Goal: Task Accomplishment & Management: Manage account settings

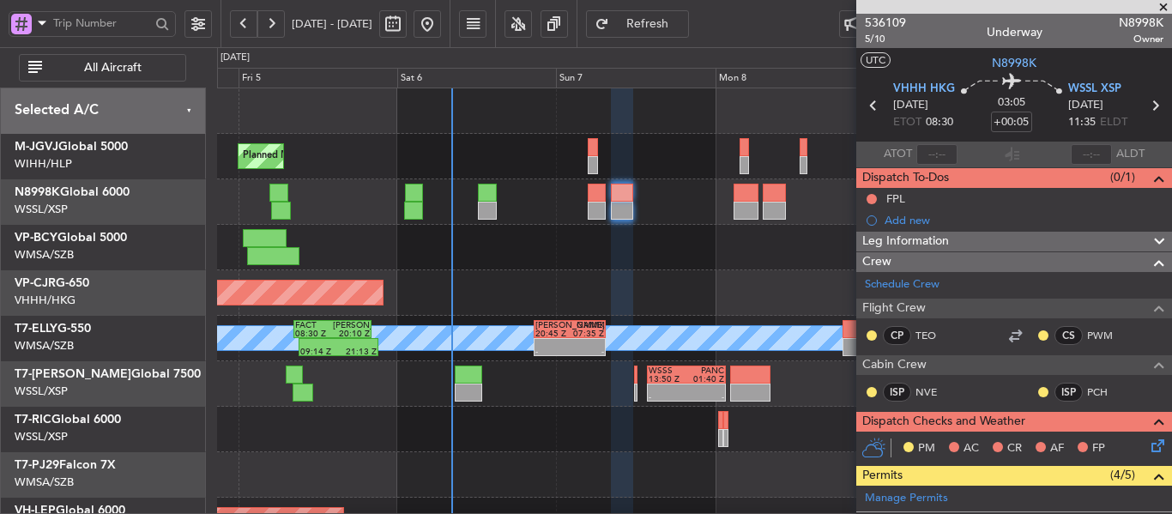
scroll to position [425, 0]
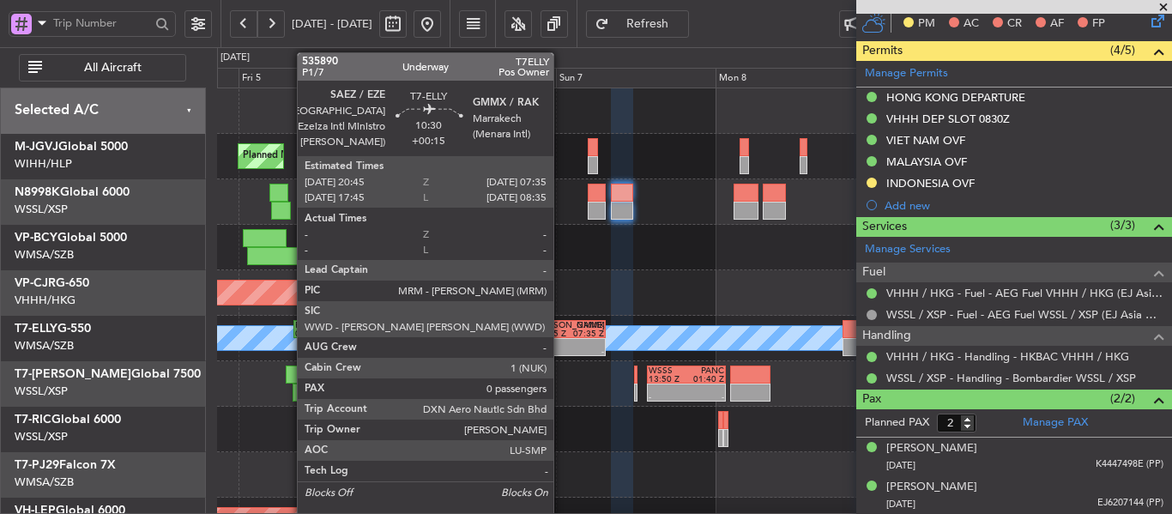
click at [561, 344] on div at bounding box center [552, 343] width 34 height 9
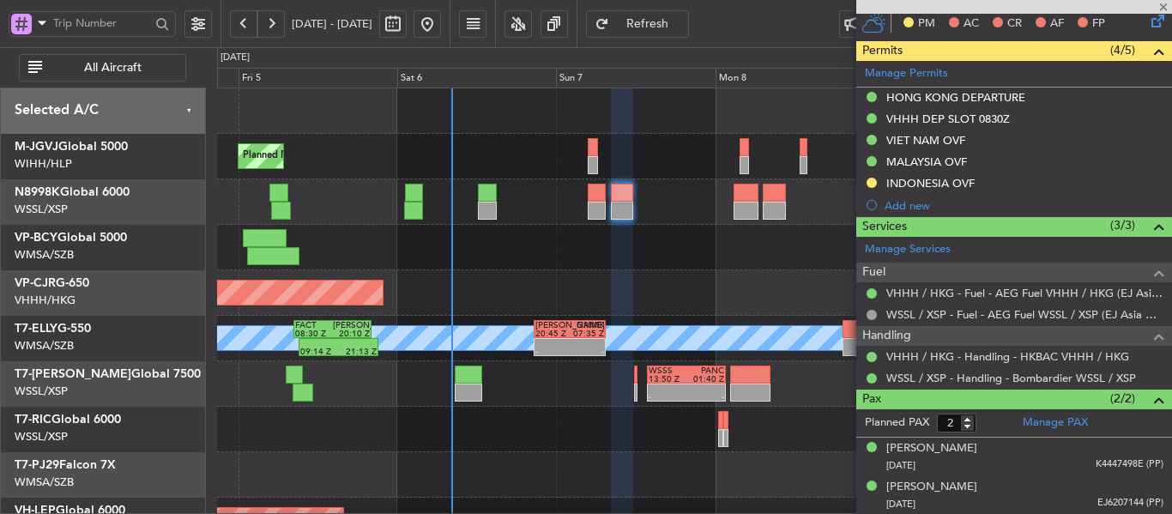
type input "+00:15"
type input "0"
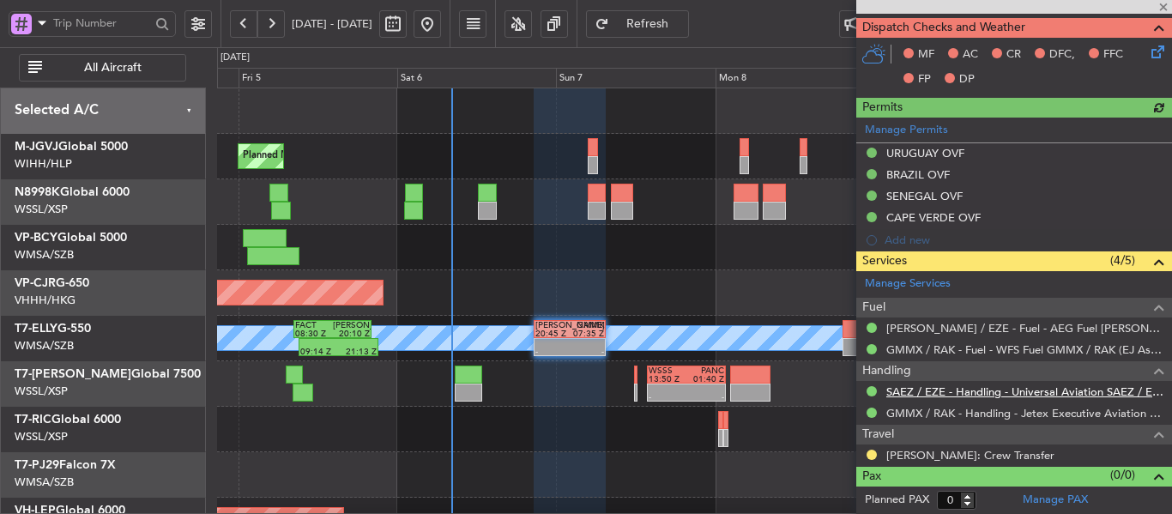
scroll to position [394, 0]
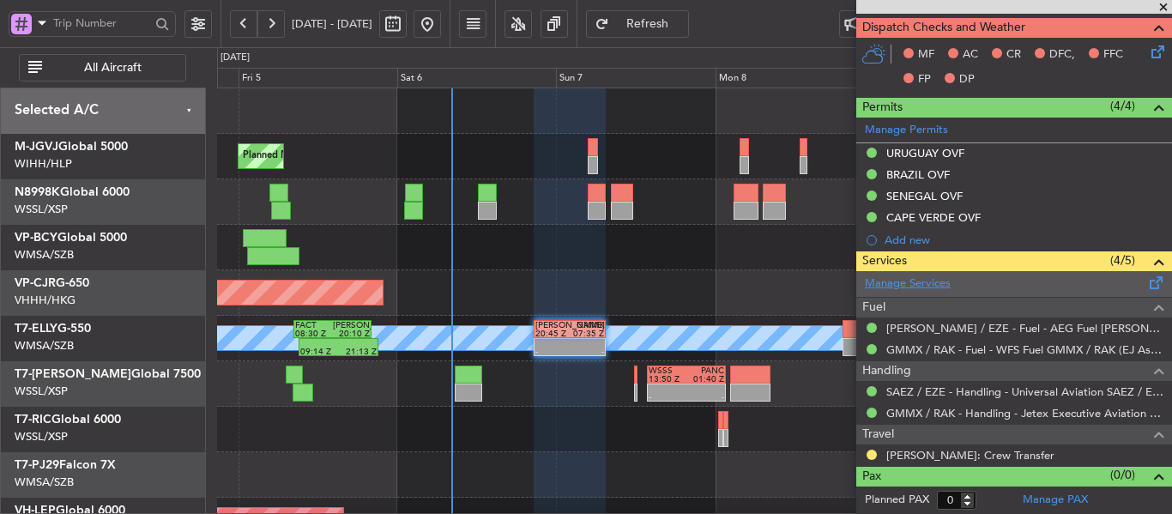
click at [902, 287] on link "Manage Services" at bounding box center [908, 283] width 86 height 17
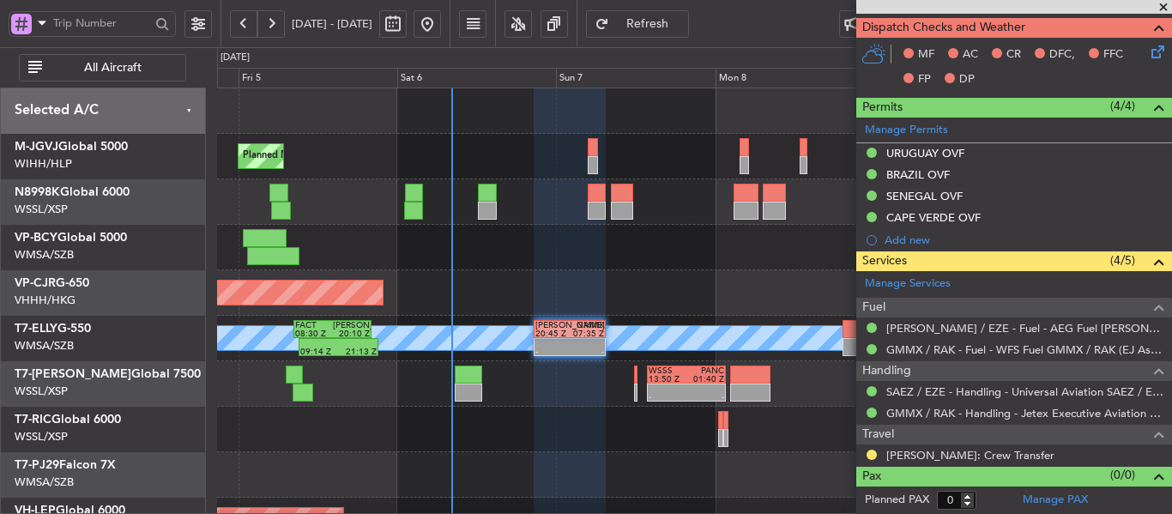
click at [674, 29] on span "Refresh" at bounding box center [647, 24] width 70 height 12
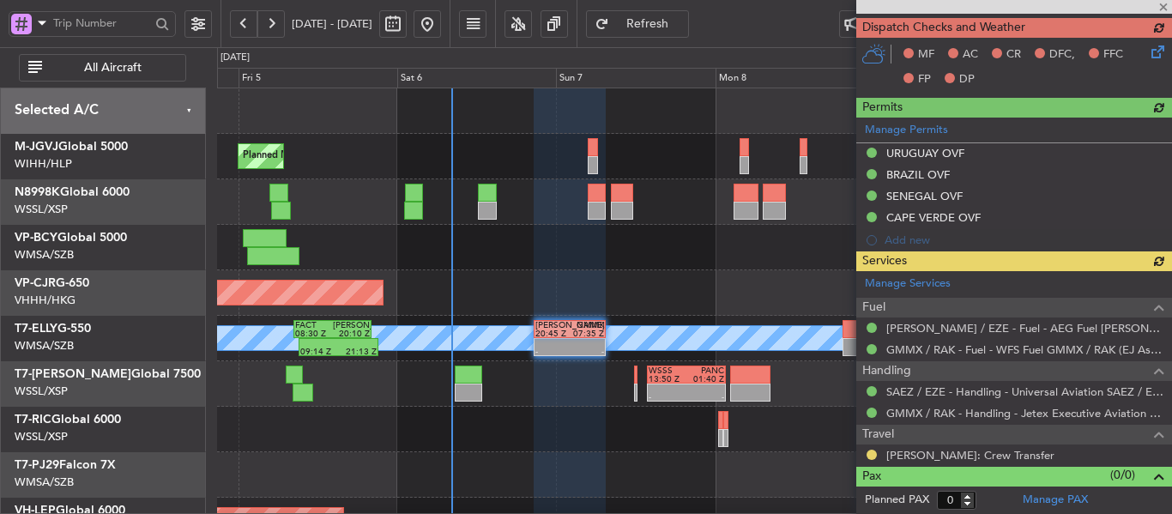
scroll to position [415, 0]
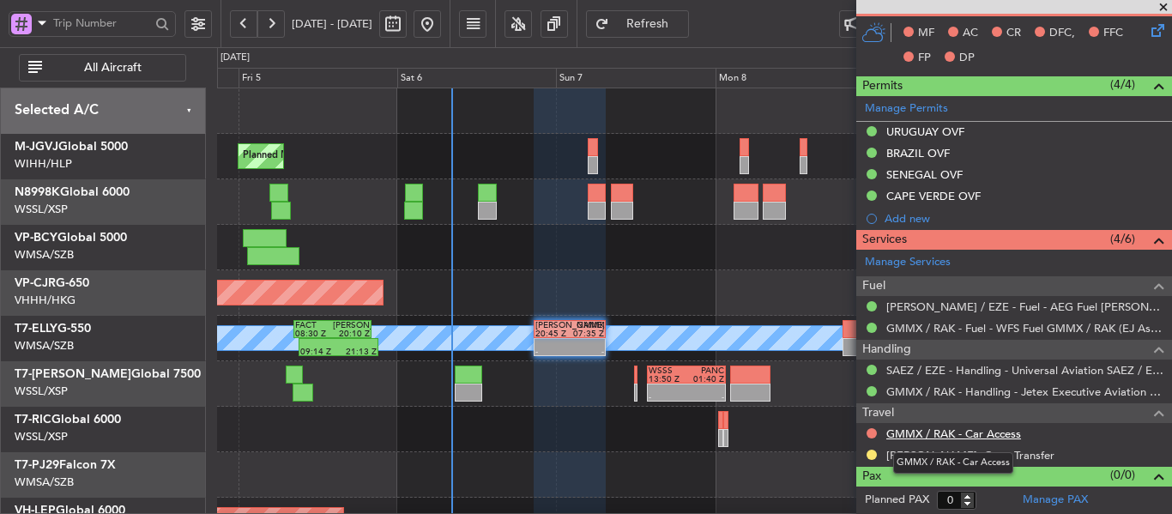
click at [914, 437] on link "GMMX / RAK - Car Access" at bounding box center [953, 433] width 135 height 15
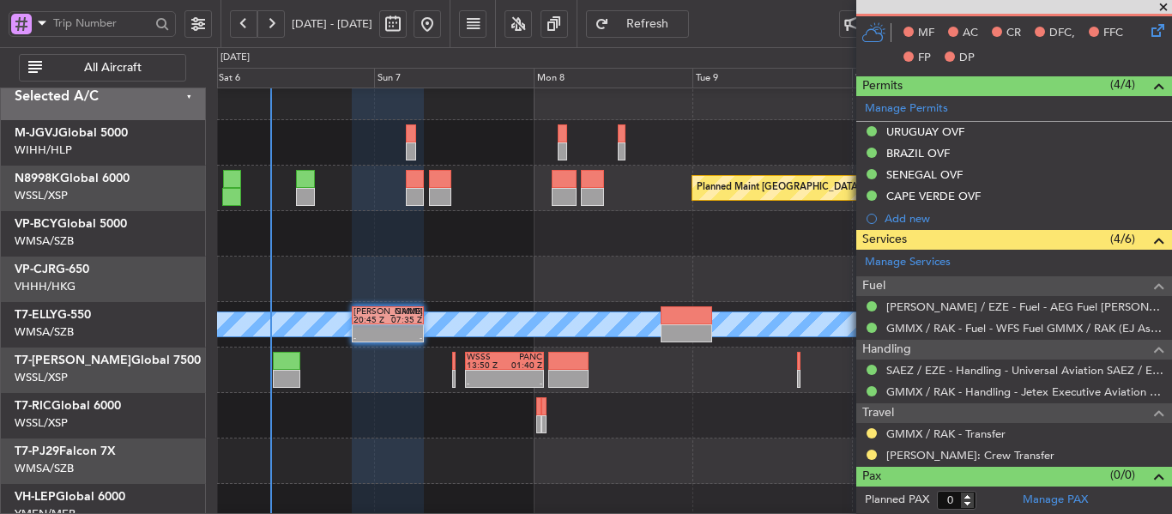
click at [503, 429] on div at bounding box center [694, 415] width 954 height 45
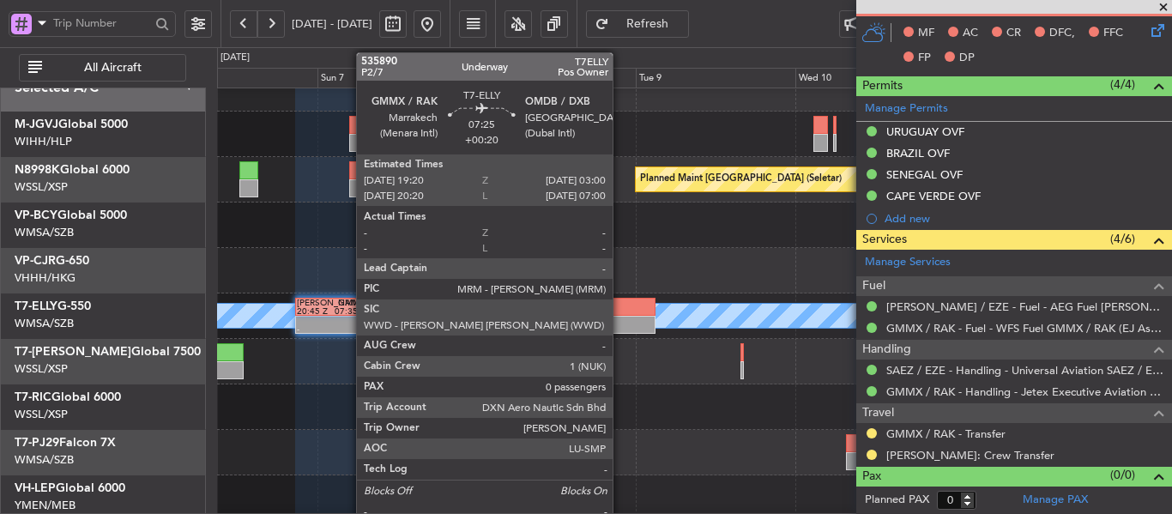
click at [620, 316] on div at bounding box center [629, 325] width 51 height 18
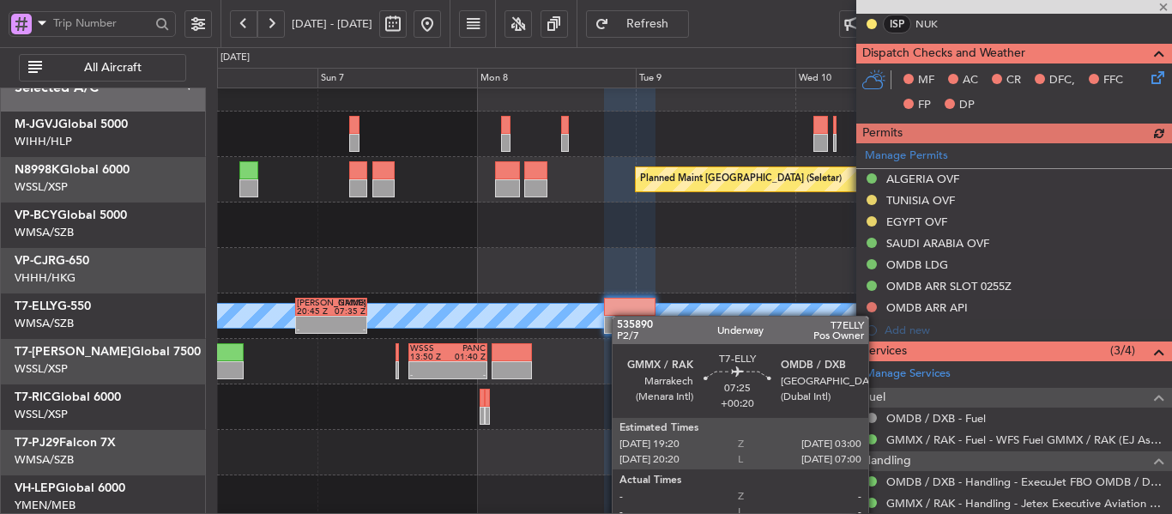
scroll to position [446, 0]
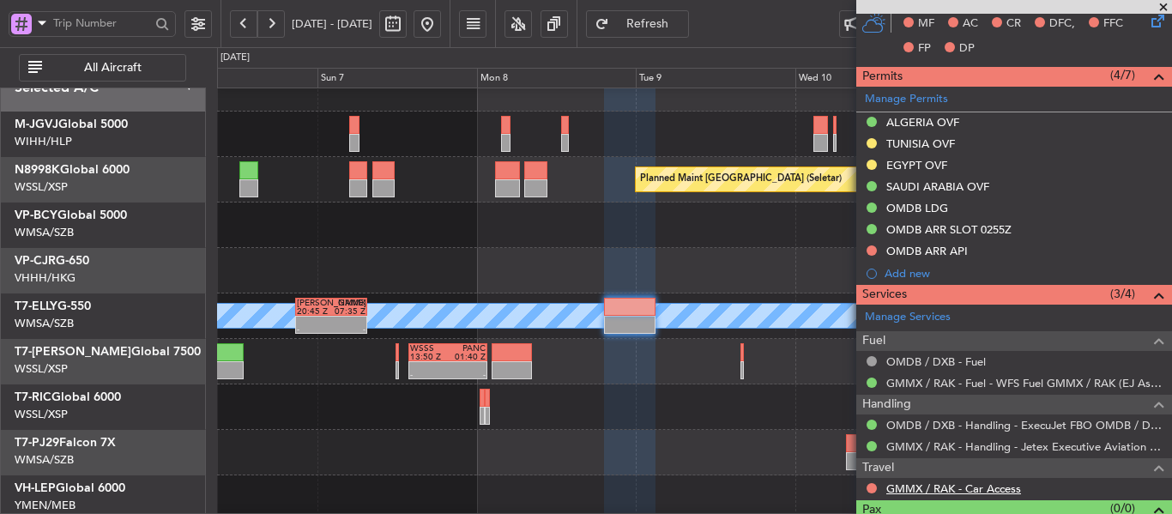
click at [911, 492] on link "GMMX / RAK - Car Access" at bounding box center [953, 488] width 135 height 15
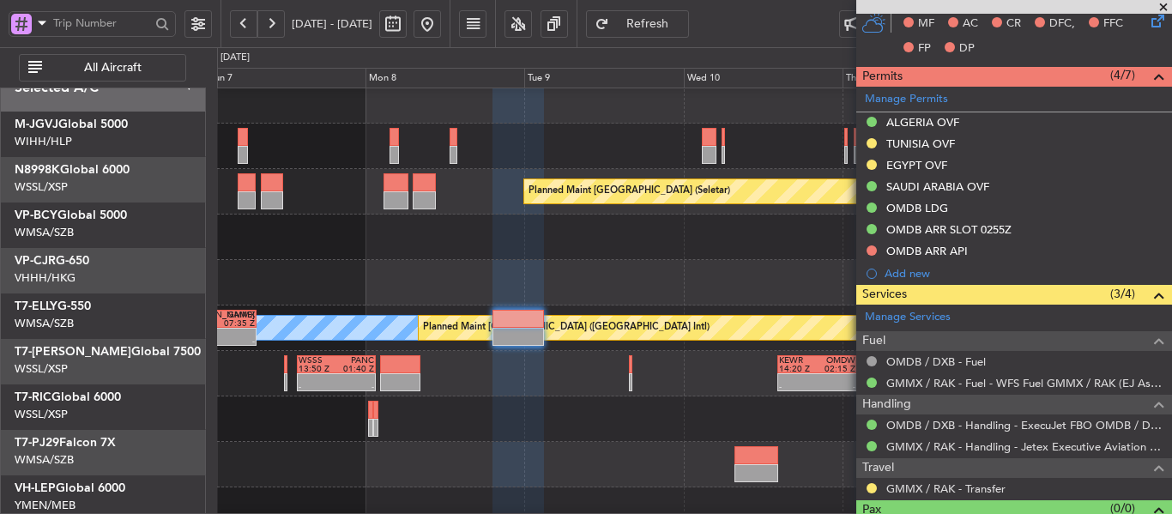
scroll to position [0, 0]
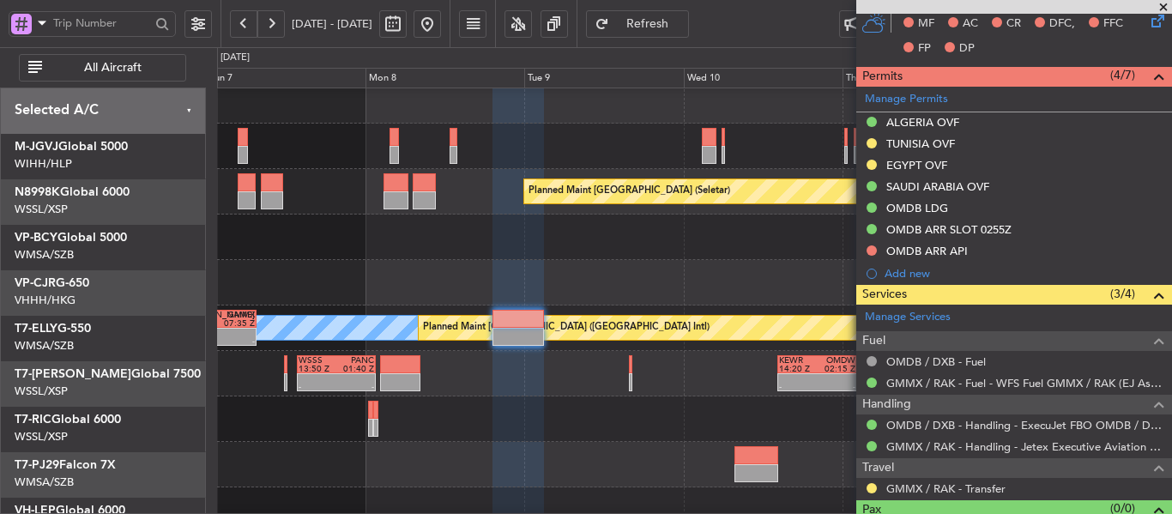
click at [346, 314] on div "Planned Maint Singapore (Seletar) Planned Maint Hong Kong (Hong Kong Intl) MEL …" at bounding box center [694, 373] width 954 height 591
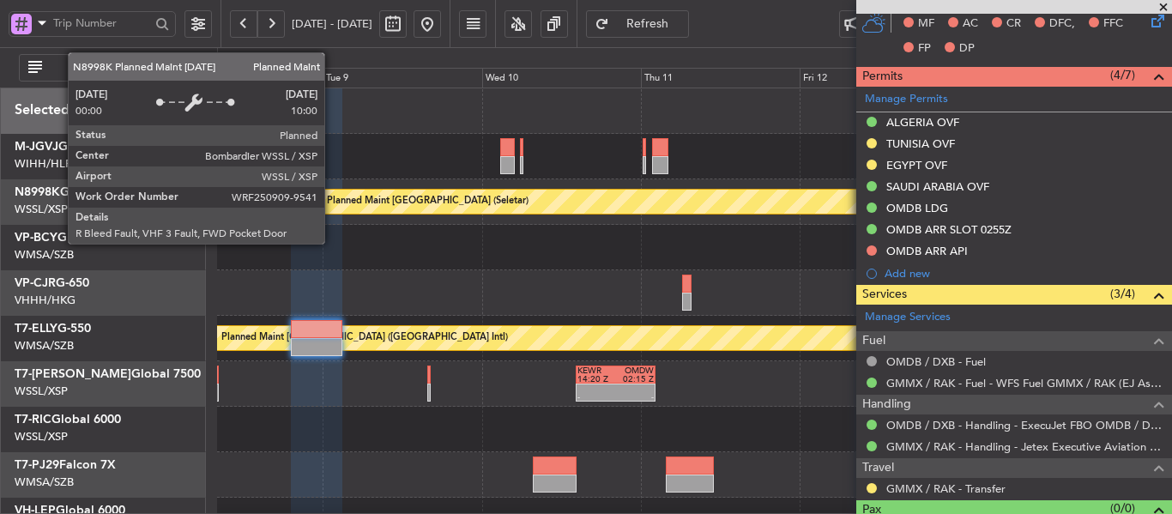
click at [499, 288] on div "Planned Maint Singapore (Seletar) MEL Planned Maint Dubai (Dubai Intl) - - SAEZ…" at bounding box center [694, 383] width 954 height 591
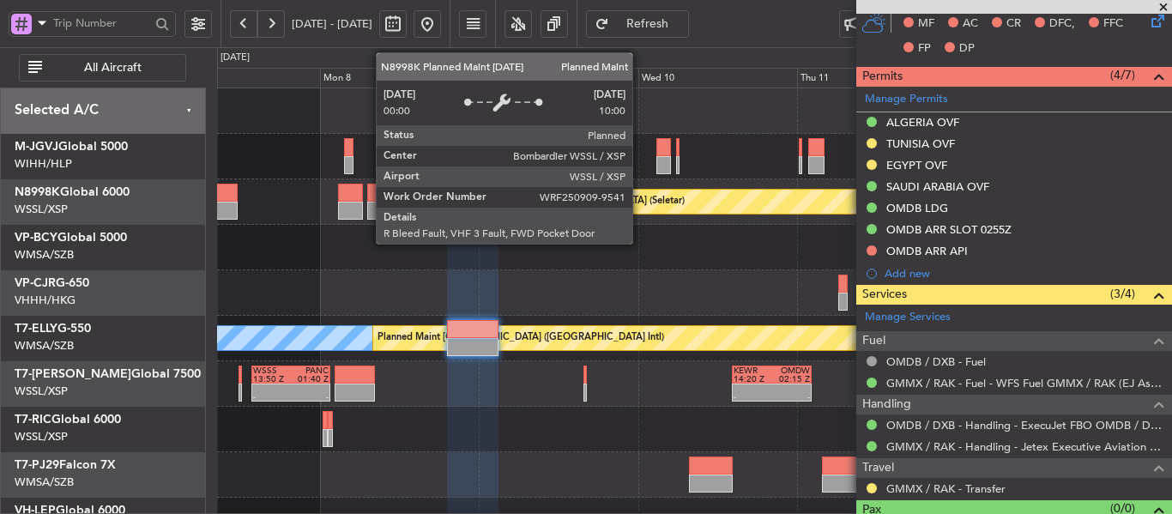
click at [467, 249] on div "Planned Maint Singapore (Seletar) Planned Maint Hong Kong (Hong Kong Intl) MEL …" at bounding box center [694, 383] width 954 height 591
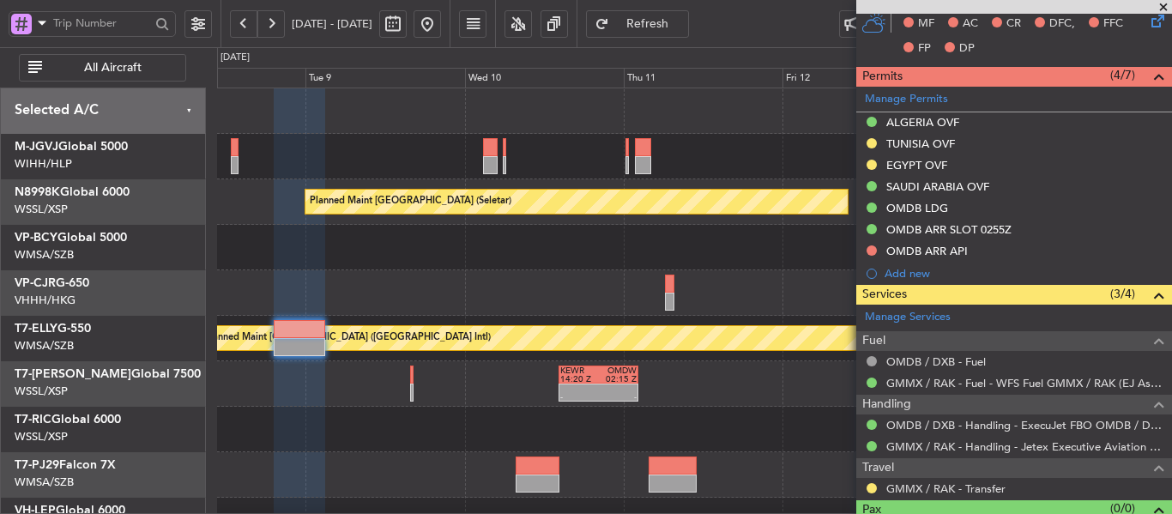
click at [476, 159] on div at bounding box center [694, 156] width 954 height 45
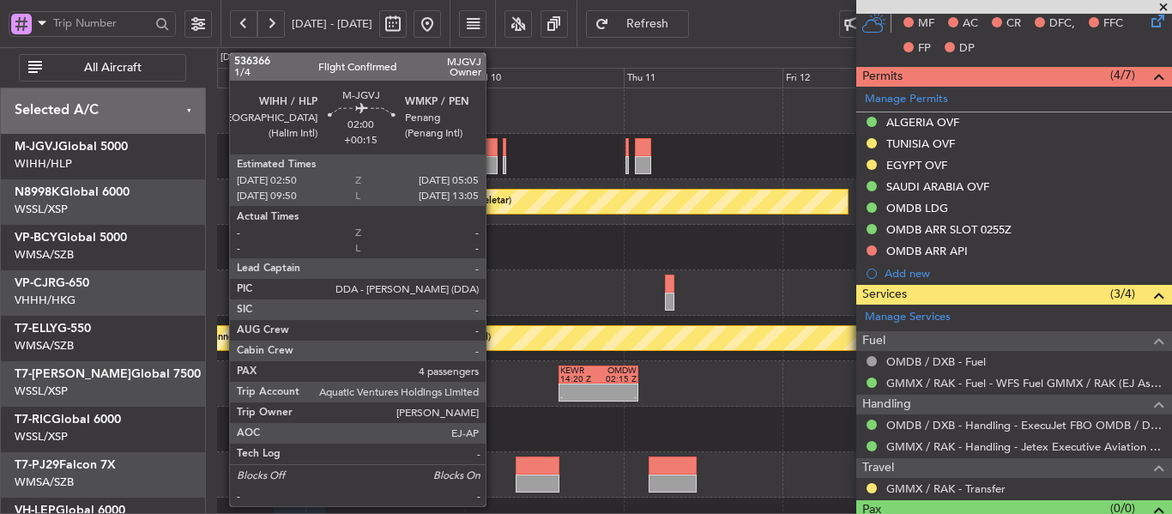
click at [493, 158] on div at bounding box center [490, 165] width 15 height 18
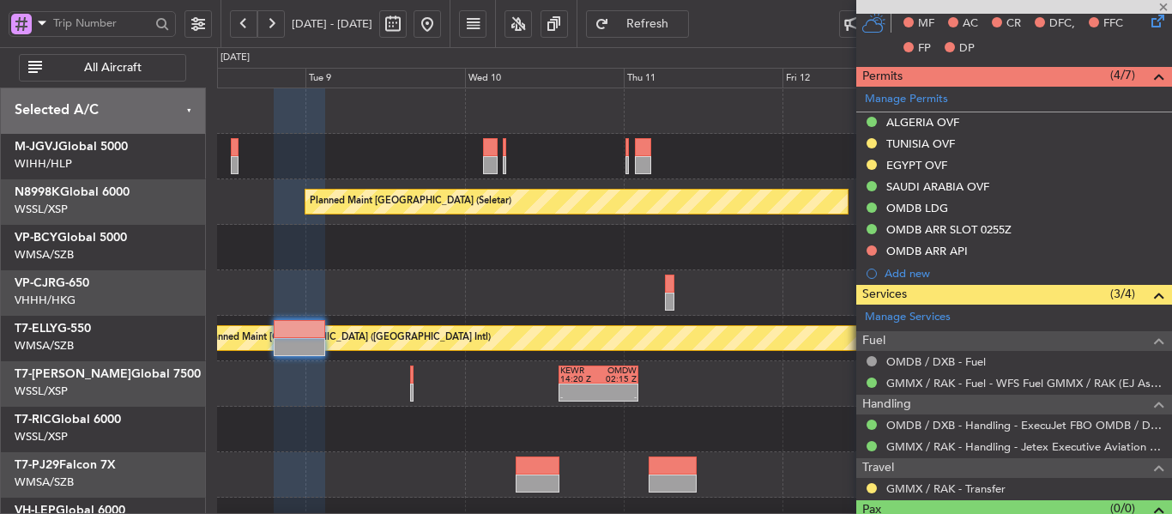
type input "+00:15"
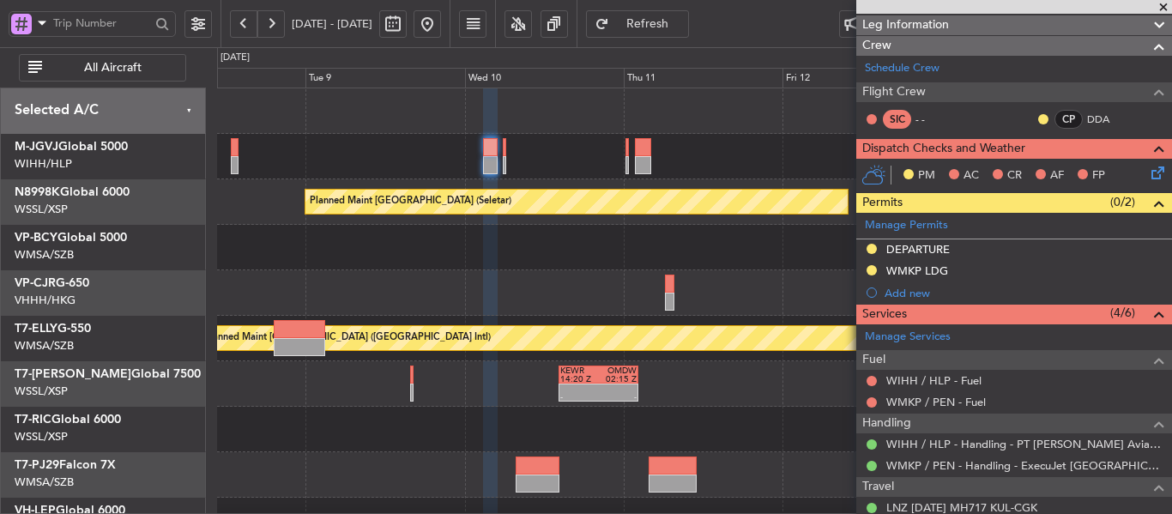
scroll to position [218, 0]
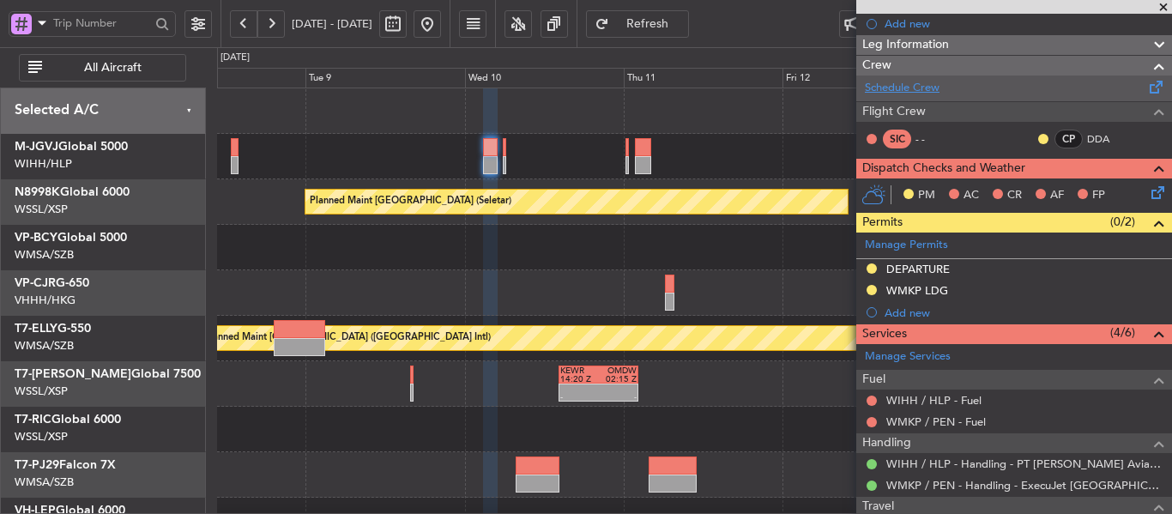
click at [910, 81] on link "Schedule Crew" at bounding box center [902, 88] width 75 height 17
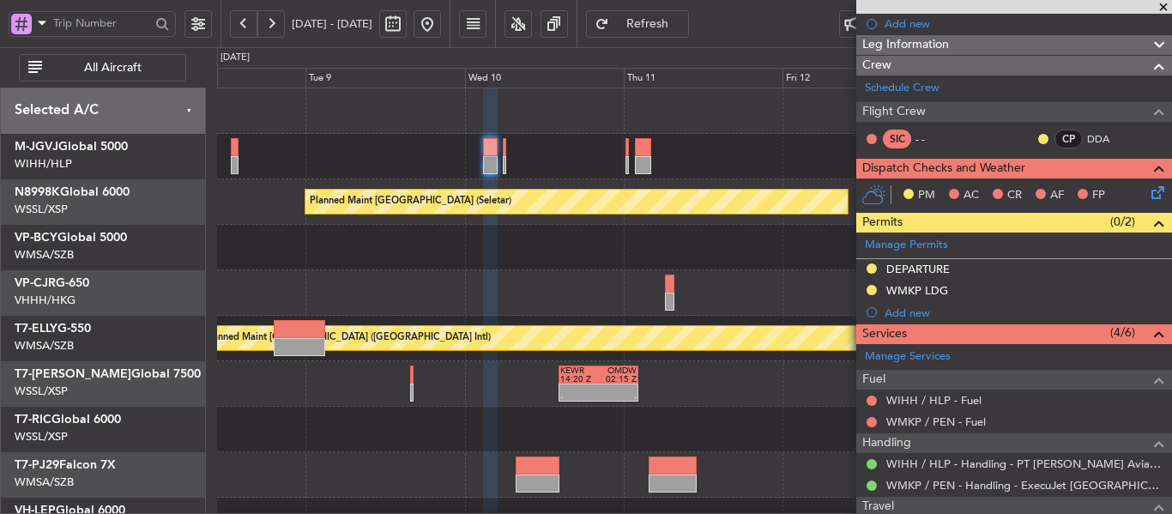
click at [1162, 6] on span at bounding box center [1162, 7] width 17 height 15
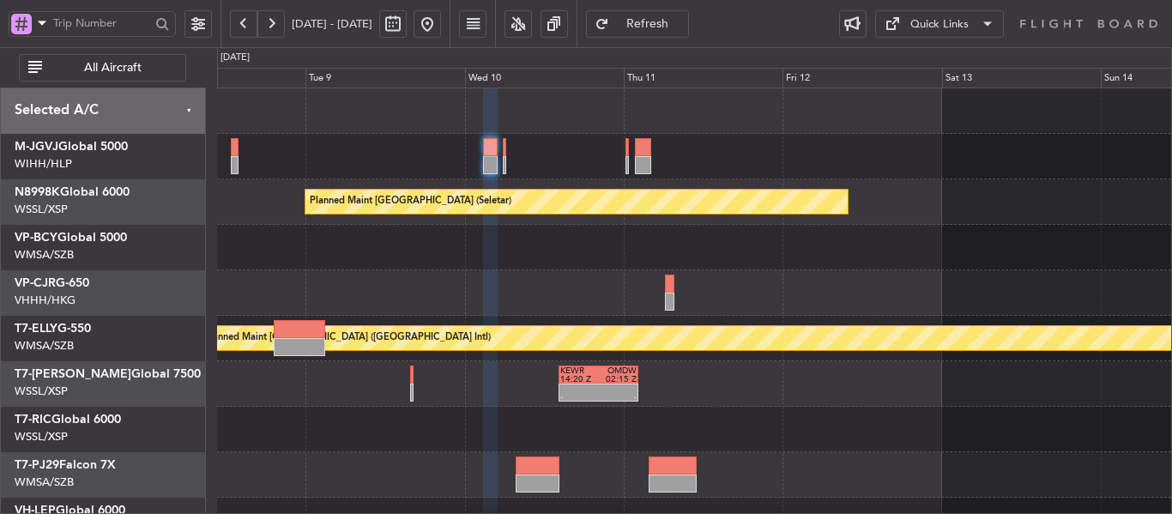
type input "0"
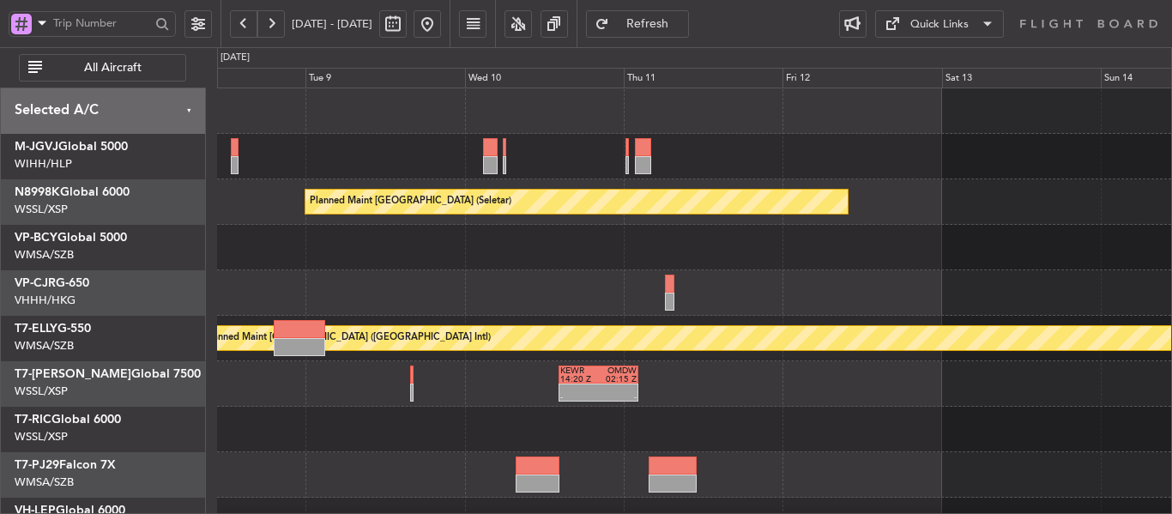
scroll to position [0, 0]
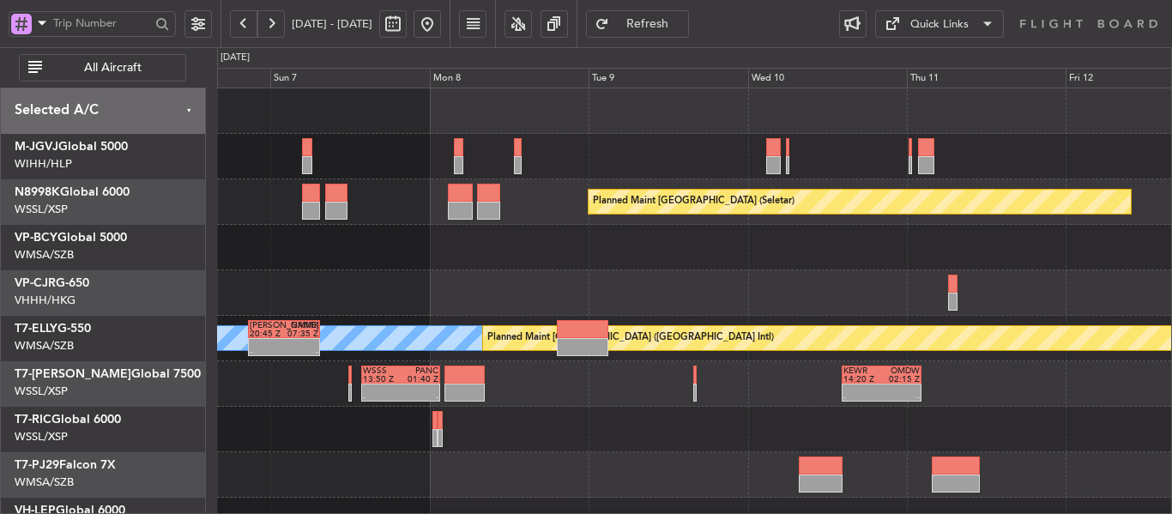
click at [804, 318] on div "Planned Maint Singapore (Seletar) Planned Maint Singapore (Seletar) Planned Mai…" at bounding box center [694, 383] width 954 height 591
click at [734, 324] on div "Planned Maint Singapore (Seletar) Planned Maint Singapore (Seletar) Planned Mai…" at bounding box center [694, 383] width 954 height 591
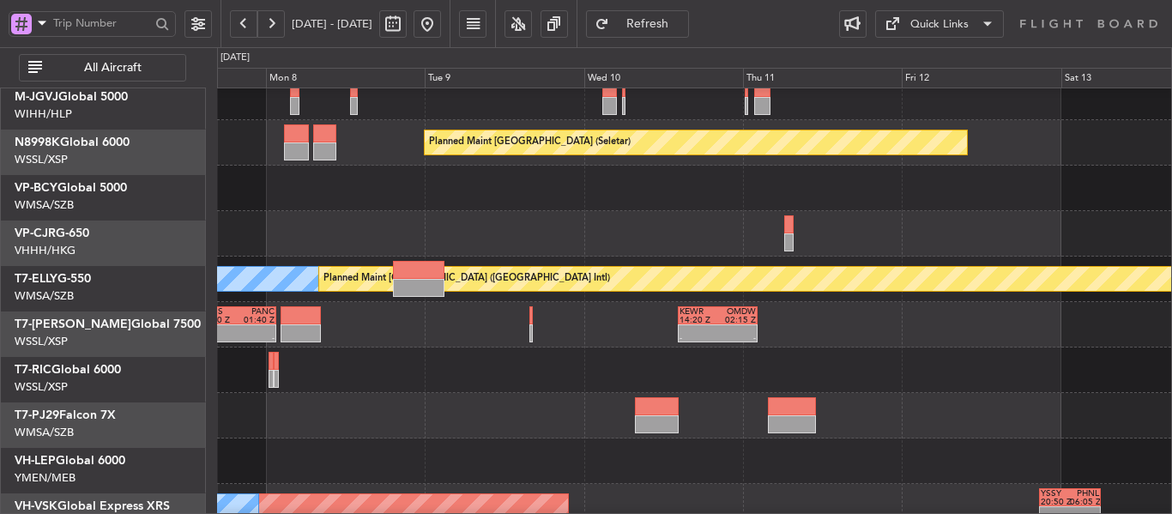
scroll to position [59, 0]
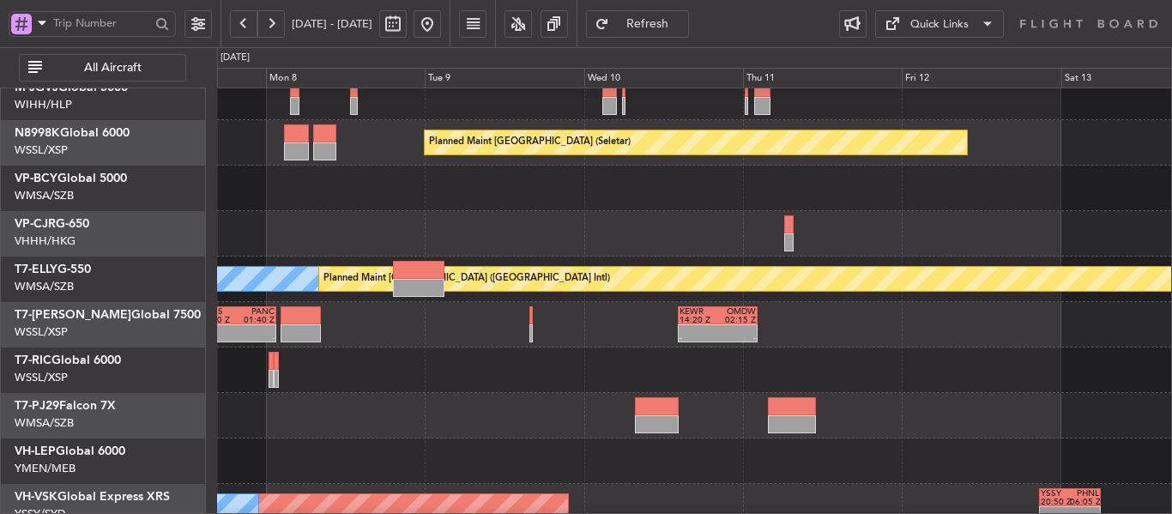
click at [483, 346] on div "- - WSSS 13:50 Z PANC 01:40 Z - - KEWR 14:20 Z OMDW 02:15 Z" at bounding box center [694, 324] width 954 height 45
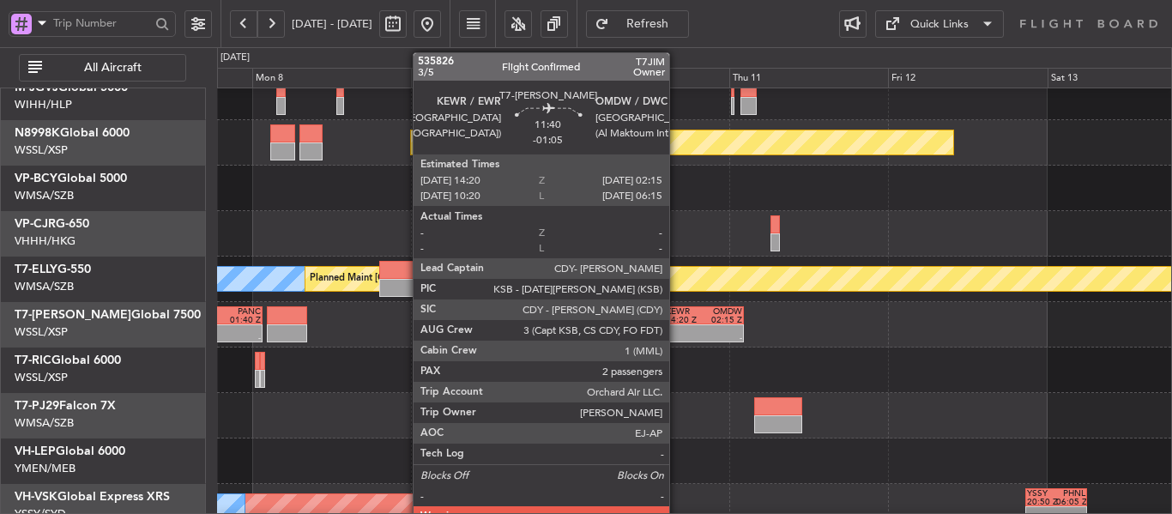
click at [677, 328] on div at bounding box center [685, 329] width 38 height 9
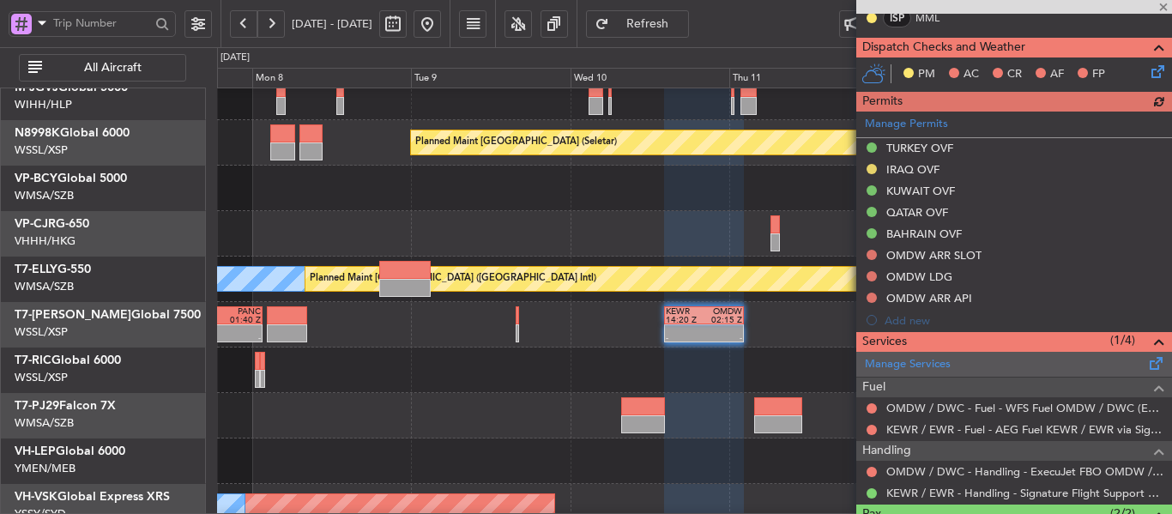
scroll to position [541, 0]
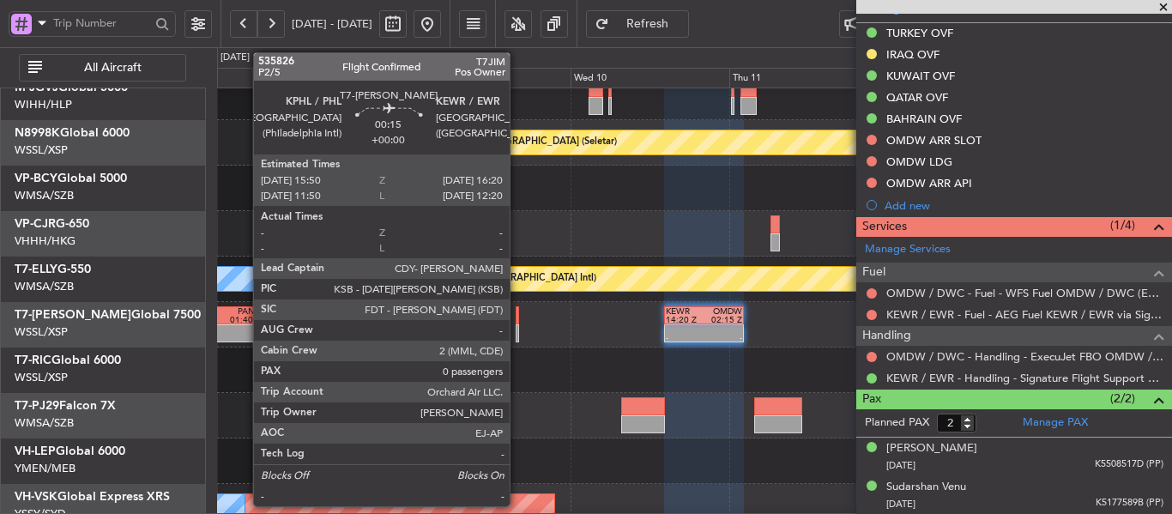
click at [517, 332] on div at bounding box center [516, 333] width 3 height 18
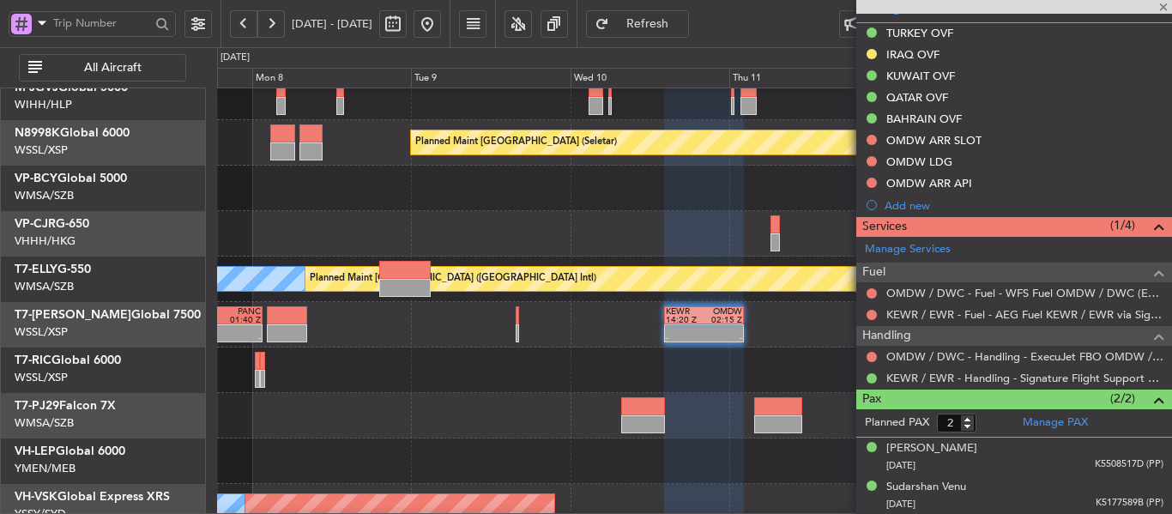
type input "0"
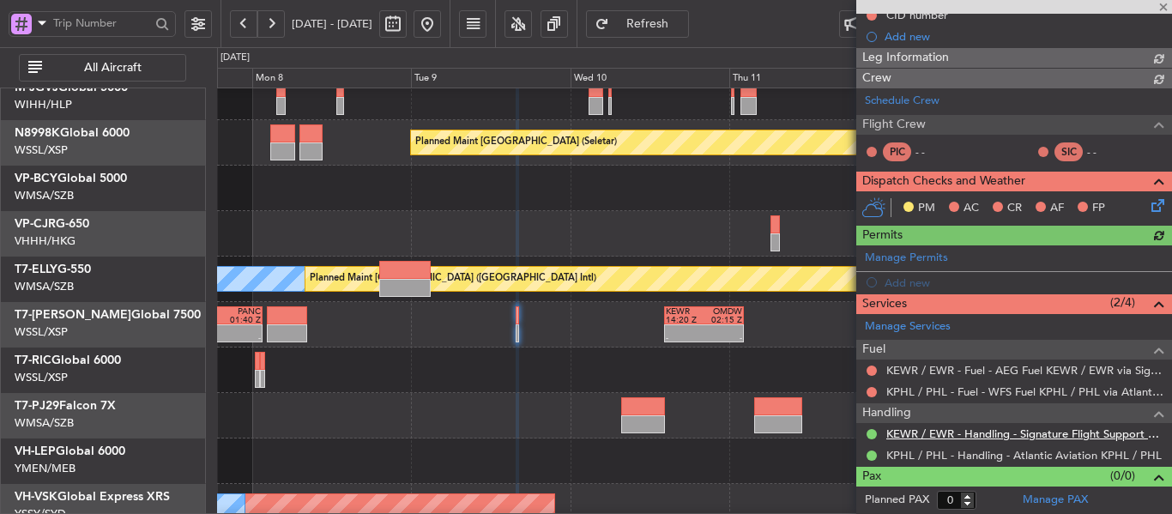
scroll to position [271, 0]
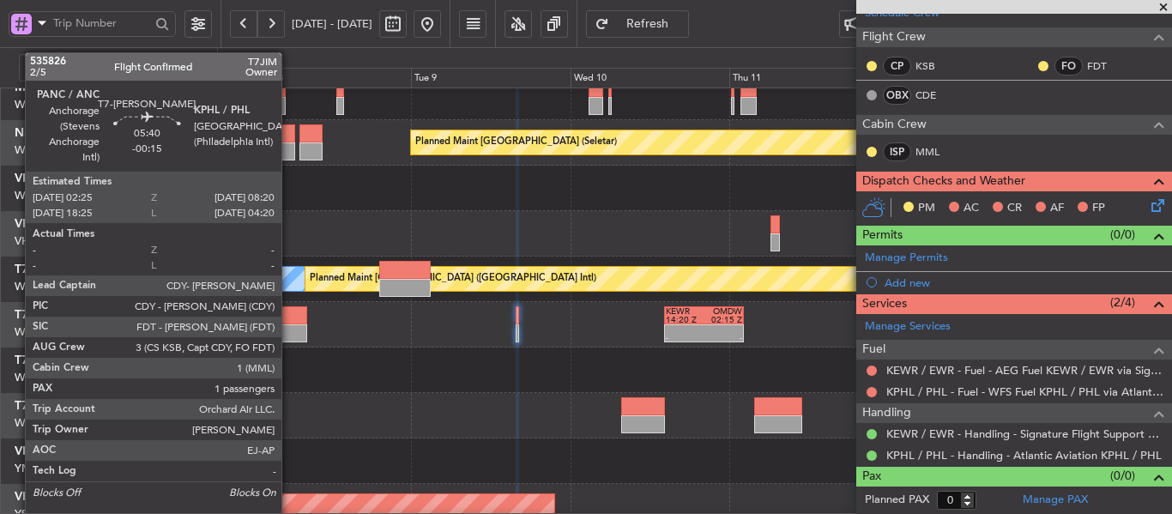
click at [289, 322] on div at bounding box center [286, 315] width 39 height 18
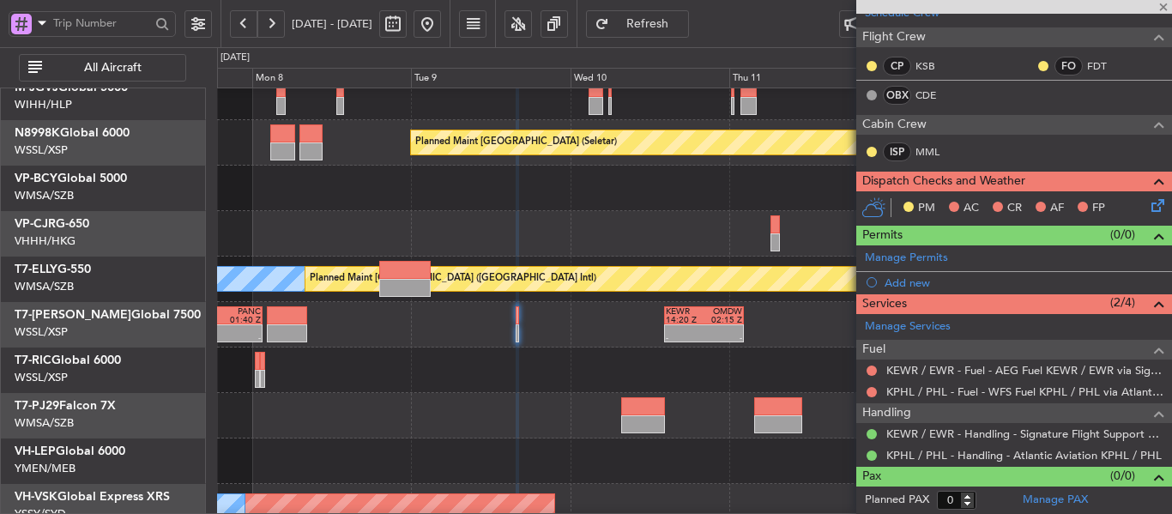
type input "-00:15"
type input "1"
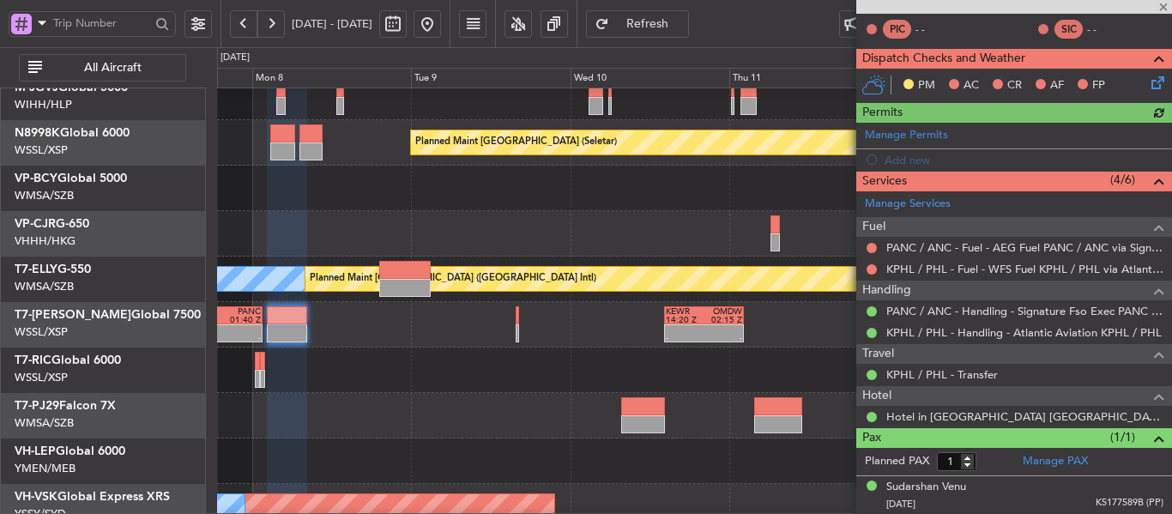
scroll to position [394, 0]
click at [956, 377] on link "KPHL / PHL - Transfer" at bounding box center [941, 374] width 111 height 15
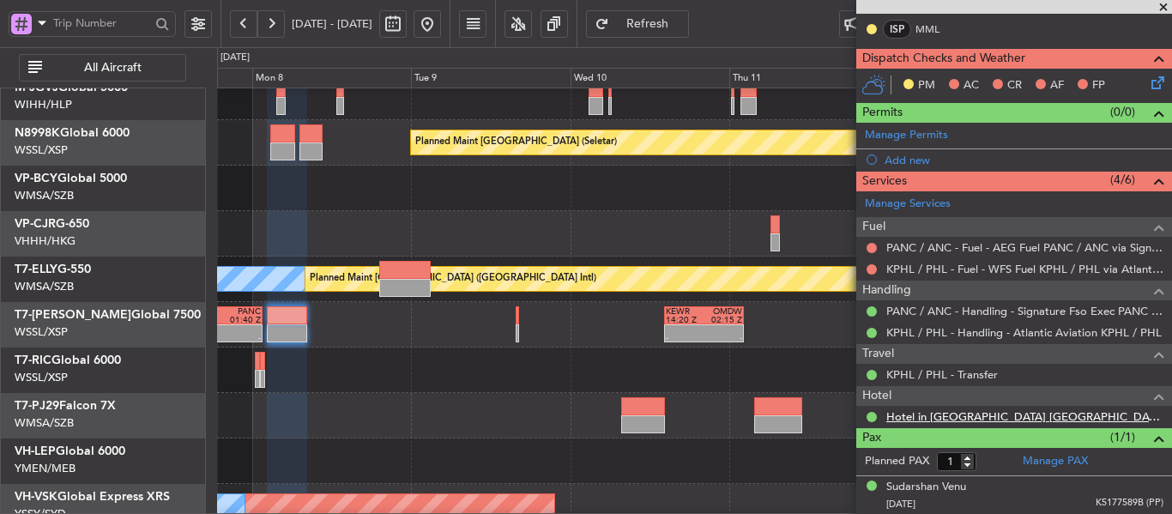
click at [981, 415] on link "Hotel in [GEOGRAPHIC_DATA] [GEOGRAPHIC_DATA]" at bounding box center [1024, 416] width 277 height 15
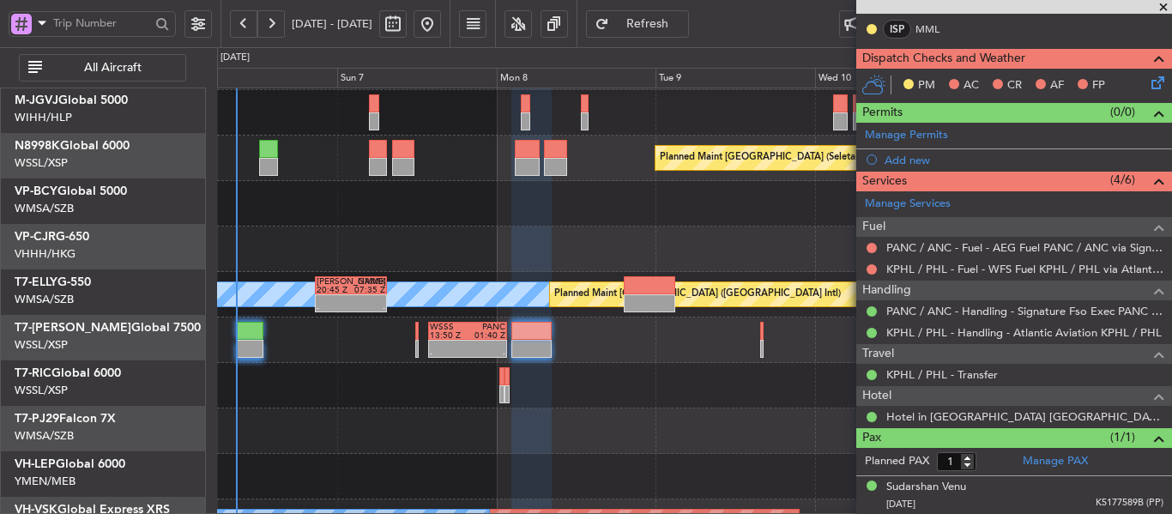
scroll to position [39, 0]
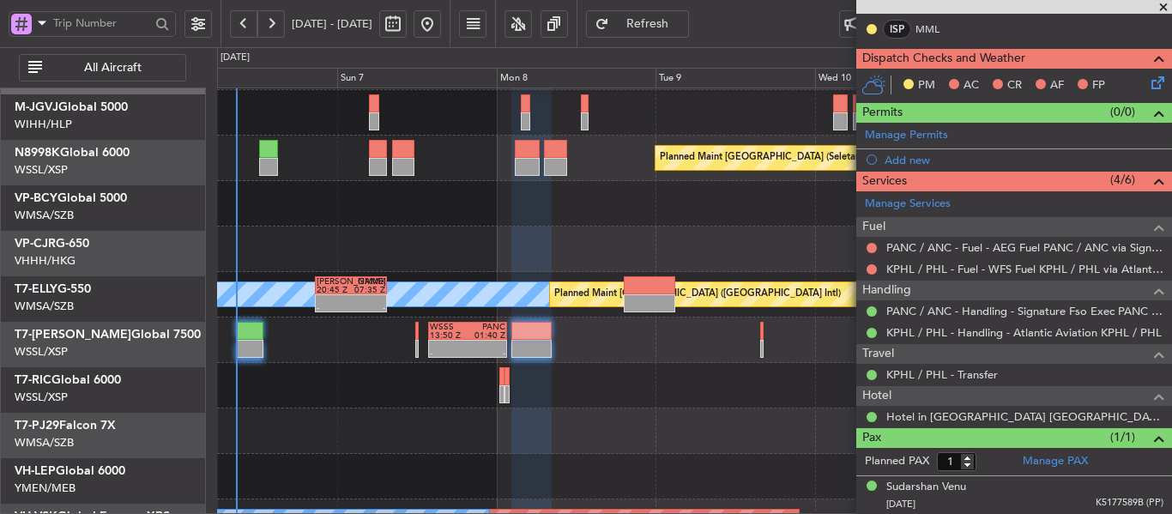
click at [604, 384] on div at bounding box center [694, 385] width 954 height 45
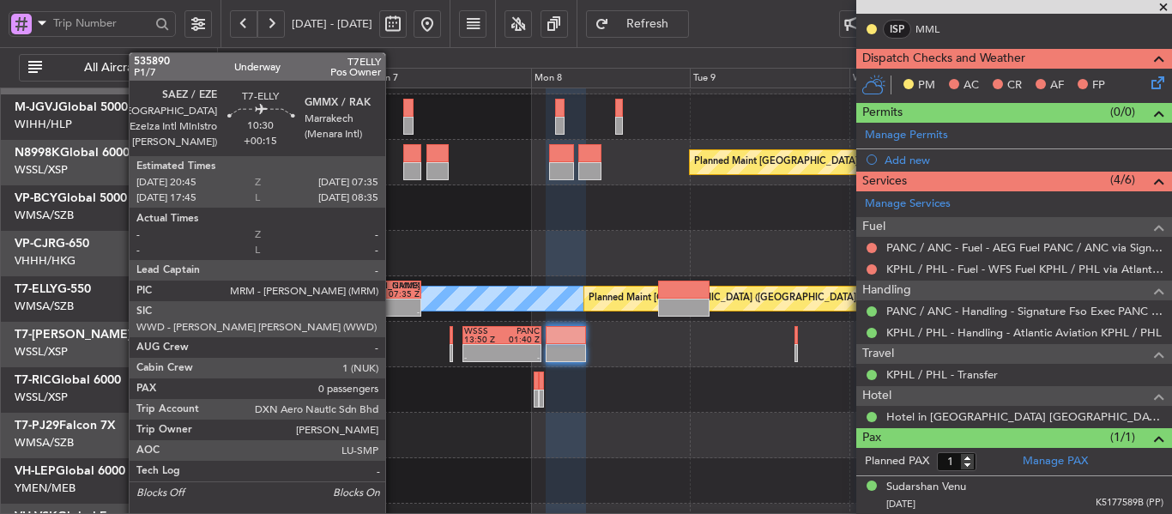
click at [389, 308] on div "-" at bounding box center [402, 312] width 34 height 9
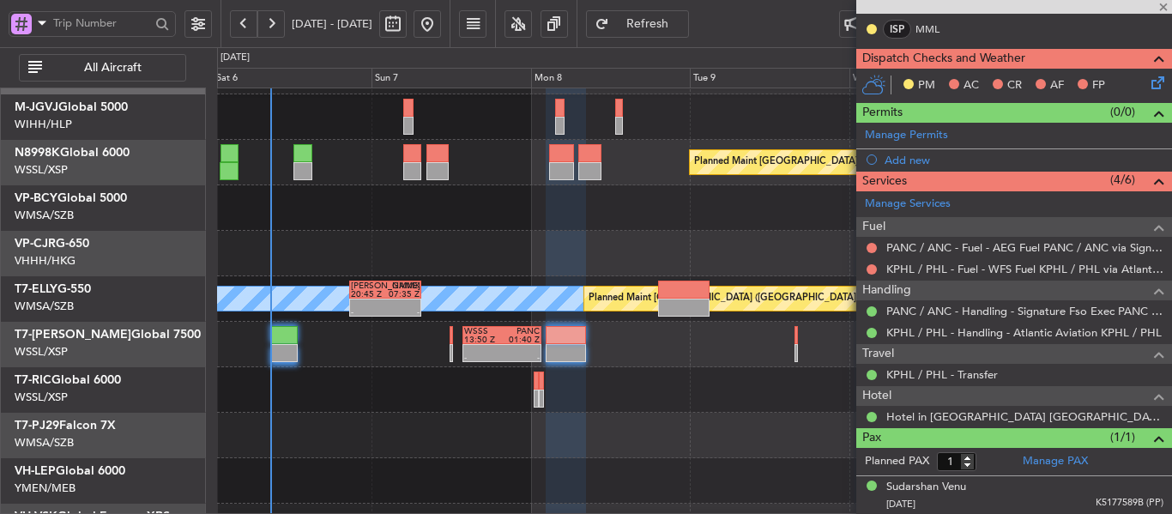
type input "+00:15"
type input "0"
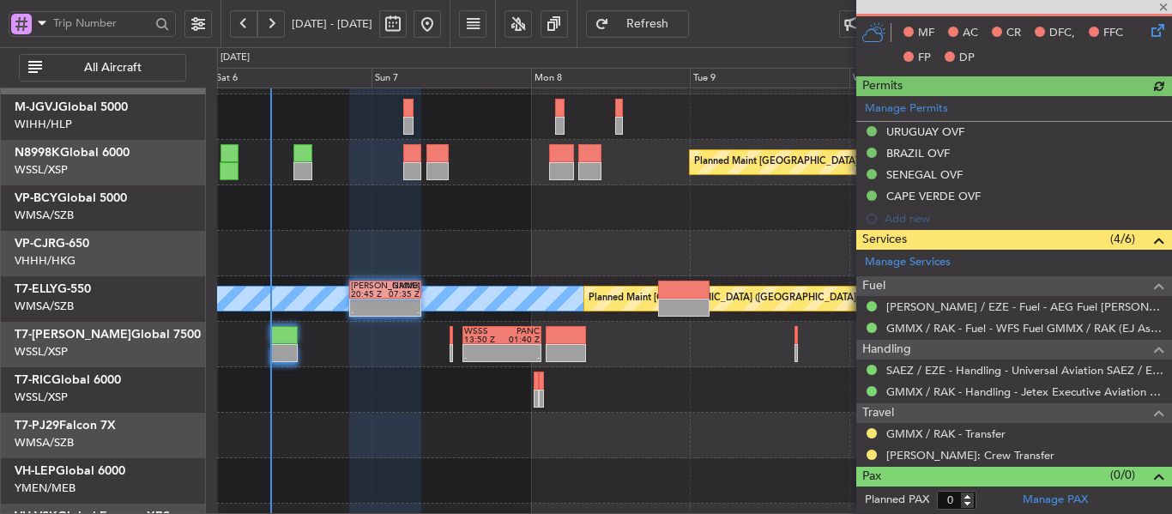
scroll to position [415, 0]
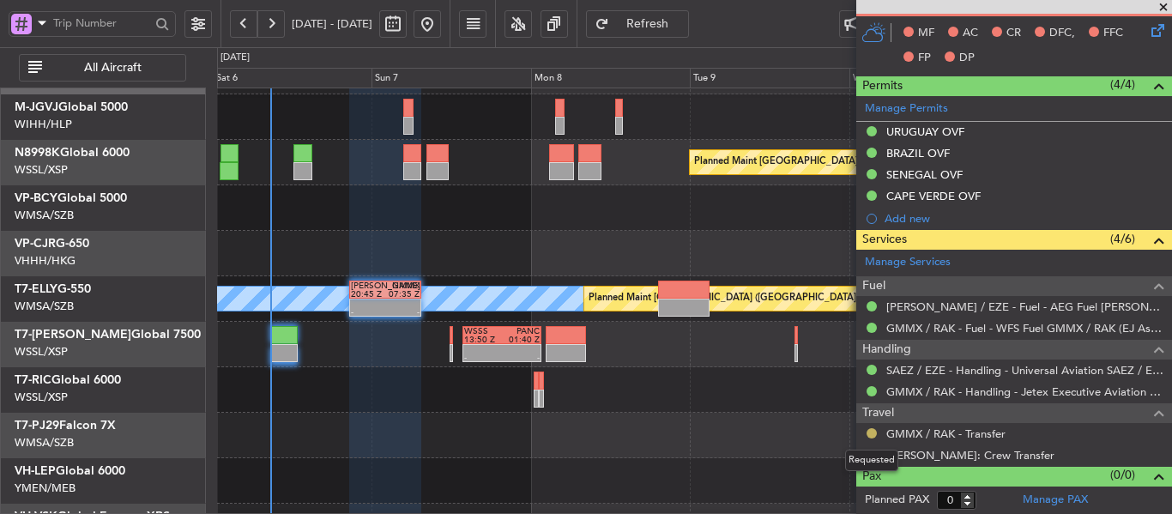
click at [874, 432] on button at bounding box center [871, 433] width 10 height 10
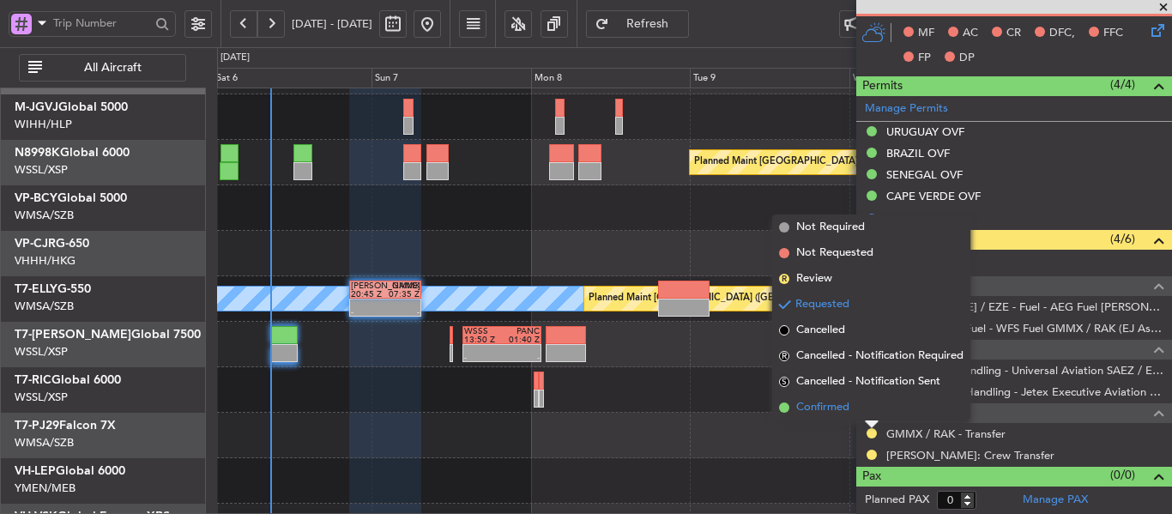
click at [788, 405] on span at bounding box center [784, 407] width 10 height 10
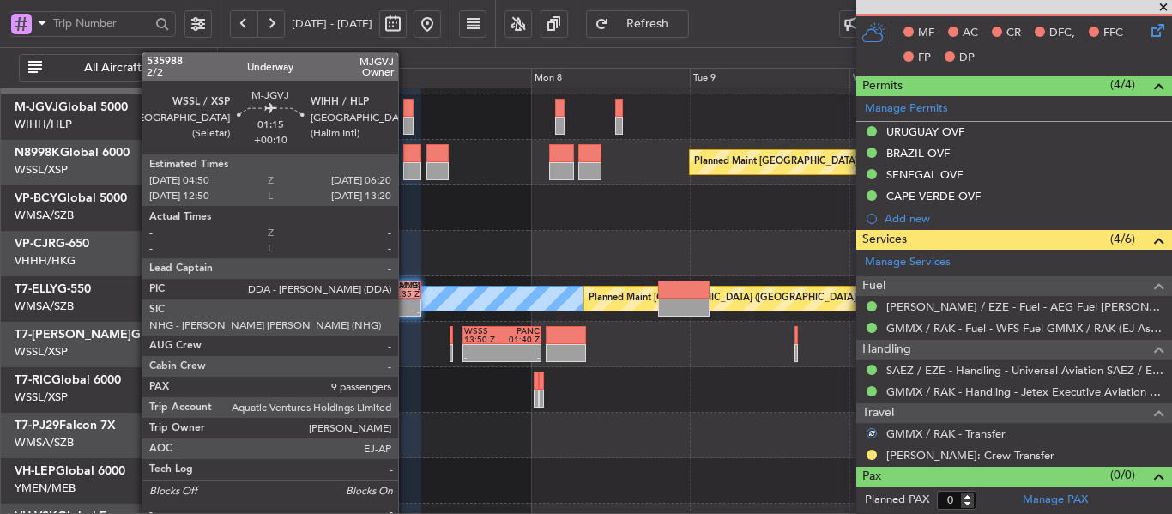
click at [406, 114] on div at bounding box center [408, 108] width 10 height 18
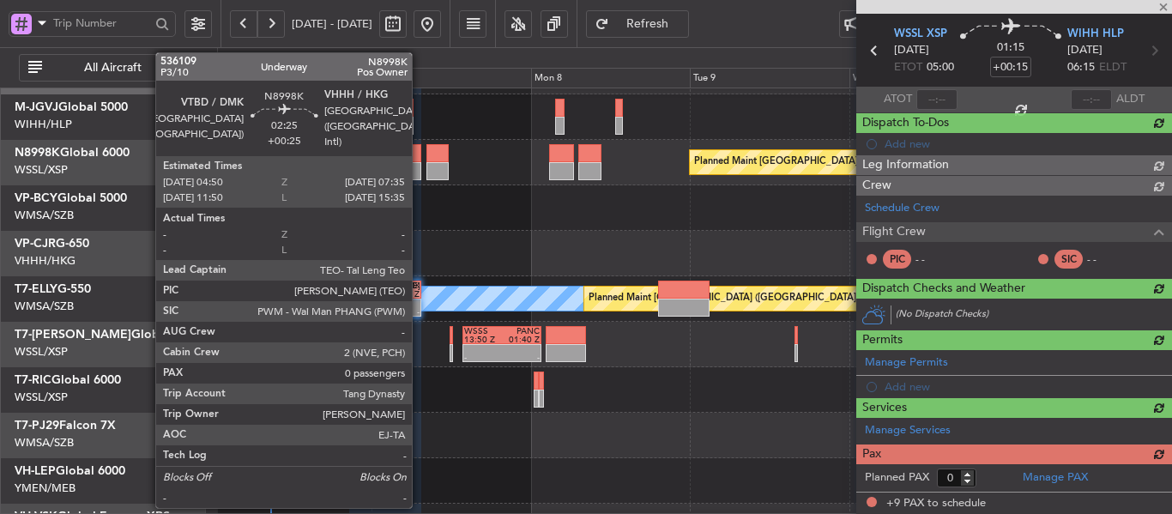
type input "+00:10"
type input "9"
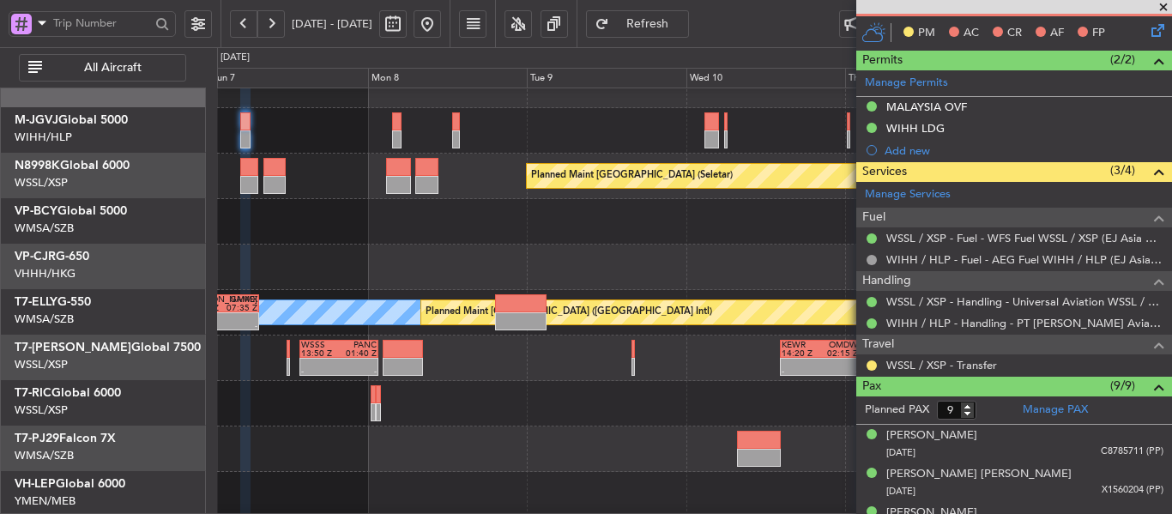
scroll to position [0, 0]
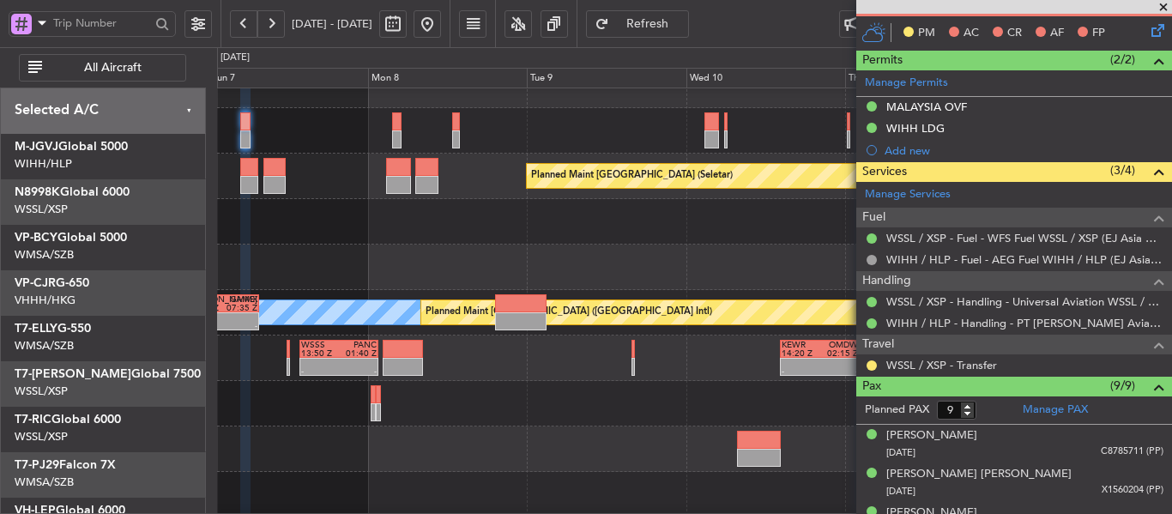
click at [533, 270] on div "Planned Maint Singapore (Seletar) Planned Maint Hong Kong (Hong Kong Intl) MEL …" at bounding box center [694, 358] width 954 height 591
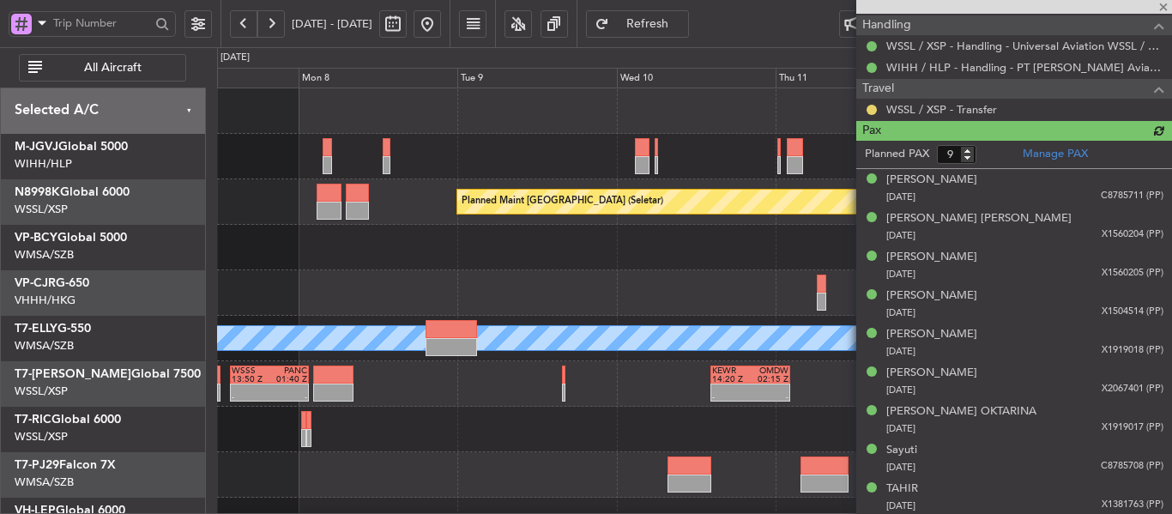
scroll to position [702, 0]
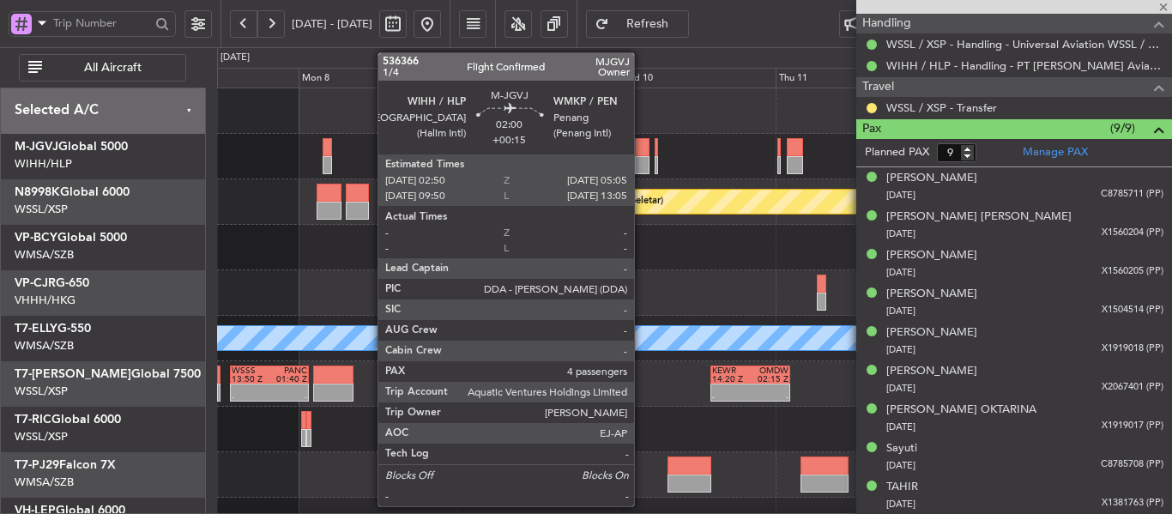
click at [642, 154] on div at bounding box center [642, 147] width 15 height 18
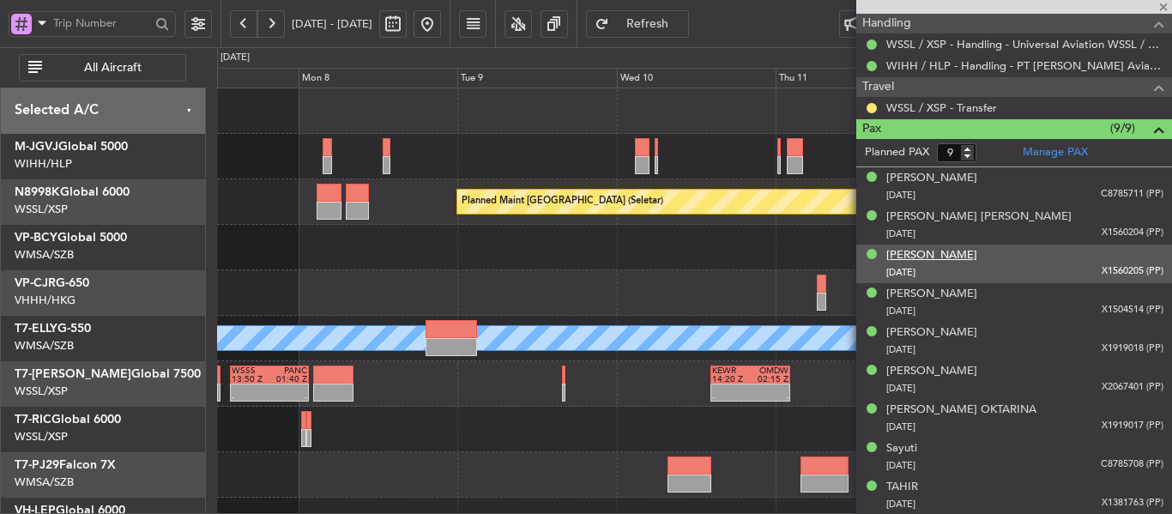
type input "+00:15"
type input "4"
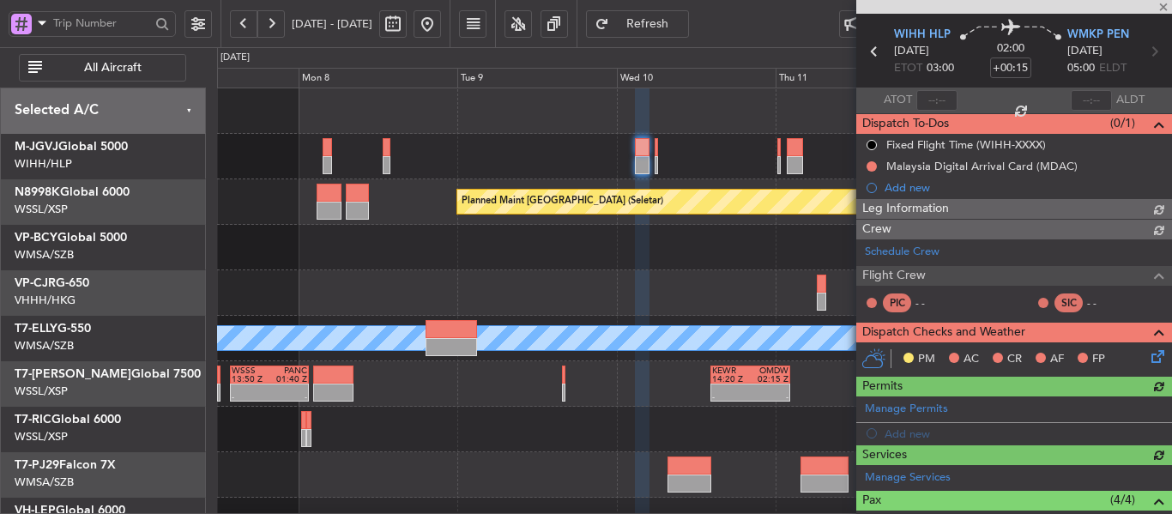
scroll to position [486, 0]
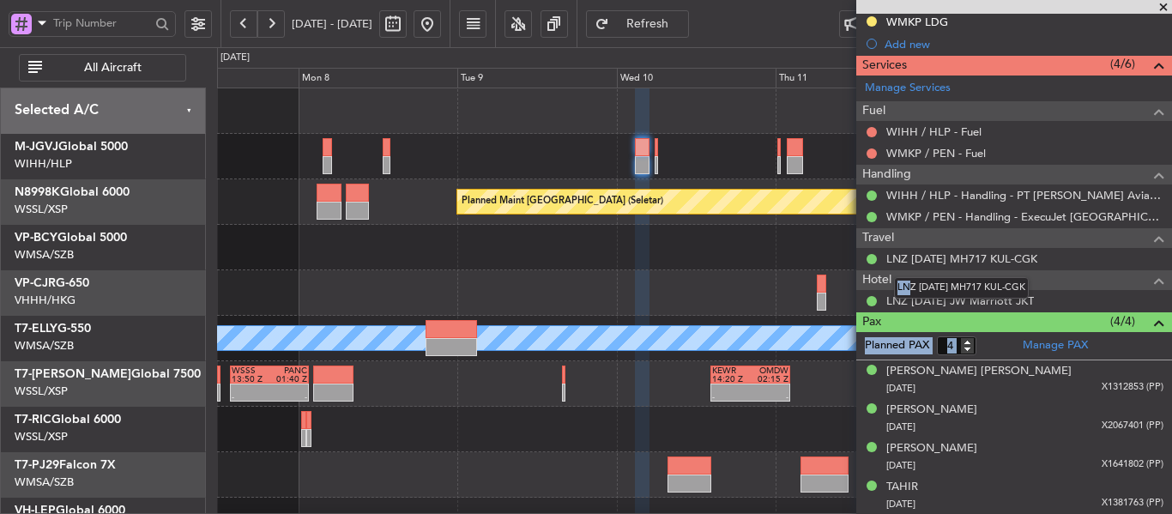
drag, startPoint x: 1055, startPoint y: 257, endPoint x: 907, endPoint y: 265, distance: 147.7
click at [907, 265] on body "07 Sep 2025 - 13 Sep 2025 Refresh Quick Links All Aircraft Planned Maint Singap…" at bounding box center [586, 257] width 1172 height 514
click at [511, 298] on div at bounding box center [694, 292] width 954 height 45
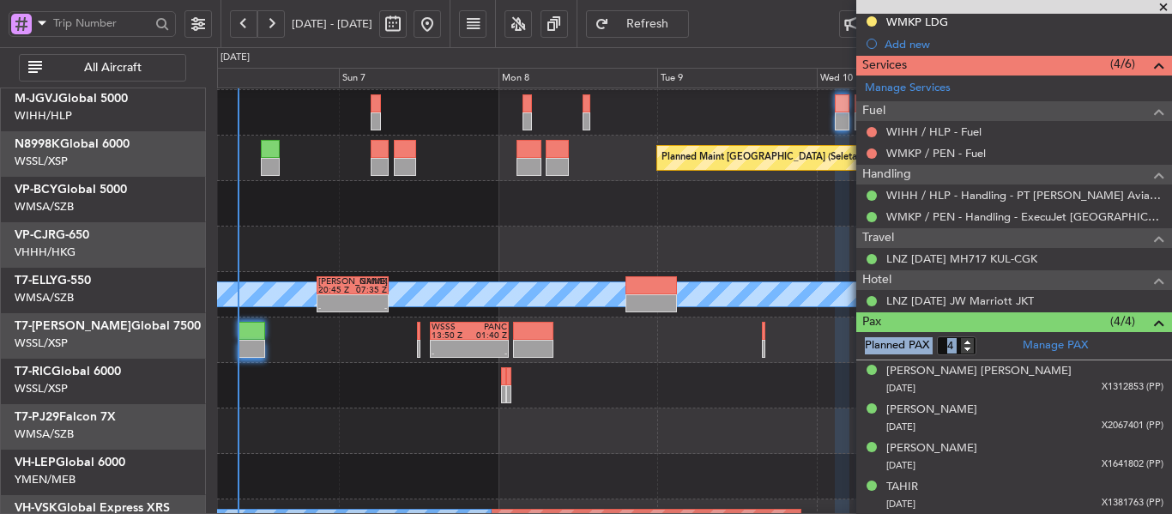
scroll to position [49, 0]
click at [692, 369] on div at bounding box center [694, 385] width 954 height 45
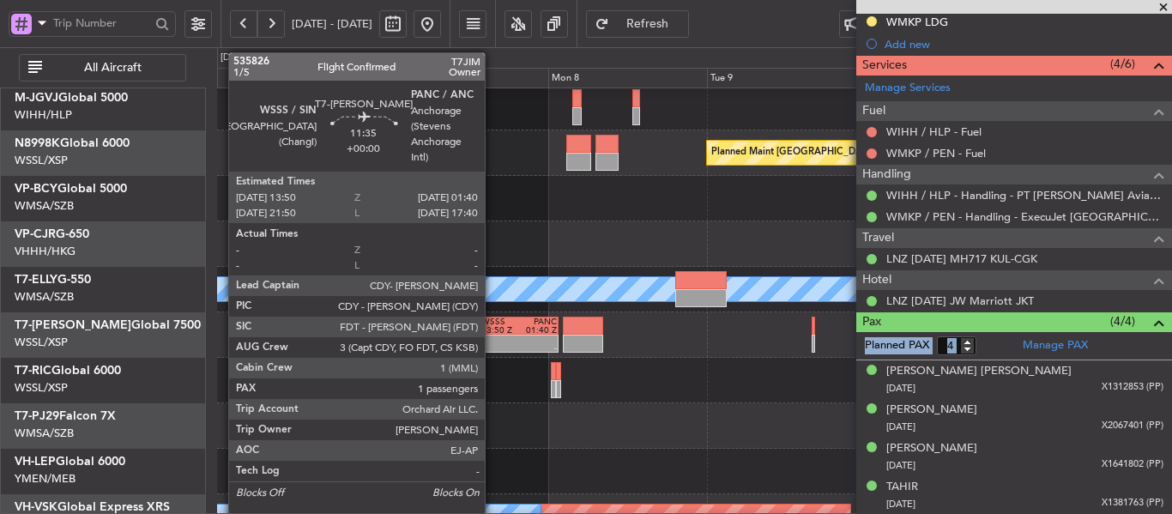
click at [492, 338] on div at bounding box center [500, 339] width 38 height 9
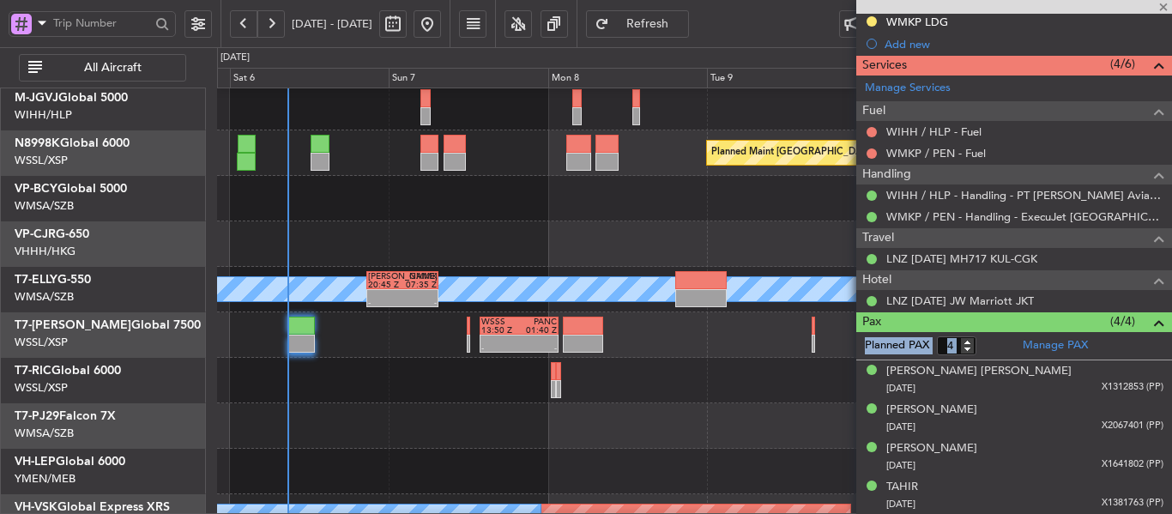
type input "1"
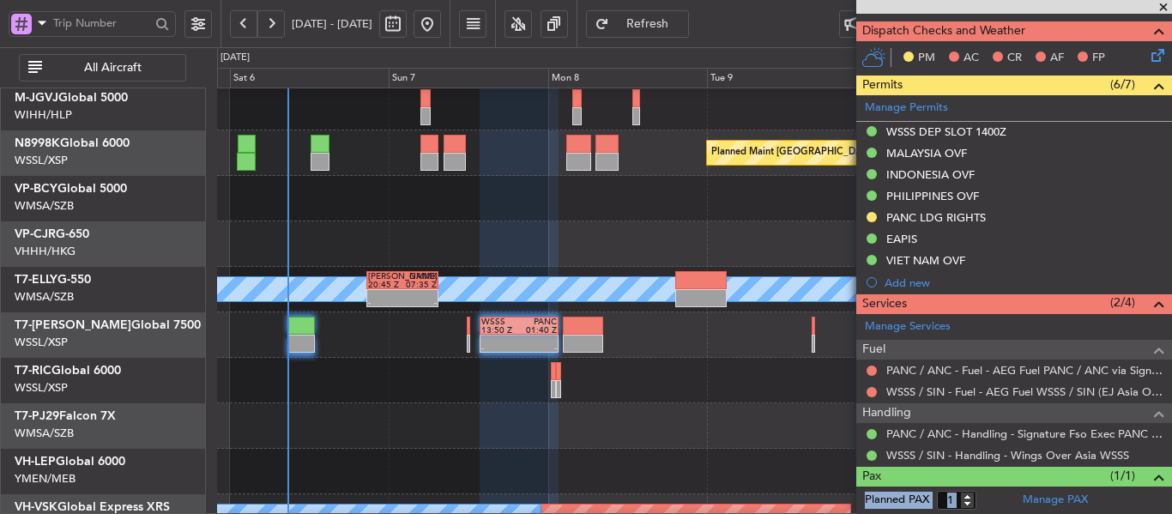
scroll to position [438, 0]
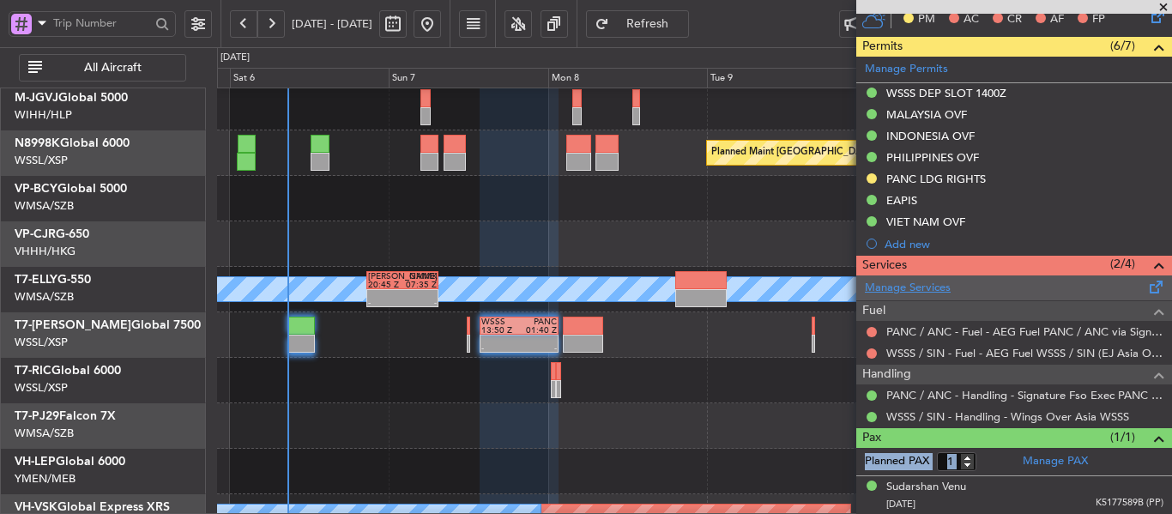
click at [921, 286] on link "Manage Services" at bounding box center [908, 288] width 86 height 17
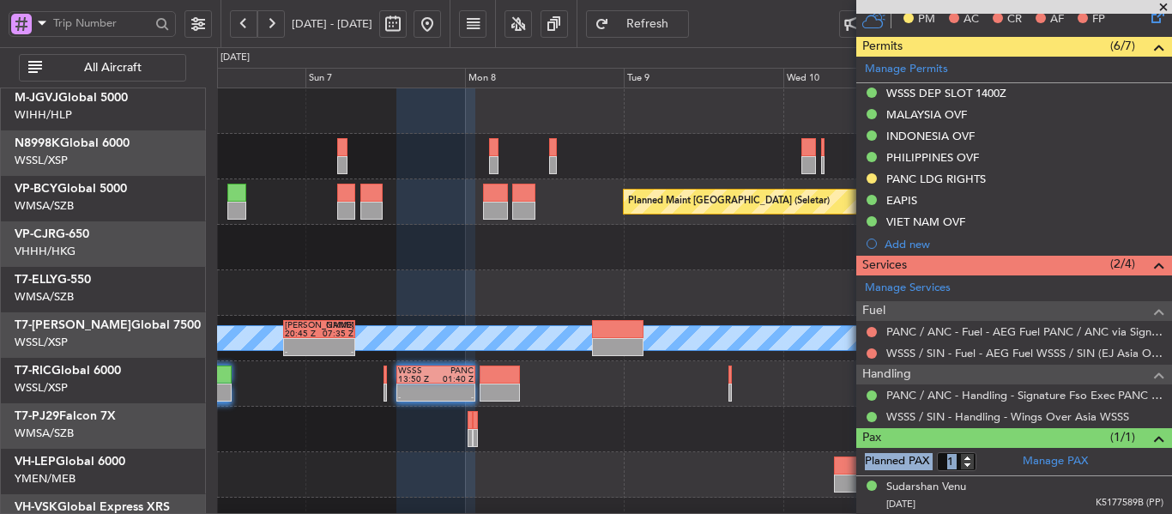
scroll to position [0, 0]
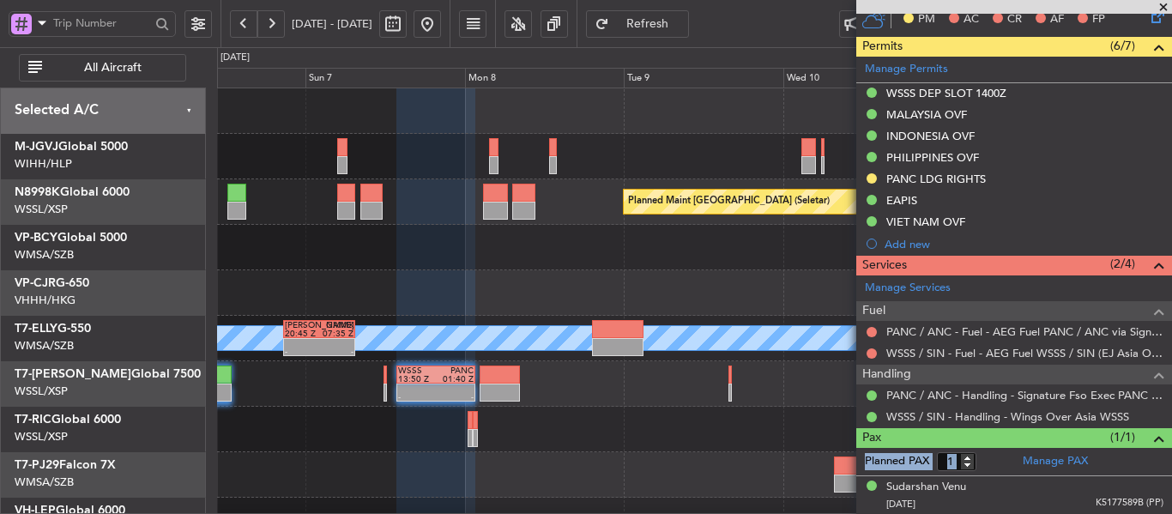
click at [595, 310] on div "Planned Maint [GEOGRAPHIC_DATA] ([GEOGRAPHIC_DATA] Intl)" at bounding box center [694, 292] width 954 height 45
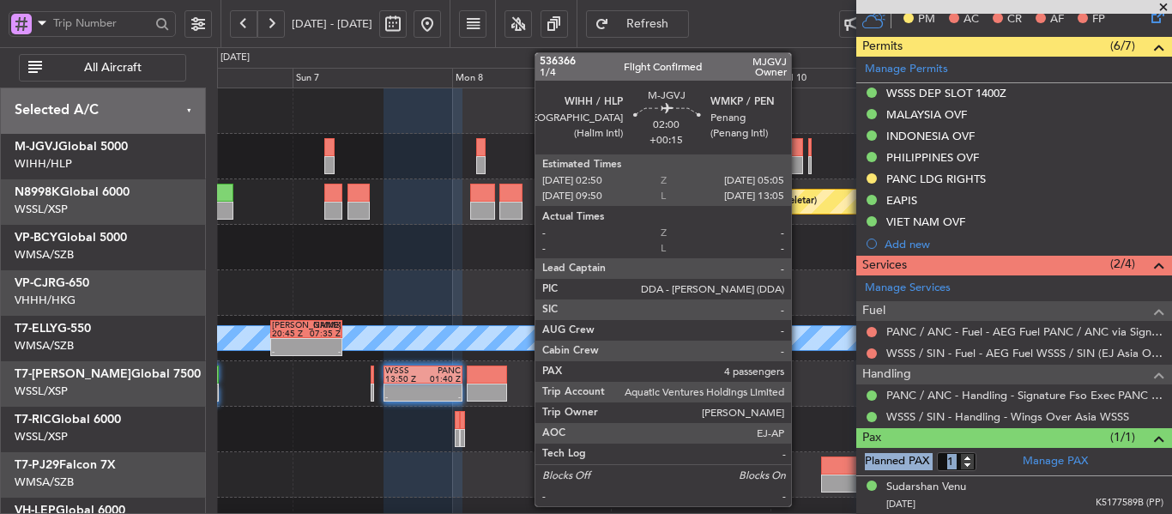
click at [798, 154] on div at bounding box center [795, 147] width 15 height 18
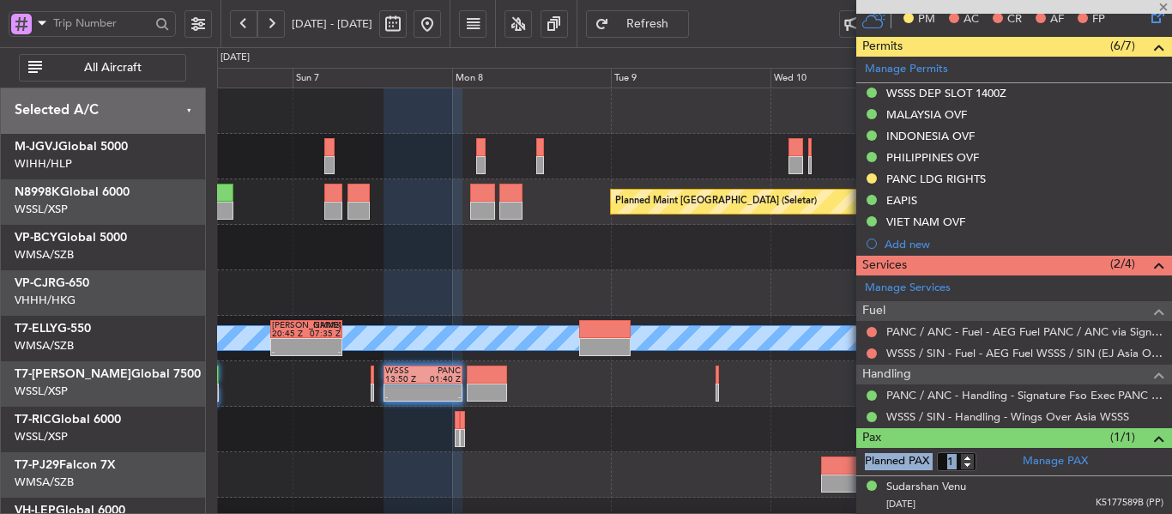
type input "+00:15"
type input "4"
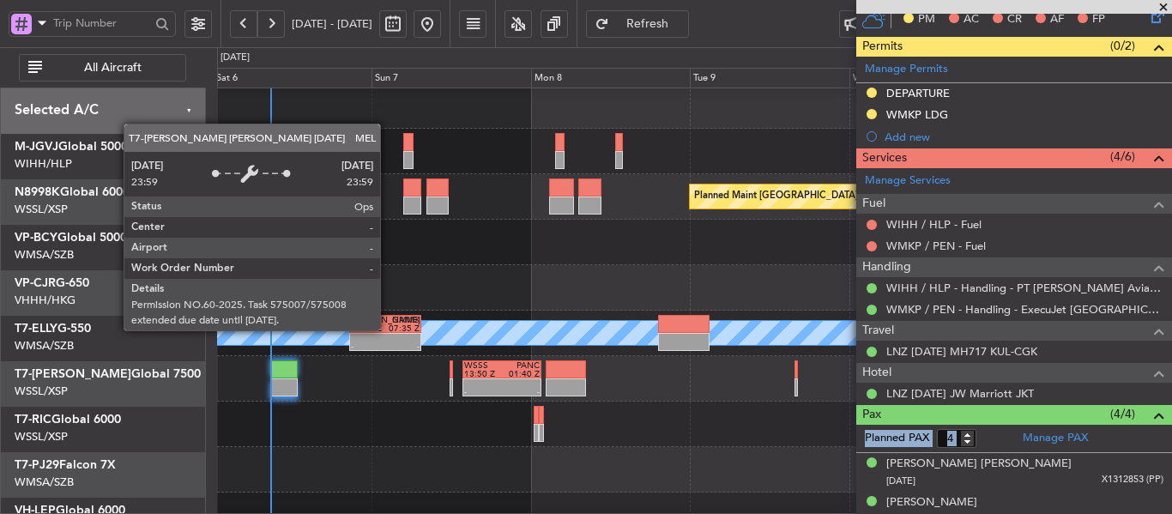
scroll to position [21, 0]
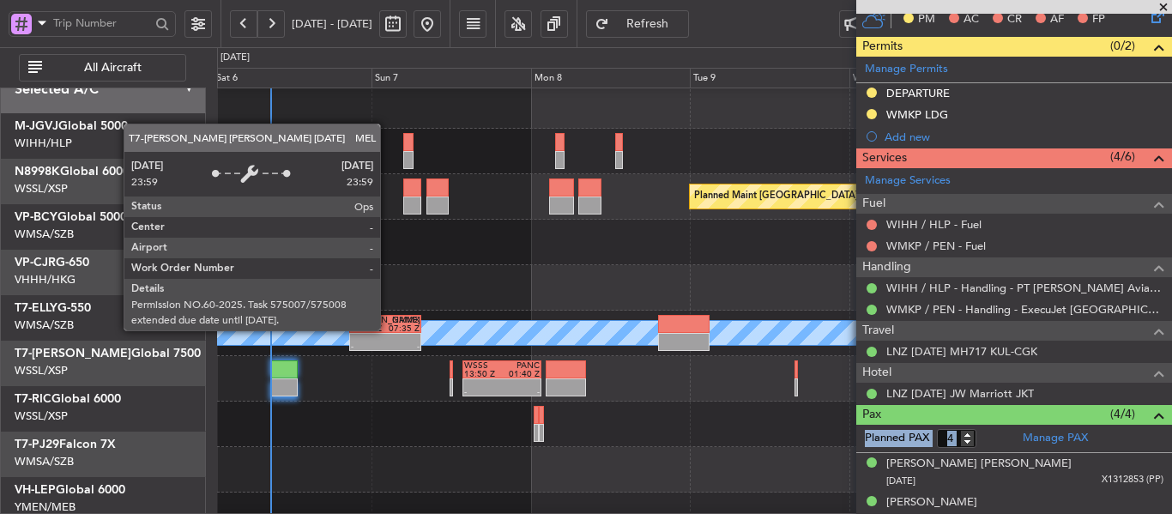
click at [657, 321] on div "MEL" at bounding box center [694, 333] width 2860 height 24
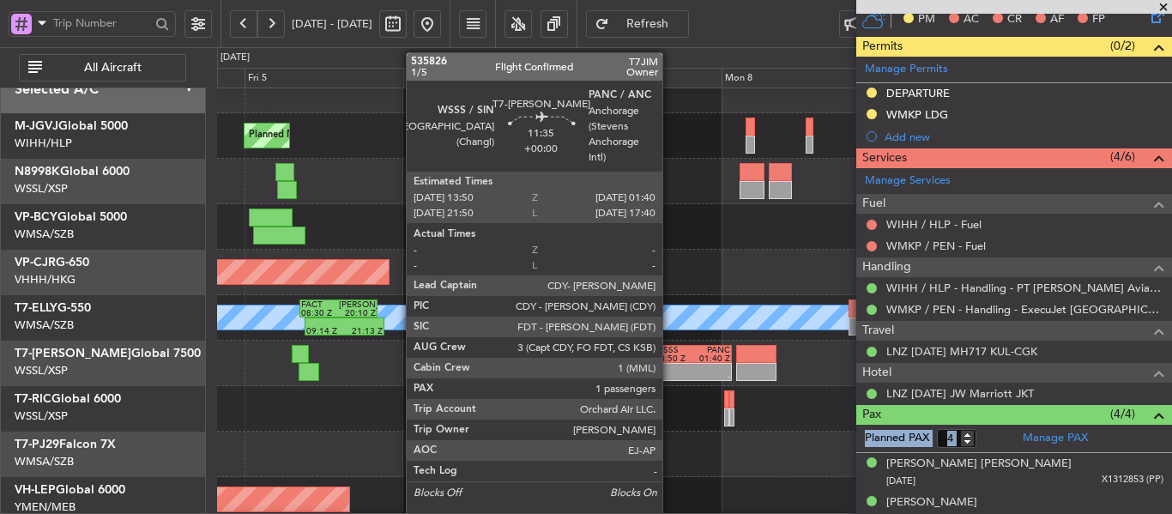
click at [670, 367] on div at bounding box center [673, 368] width 38 height 9
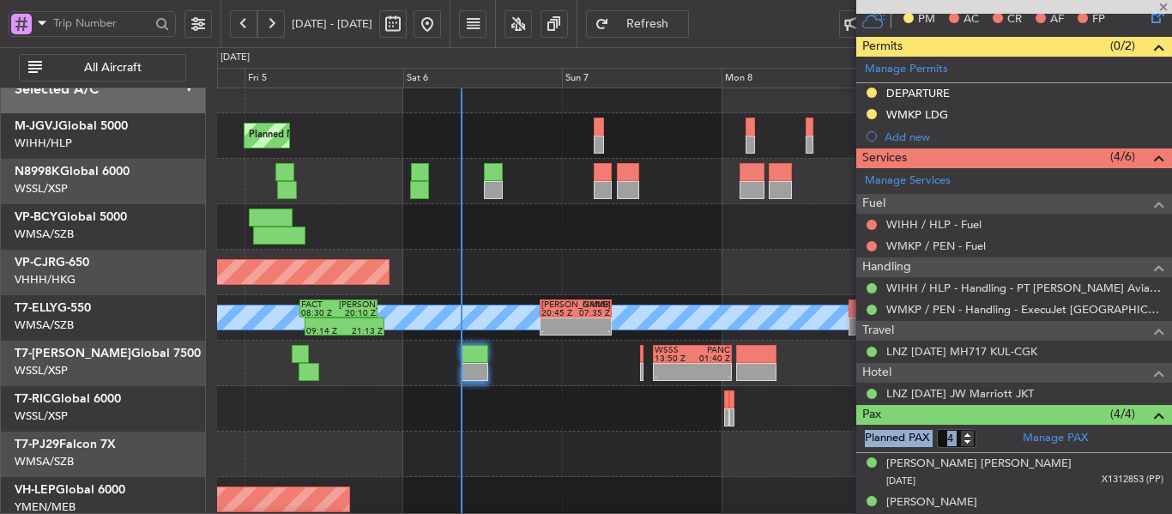
type input "1"
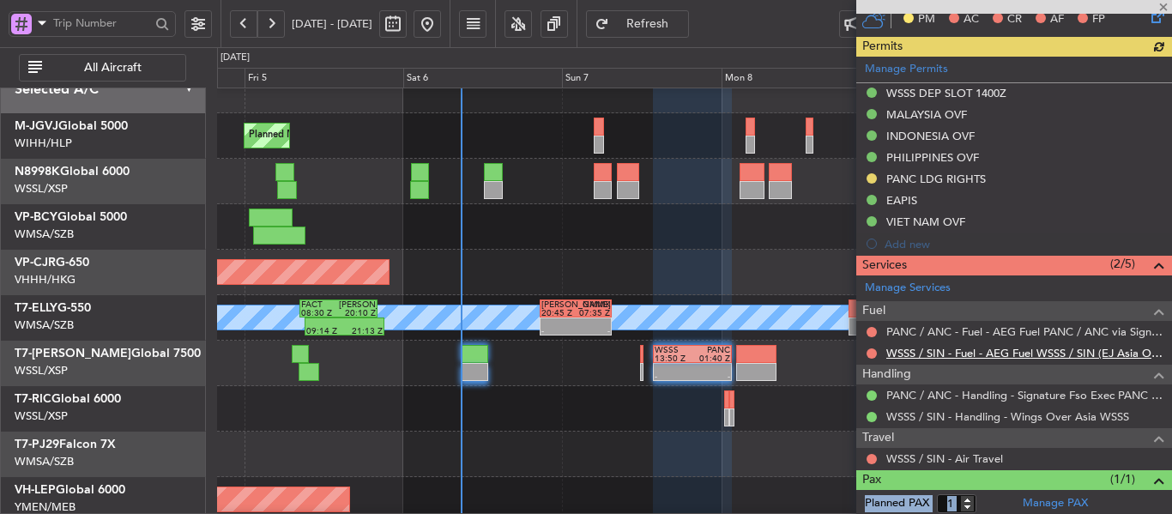
scroll to position [438, 0]
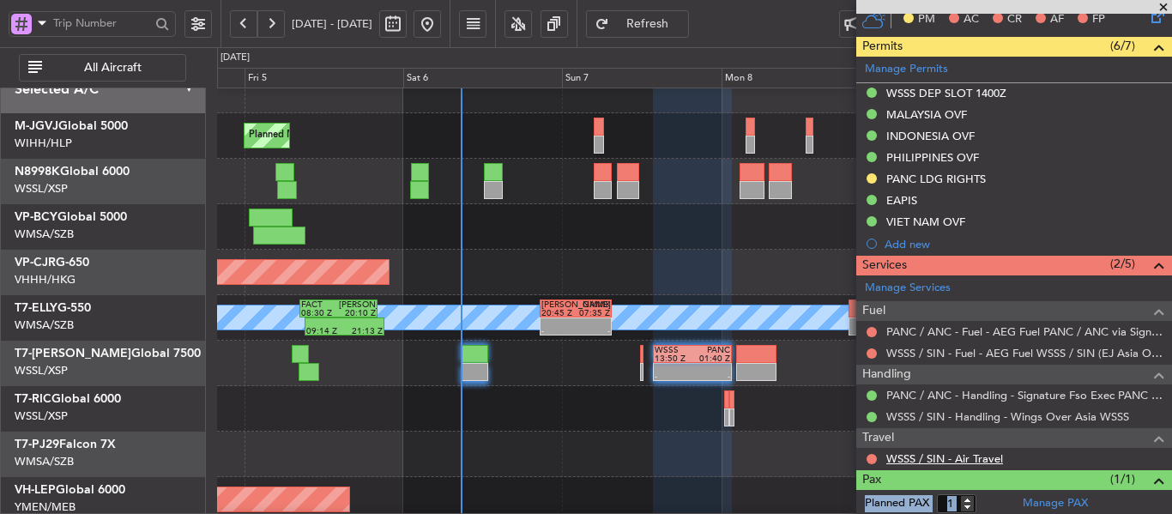
click at [920, 457] on link "WSSS / SIN - Air Travel" at bounding box center [944, 458] width 117 height 15
click at [660, 24] on button "Refresh" at bounding box center [637, 23] width 103 height 27
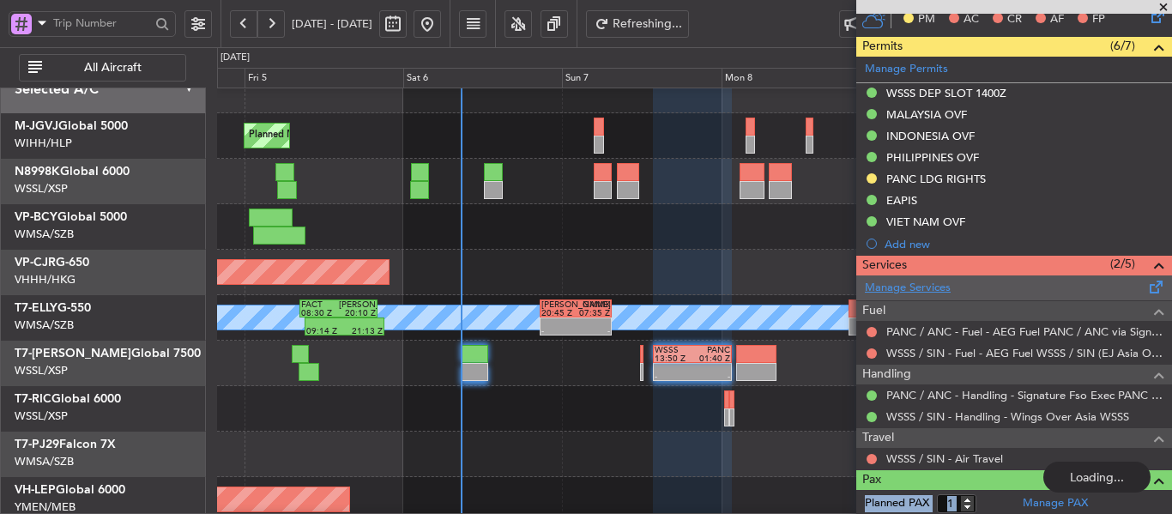
click at [914, 286] on link "Manage Services" at bounding box center [908, 288] width 86 height 17
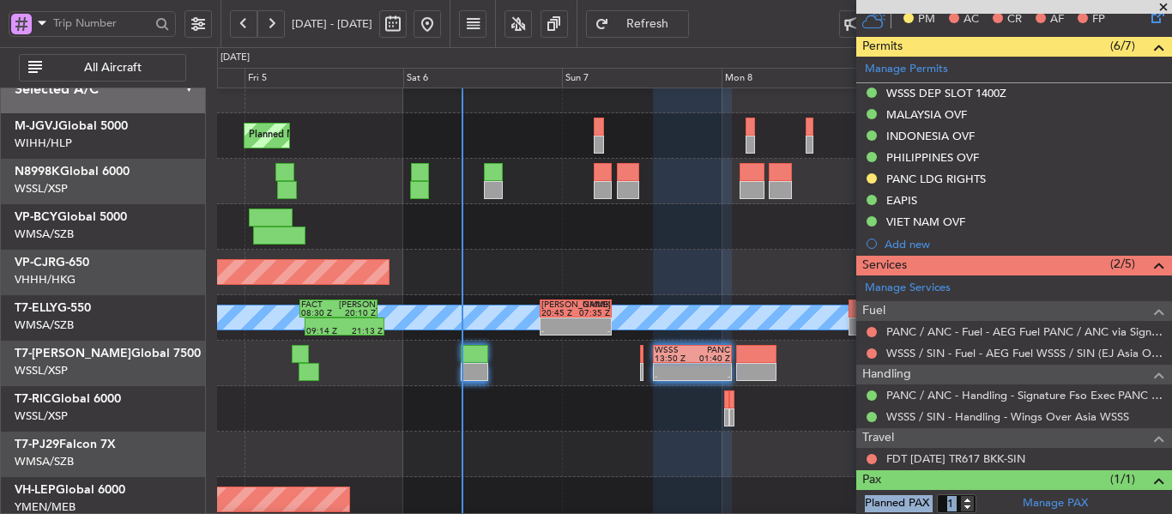
click at [683, 24] on span "Refresh" at bounding box center [647, 24] width 70 height 12
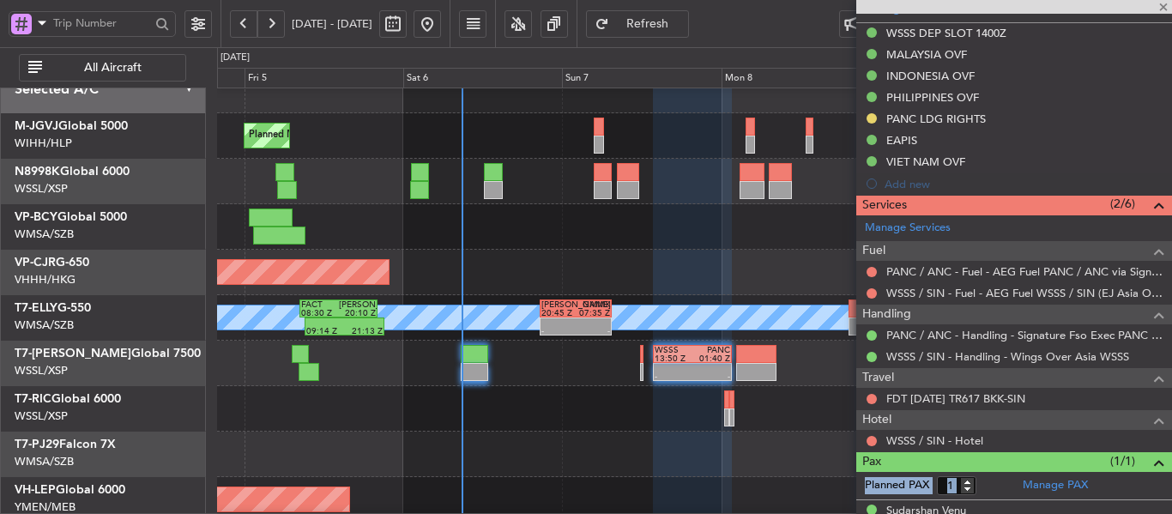
scroll to position [522, 0]
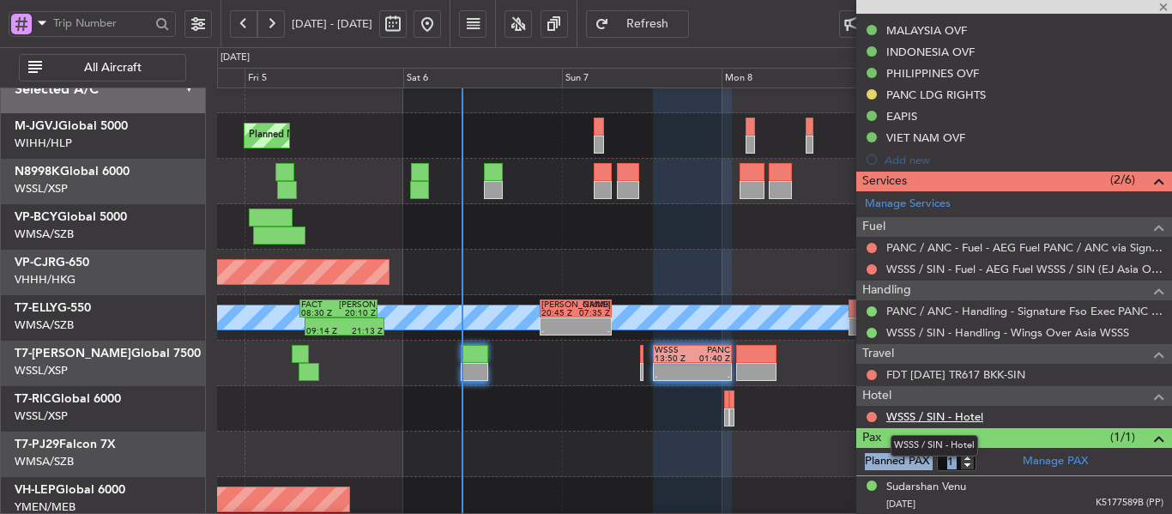
click at [901, 413] on link "WSSS / SIN - Hotel" at bounding box center [934, 416] width 97 height 15
click at [871, 376] on button at bounding box center [871, 375] width 10 height 10
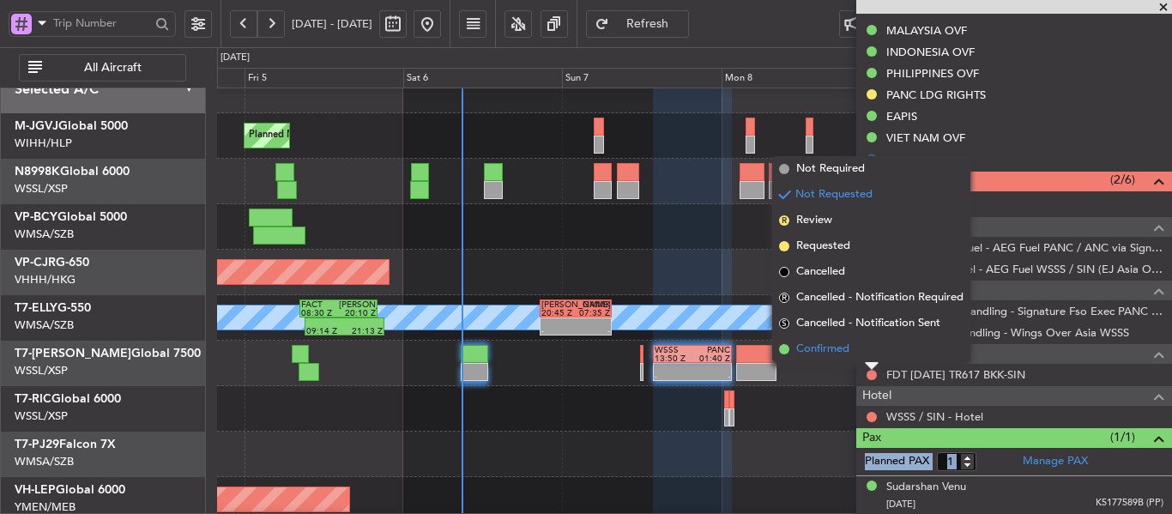
click at [782, 346] on span at bounding box center [784, 349] width 10 height 10
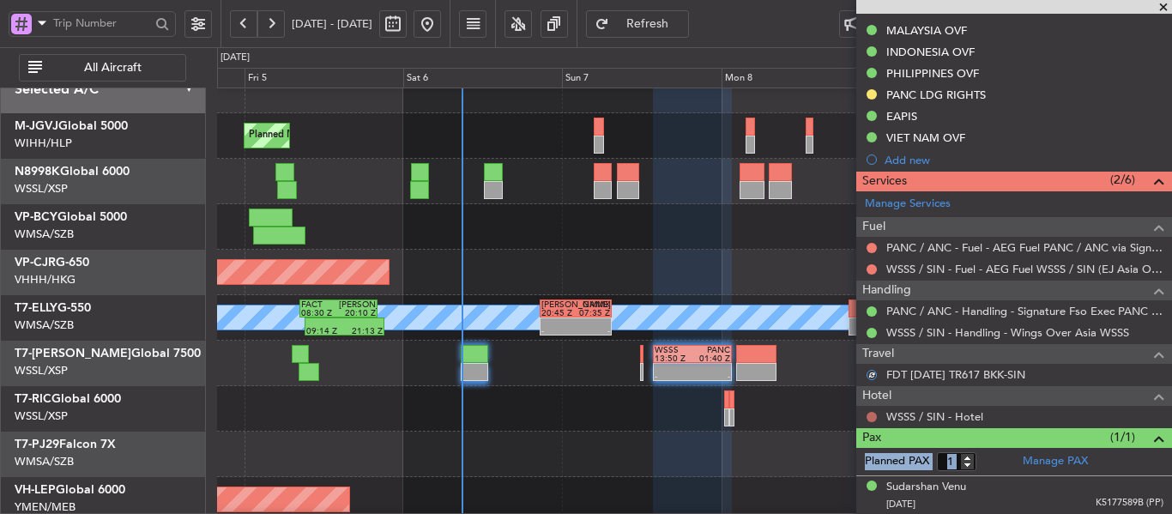
click at [867, 417] on button at bounding box center [871, 417] width 10 height 10
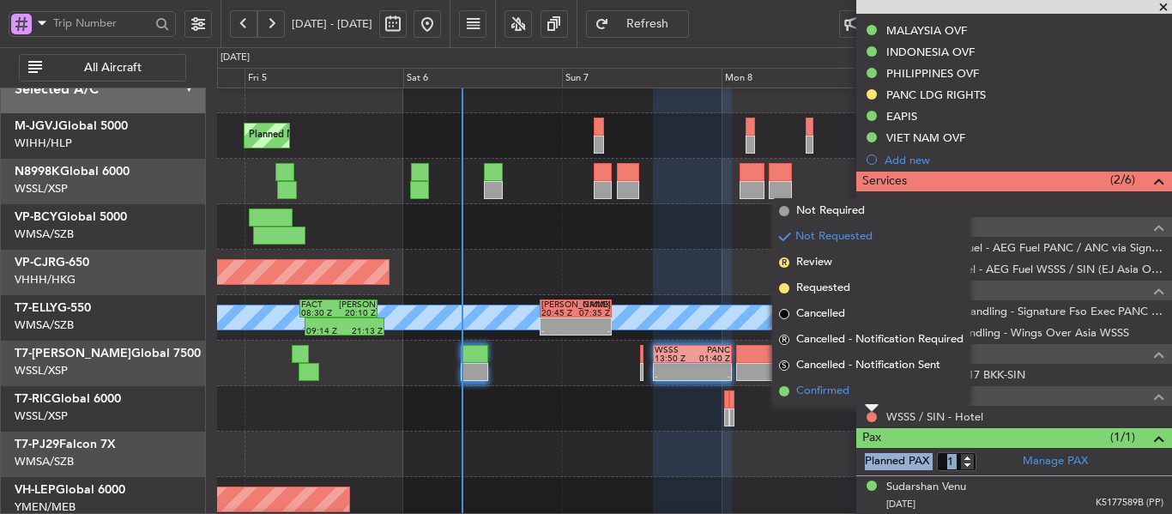
click at [785, 391] on span at bounding box center [784, 391] width 10 height 10
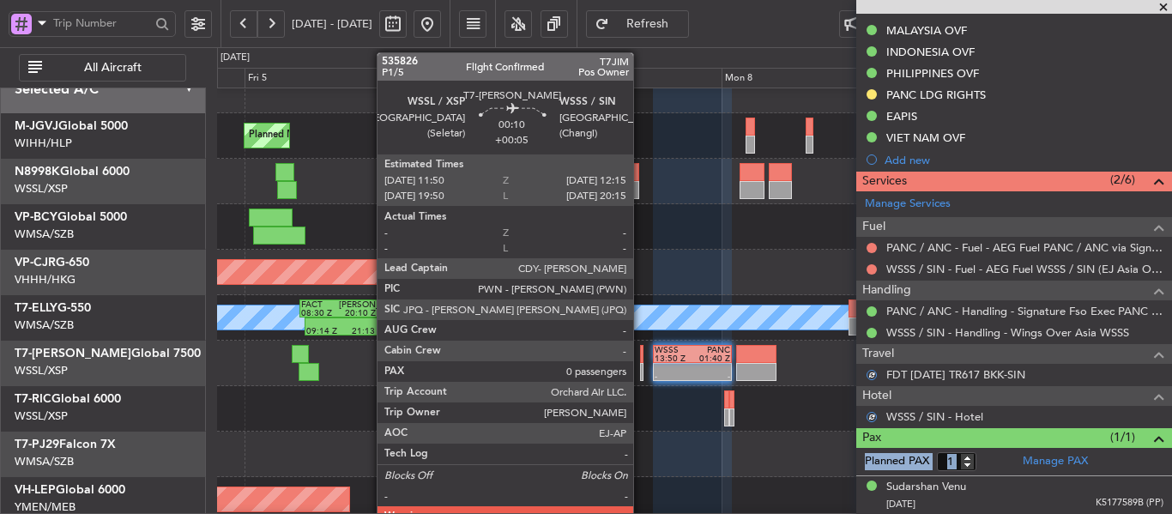
click at [641, 374] on div at bounding box center [641, 372] width 3 height 18
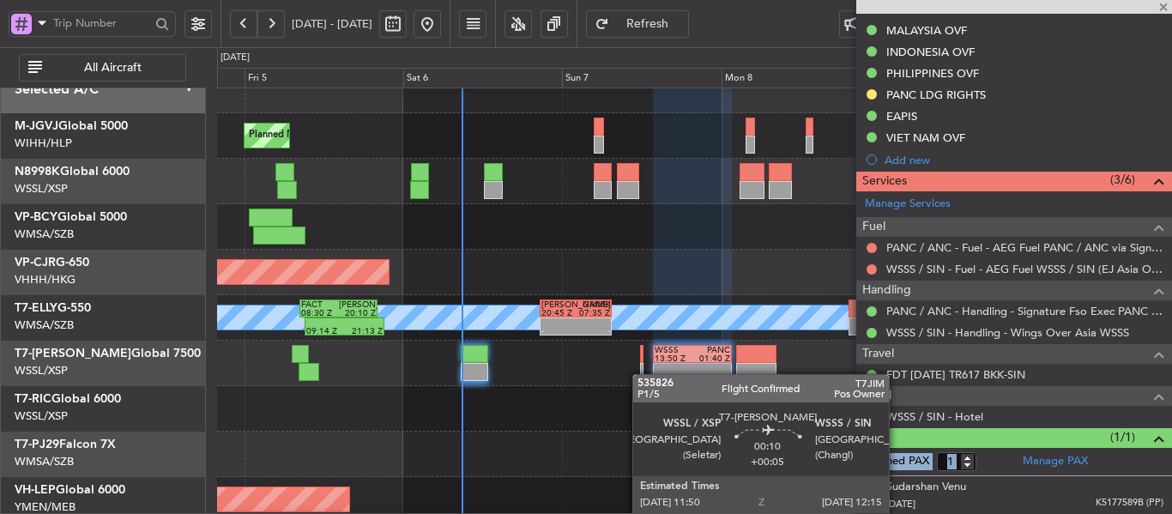
type input "+00:05"
type input "0"
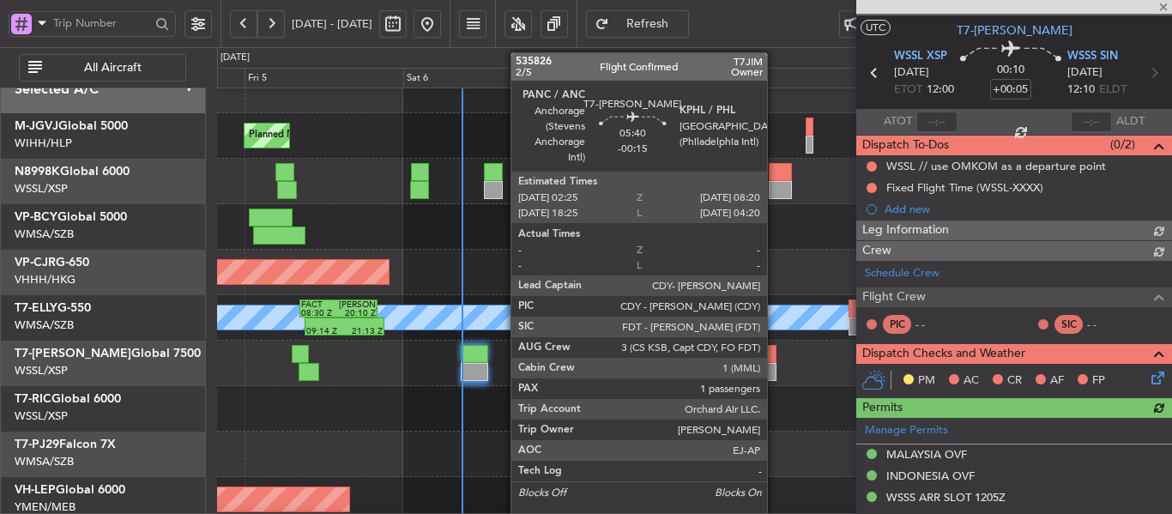
scroll to position [333, 0]
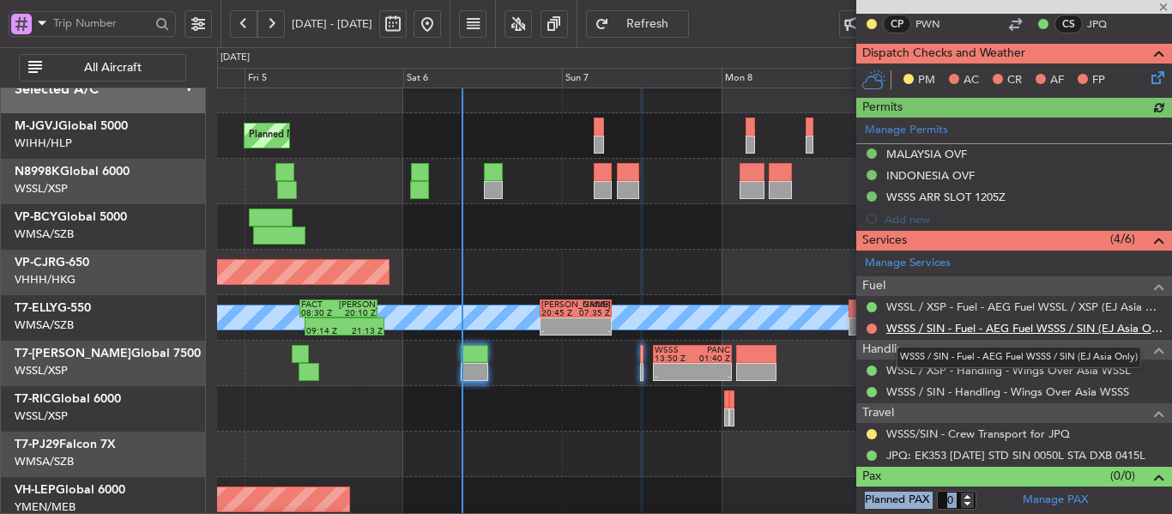
click at [932, 330] on link "WSSS / SIN - Fuel - AEG Fuel WSSS / SIN (EJ Asia Only)" at bounding box center [1024, 328] width 277 height 15
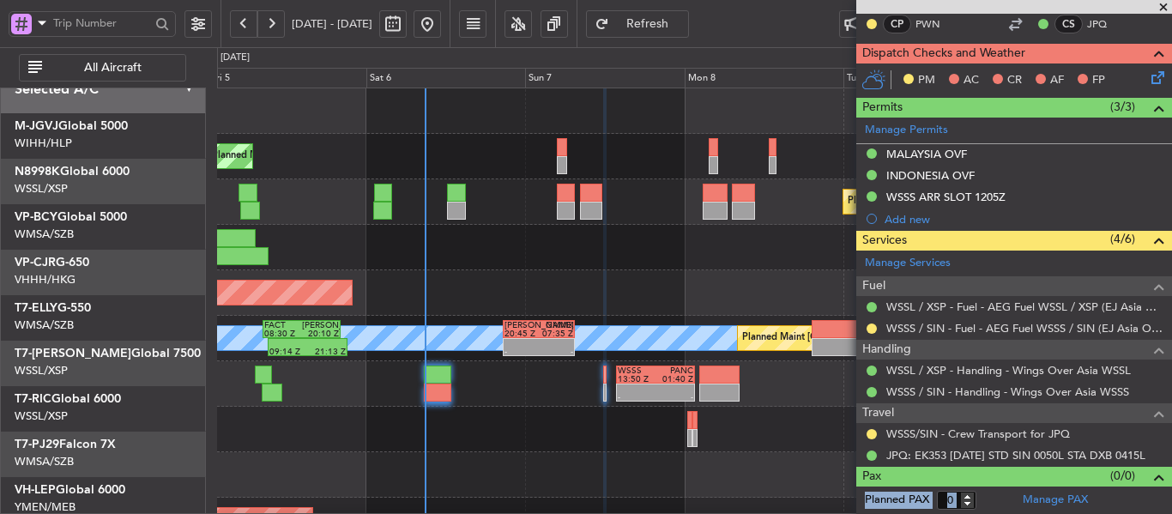
scroll to position [0, 0]
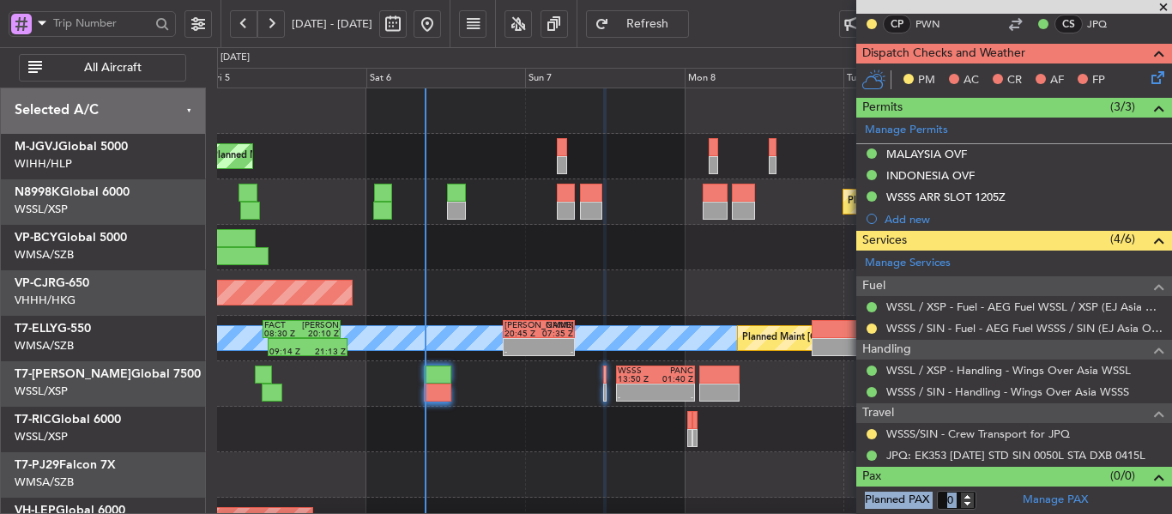
click at [534, 265] on div "17:10 Z 02:35 Z CYVR 16:50 Z RJAA 01:55 Z" at bounding box center [694, 247] width 954 height 45
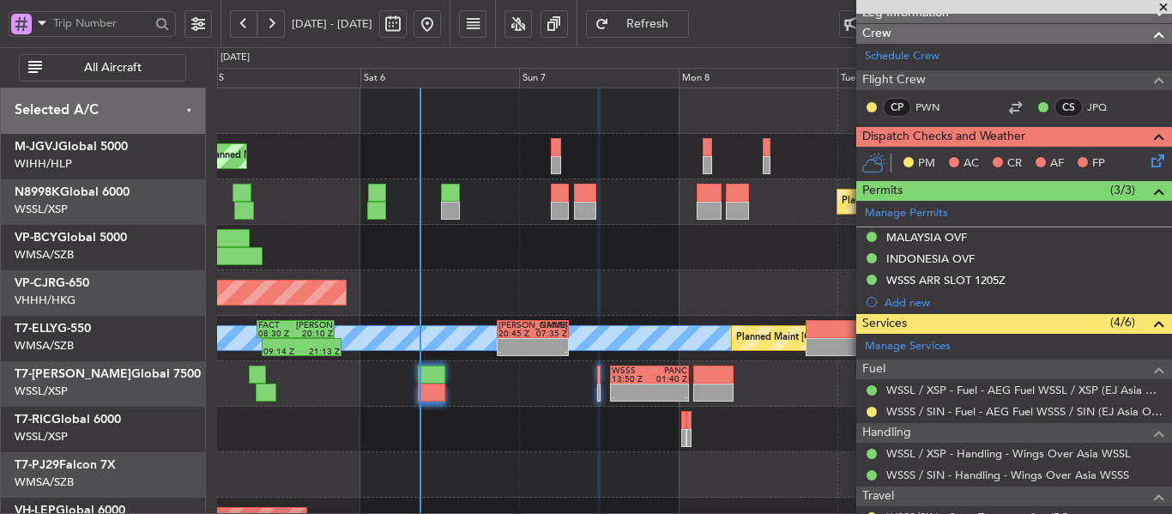
scroll to position [161, 0]
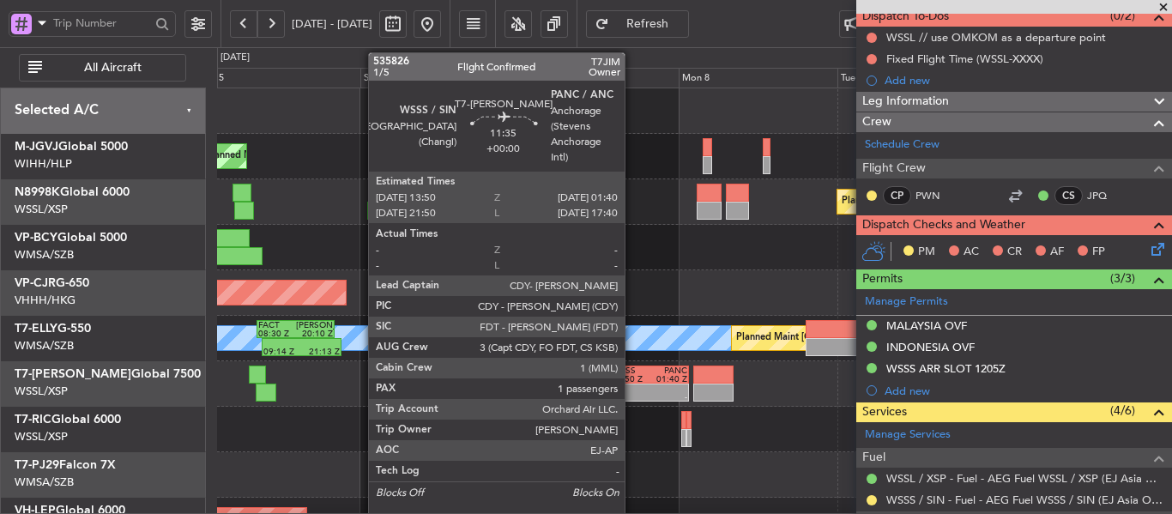
click at [634, 386] on div at bounding box center [630, 388] width 38 height 9
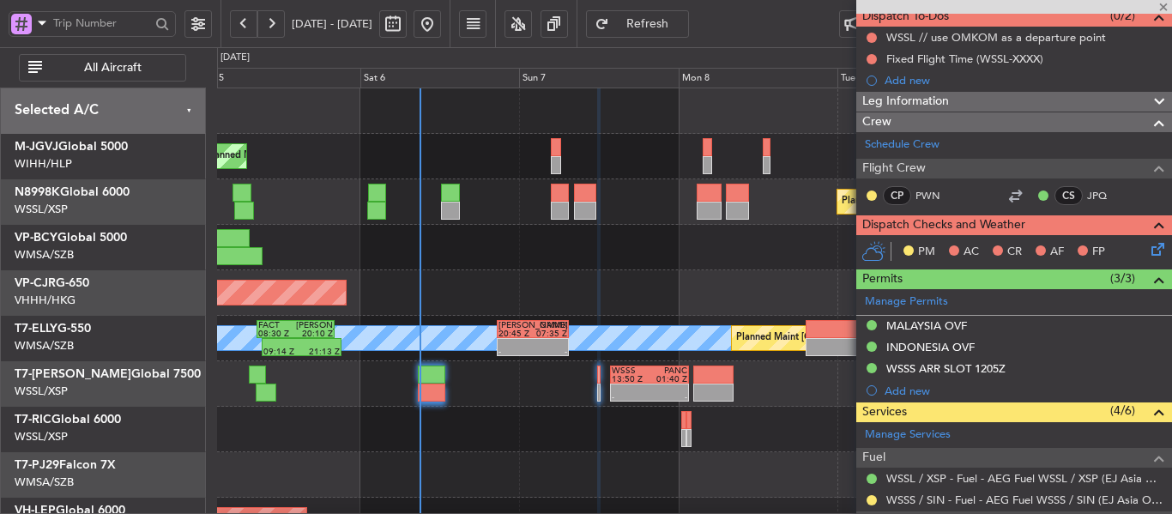
type input "1"
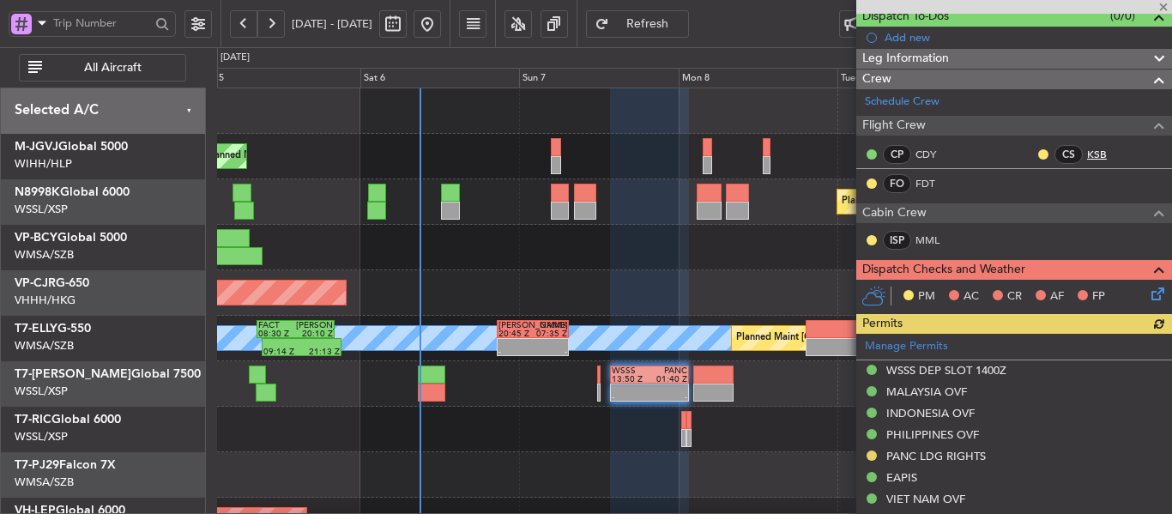
click at [1087, 148] on link "KSB" at bounding box center [1106, 154] width 39 height 15
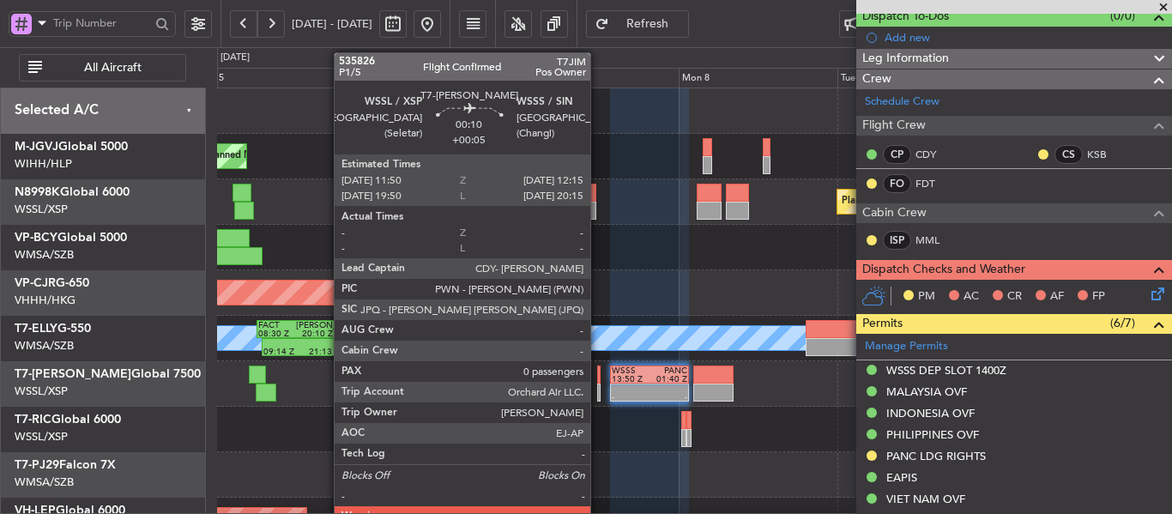
click at [598, 380] on div at bounding box center [598, 374] width 3 height 18
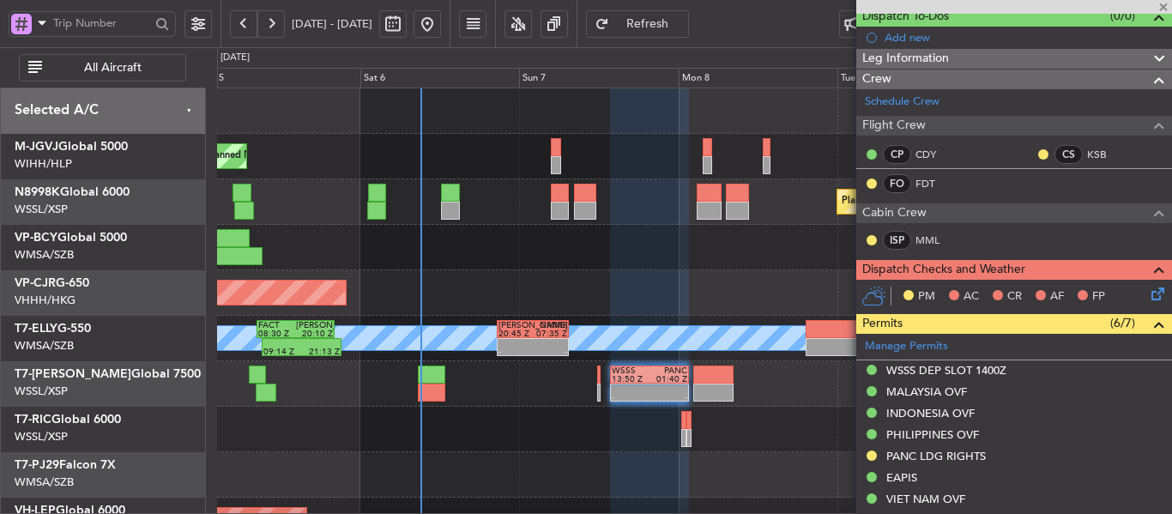
type input "+00:05"
type input "0"
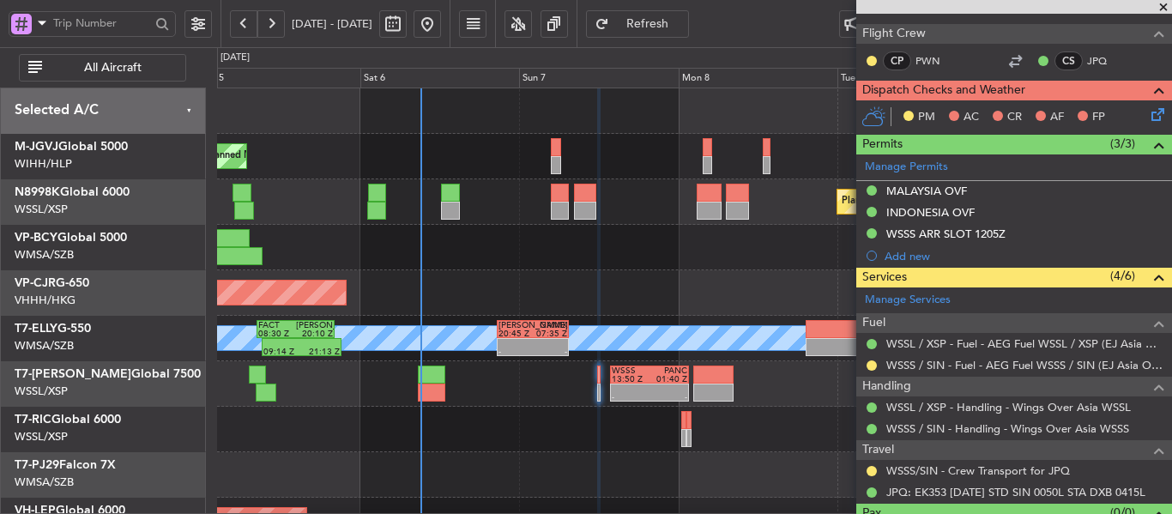
scroll to position [333, 0]
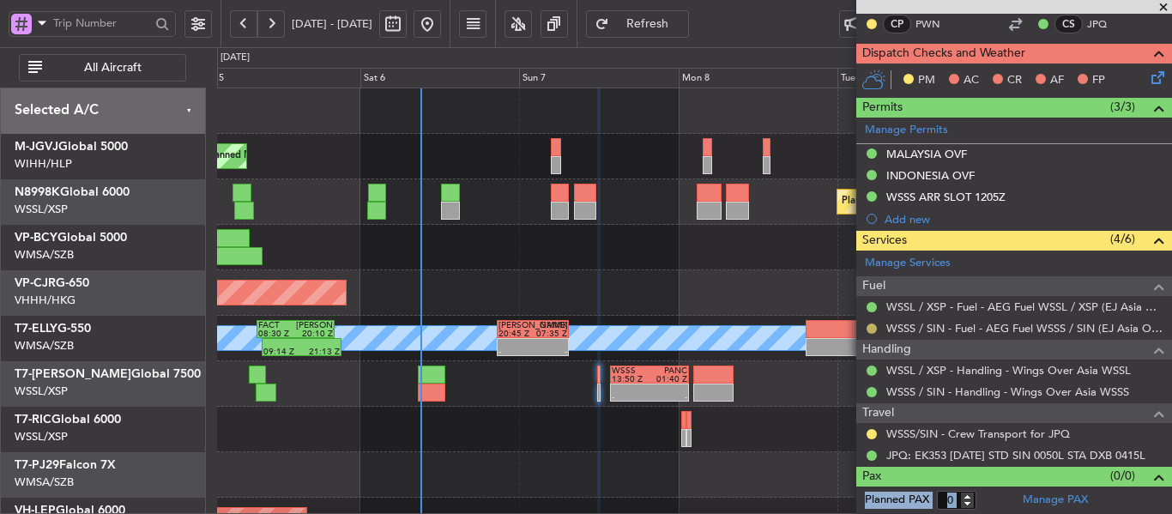
click at [872, 327] on button at bounding box center [871, 328] width 10 height 10
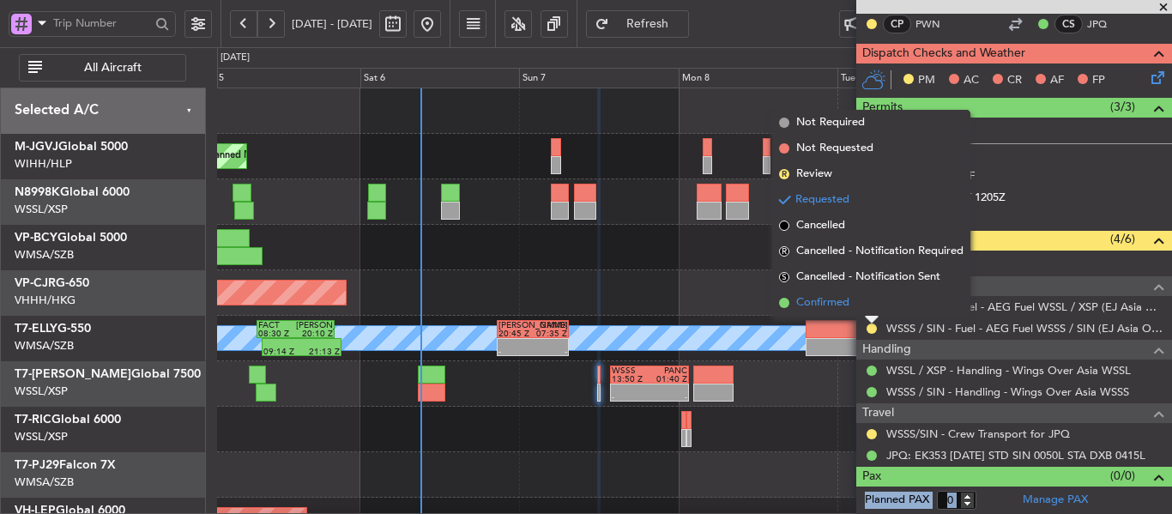
click at [783, 303] on span at bounding box center [784, 303] width 10 height 10
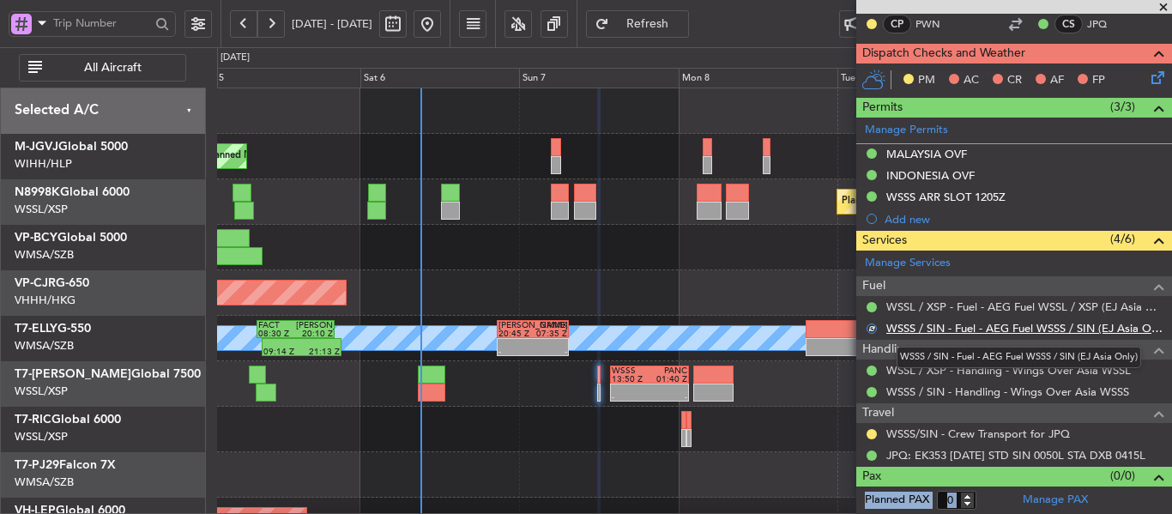
click at [913, 326] on link "WSSS / SIN - Fuel - AEG Fuel WSSS / SIN (EJ Asia Only)" at bounding box center [1024, 328] width 277 height 15
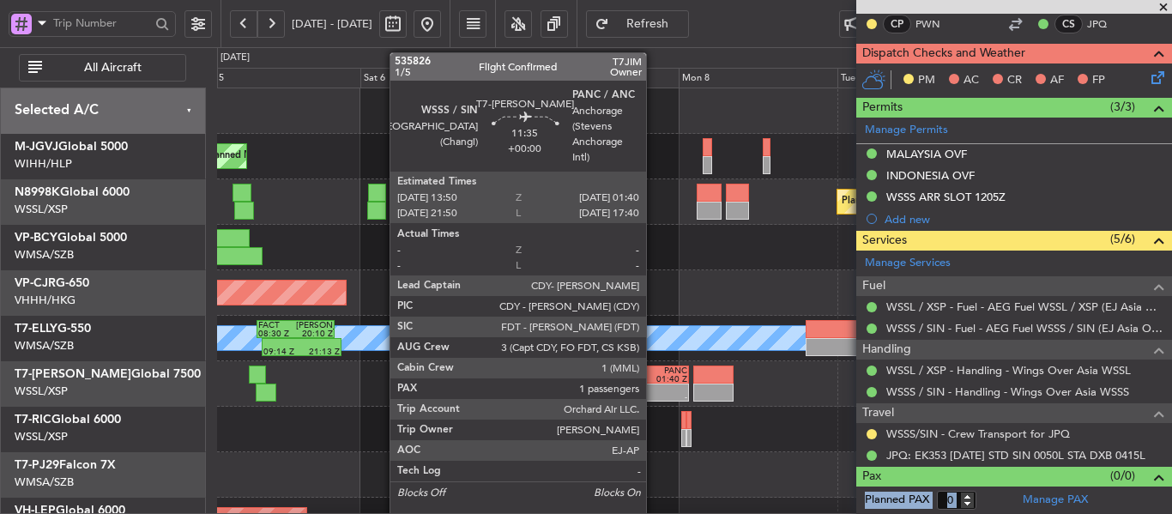
click at [654, 385] on div at bounding box center [668, 388] width 38 height 9
type input "1"
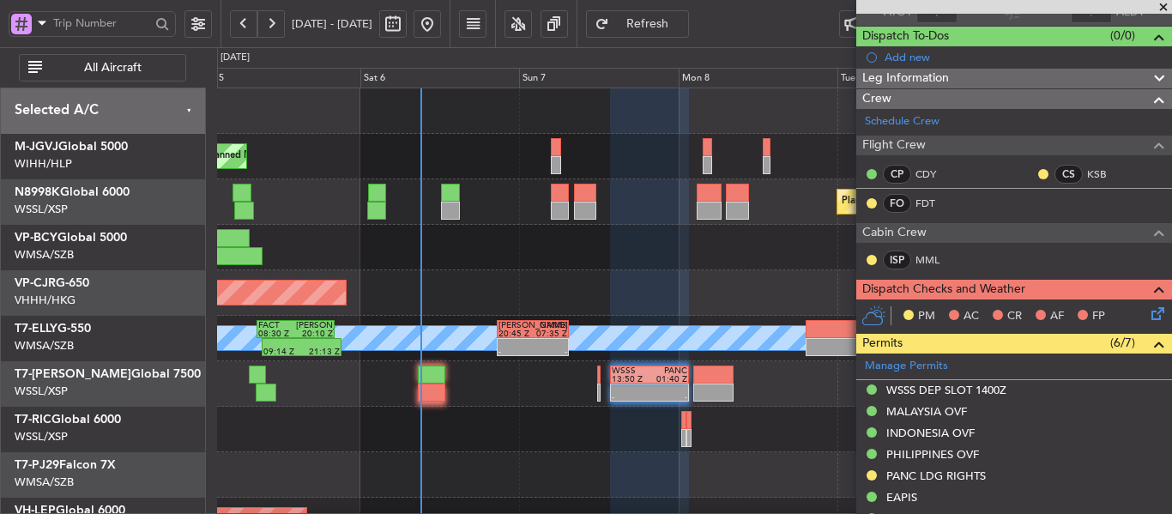
scroll to position [120, 0]
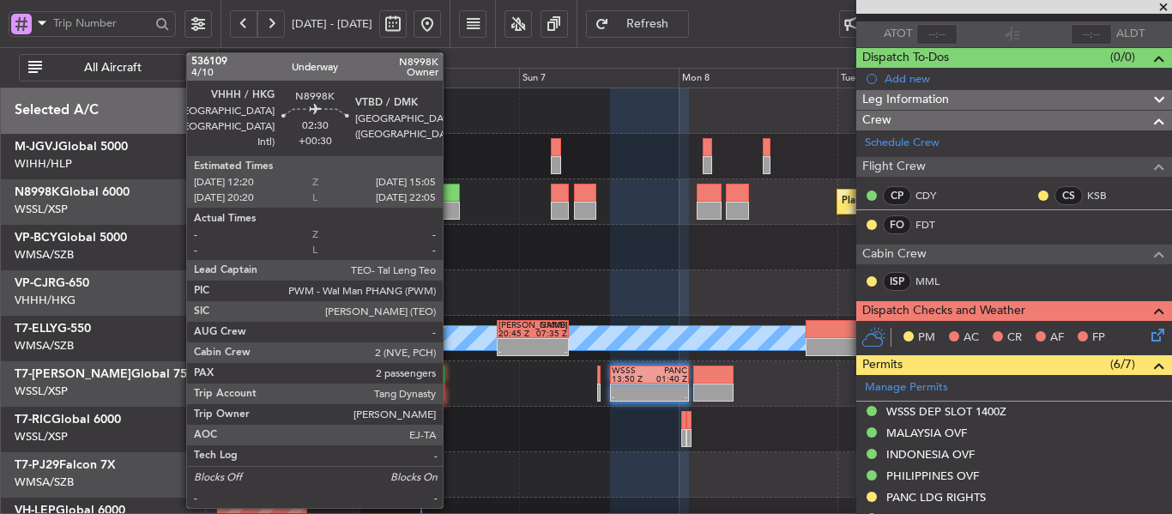
click at [450, 205] on div at bounding box center [450, 211] width 19 height 18
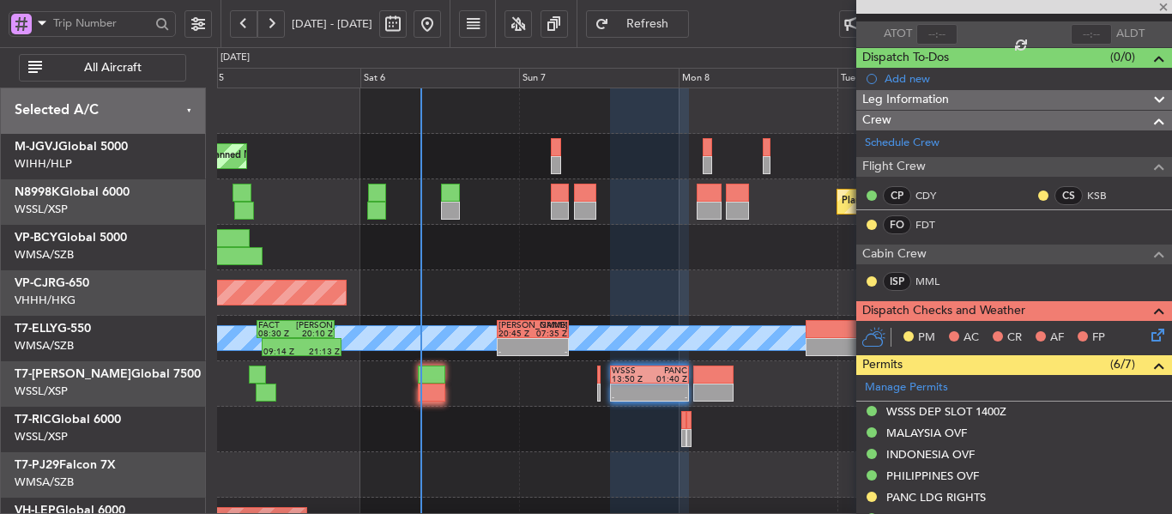
type input "+00:30"
type input "2"
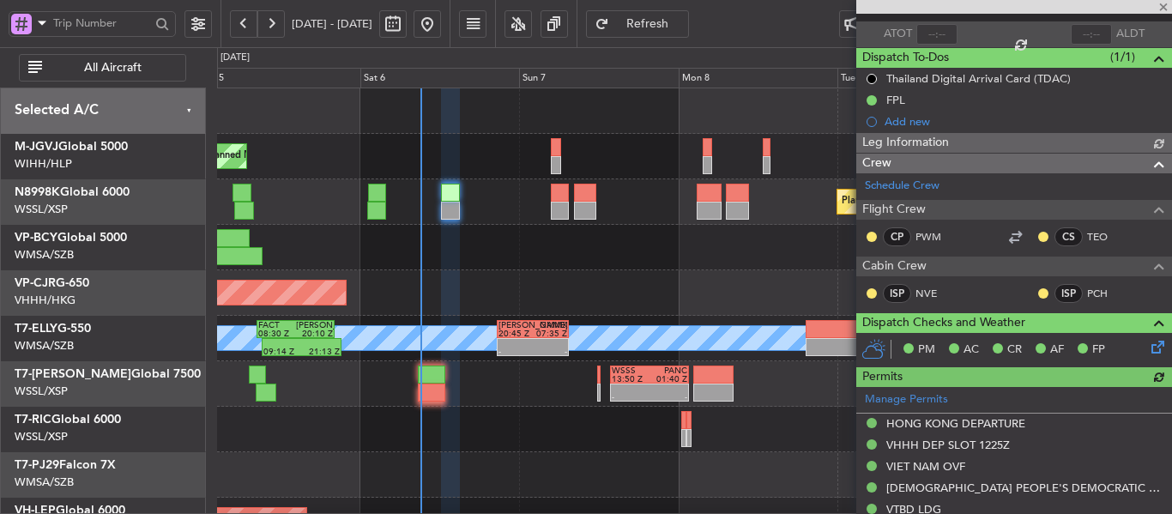
type input "[PERSON_NAME] (BTA)"
click at [1087, 231] on link "TEO" at bounding box center [1106, 236] width 39 height 15
type input "[PERSON_NAME] (BTA)"
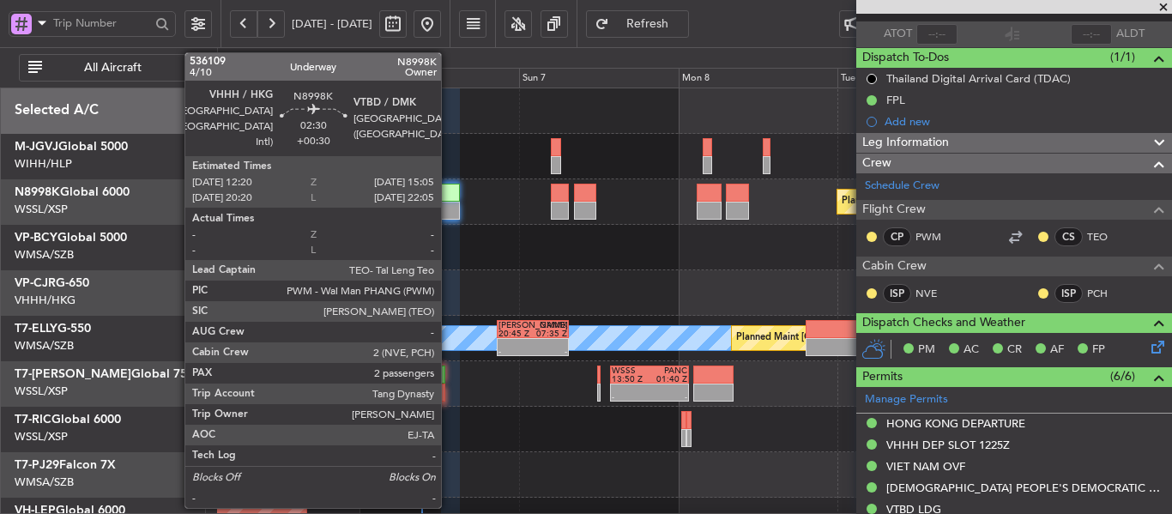
click at [449, 214] on div at bounding box center [450, 211] width 19 height 18
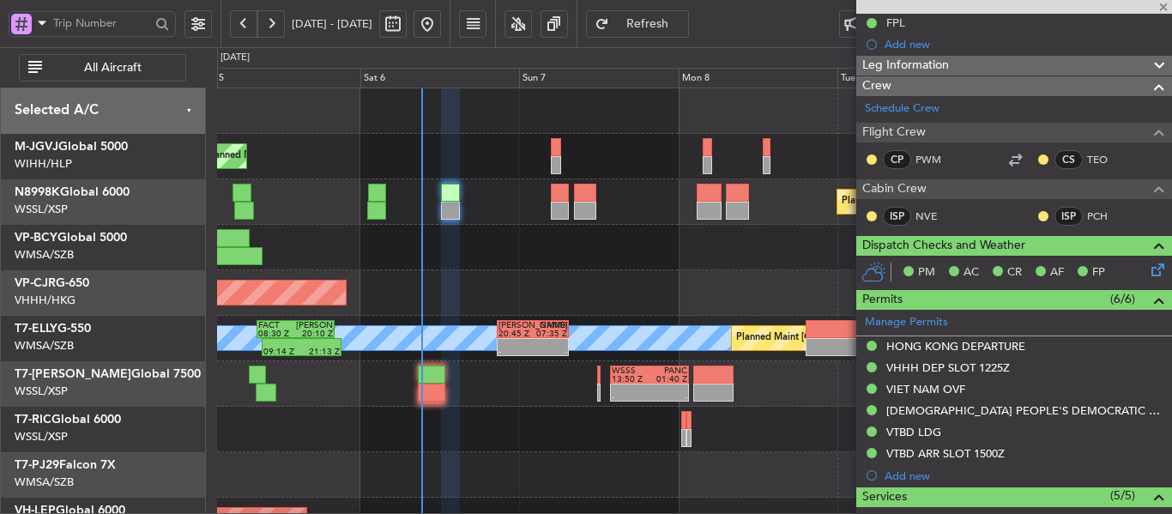
scroll to position [292, 0]
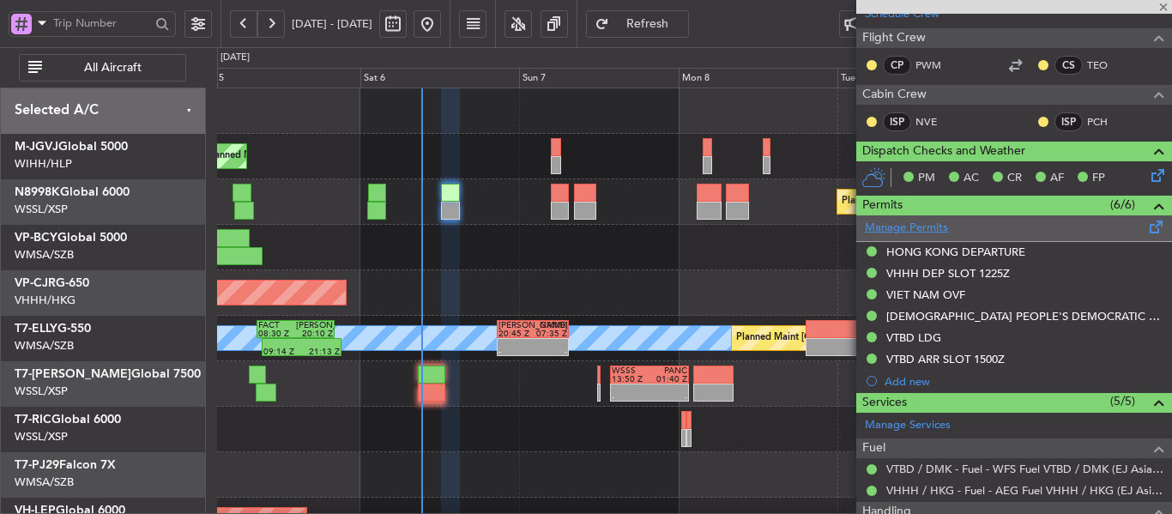
click at [912, 232] on link "Manage Permits" at bounding box center [906, 228] width 83 height 17
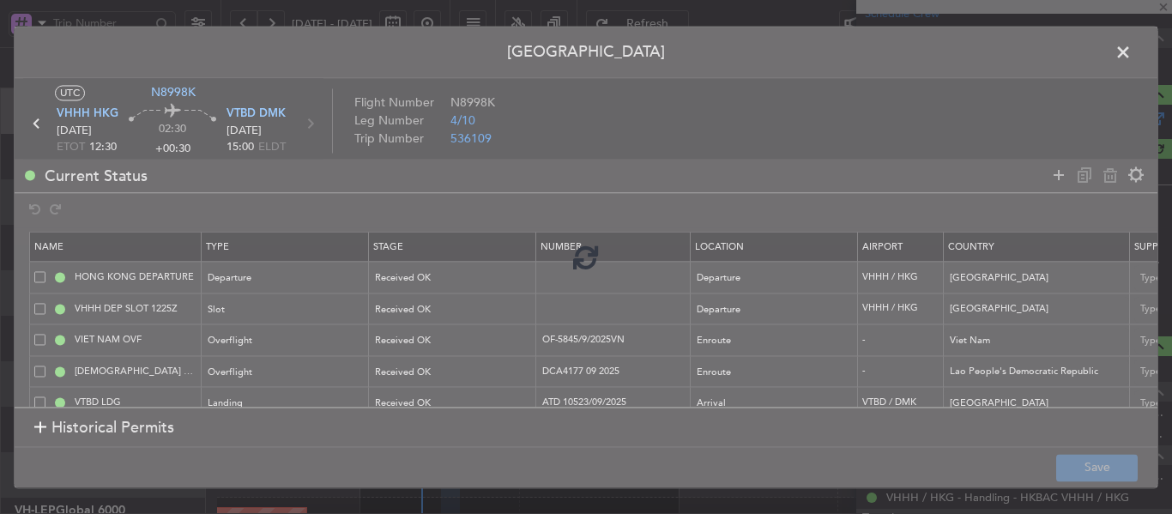
type input "[PERSON_NAME] (BTA)"
click at [1053, 175] on div at bounding box center [586, 257] width 1142 height 461
click at [1061, 176] on div at bounding box center [586, 257] width 1142 height 461
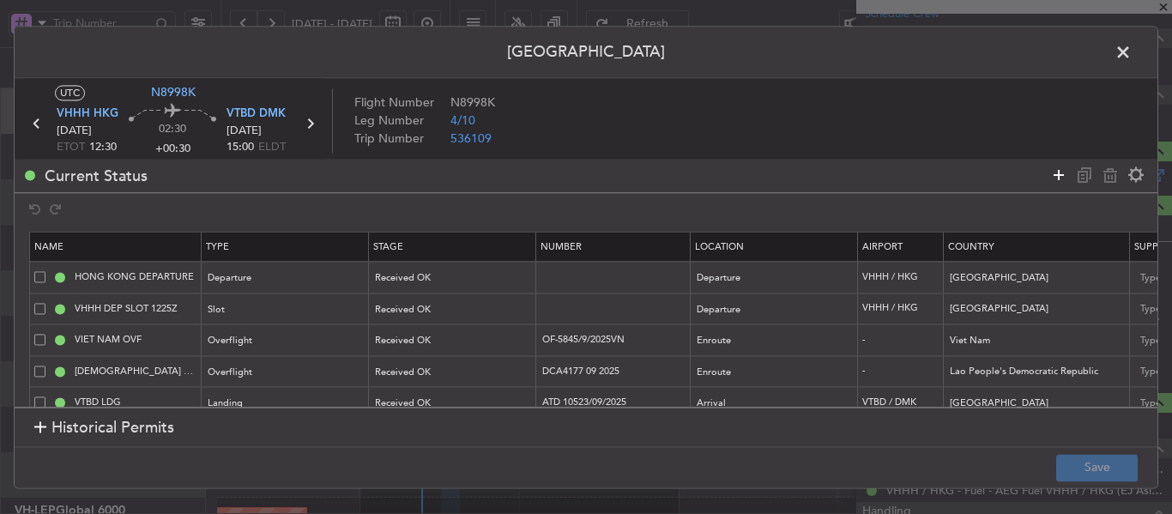
click at [1054, 176] on icon at bounding box center [1058, 175] width 21 height 21
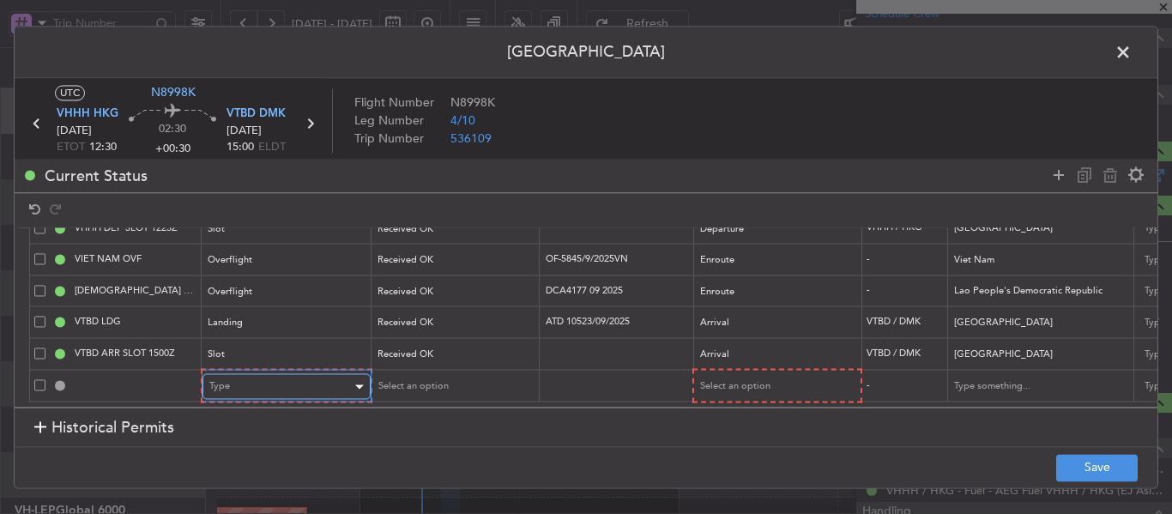
click at [322, 375] on div "Type" at bounding box center [280, 387] width 142 height 26
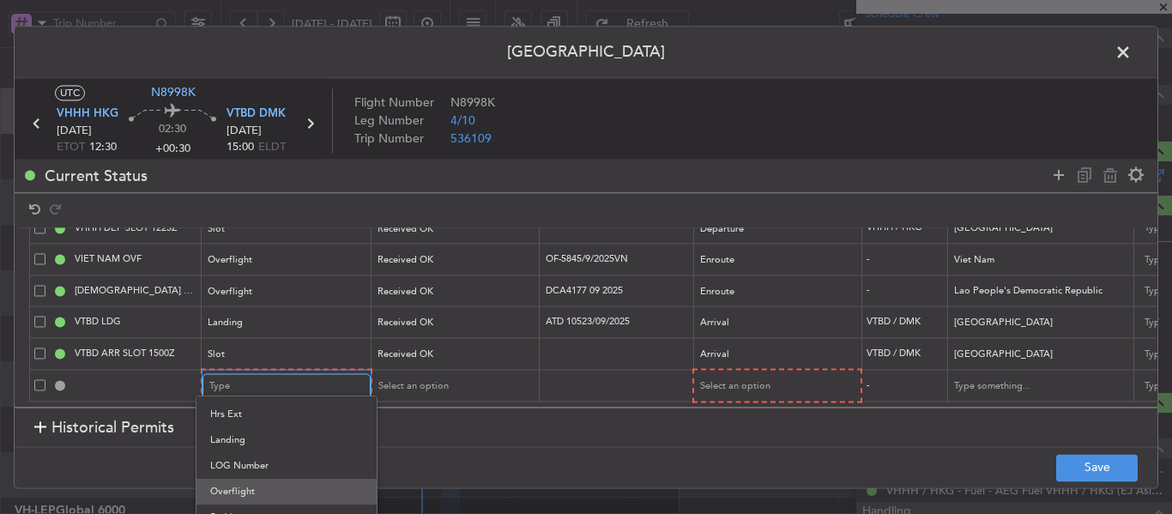
scroll to position [404, 0]
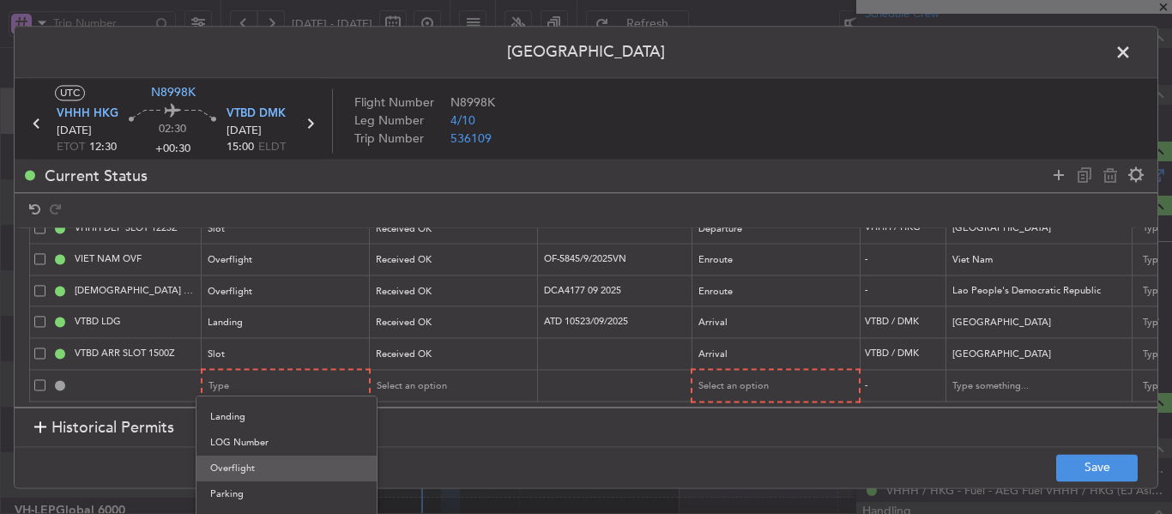
click at [259, 474] on span "Overflight" at bounding box center [286, 468] width 153 height 26
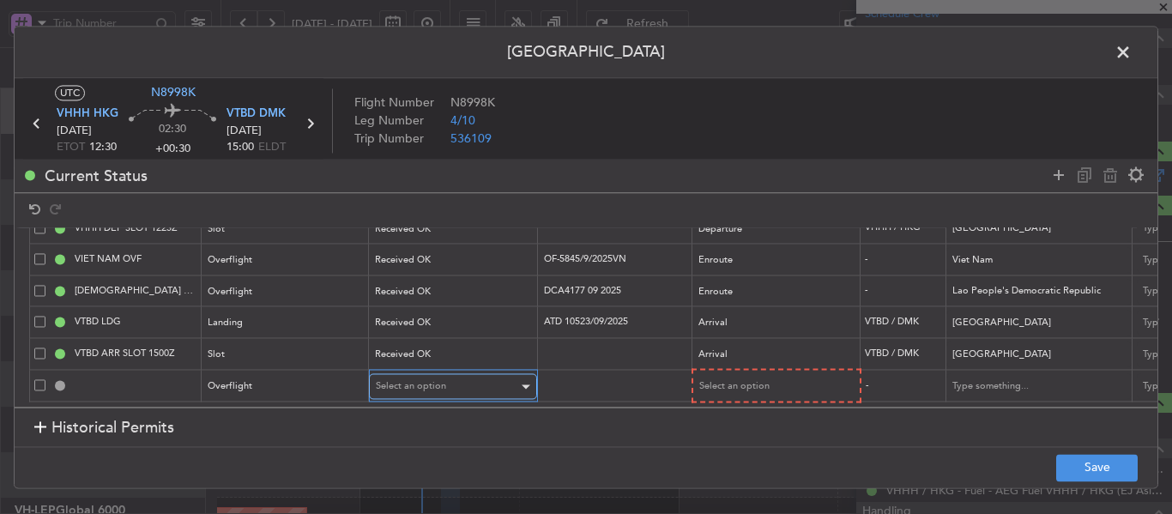
click at [454, 378] on div "Select an option" at bounding box center [447, 387] width 142 height 26
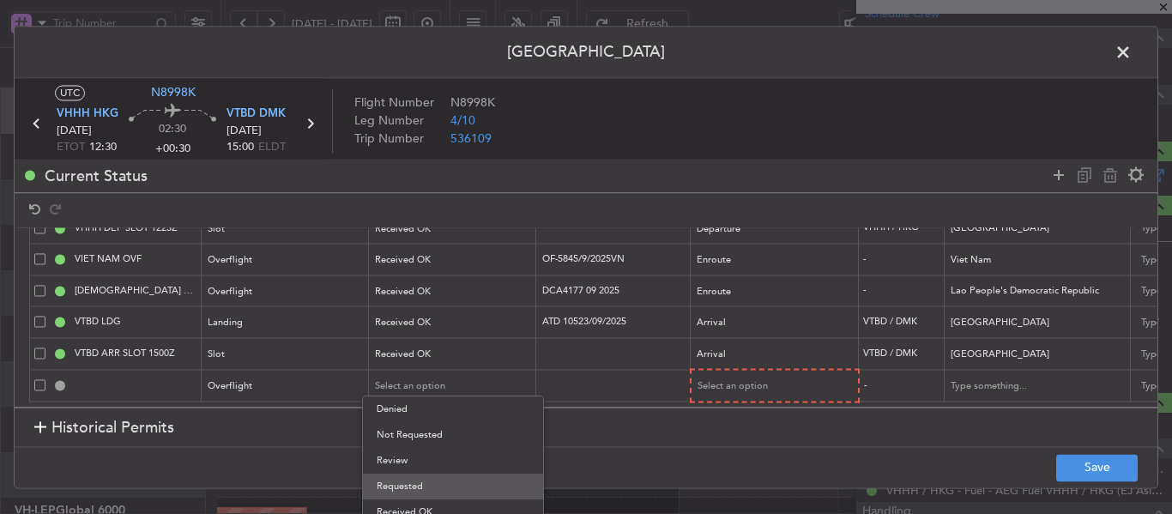
click at [427, 485] on span "Requested" at bounding box center [453, 486] width 153 height 26
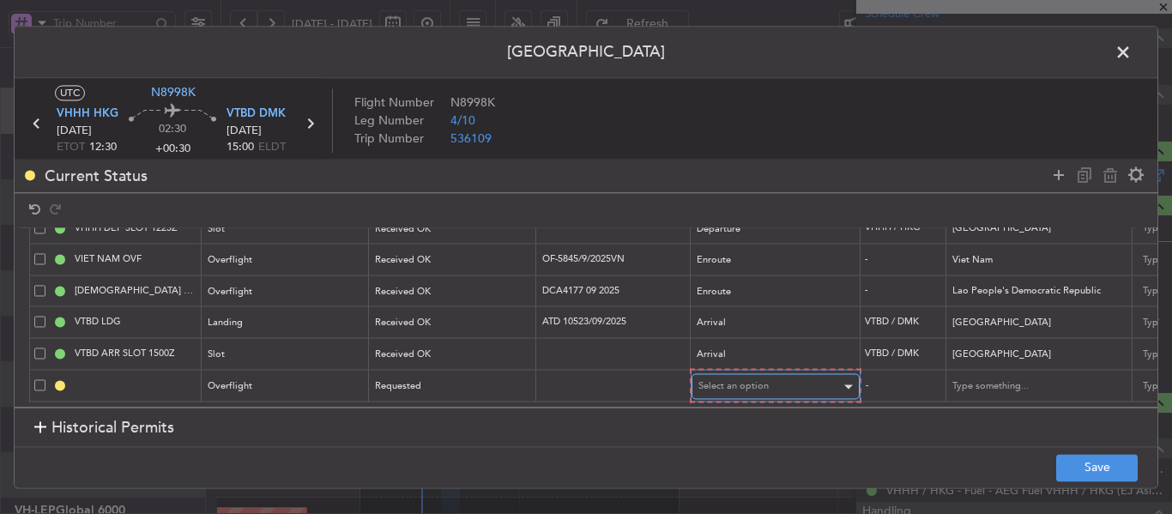
click at [728, 374] on div "Select an option" at bounding box center [769, 387] width 142 height 26
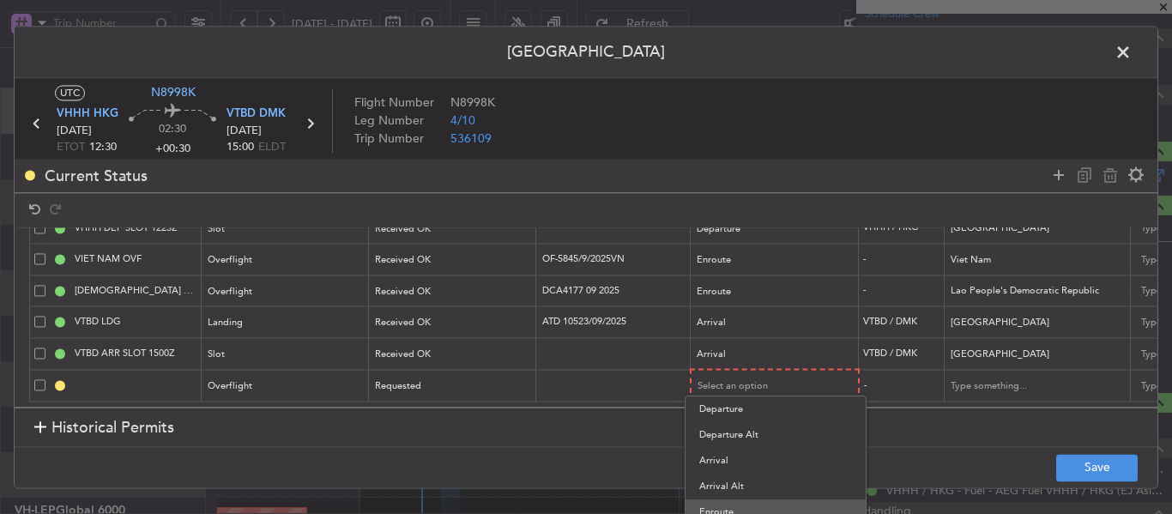
click at [724, 500] on span "Enroute" at bounding box center [775, 512] width 153 height 26
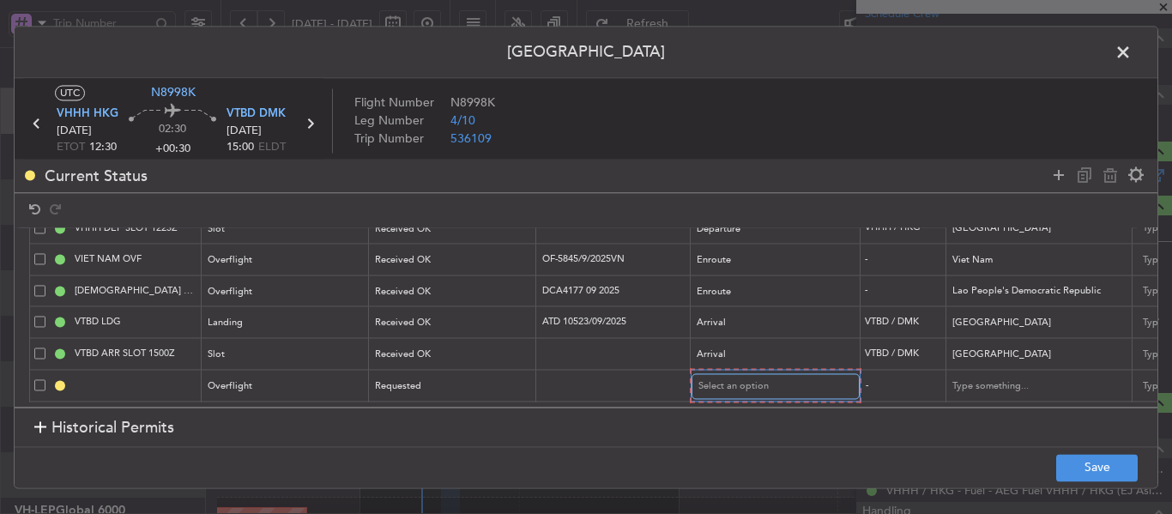
scroll to position [92, 0]
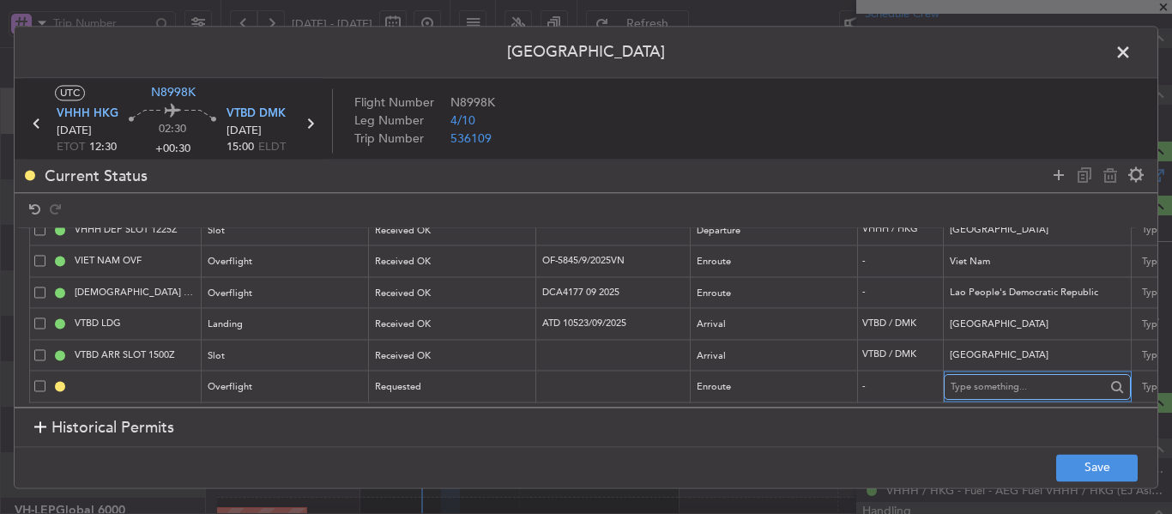
click at [988, 374] on input "text" at bounding box center [1027, 387] width 154 height 26
click at [990, 404] on span "[GEOGRAPHIC_DATA]" at bounding box center [1037, 402] width 160 height 26
type input "[GEOGRAPHIC_DATA]"
click at [1075, 462] on button "Save" at bounding box center [1096, 467] width 81 height 27
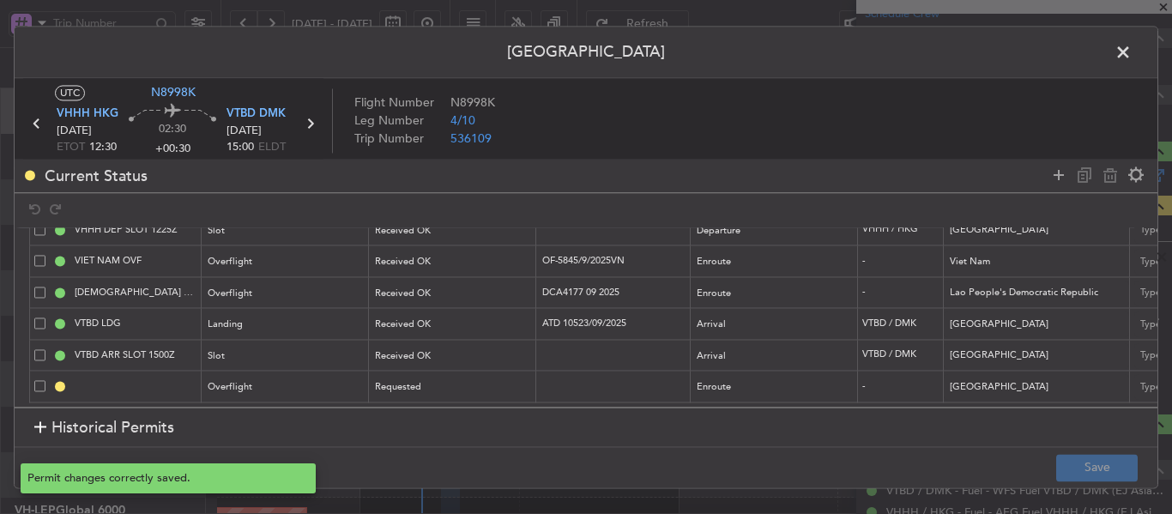
type input "PHILIPPINES OVF"
type input "NNN"
click at [1131, 62] on span at bounding box center [1131, 56] width 0 height 34
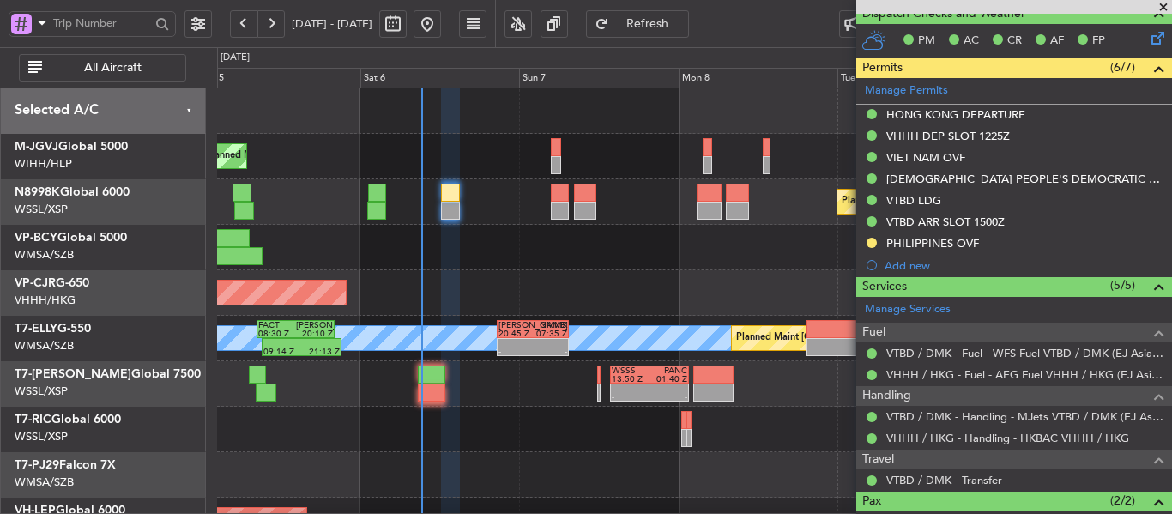
scroll to position [495, 0]
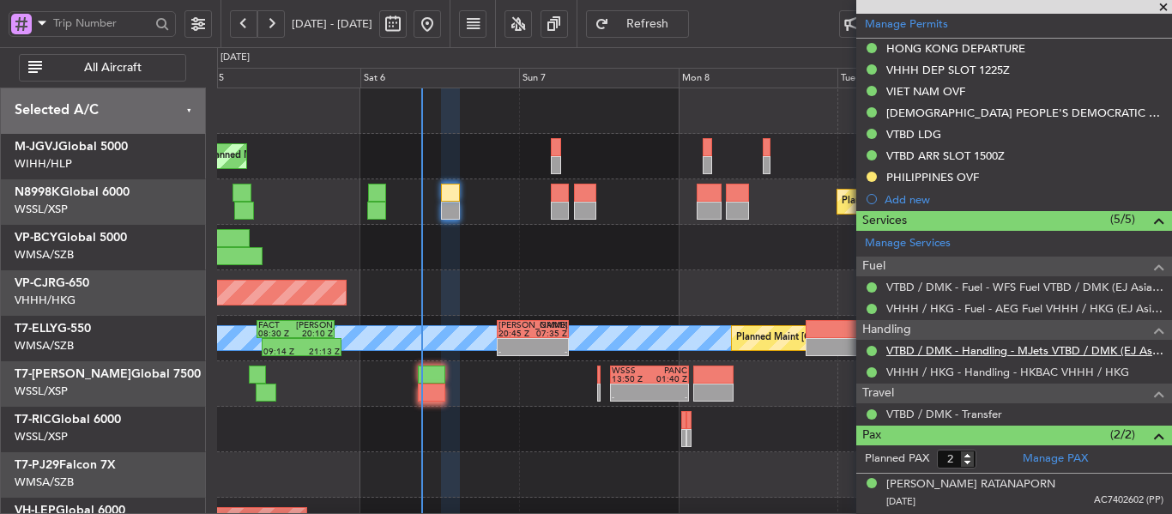
click at [923, 351] on link "VTBD / DMK - Handling - MJets VTBD / DMK (EJ Asia Only)" at bounding box center [1024, 350] width 277 height 15
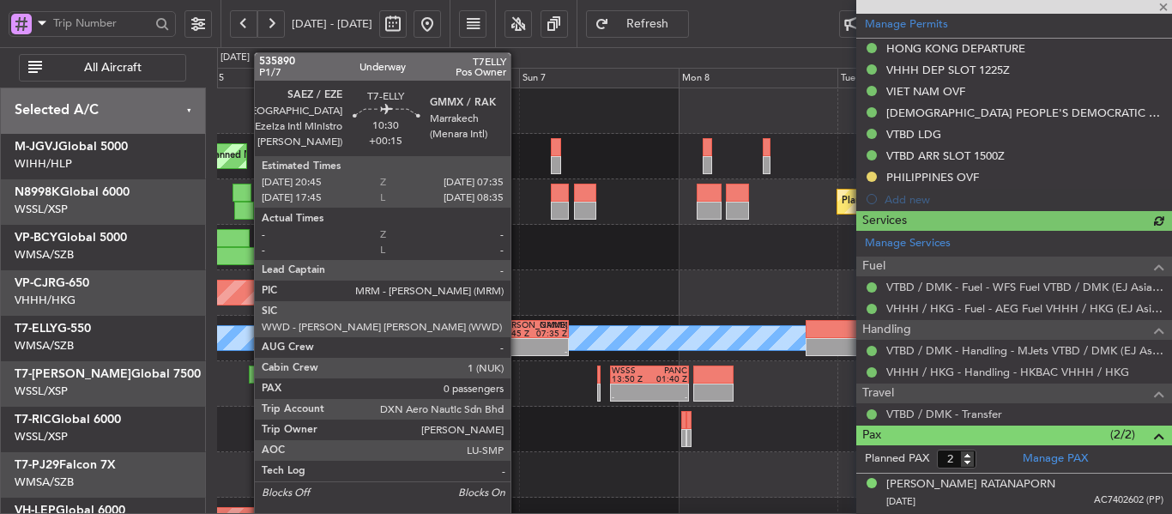
type input "[PERSON_NAME] (BTA)"
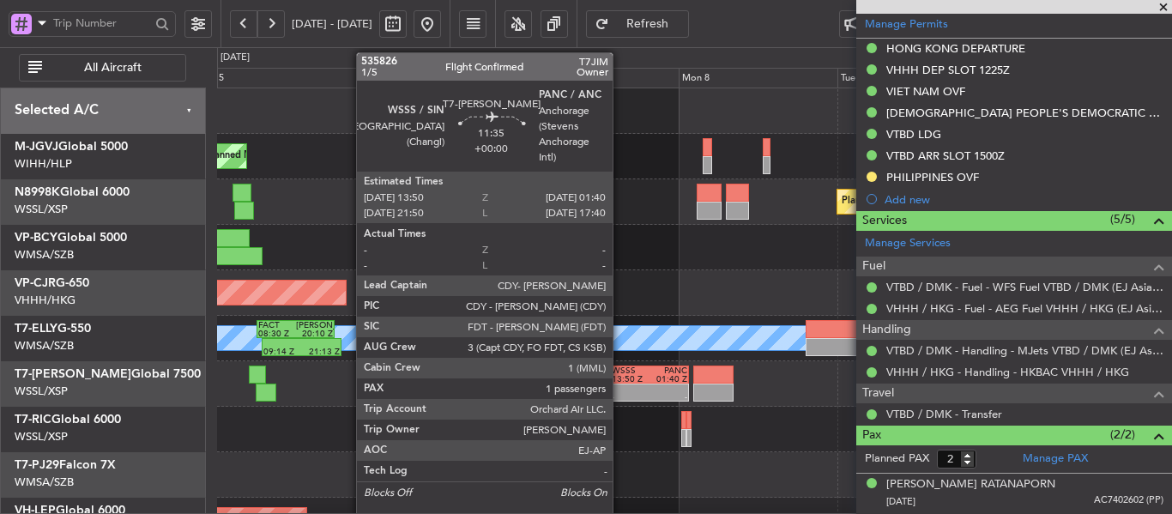
click at [620, 381] on div "13:50 Z" at bounding box center [630, 379] width 38 height 9
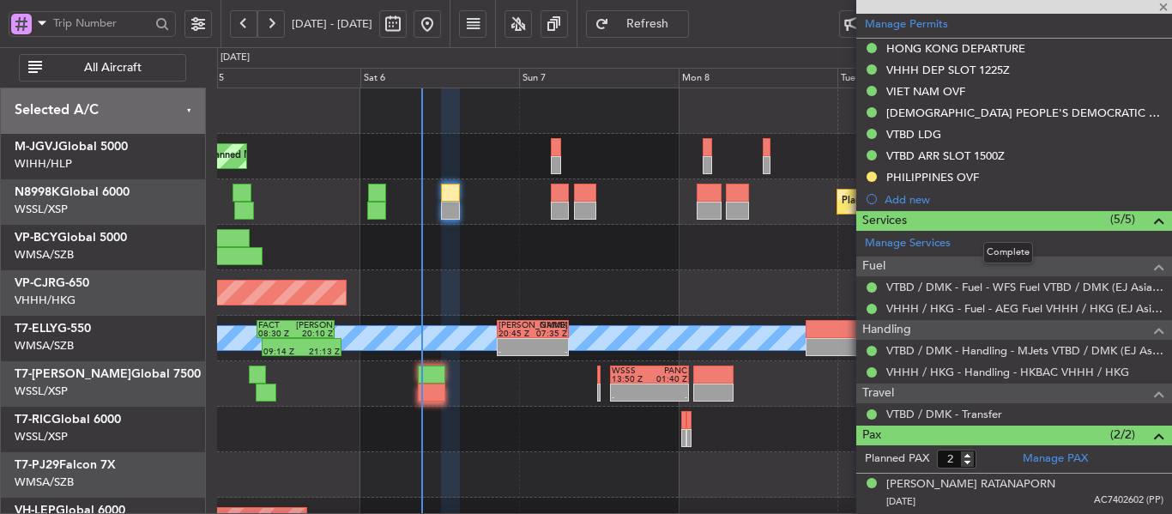
type input "1"
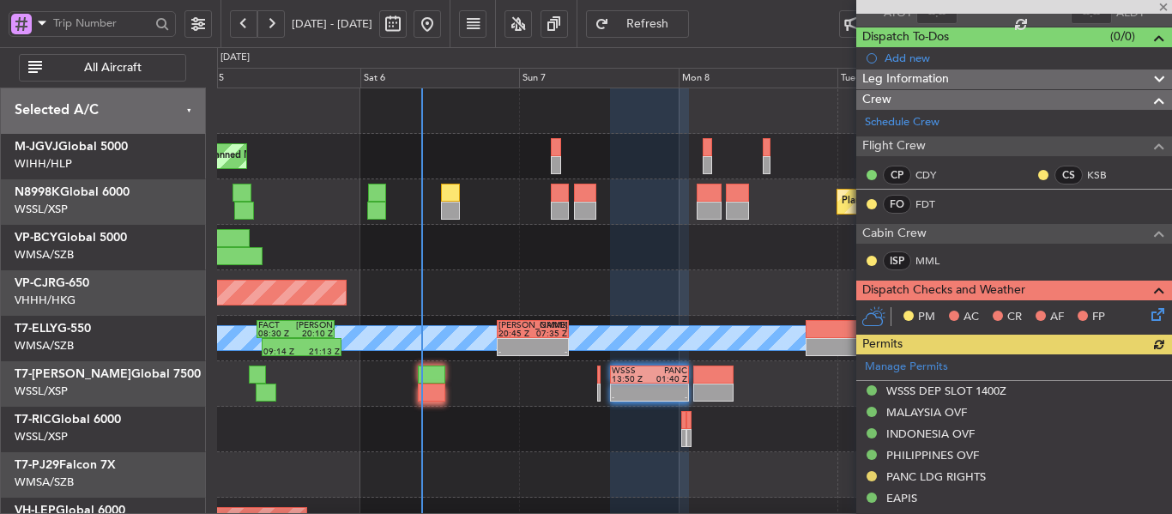
scroll to position [140, 0]
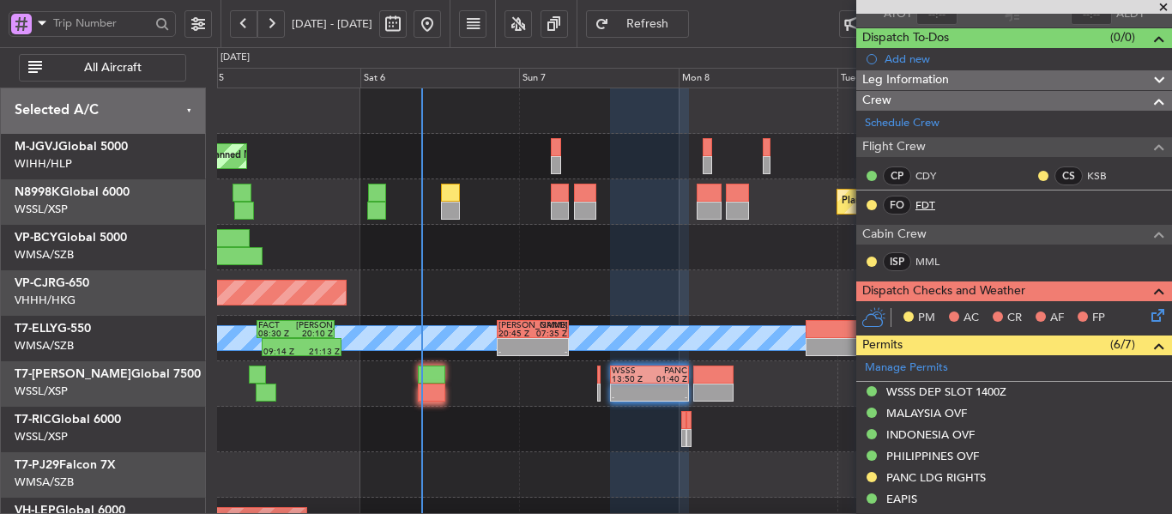
click at [925, 210] on link "FDT" at bounding box center [934, 204] width 39 height 15
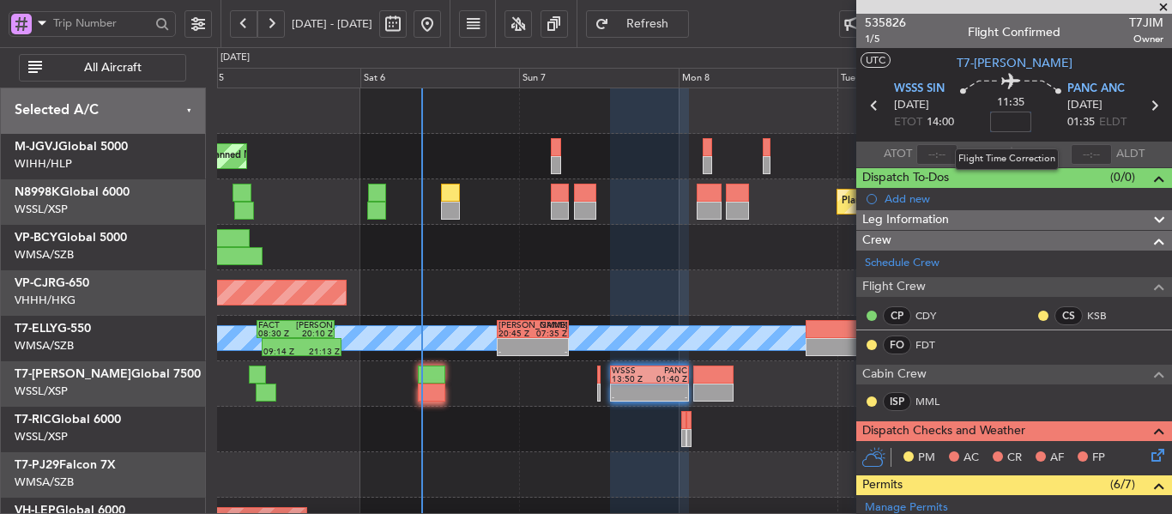
click at [998, 119] on input at bounding box center [1010, 121] width 41 height 21
click at [964, 123] on div "11:35 5" at bounding box center [1010, 105] width 113 height 63
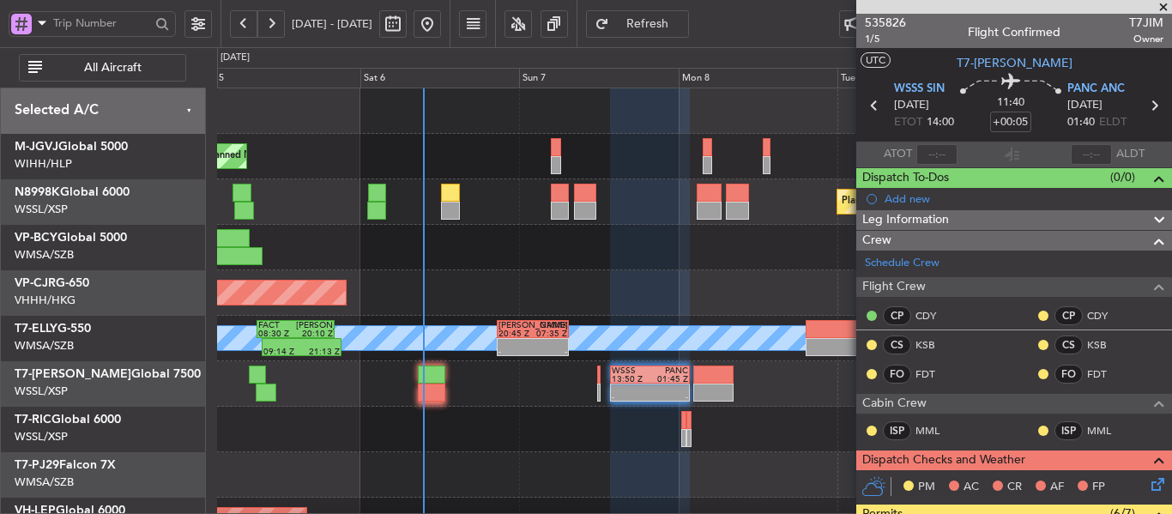
click at [680, 28] on span "Refresh" at bounding box center [647, 24] width 70 height 12
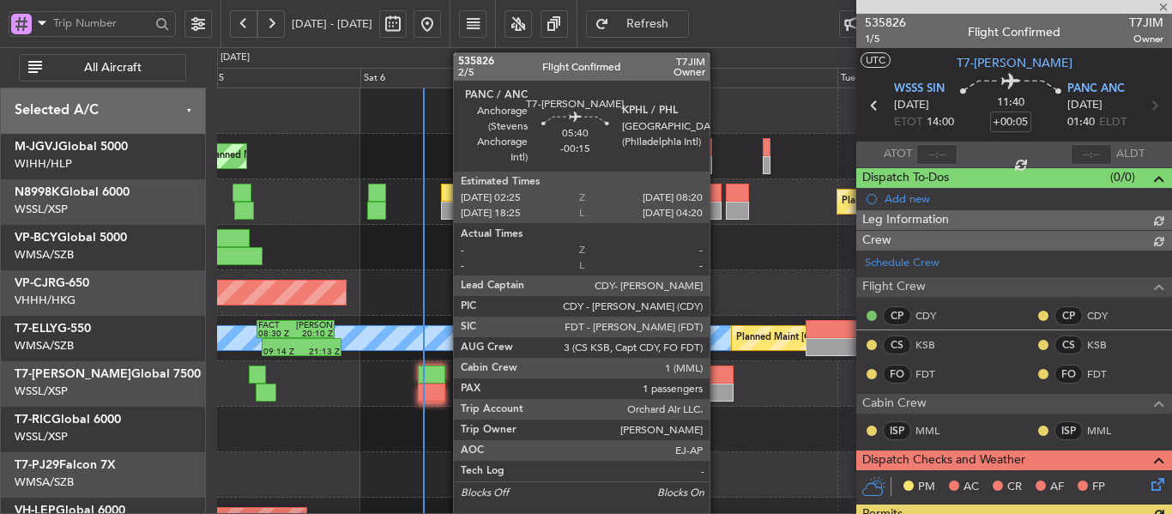
click at [717, 383] on div at bounding box center [712, 392] width 39 height 18
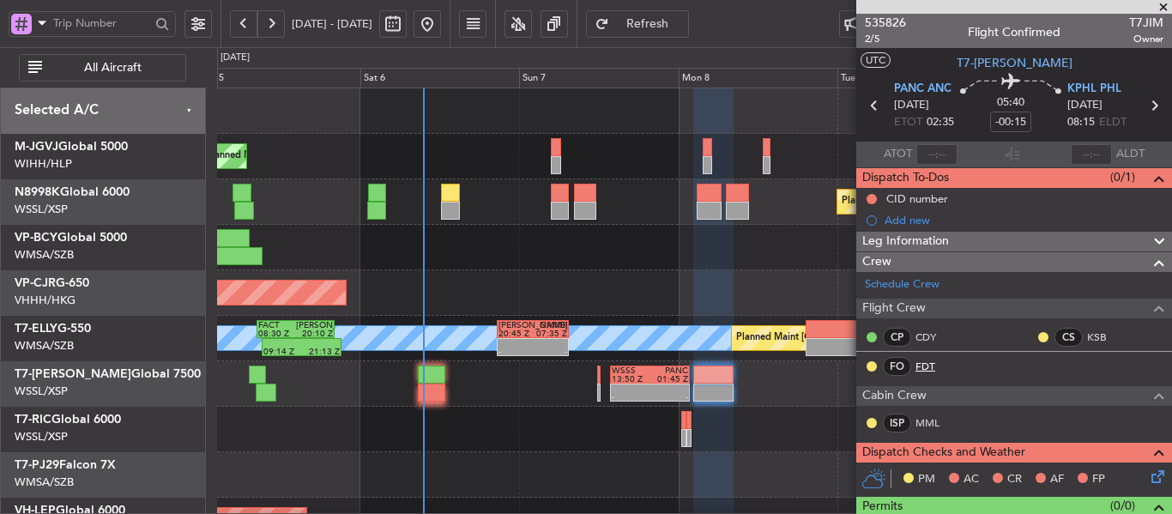
click at [930, 366] on link "FDT" at bounding box center [934, 365] width 39 height 15
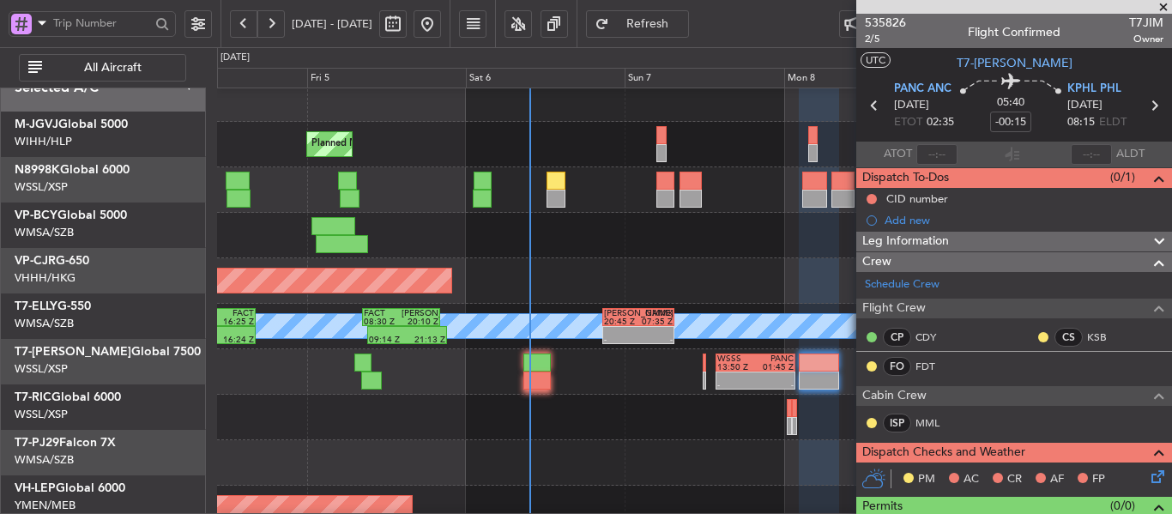
click at [506, 286] on div "Planned Maint [GEOGRAPHIC_DATA] ([GEOGRAPHIC_DATA] Intl)" at bounding box center [694, 280] width 954 height 45
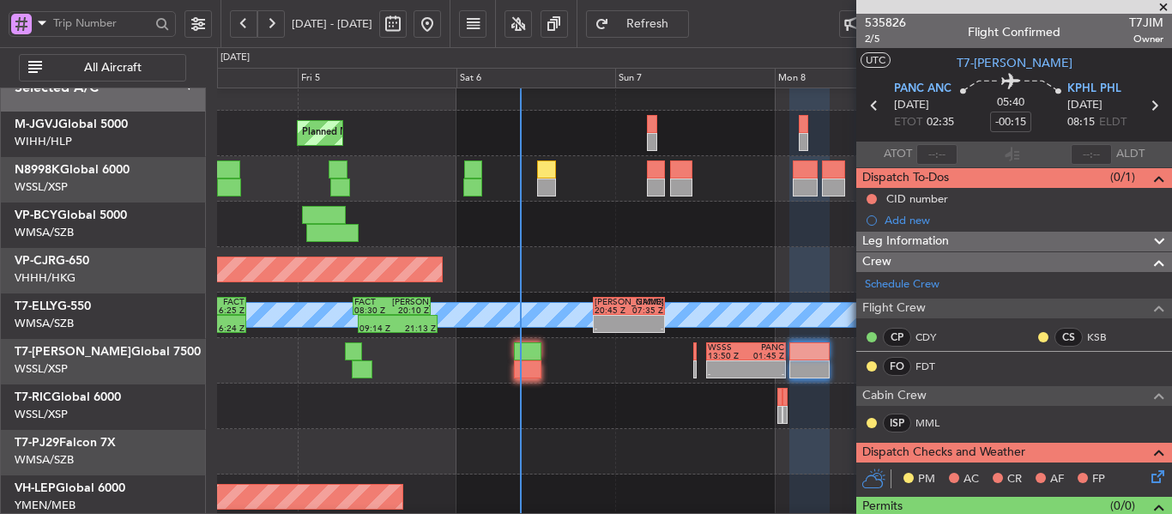
scroll to position [23, 0]
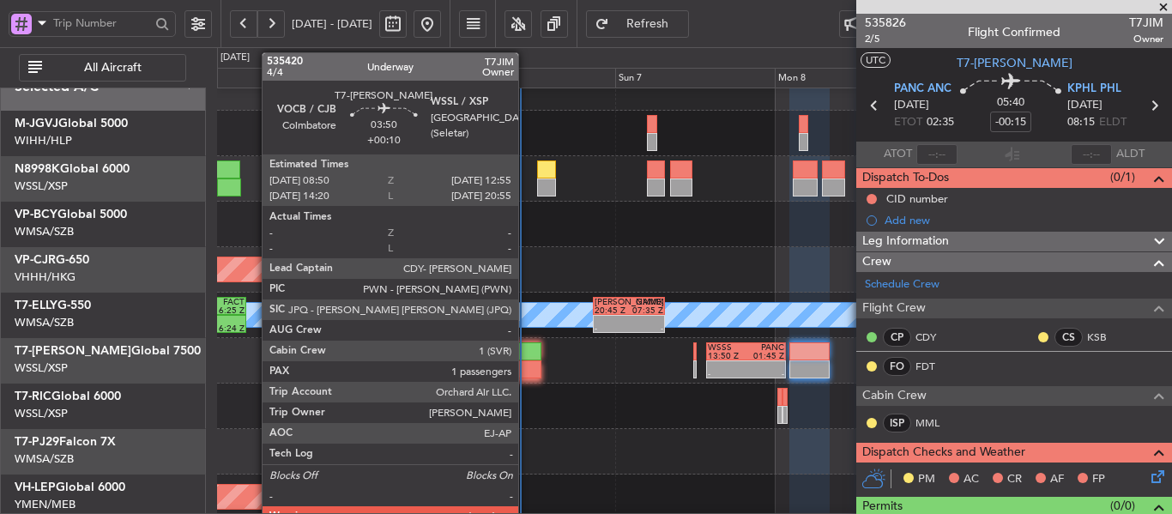
click at [526, 360] on div at bounding box center [527, 369] width 27 height 18
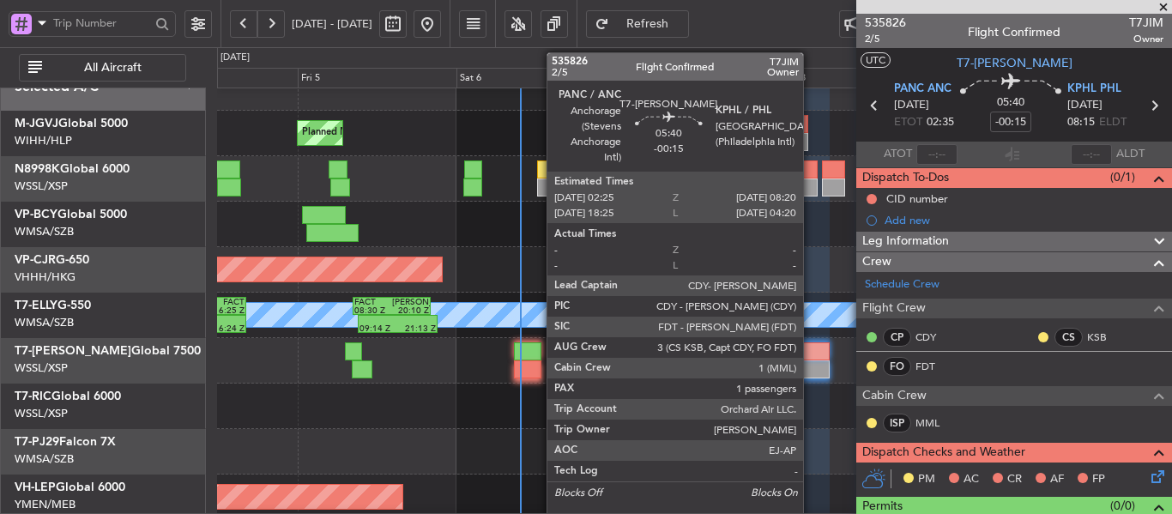
click at [810, 359] on div at bounding box center [808, 351] width 39 height 18
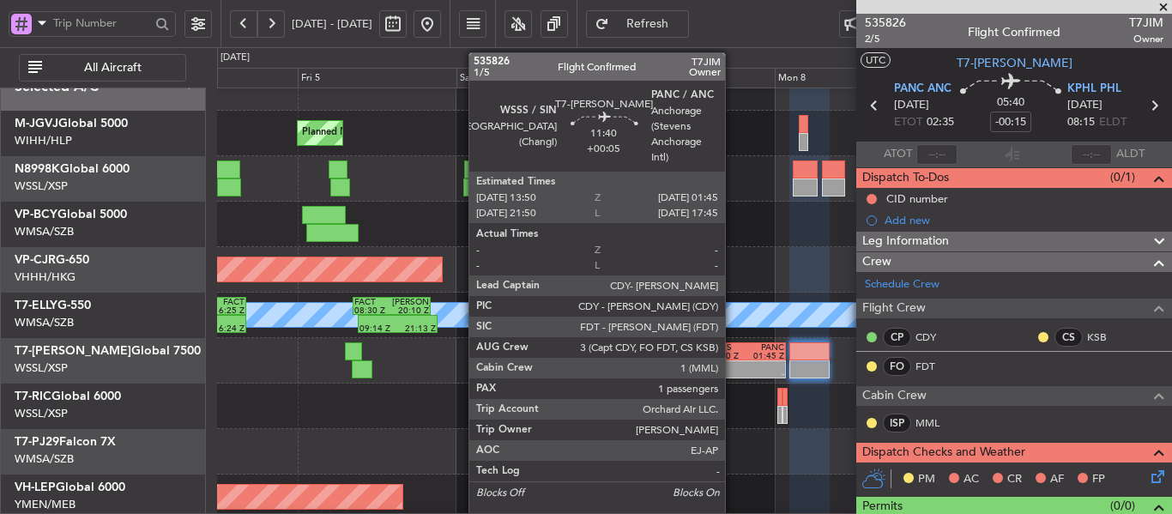
click at [732, 356] on div "13:50 Z" at bounding box center [727, 356] width 38 height 9
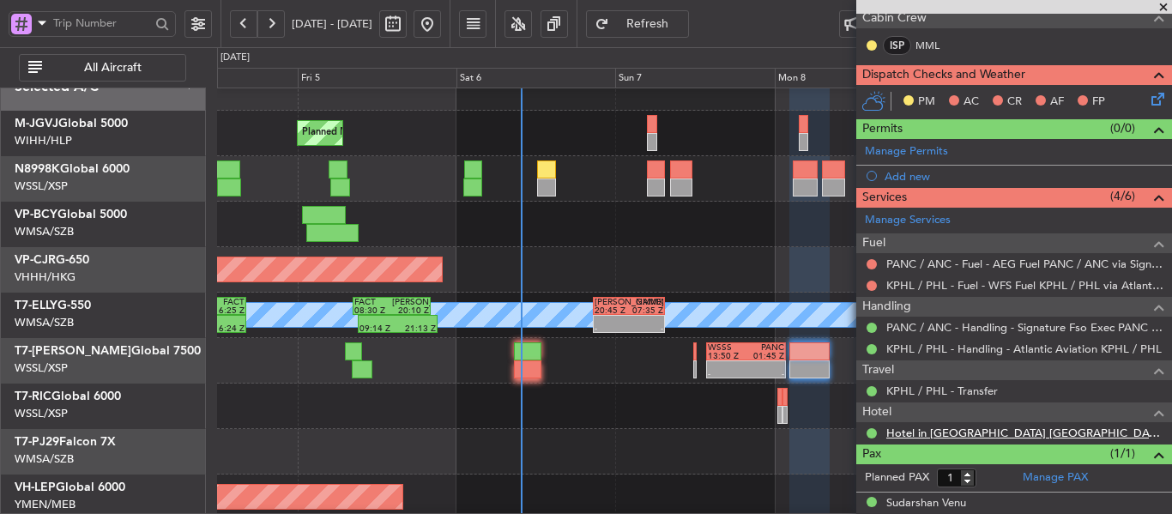
scroll to position [394, 0]
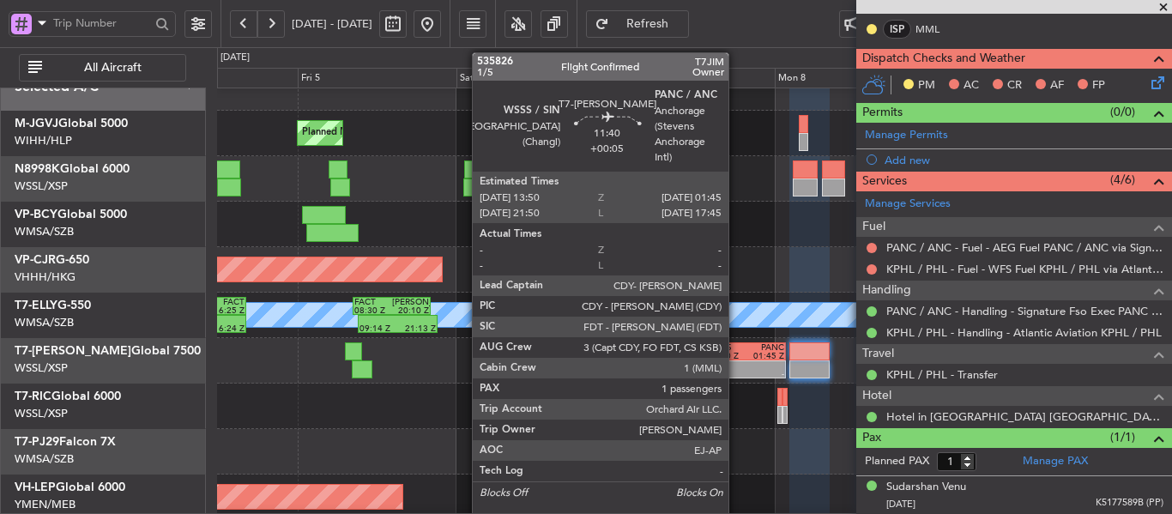
click at [736, 358] on div "13:50 Z" at bounding box center [727, 356] width 38 height 9
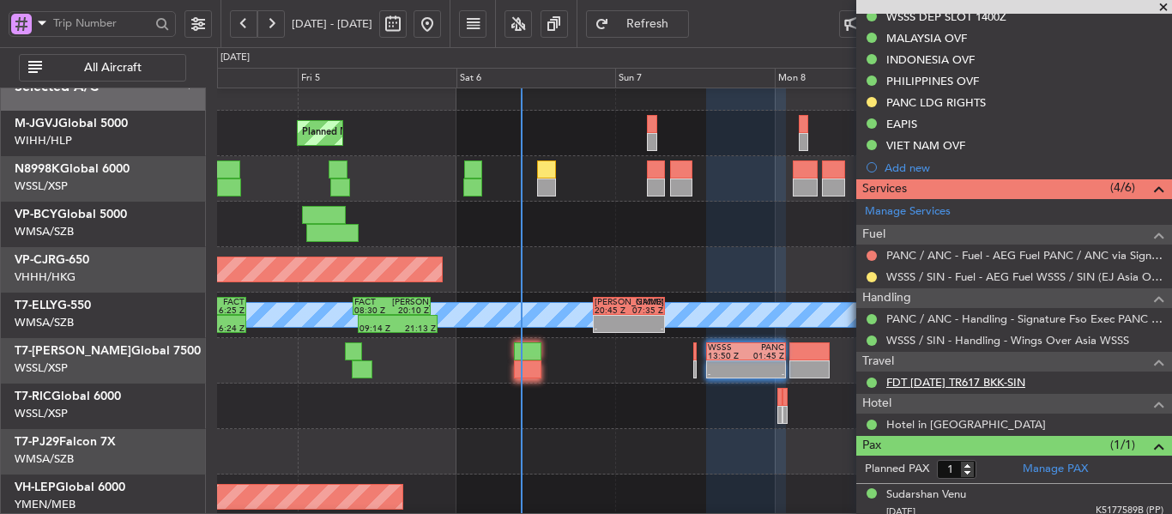
scroll to position [522, 0]
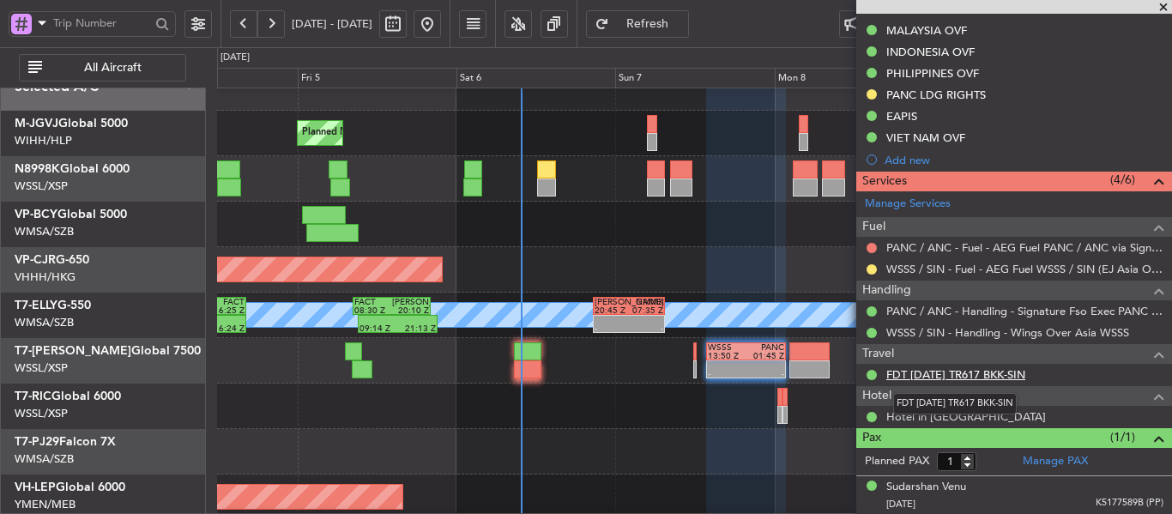
click at [961, 374] on link "FDT [DATE] TR617 BKK-SIN" at bounding box center [955, 374] width 139 height 15
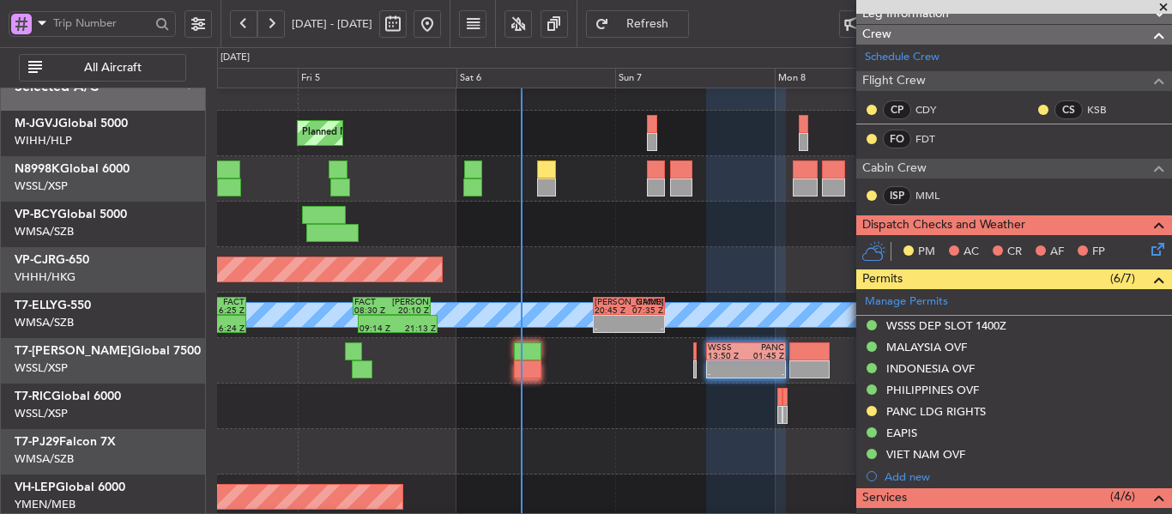
scroll to position [179, 0]
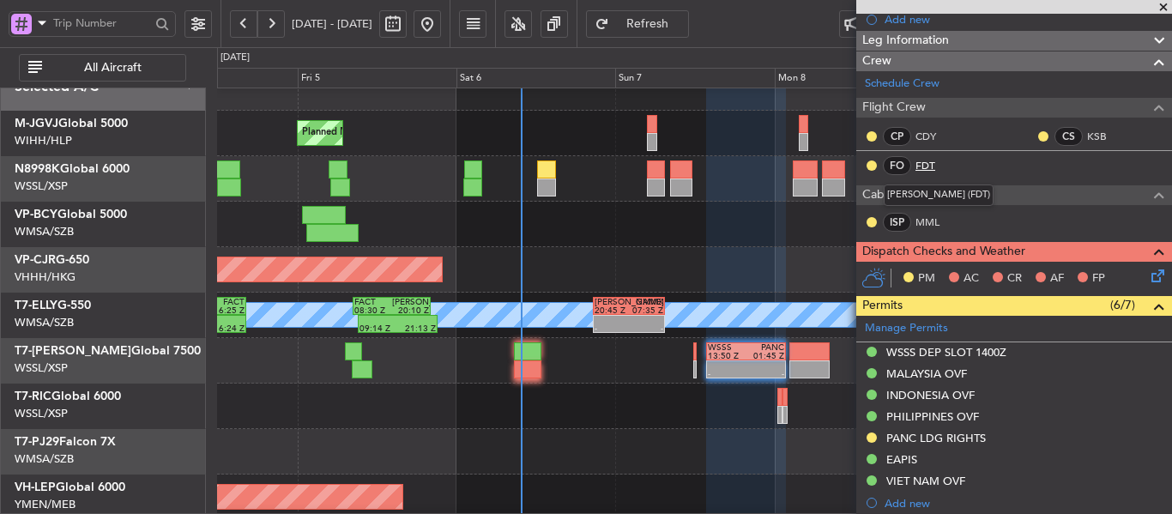
click at [926, 160] on link "FDT" at bounding box center [934, 165] width 39 height 15
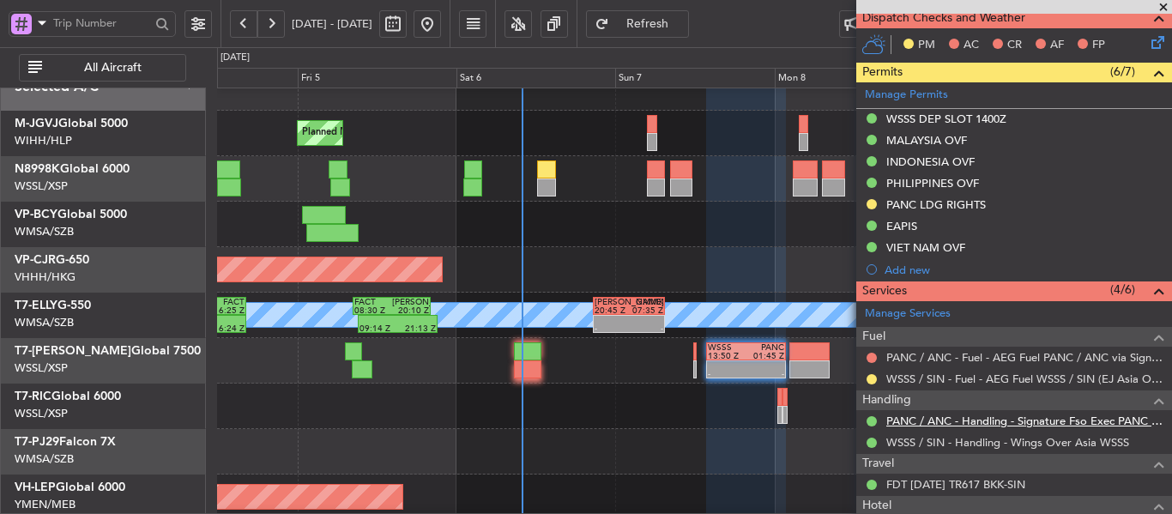
scroll to position [437, 0]
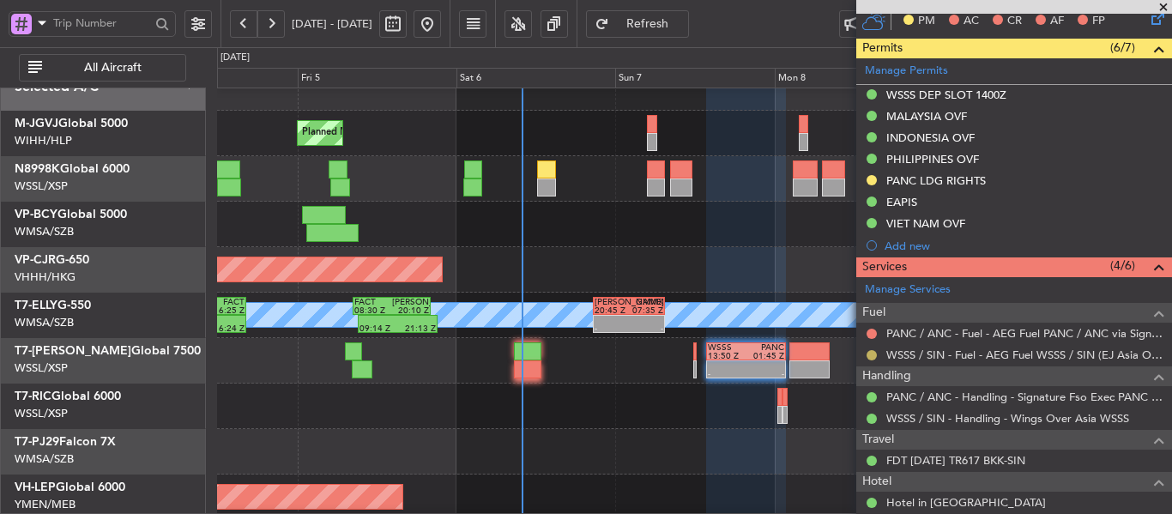
click at [872, 357] on button at bounding box center [871, 355] width 10 height 10
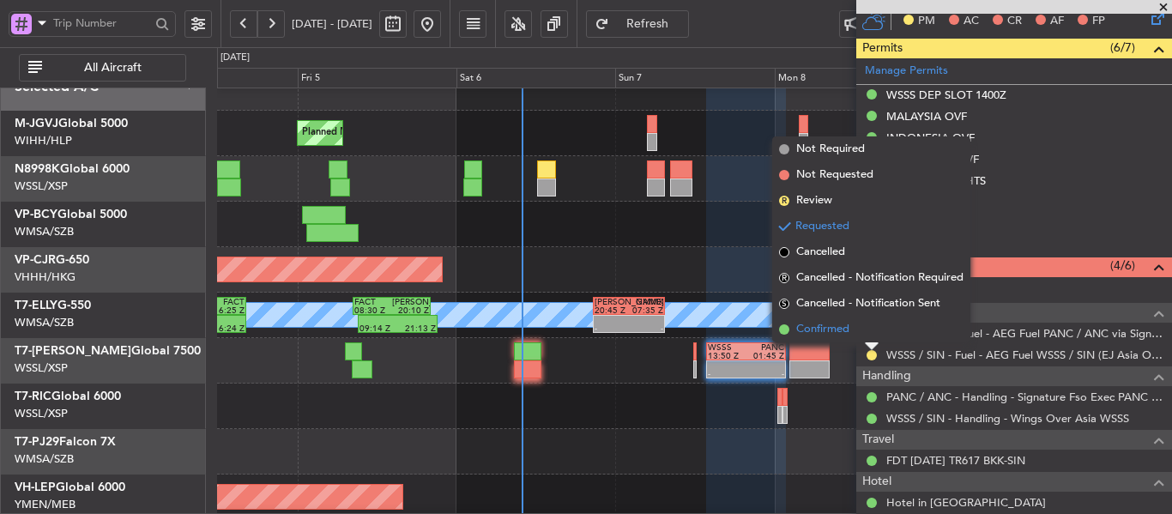
click at [781, 326] on span at bounding box center [784, 329] width 10 height 10
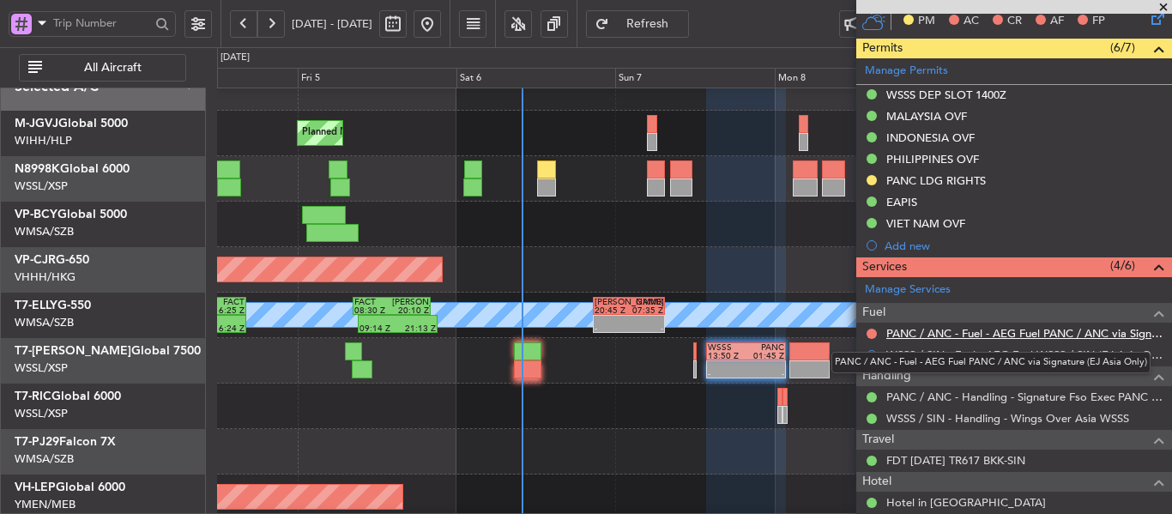
click at [920, 338] on link "PANC / ANC - Fuel - AEG Fuel PANC / ANC via Signature (EJ Asia Only)" at bounding box center [1024, 333] width 277 height 15
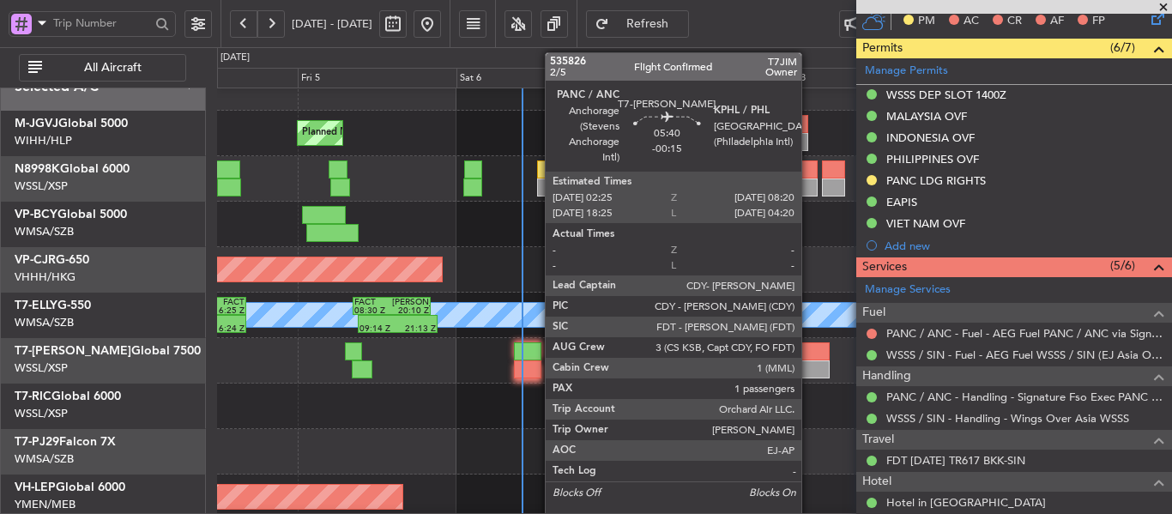
click at [809, 366] on div at bounding box center [808, 369] width 39 height 18
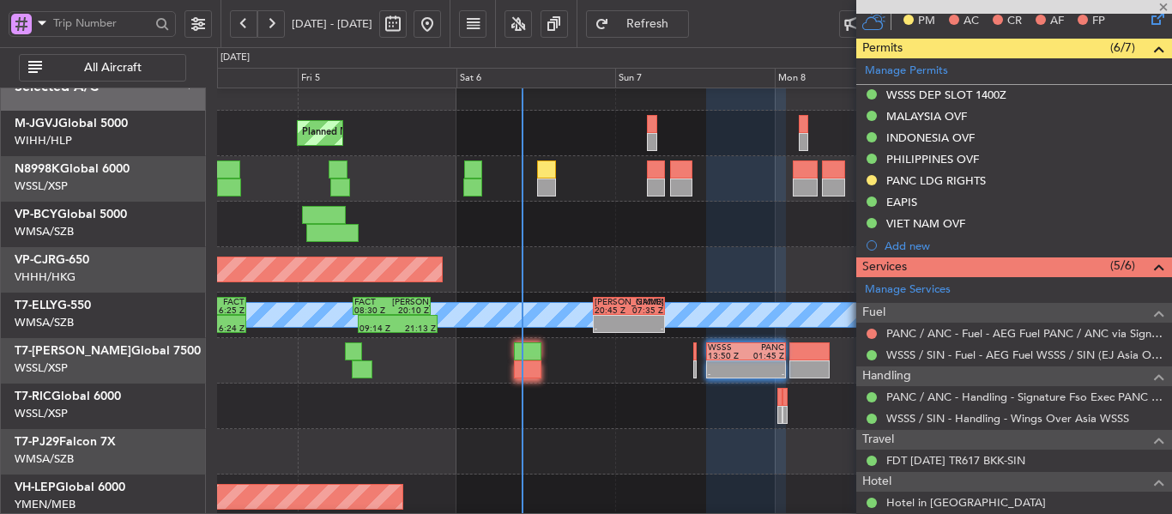
type input "-00:15"
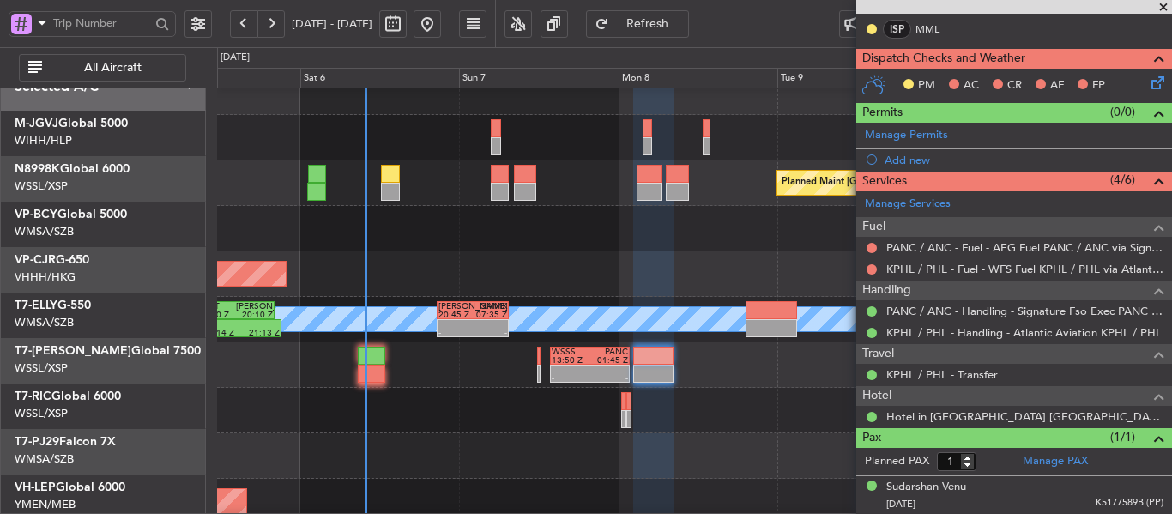
scroll to position [4, 0]
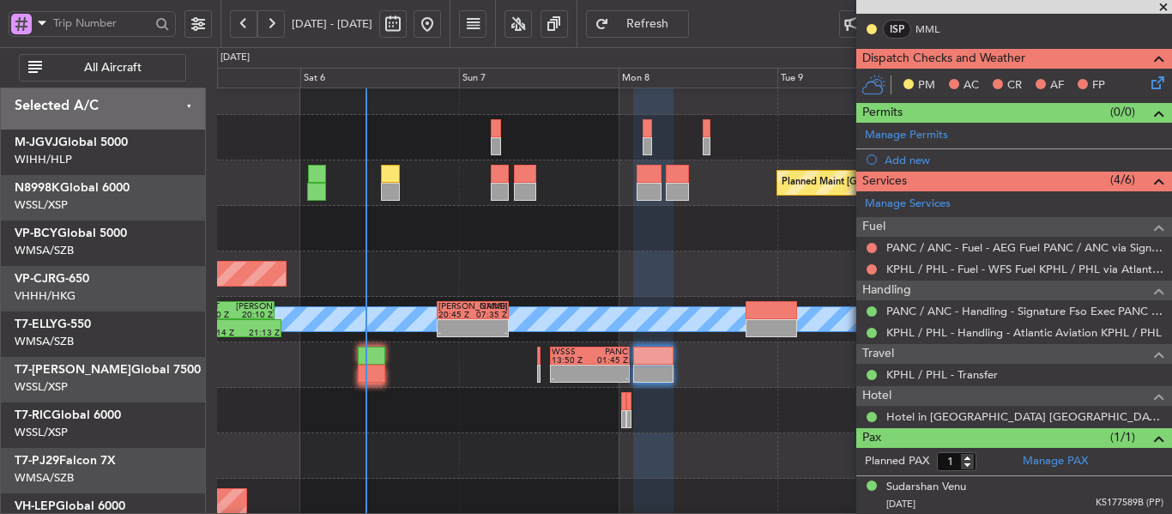
click at [427, 433] on div at bounding box center [694, 410] width 954 height 45
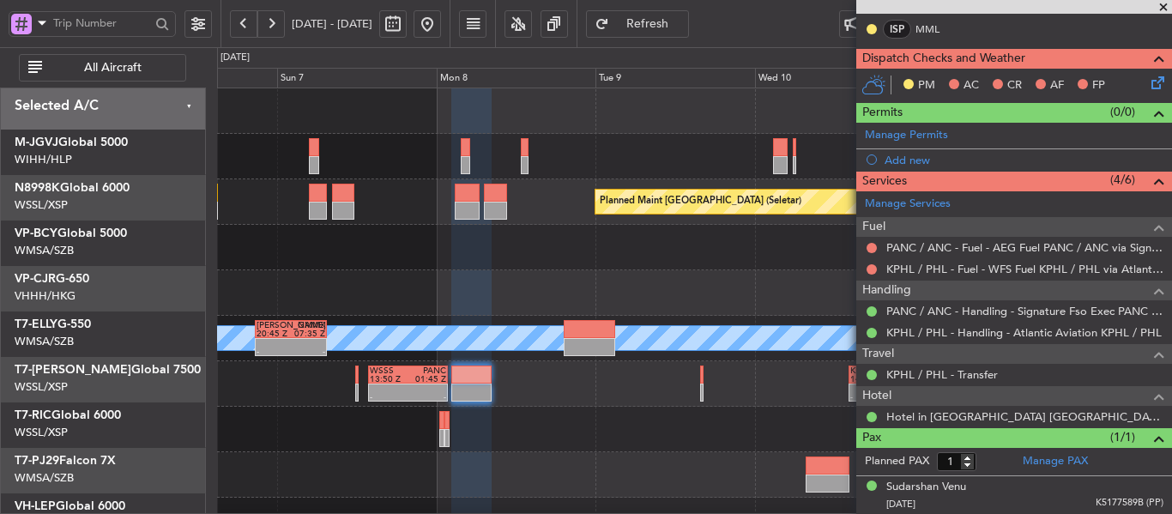
scroll to position [0, 0]
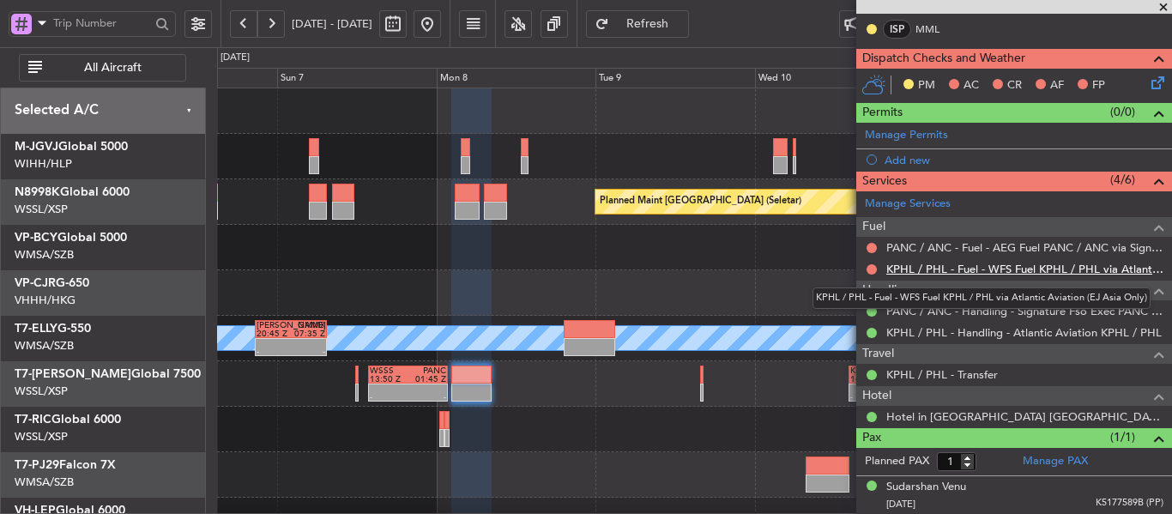
click at [900, 267] on link "KPHL / PHL - Fuel - WFS Fuel KPHL / PHL via Atlantic Aviation (EJ Asia Only)" at bounding box center [1024, 269] width 277 height 15
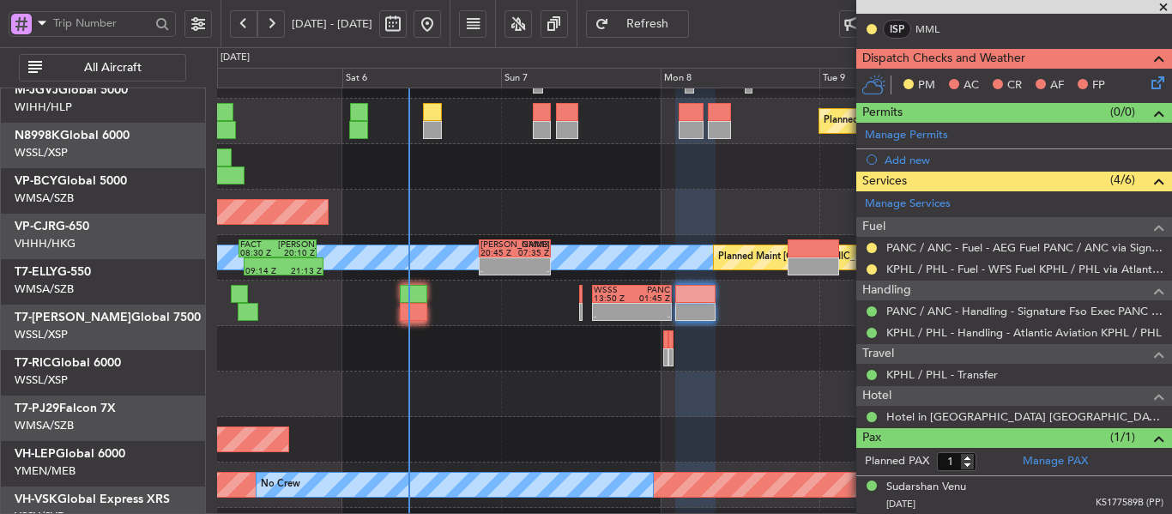
scroll to position [95, 0]
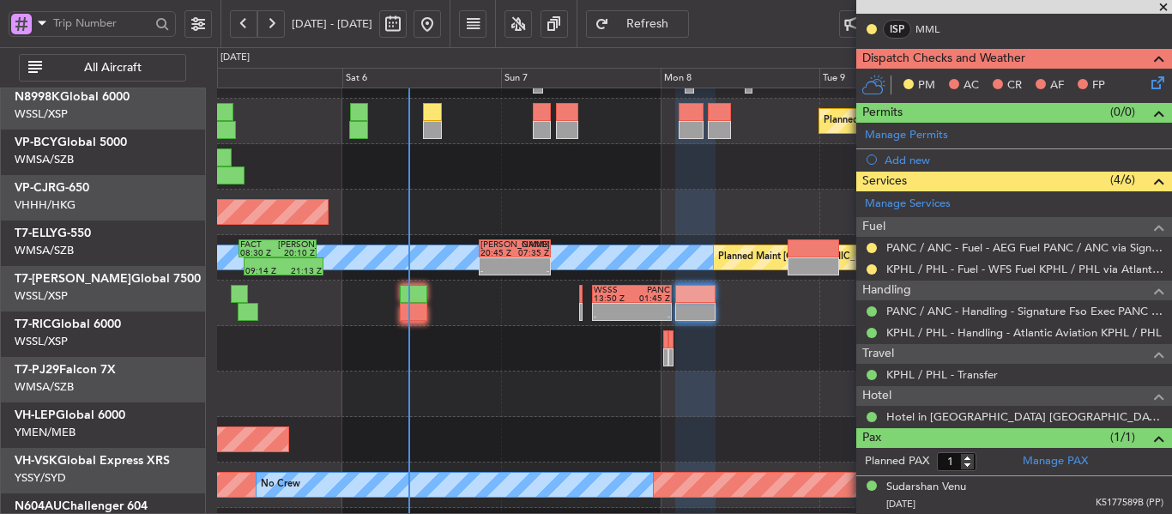
click at [514, 235] on div "MEL Planned Maint Dubai (Dubai Intl) - - SAEZ 20:45 Z GMMX 07:35 Z 09:14 Z 21:1…" at bounding box center [694, 257] width 954 height 45
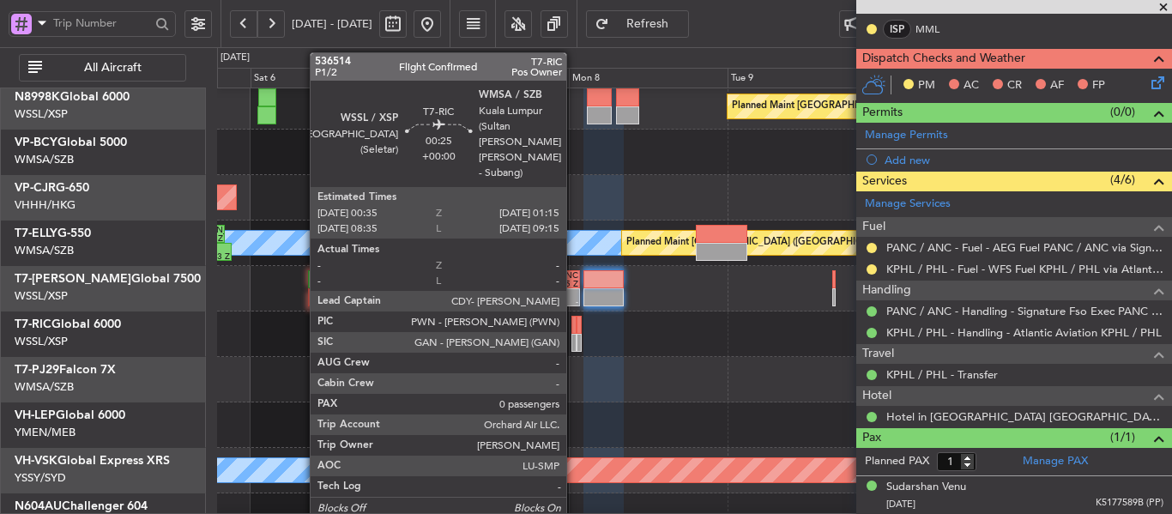
click at [574, 330] on div at bounding box center [573, 325] width 5 height 18
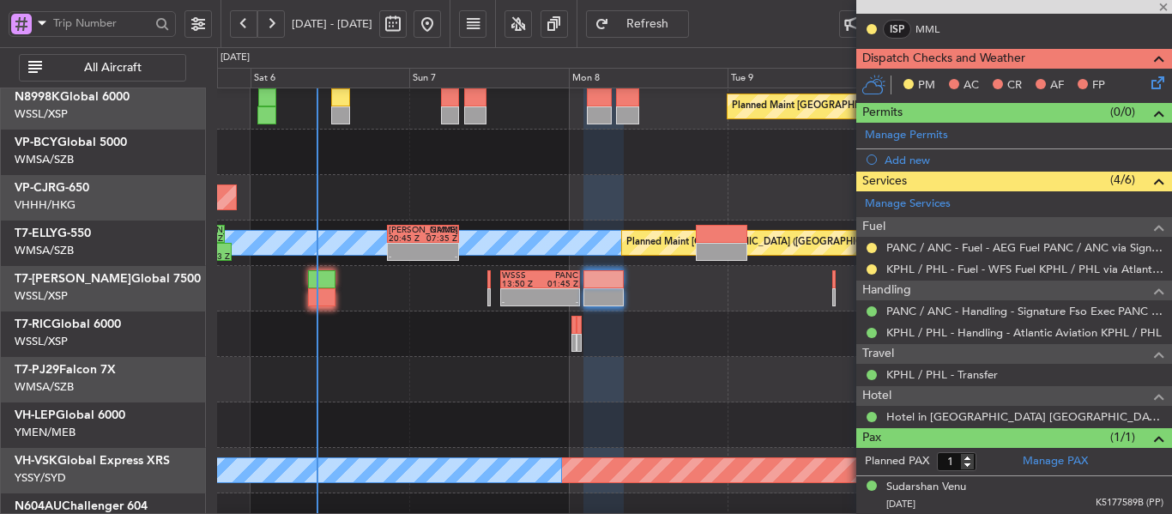
type input "0"
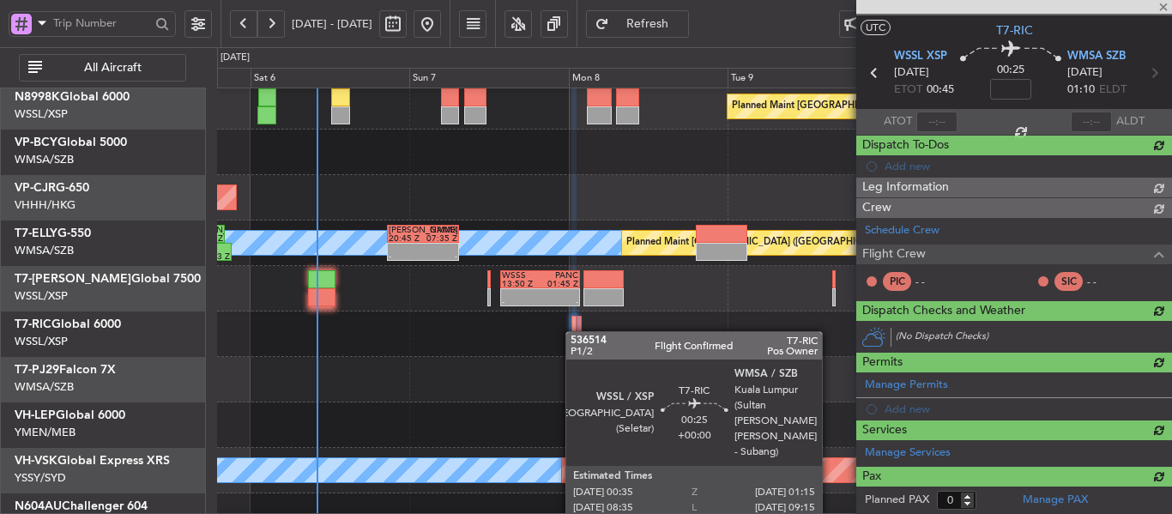
scroll to position [295, 0]
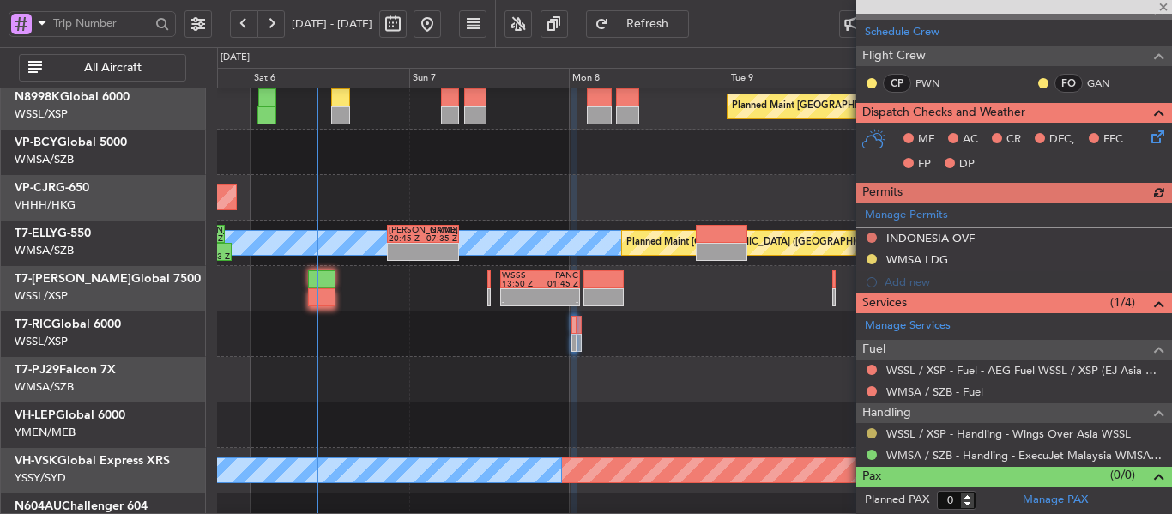
click at [872, 431] on button at bounding box center [871, 433] width 10 height 10
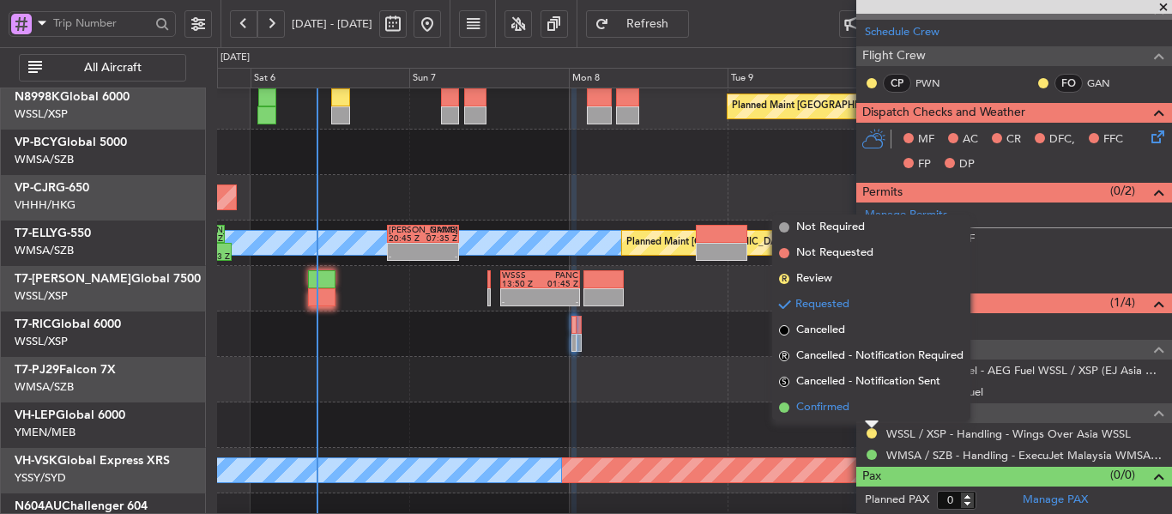
click at [779, 406] on span at bounding box center [784, 407] width 10 height 10
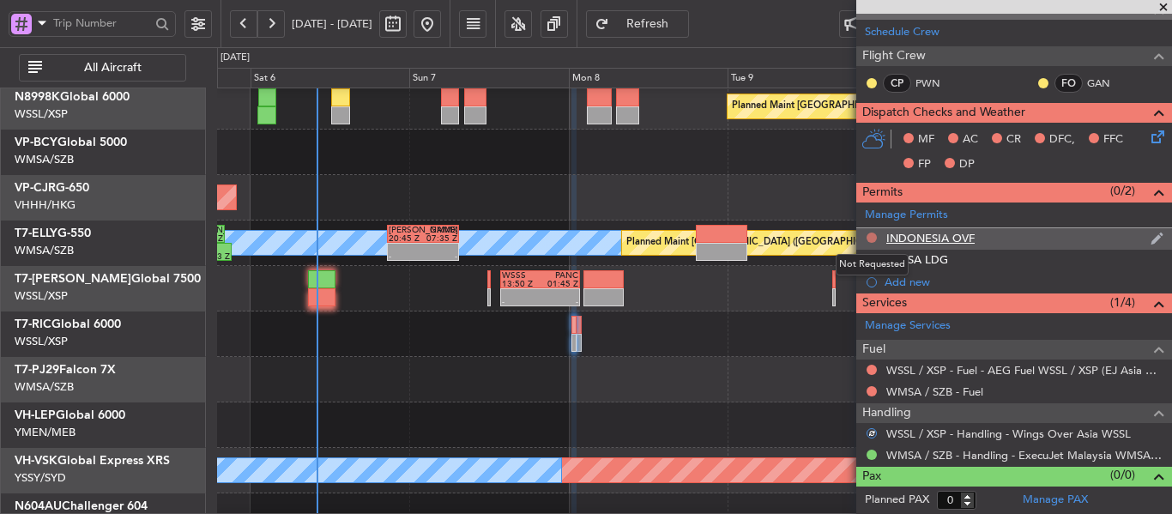
click at [870, 233] on button at bounding box center [871, 237] width 10 height 10
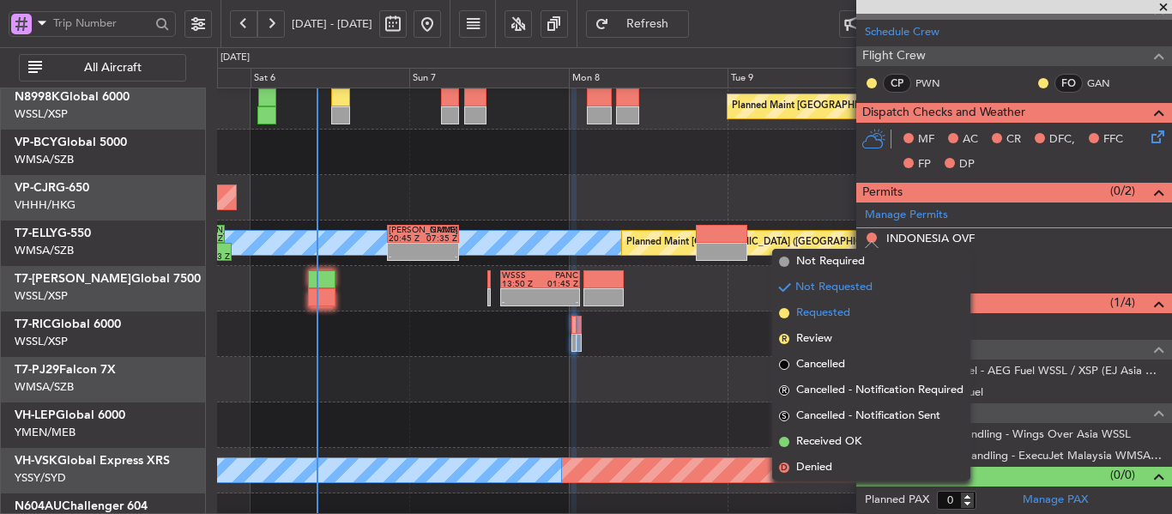
click at [784, 310] on span at bounding box center [784, 313] width 10 height 10
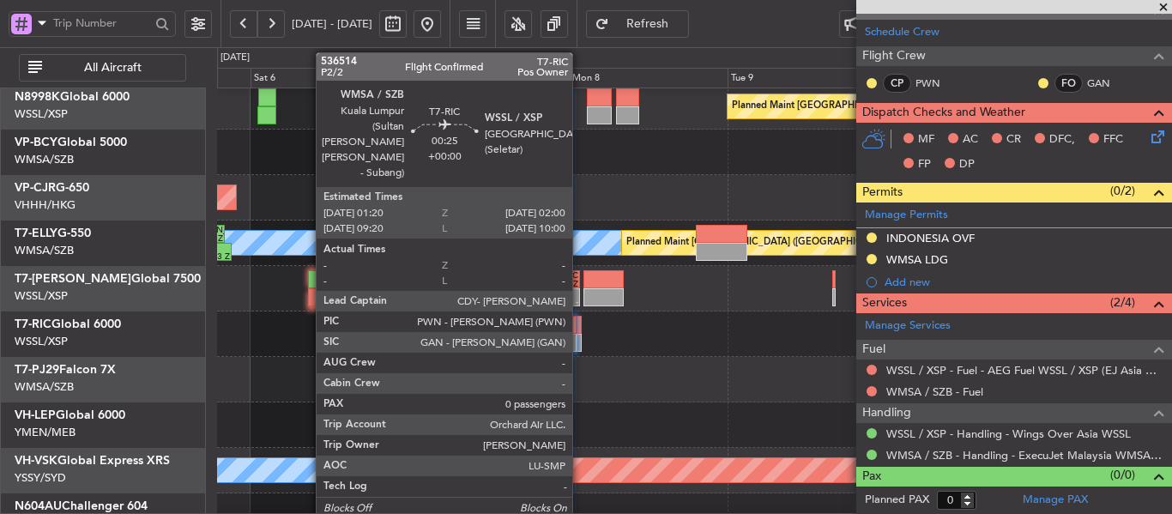
click at [580, 334] on div at bounding box center [578, 343] width 5 height 18
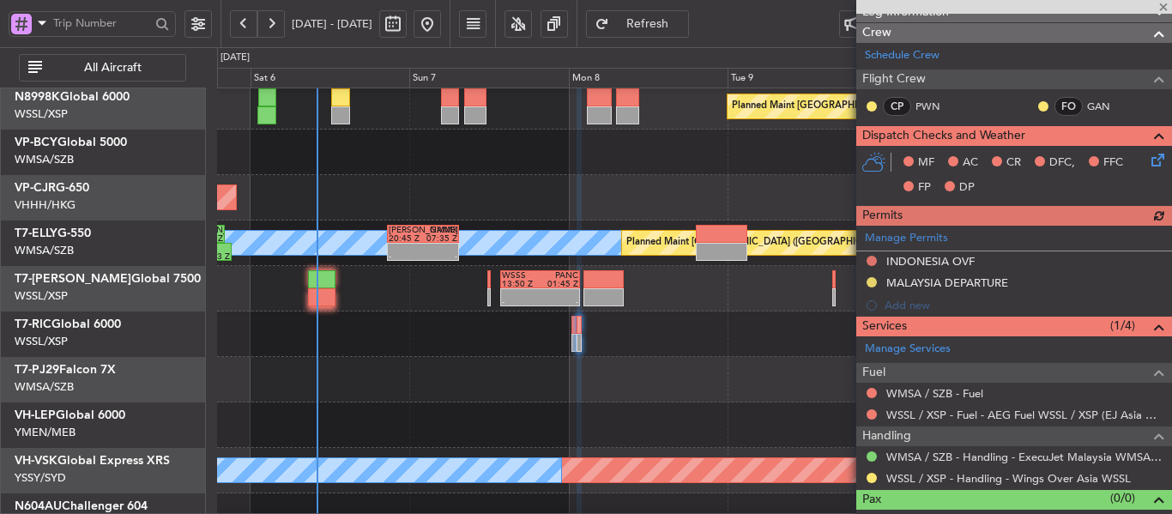
scroll to position [252, 0]
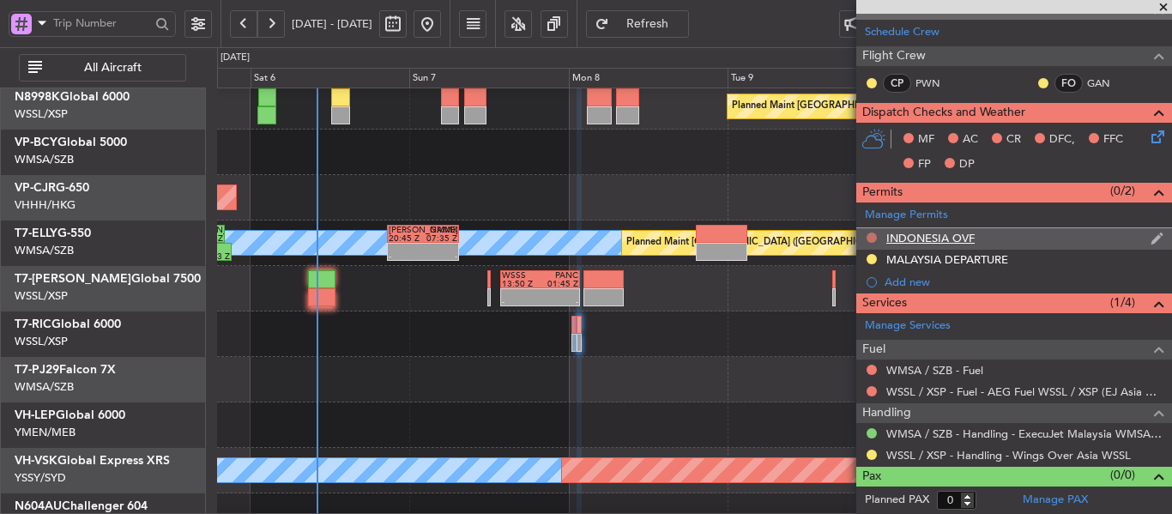
click at [871, 237] on button at bounding box center [871, 237] width 10 height 10
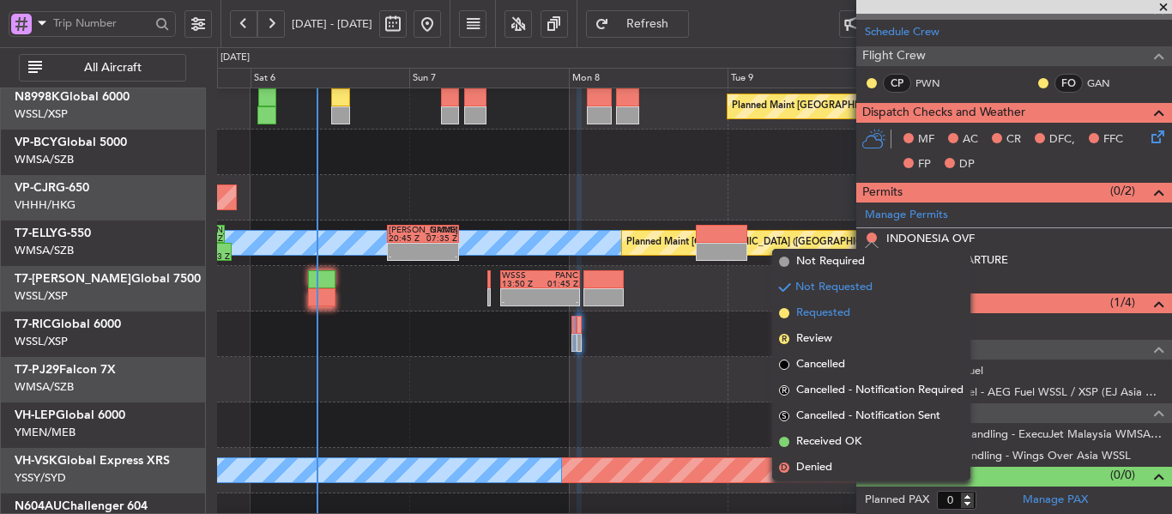
click at [782, 307] on li "Requested" at bounding box center [871, 313] width 198 height 26
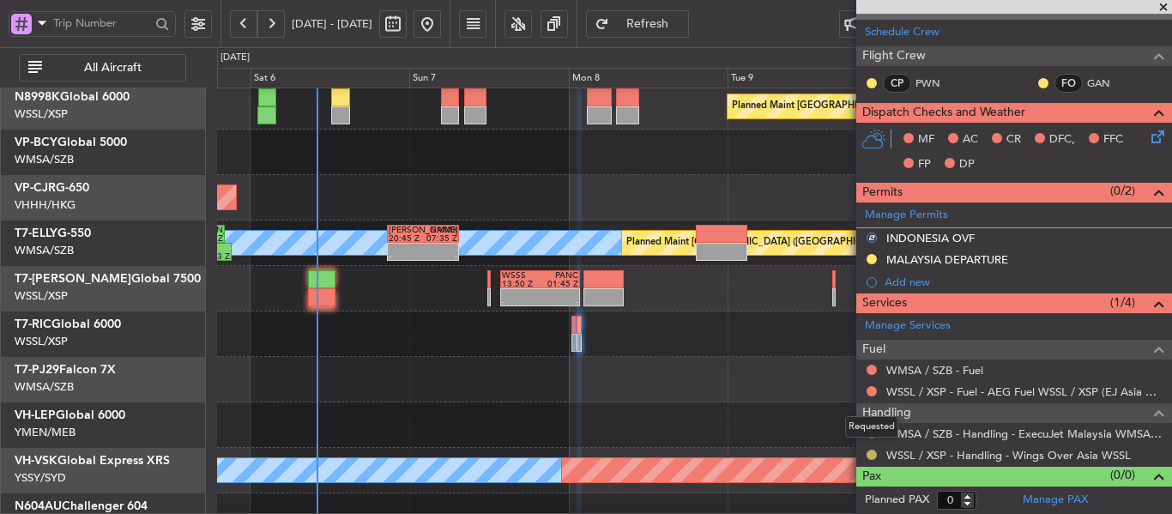
click at [870, 453] on button at bounding box center [871, 454] width 10 height 10
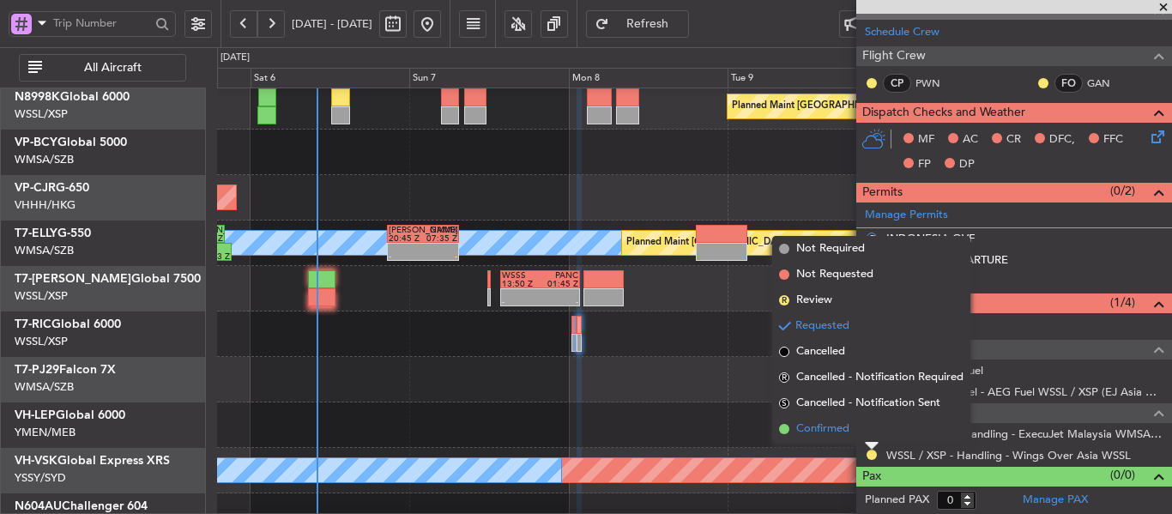
click at [780, 429] on span at bounding box center [784, 429] width 10 height 10
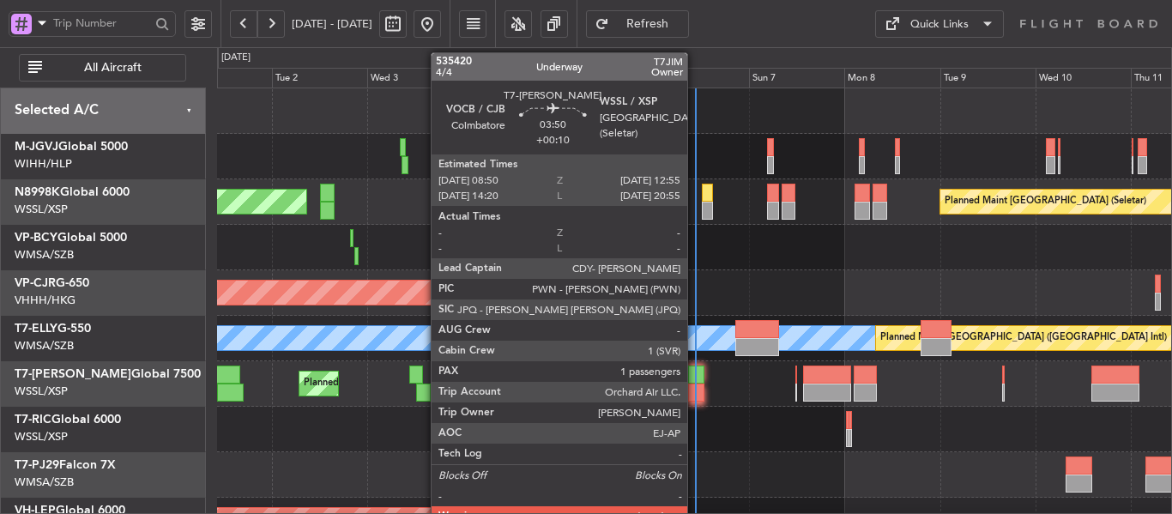
click at [695, 386] on div at bounding box center [696, 392] width 16 height 18
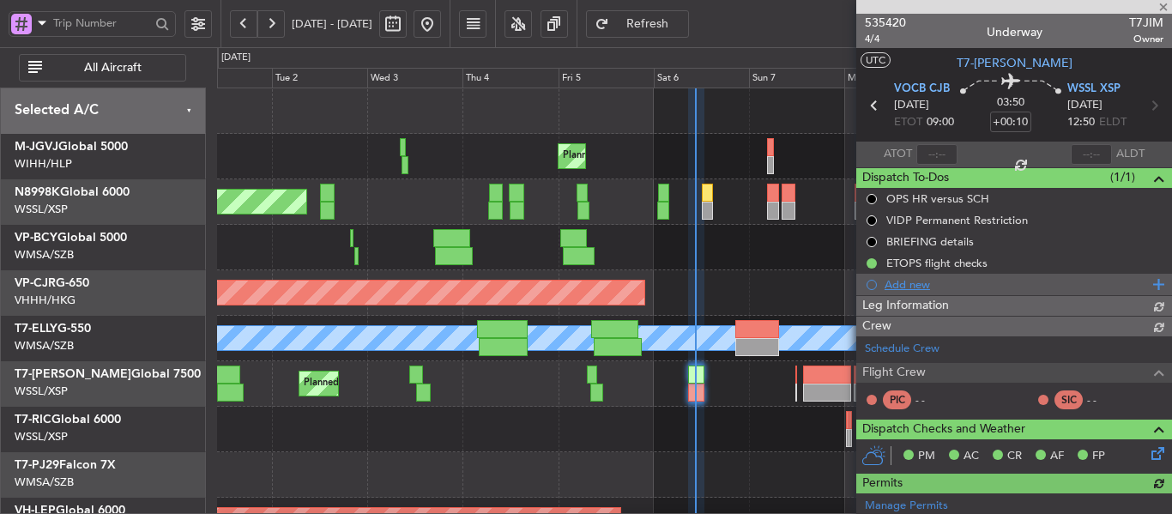
type input "[PERSON_NAME] (LEU)"
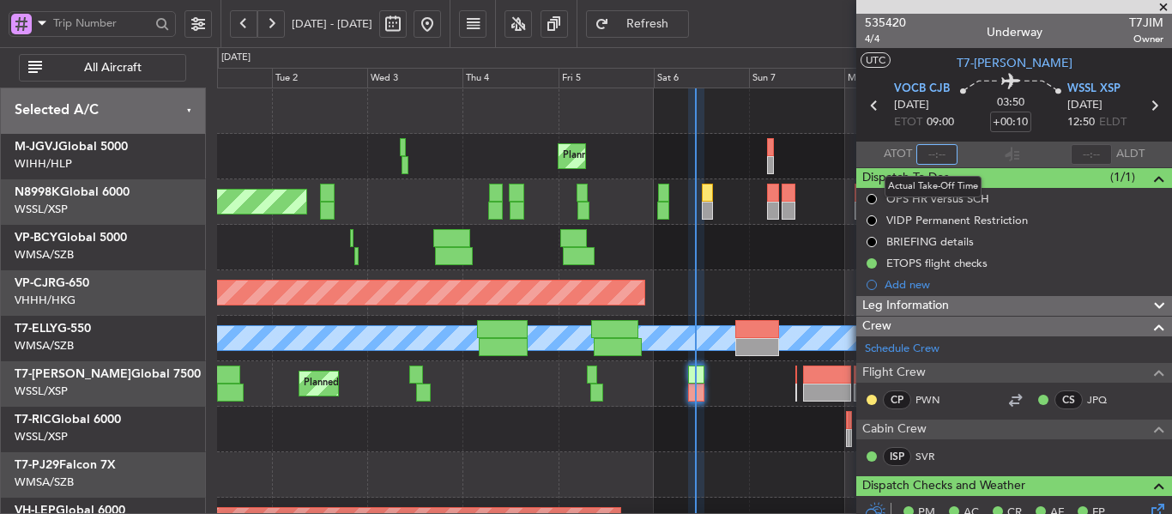
click at [934, 158] on input "text" at bounding box center [936, 154] width 41 height 21
click at [985, 155] on section "ATOT 1018 ALDT" at bounding box center [1014, 155] width 316 height 26
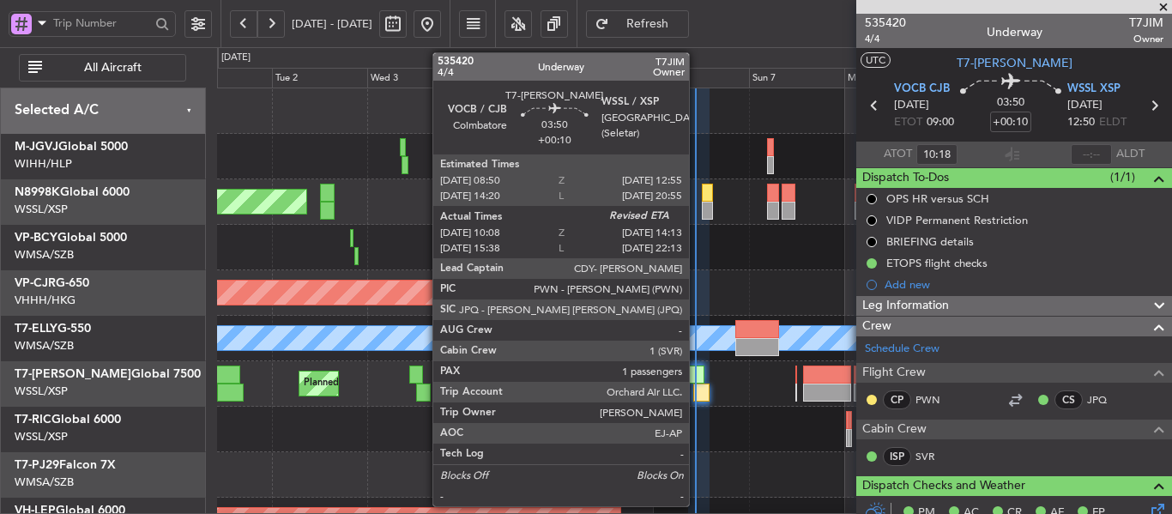
click at [696, 392] on div at bounding box center [701, 392] width 16 height 18
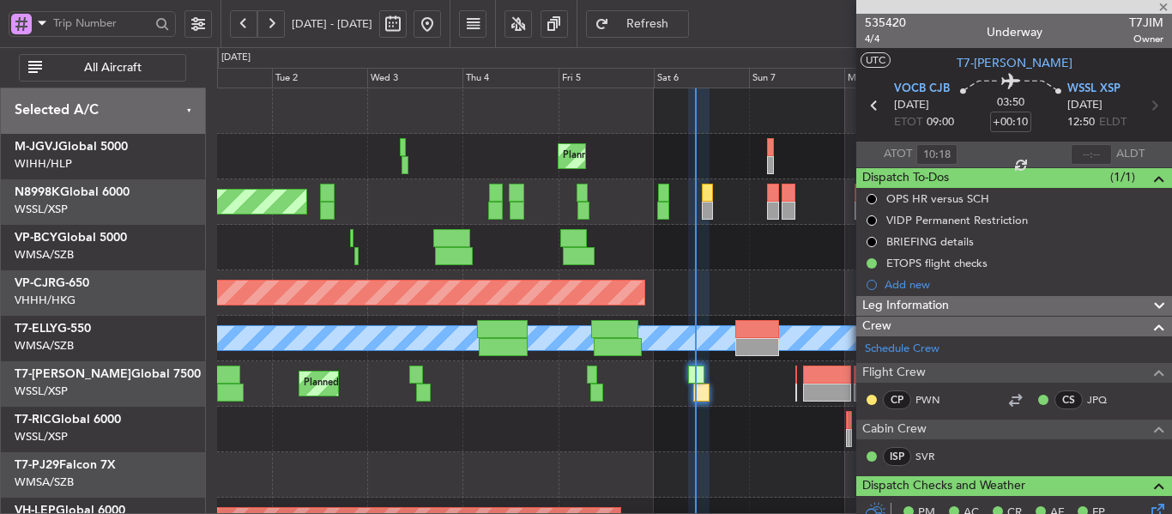
type input "15:48"
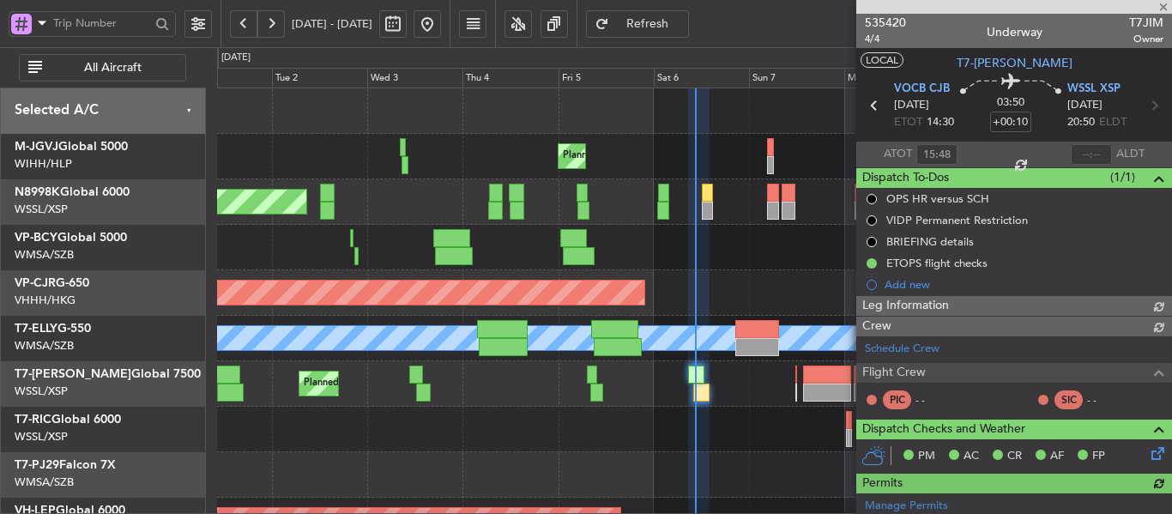
type input "[PERSON_NAME] (LEU)"
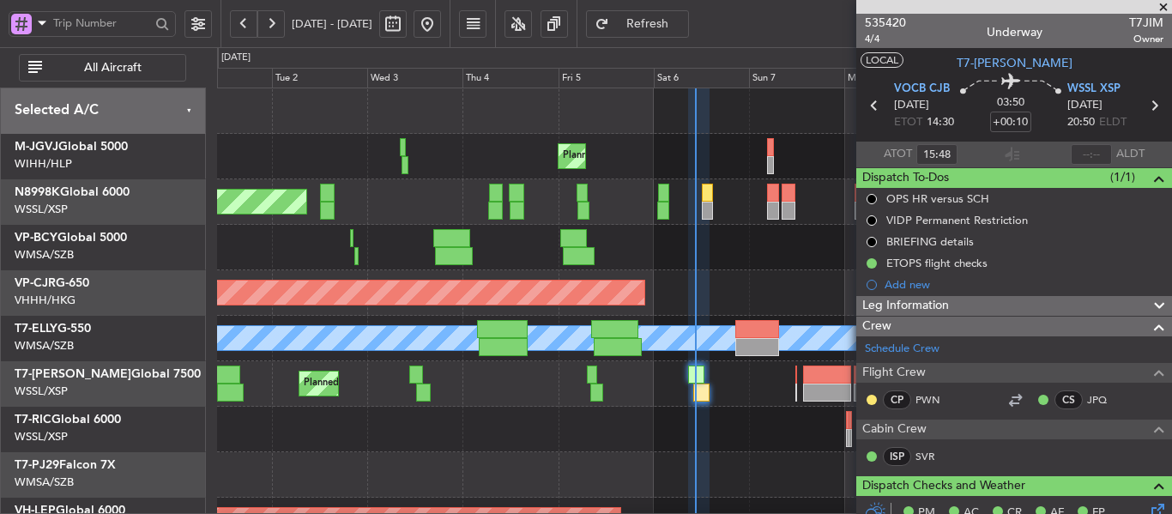
type input "10:18"
type input "[PERSON_NAME] (LEU)"
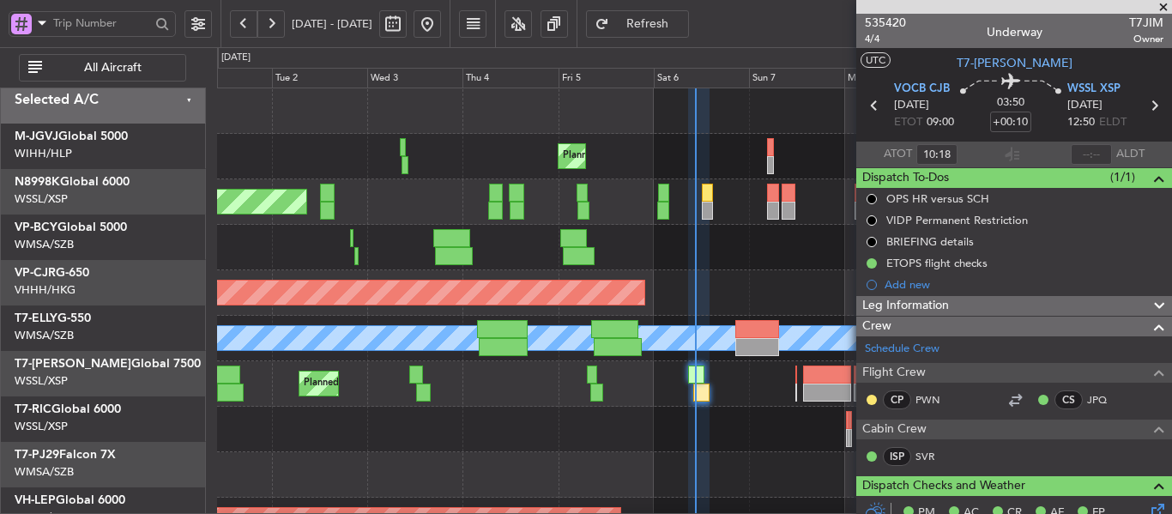
click at [626, 304] on div "Planned Maint [GEOGRAPHIC_DATA] ([GEOGRAPHIC_DATA] Intl)" at bounding box center [694, 292] width 954 height 45
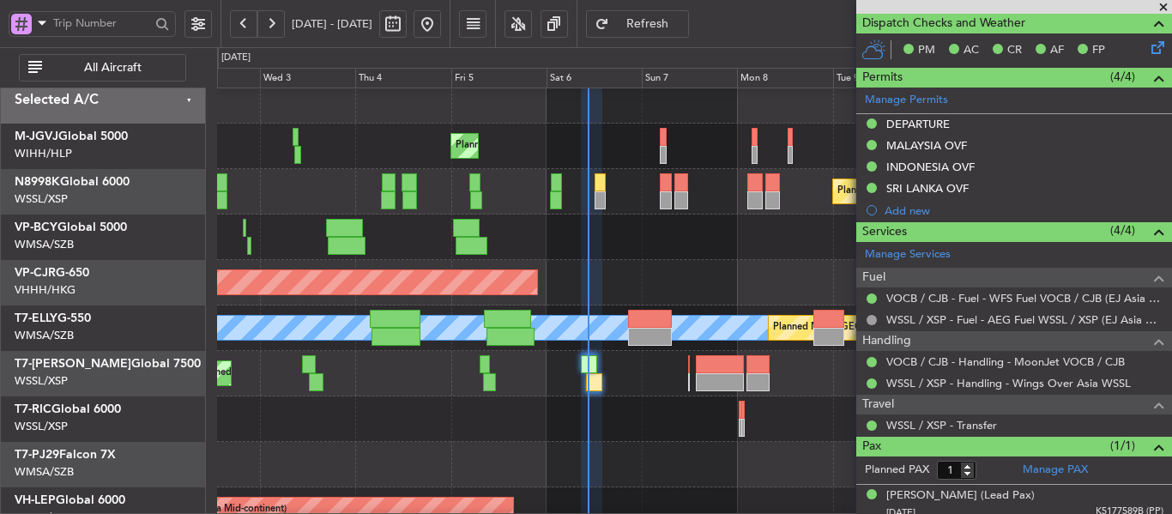
scroll to position [471, 0]
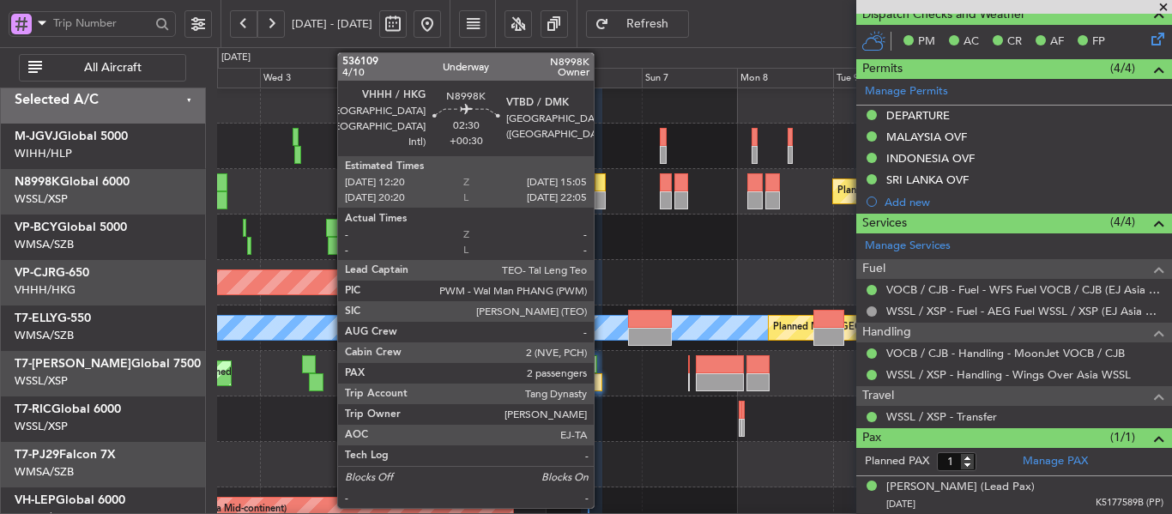
click at [601, 188] on div at bounding box center [599, 182] width 11 height 18
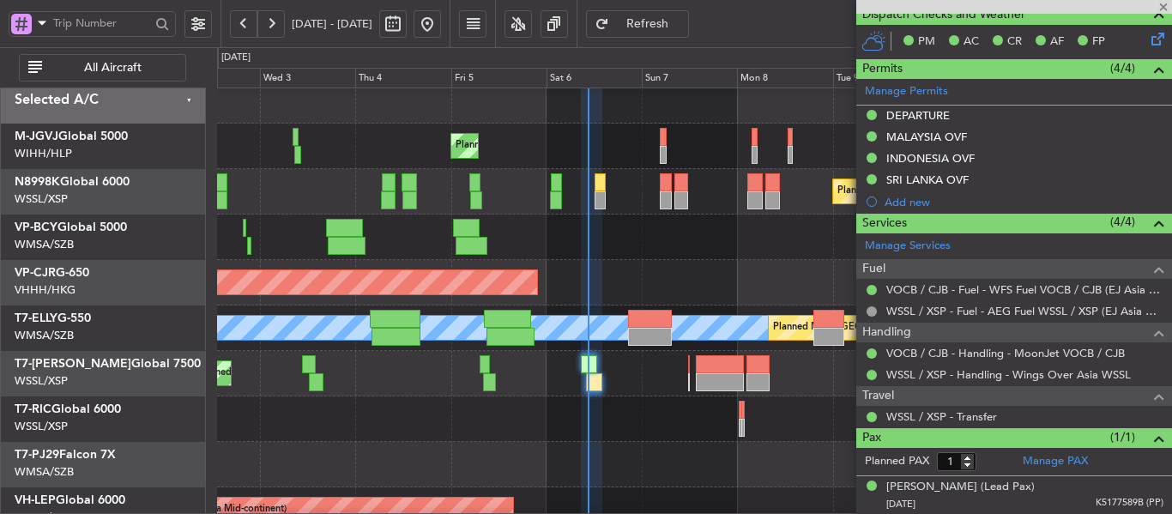
type input "+00:30"
type input "2"
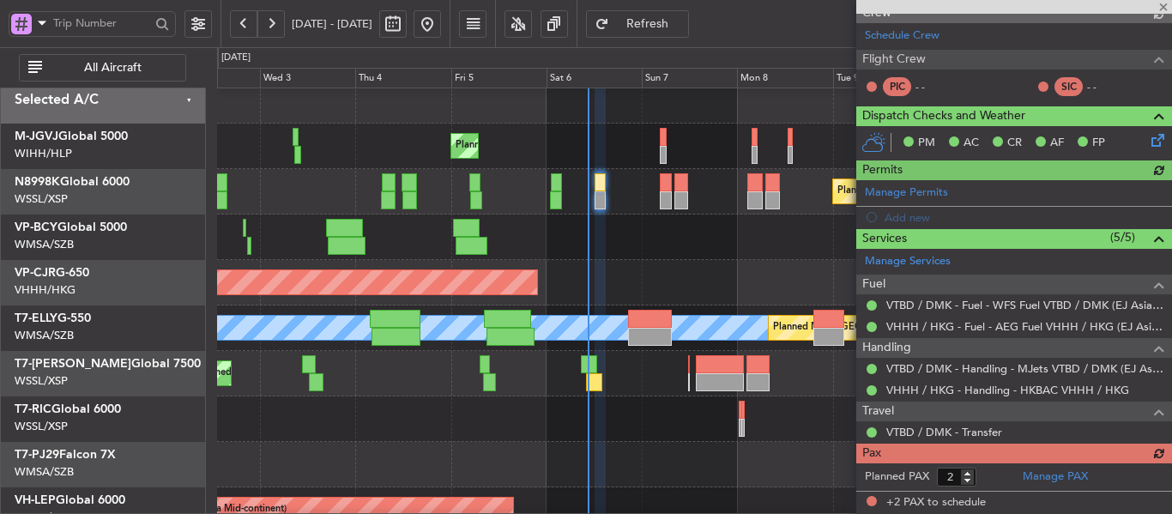
type input "[PERSON_NAME] (BTA)"
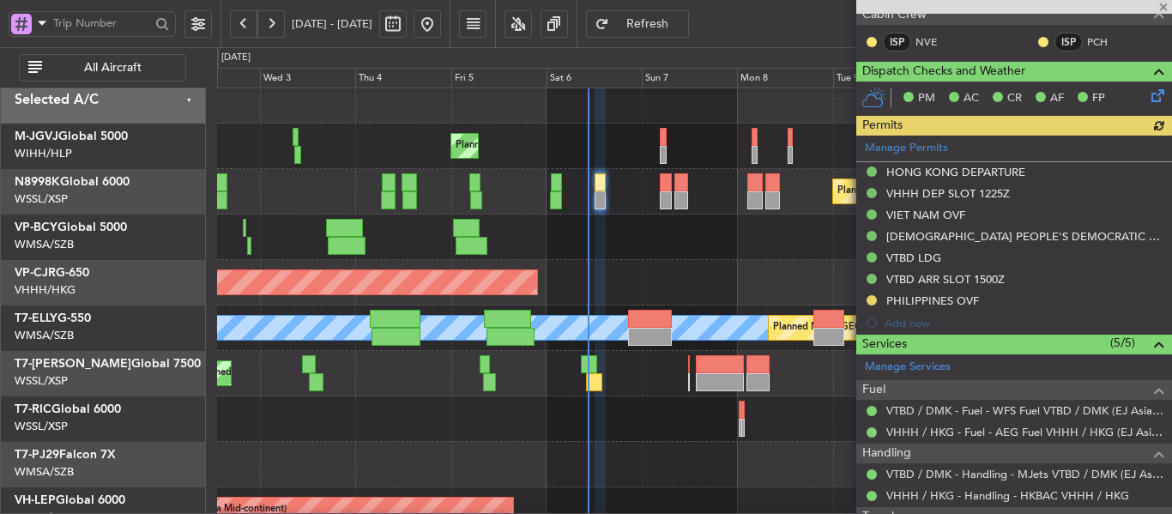
scroll to position [428, 0]
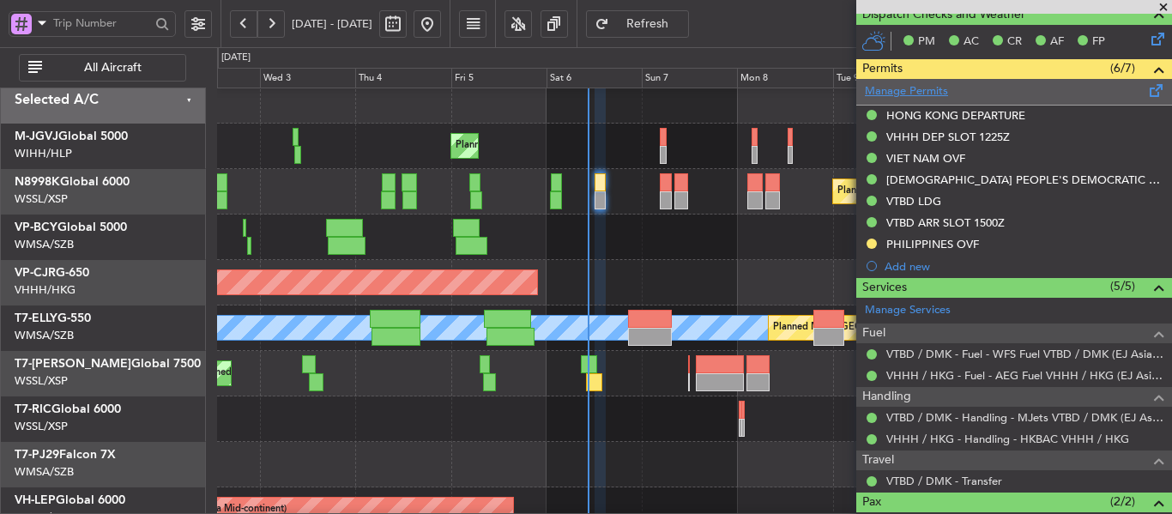
click at [904, 89] on link "Manage Permits" at bounding box center [906, 91] width 83 height 17
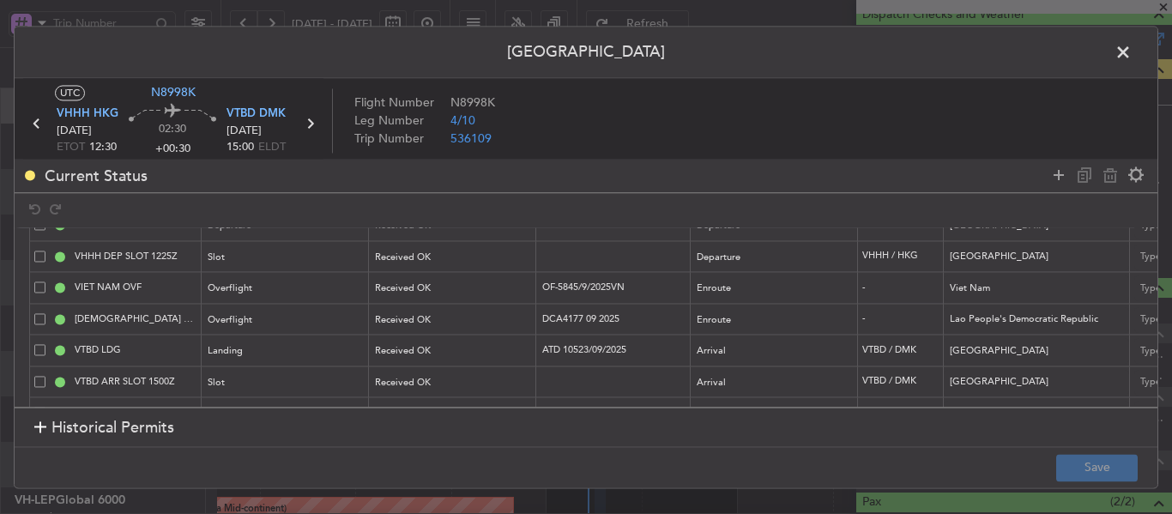
scroll to position [92, 0]
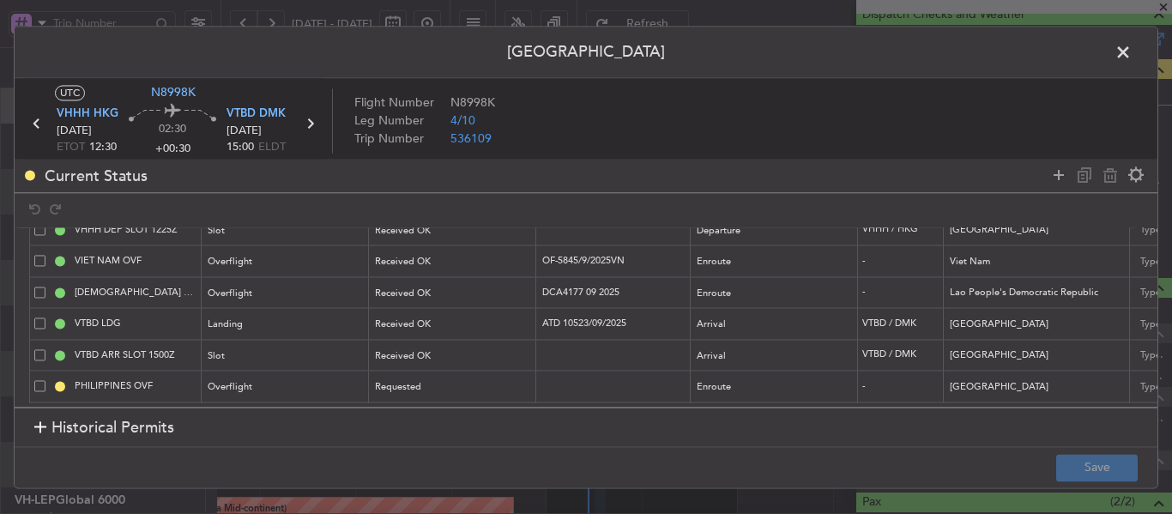
click at [44, 381] on span at bounding box center [39, 386] width 11 height 11
click at [46, 381] on input "checkbox" at bounding box center [46, 381] width 0 height 0
click at [1108, 172] on icon at bounding box center [1109, 175] width 21 height 21
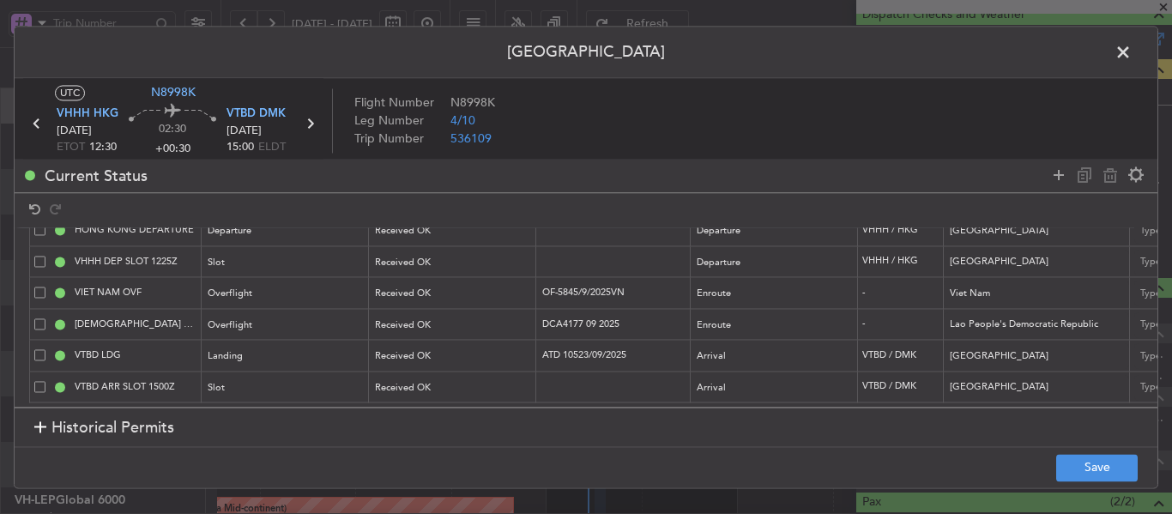
scroll to position [60, 0]
click at [1124, 466] on button "Save" at bounding box center [1096, 467] width 81 height 27
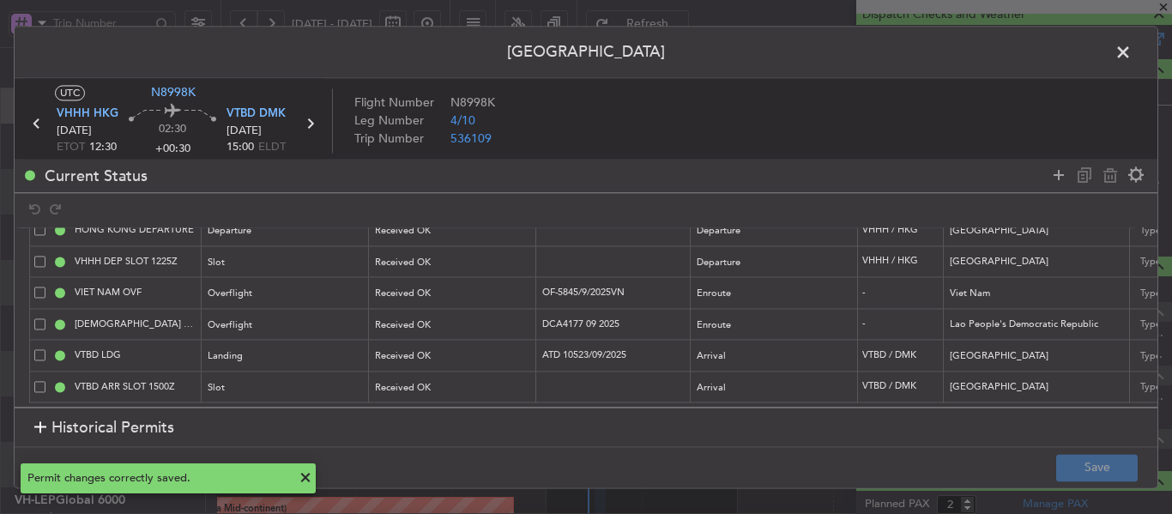
click at [304, 121] on icon at bounding box center [309, 123] width 22 height 22
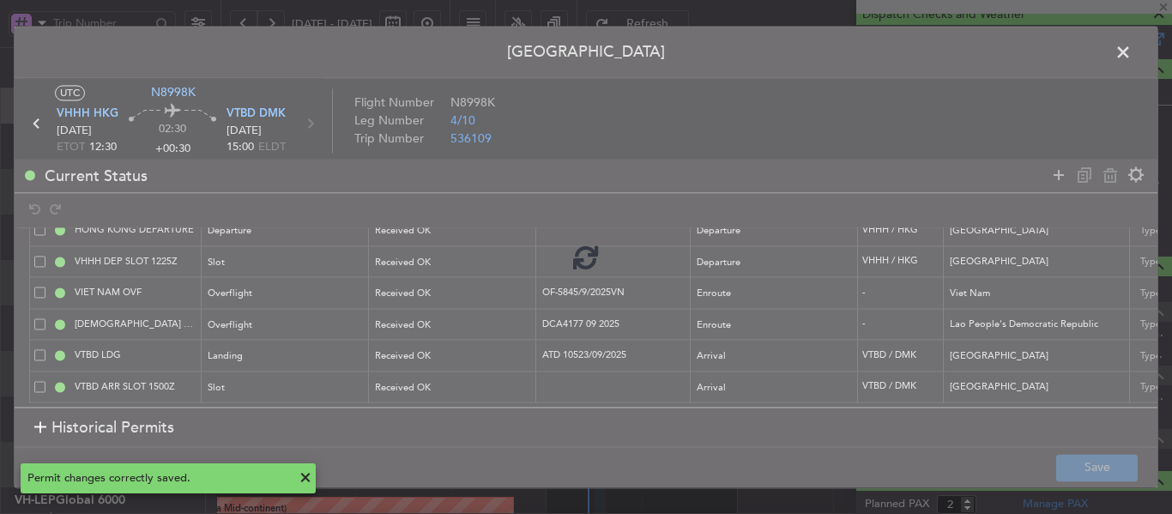
type input "+00:25"
type input "0"
type input "+00:25"
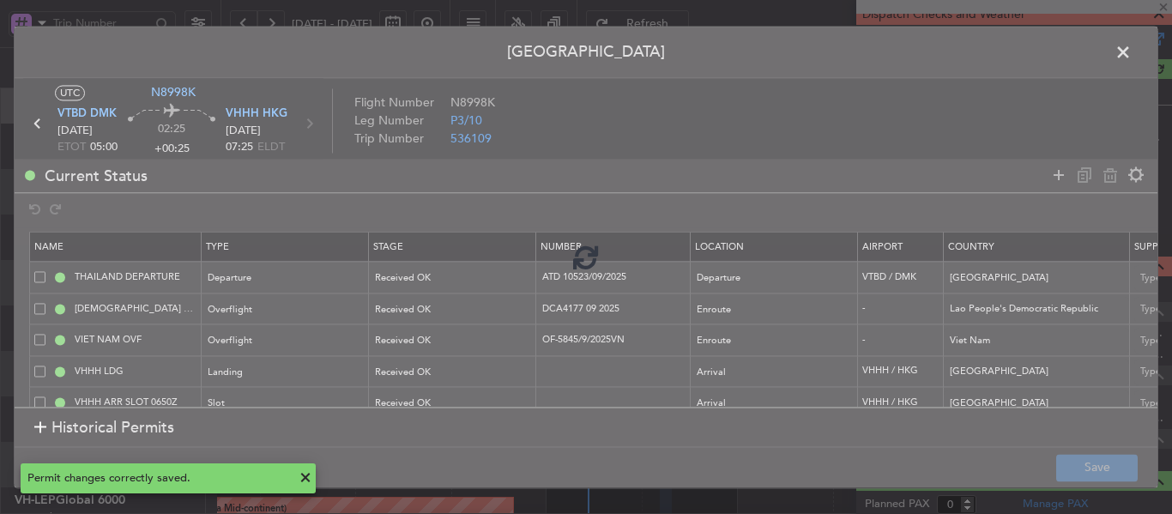
scroll to position [492, 0]
click at [310, 125] on div at bounding box center [586, 257] width 1142 height 461
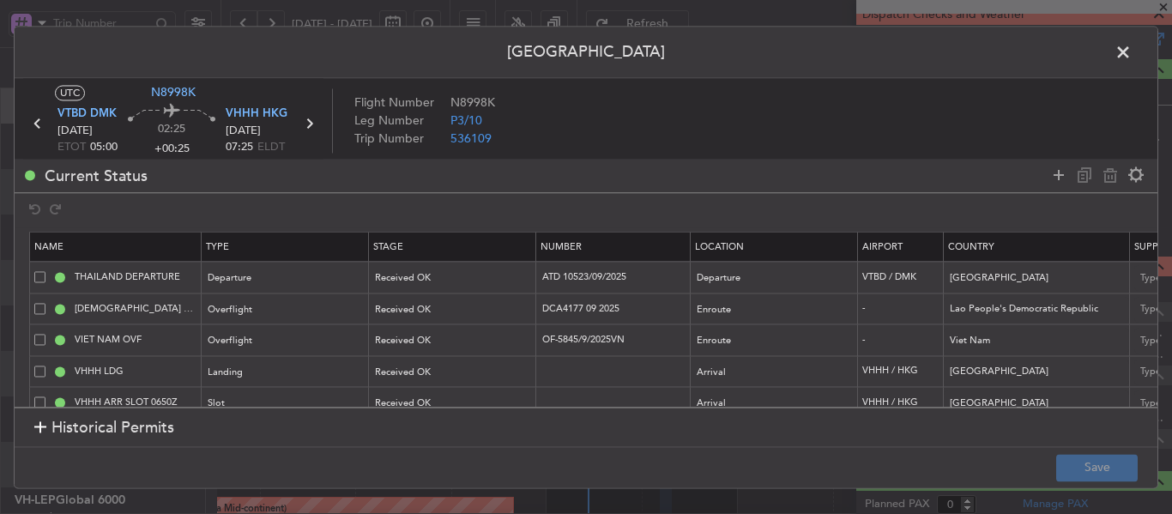
click at [310, 125] on icon at bounding box center [309, 123] width 22 height 22
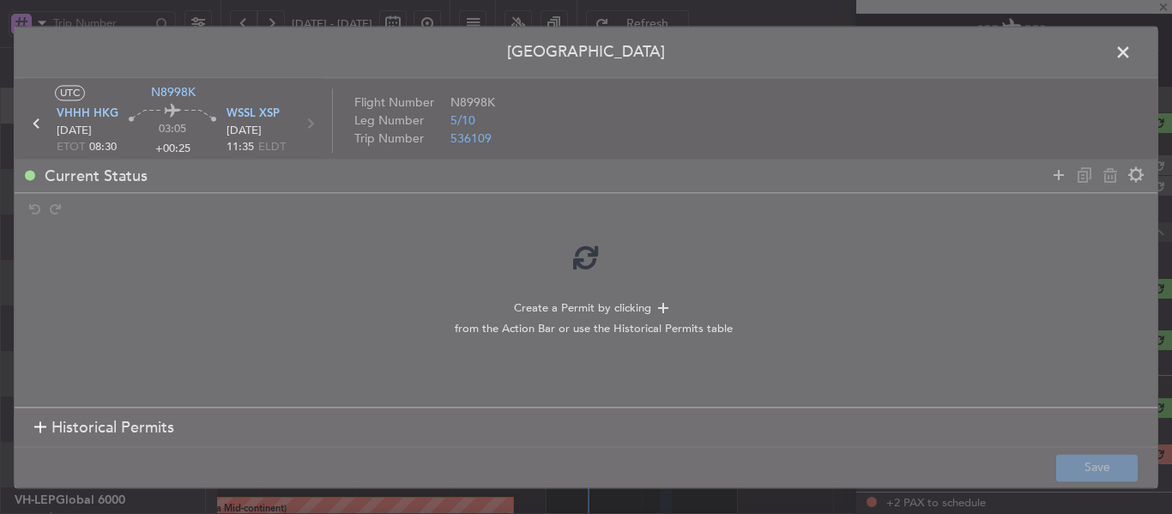
type input "+00:05"
type input "2"
type input "+00:05"
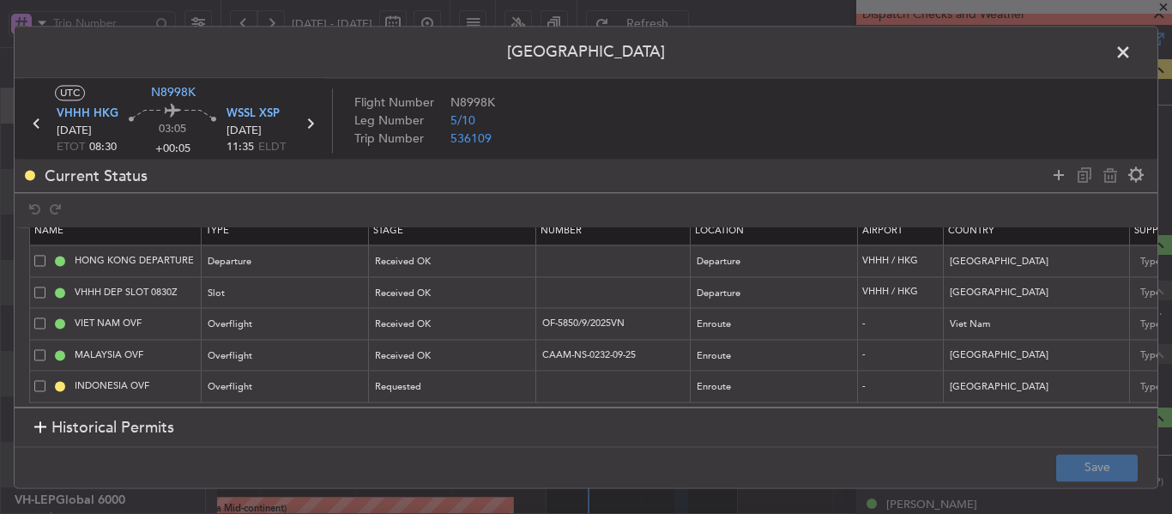
scroll to position [29, 0]
click at [1060, 174] on icon at bounding box center [1058, 175] width 21 height 21
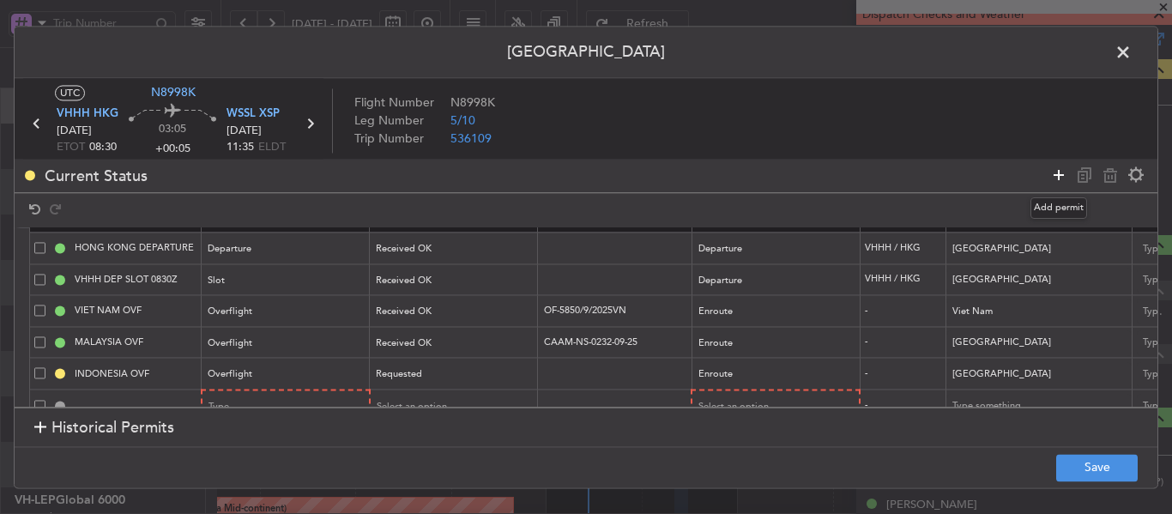
scroll to position [62, 0]
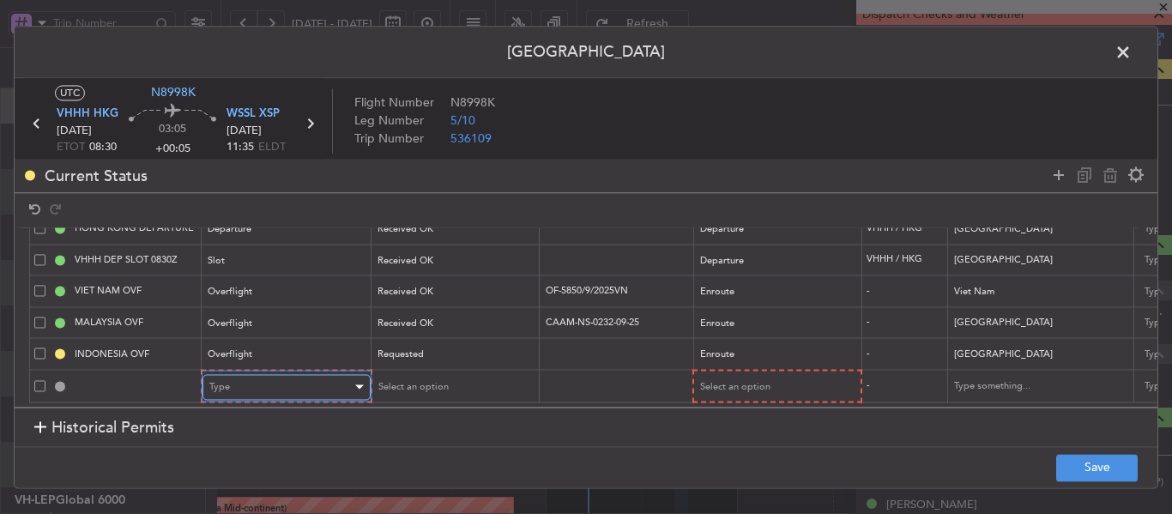
click at [288, 374] on div "Type" at bounding box center [280, 387] width 142 height 26
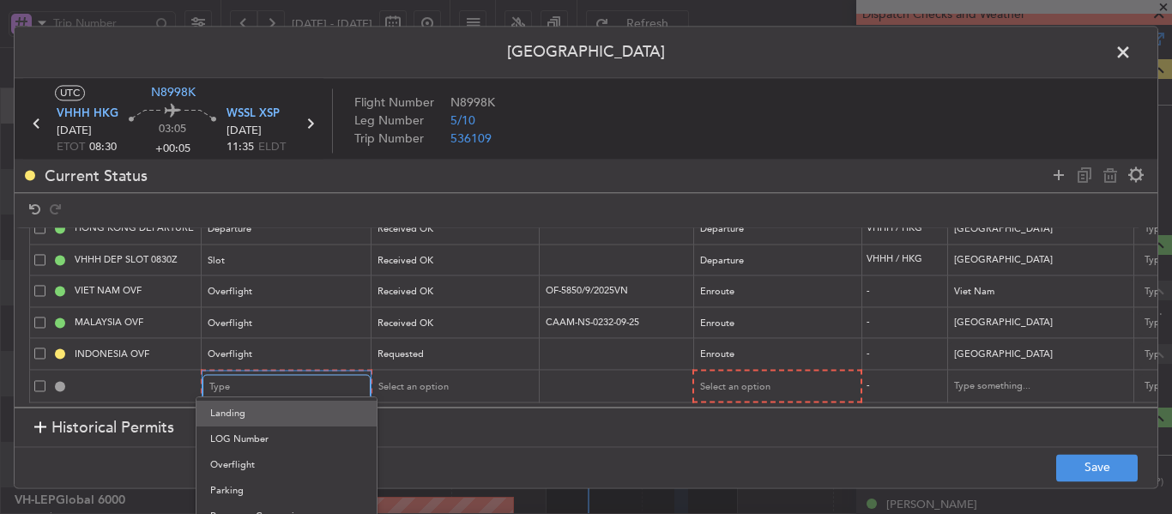
scroll to position [432, 0]
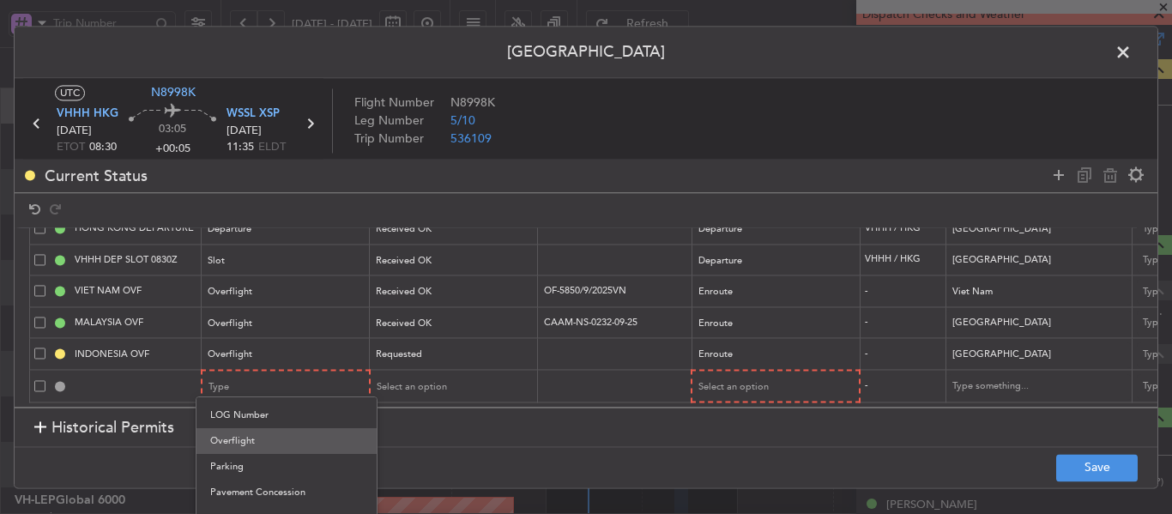
click at [259, 445] on span "Overflight" at bounding box center [286, 441] width 153 height 26
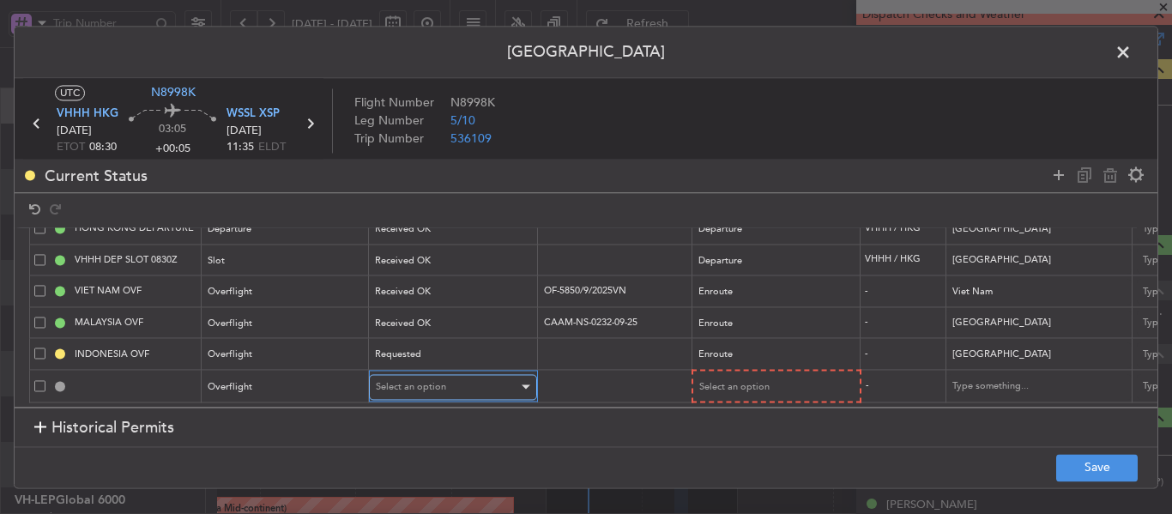
click at [461, 374] on div "Select an option" at bounding box center [447, 387] width 142 height 26
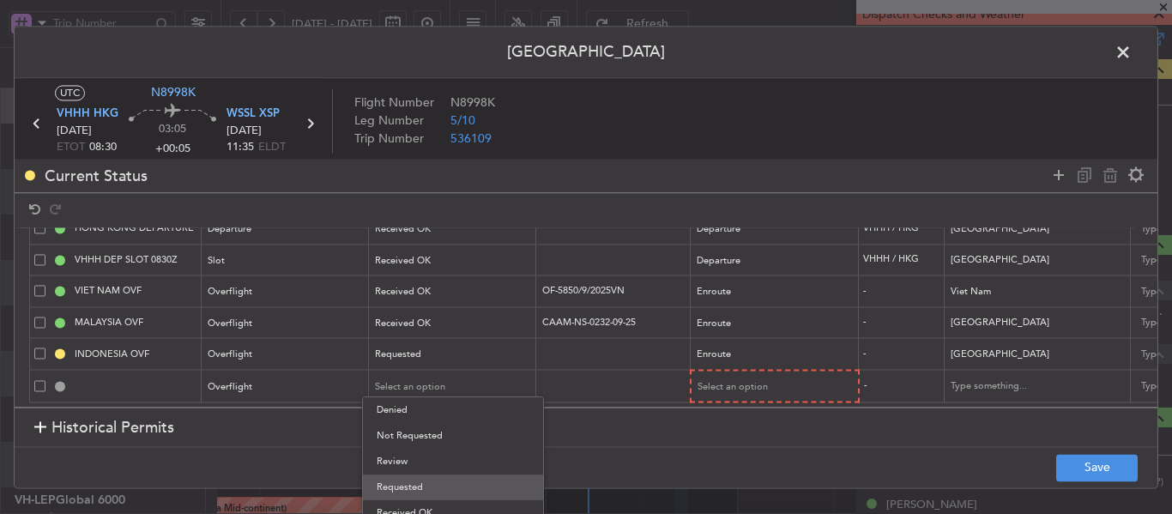
click at [416, 482] on span "Requested" at bounding box center [453, 487] width 153 height 26
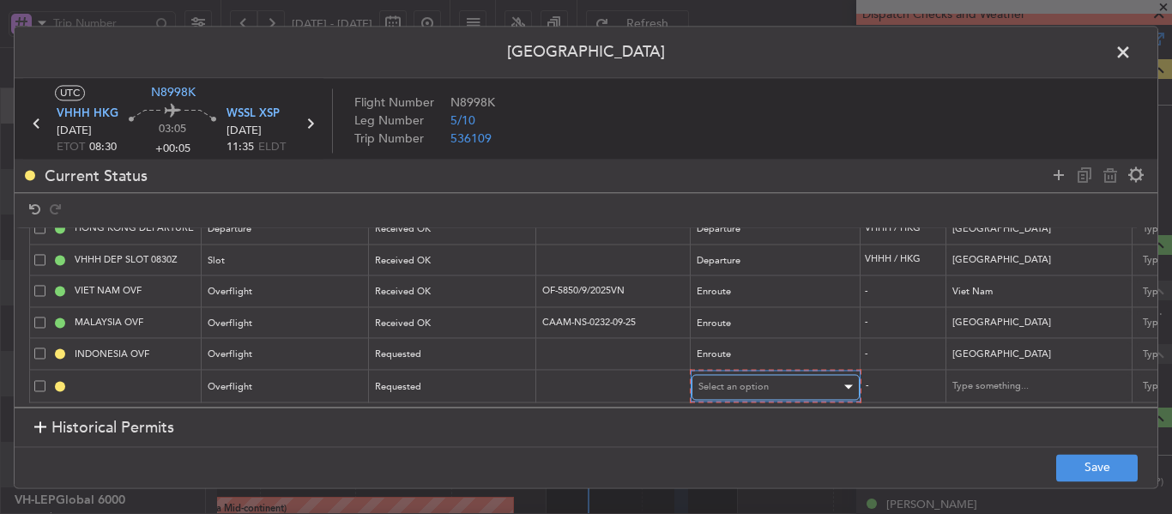
click at [721, 380] on span "Select an option" at bounding box center [733, 386] width 70 height 13
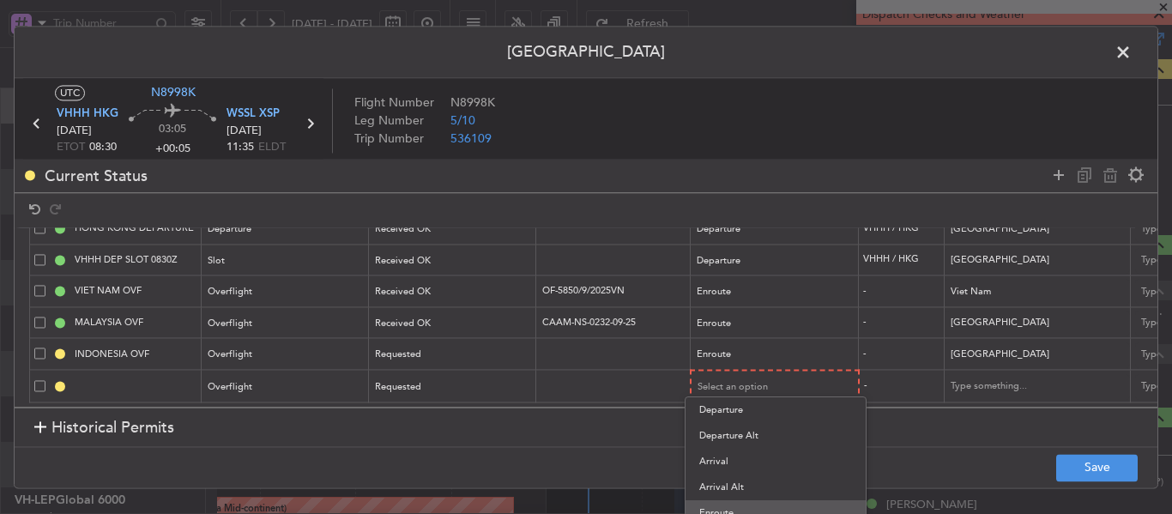
click at [733, 510] on span "Enroute" at bounding box center [775, 513] width 153 height 26
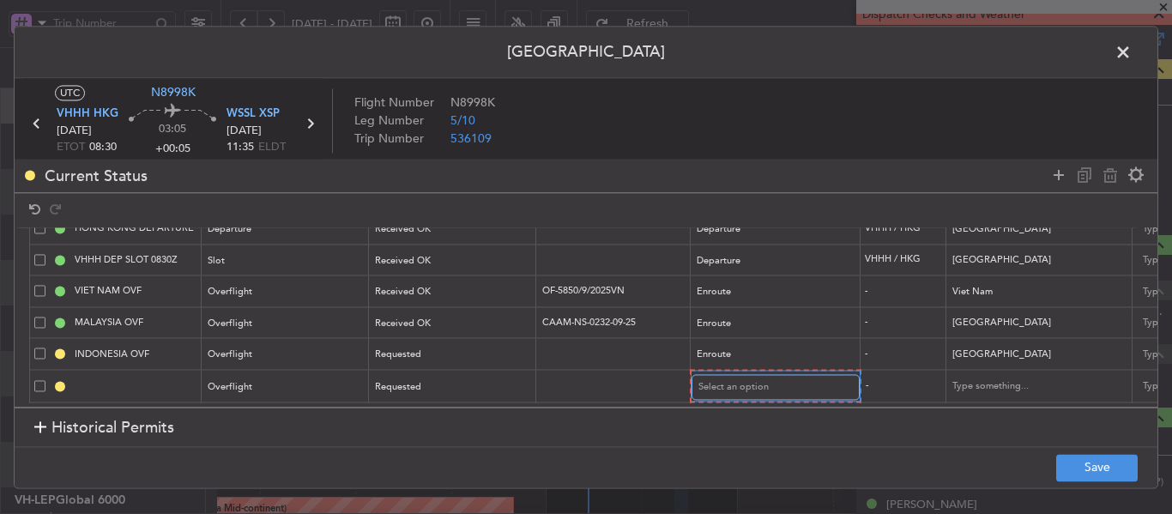
scroll to position [60, 0]
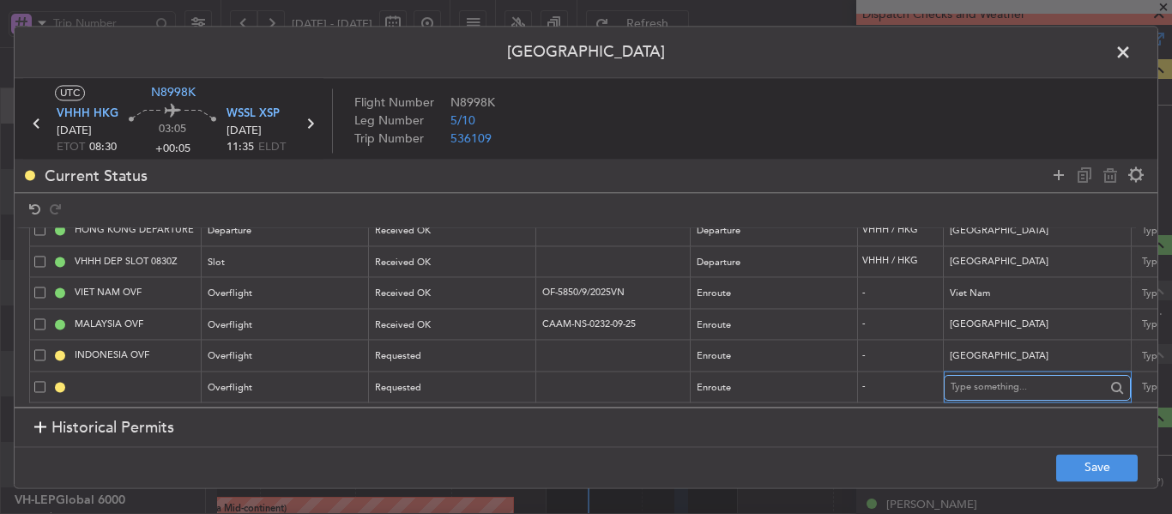
click at [965, 380] on input "text" at bounding box center [1027, 388] width 154 height 26
click at [979, 401] on span "[GEOGRAPHIC_DATA]" at bounding box center [1037, 402] width 160 height 26
type input "[GEOGRAPHIC_DATA]"
click at [1074, 461] on button "Save" at bounding box center [1096, 467] width 81 height 27
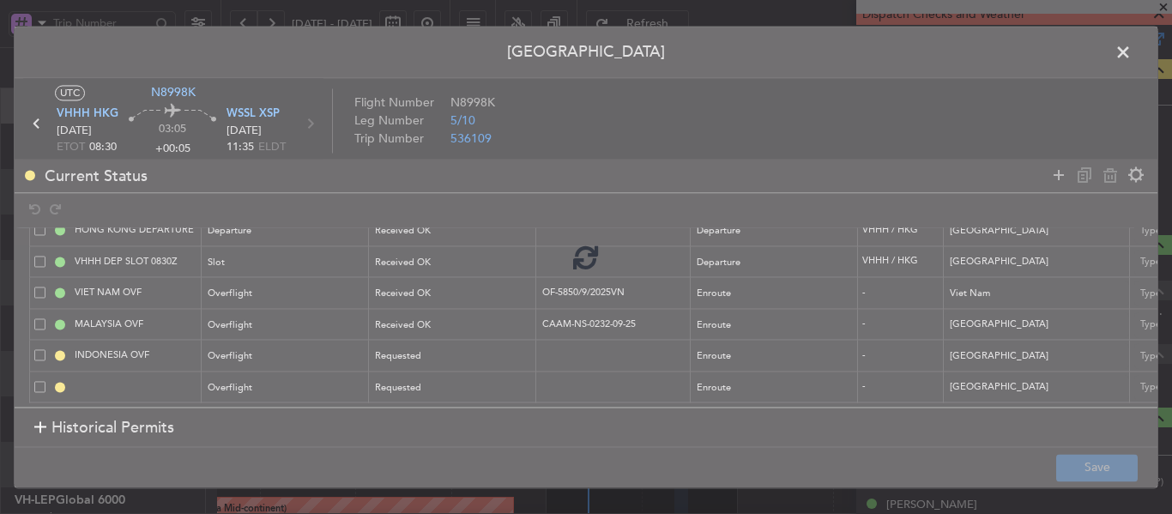
type input "PHILIPPINES OVF"
type input "NNN"
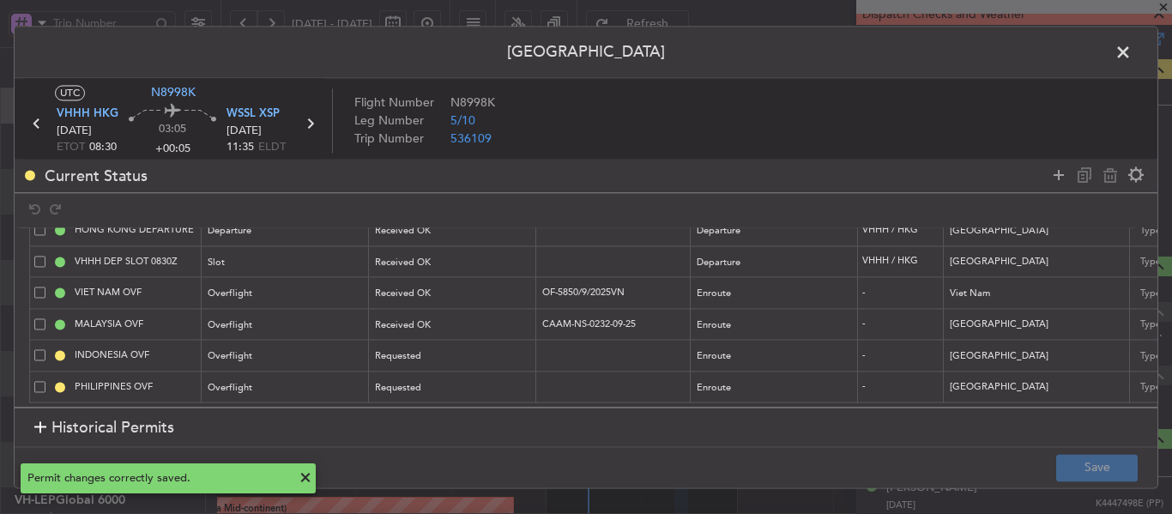
click at [1131, 57] on span at bounding box center [1131, 56] width 0 height 34
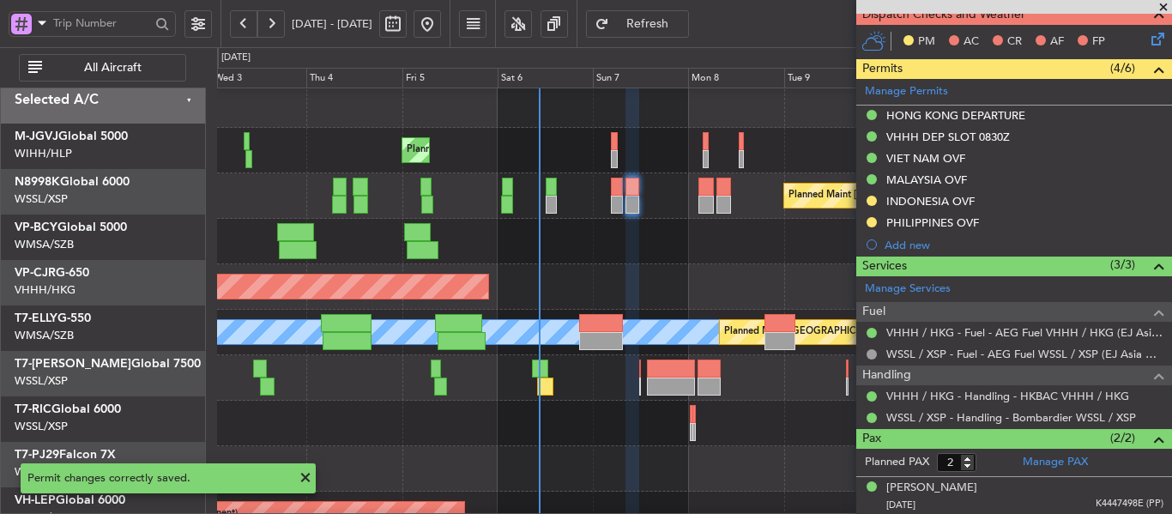
scroll to position [4, 0]
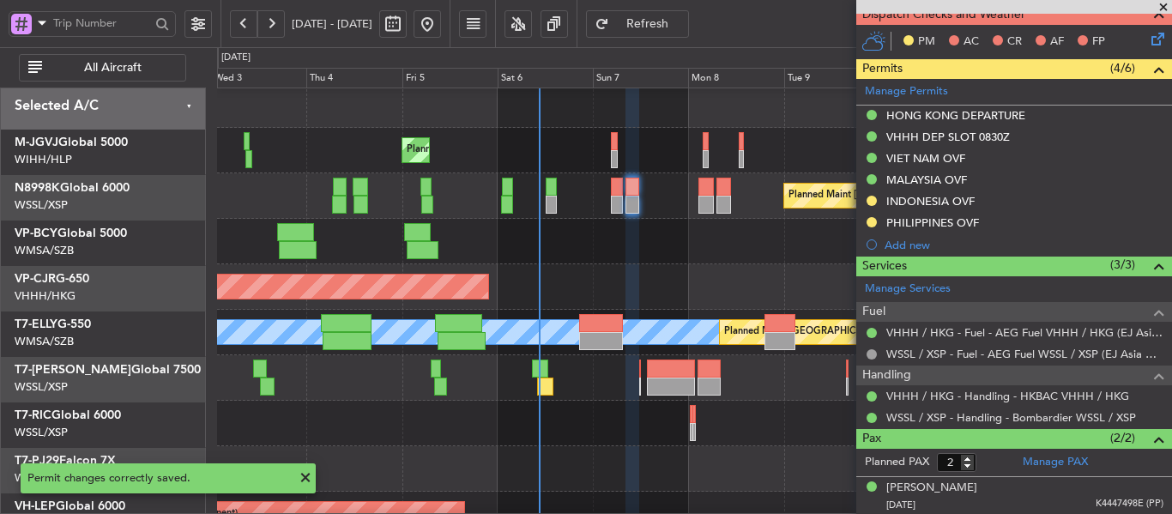
click at [673, 256] on div at bounding box center [694, 241] width 954 height 45
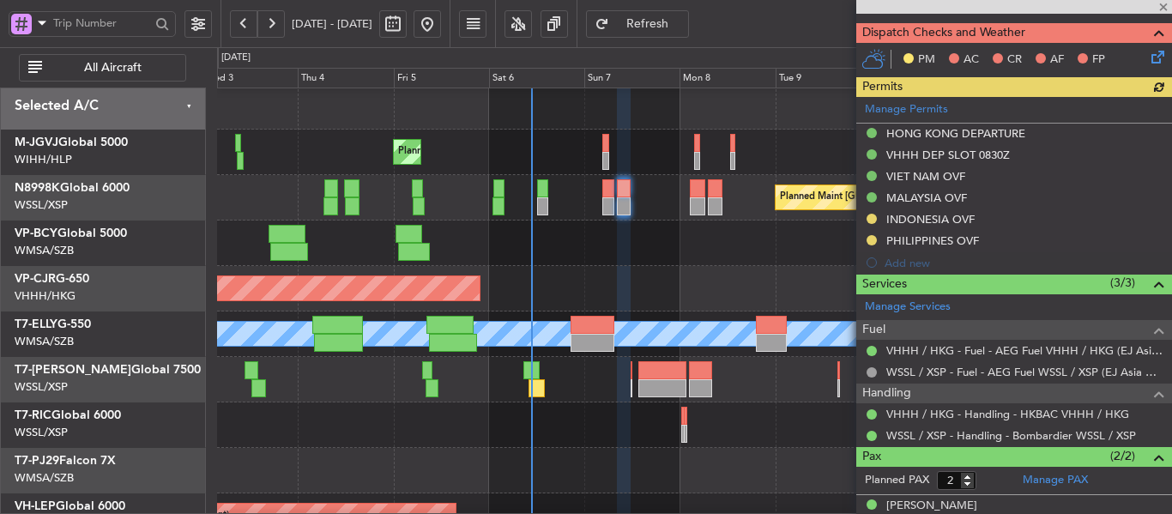
scroll to position [360, 0]
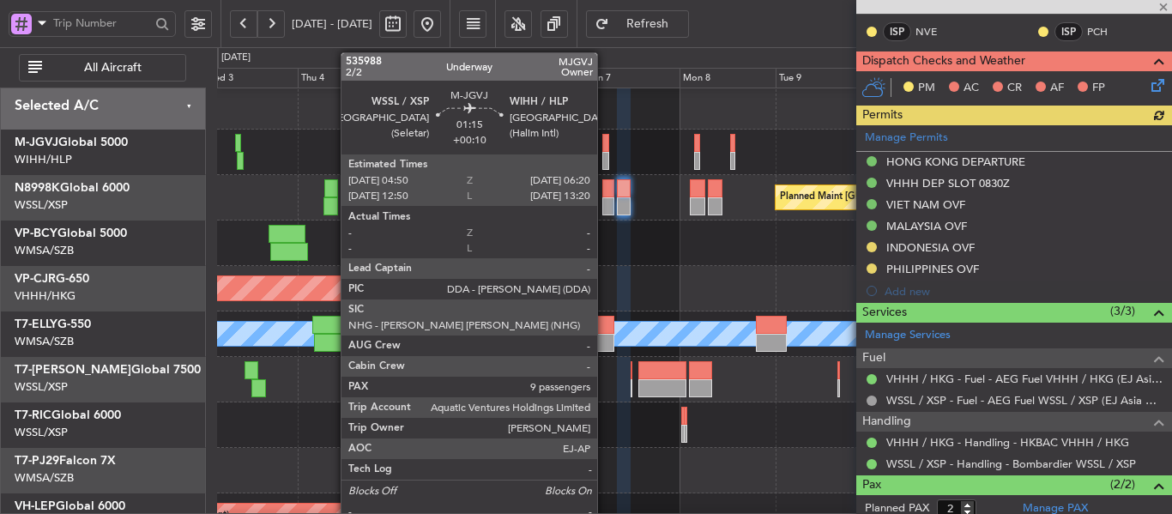
click at [605, 162] on div at bounding box center [605, 161] width 6 height 18
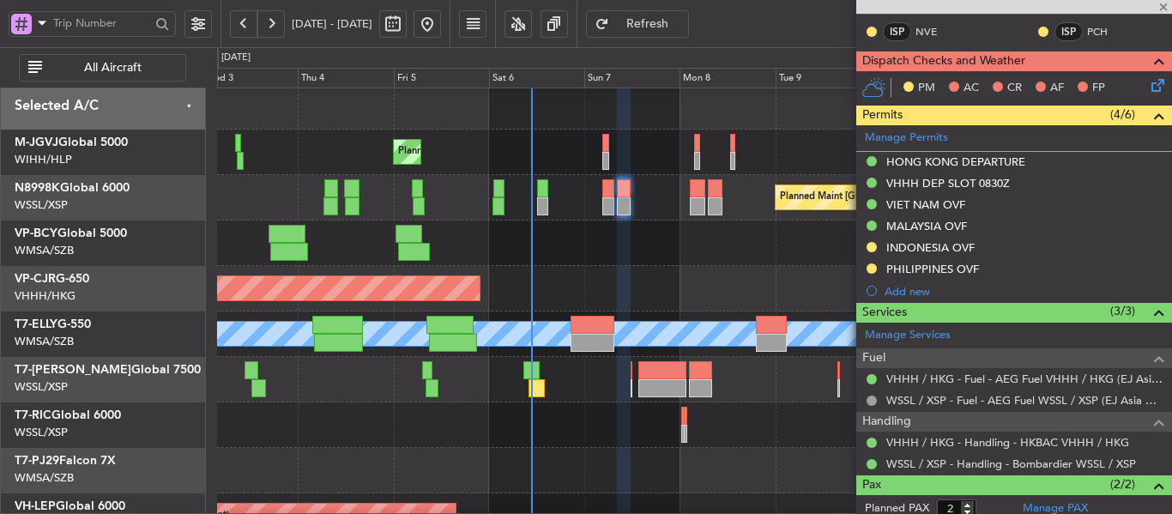
type input "+00:10"
type input "9"
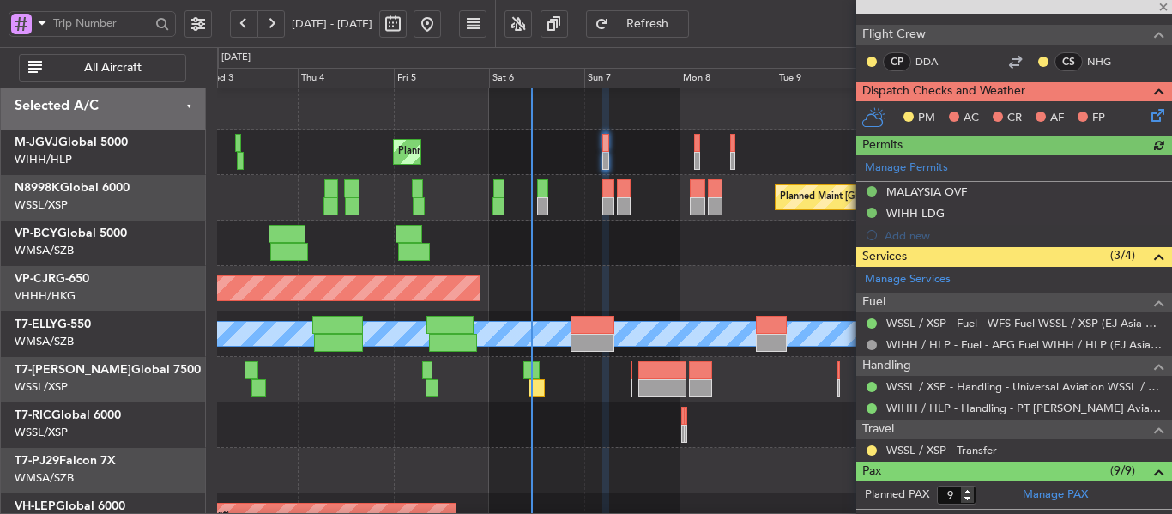
scroll to position [274, 0]
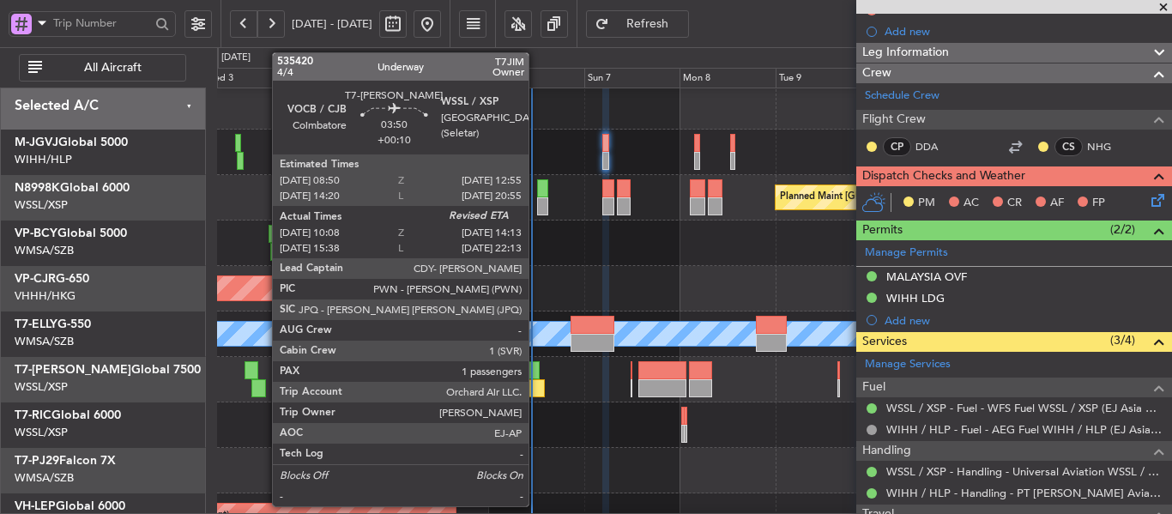
click at [536, 383] on div at bounding box center [536, 388] width 16 height 18
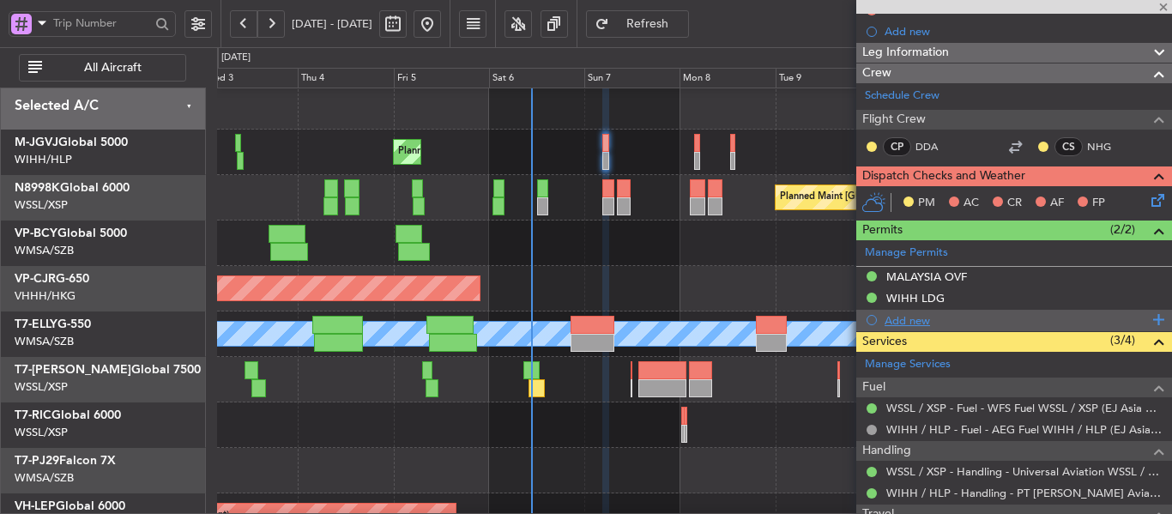
type input "10:18"
type input "1"
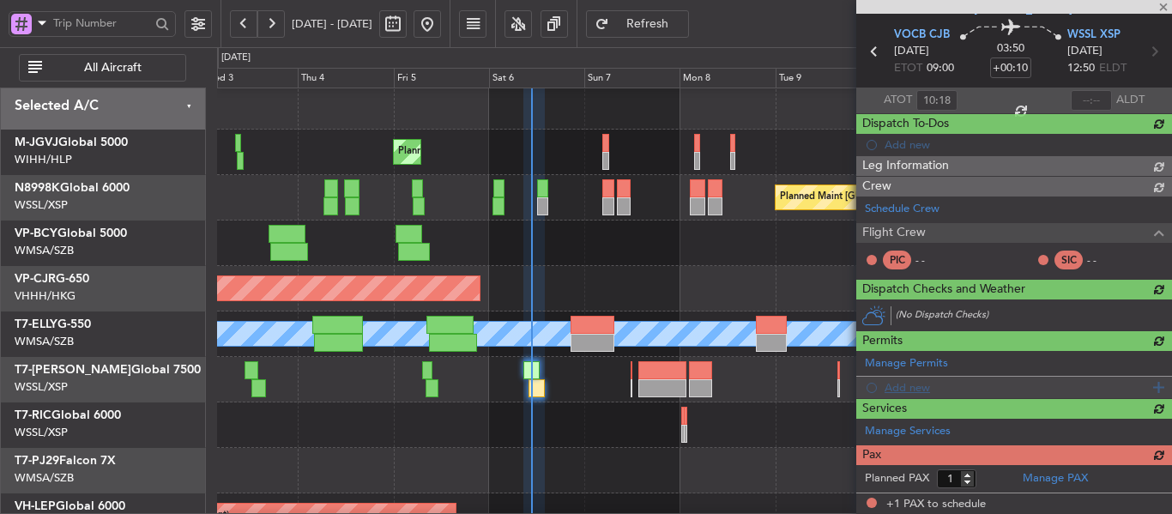
scroll to position [253, 0]
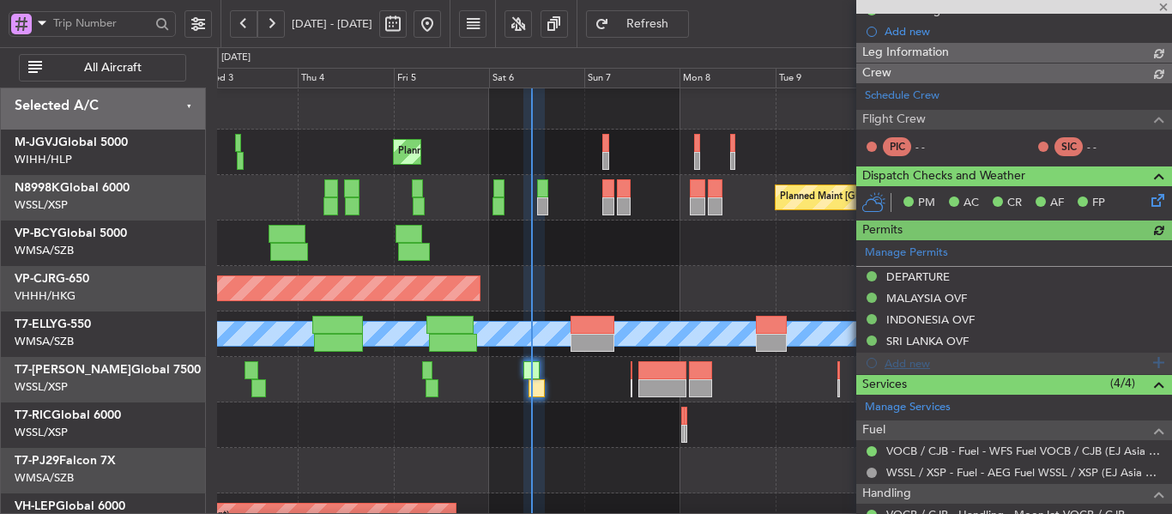
type input "[PERSON_NAME] (LEU)"
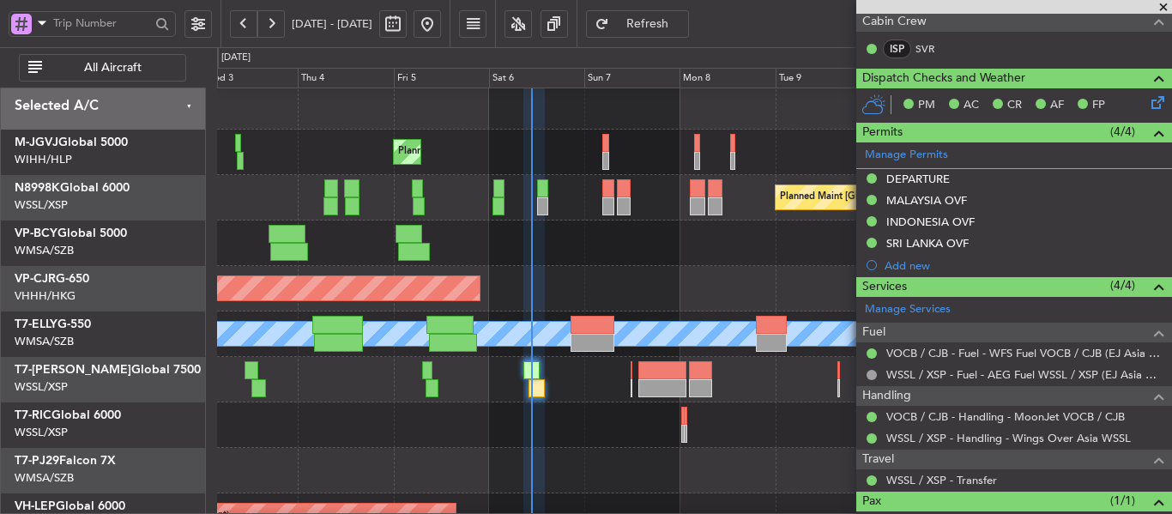
scroll to position [429, 0]
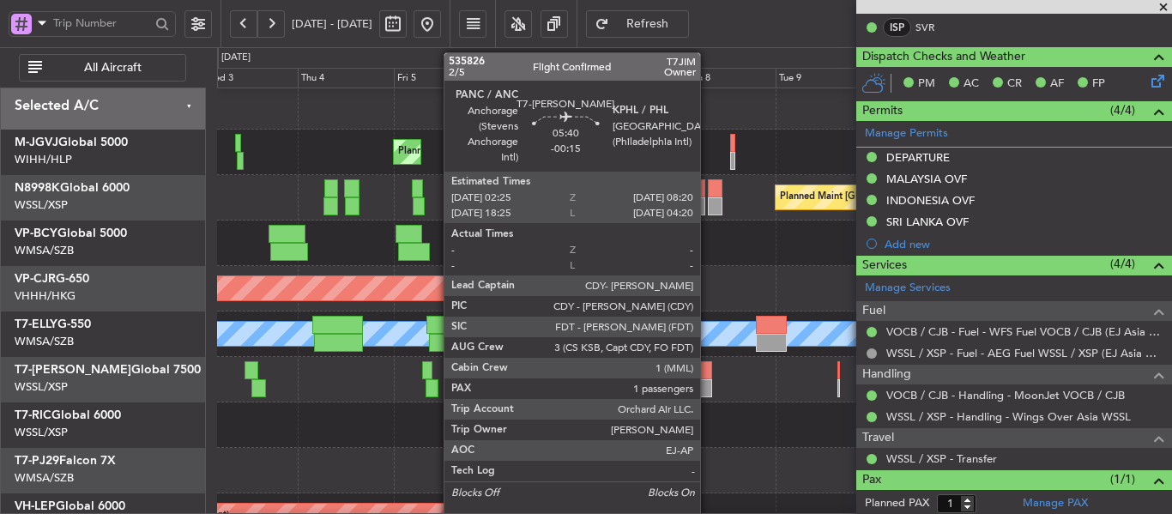
click at [708, 383] on div at bounding box center [701, 388] width 24 height 18
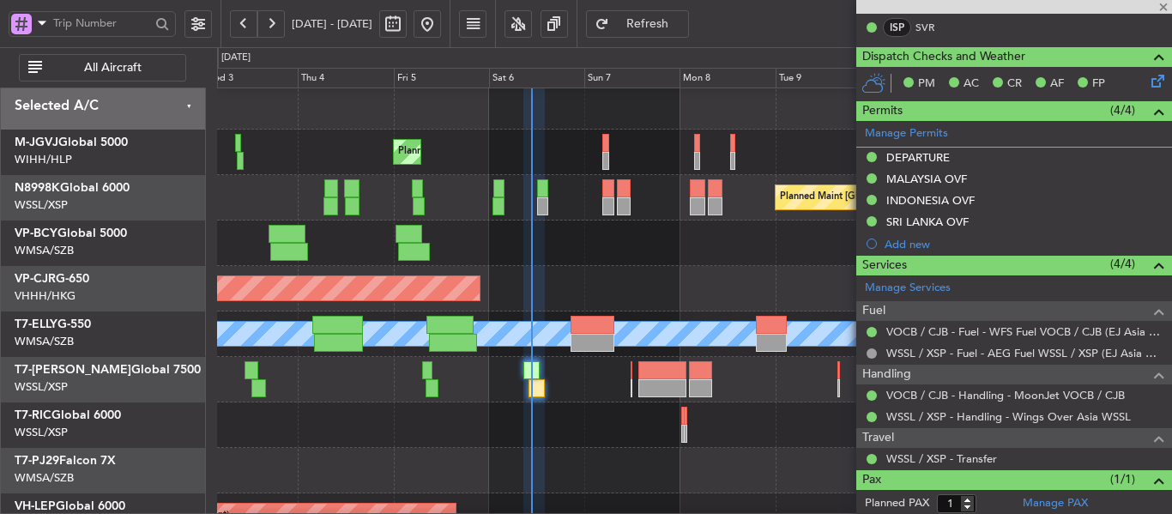
type input "-00:15"
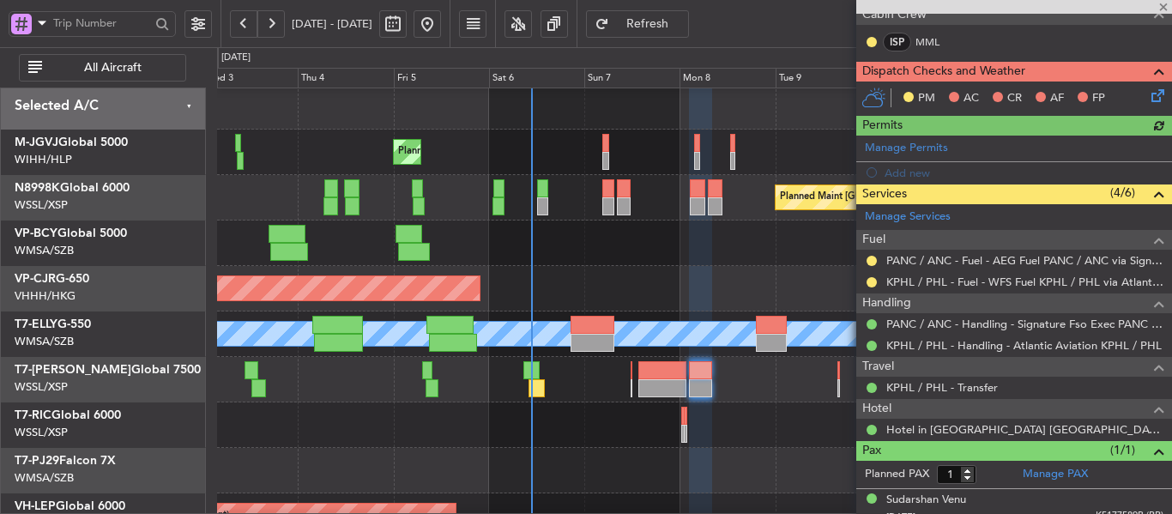
scroll to position [394, 0]
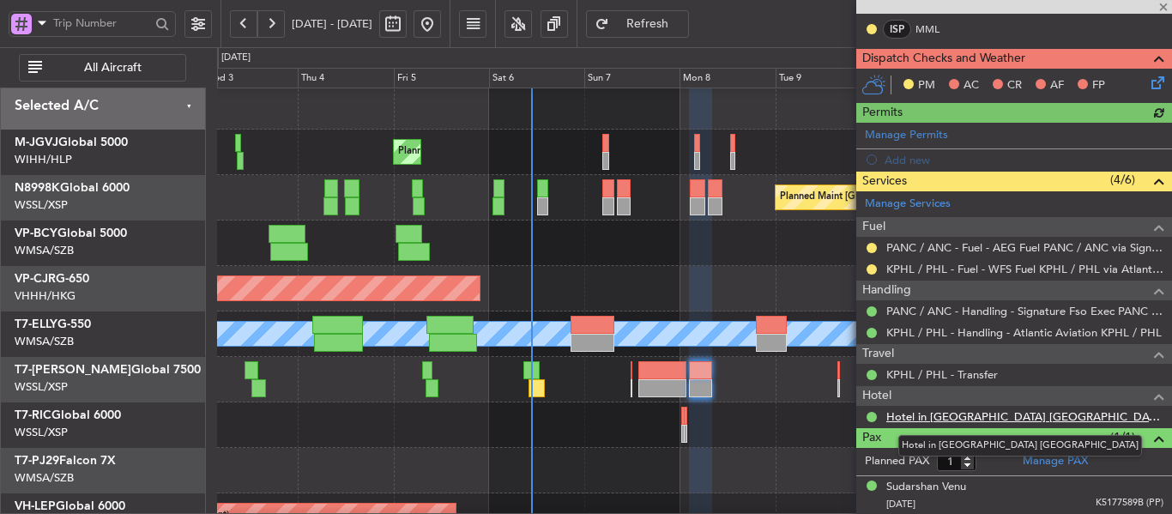
click at [1013, 415] on link "Hotel in [GEOGRAPHIC_DATA] [GEOGRAPHIC_DATA]" at bounding box center [1024, 416] width 277 height 15
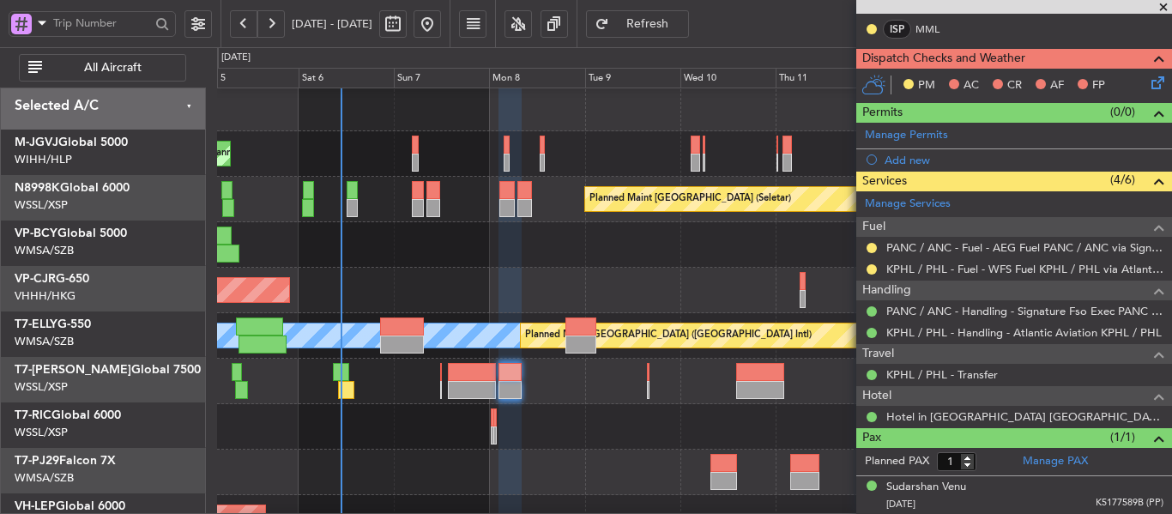
scroll to position [0, 0]
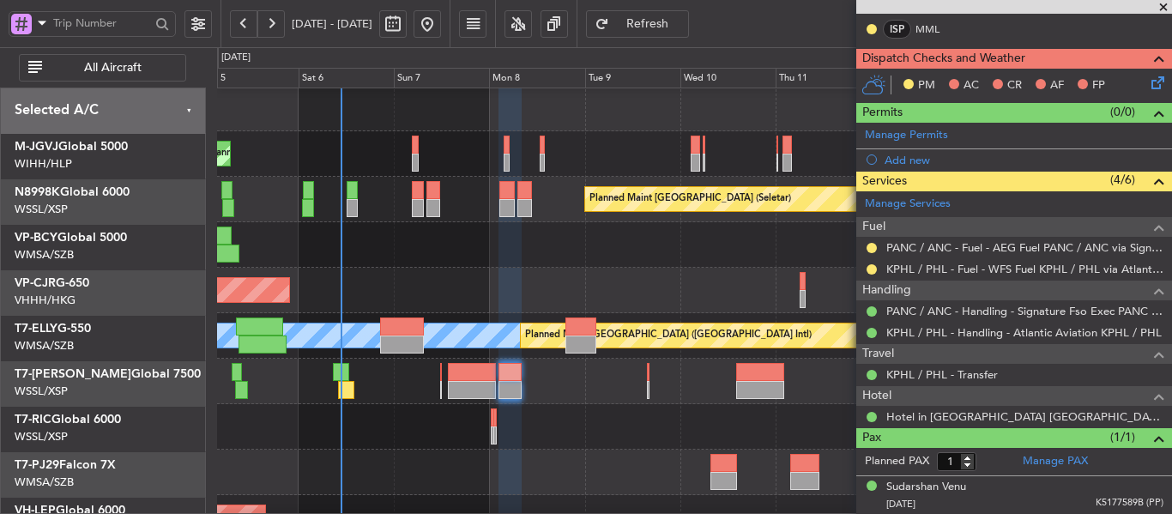
click at [531, 400] on div "Planned Maint Dubai (Al Maktoum Intl)" at bounding box center [694, 380] width 954 height 45
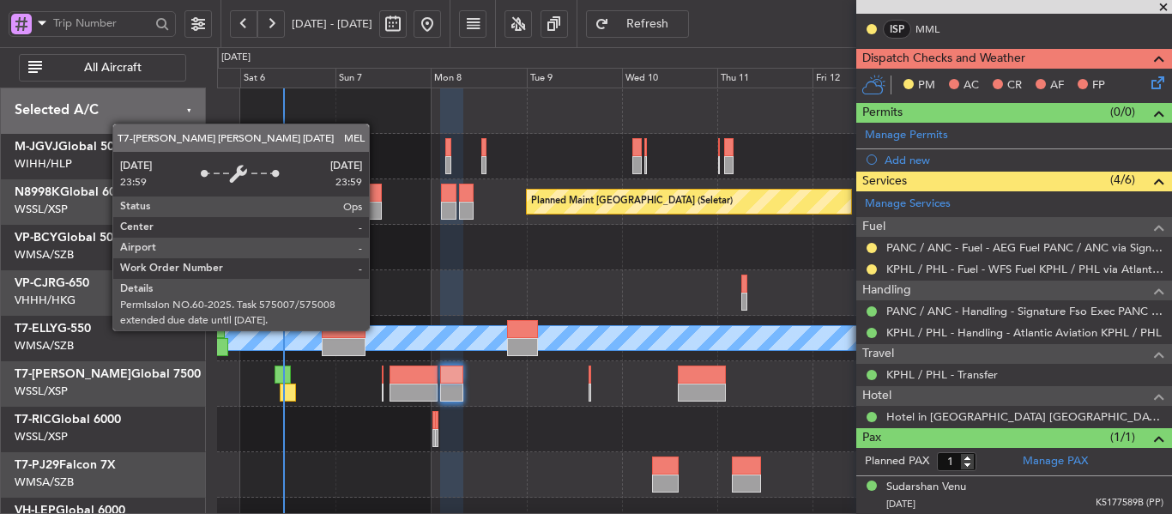
click at [387, 341] on div "MEL" at bounding box center [694, 338] width 2860 height 24
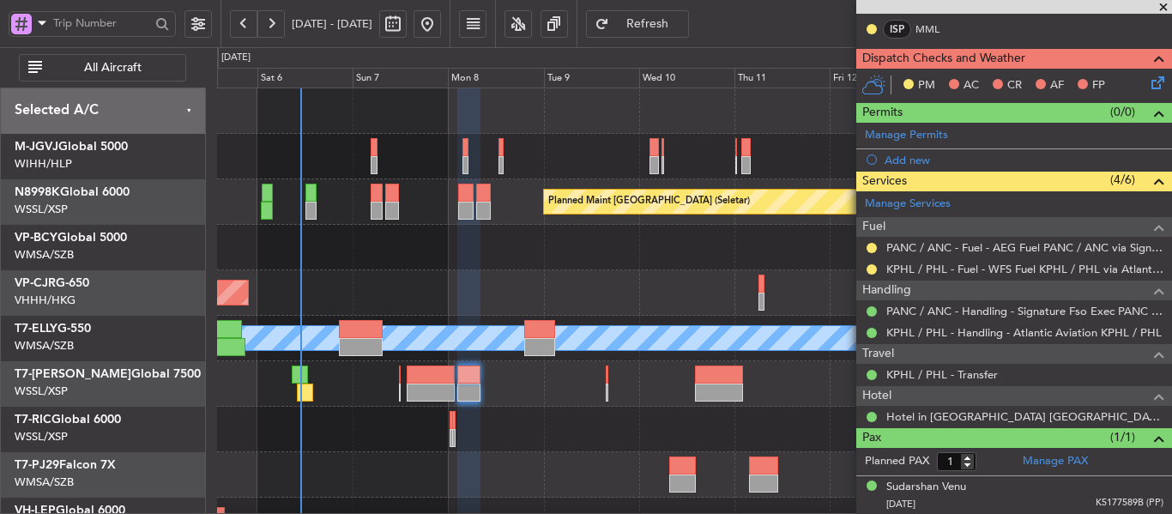
click at [1159, 7] on span at bounding box center [1162, 7] width 17 height 15
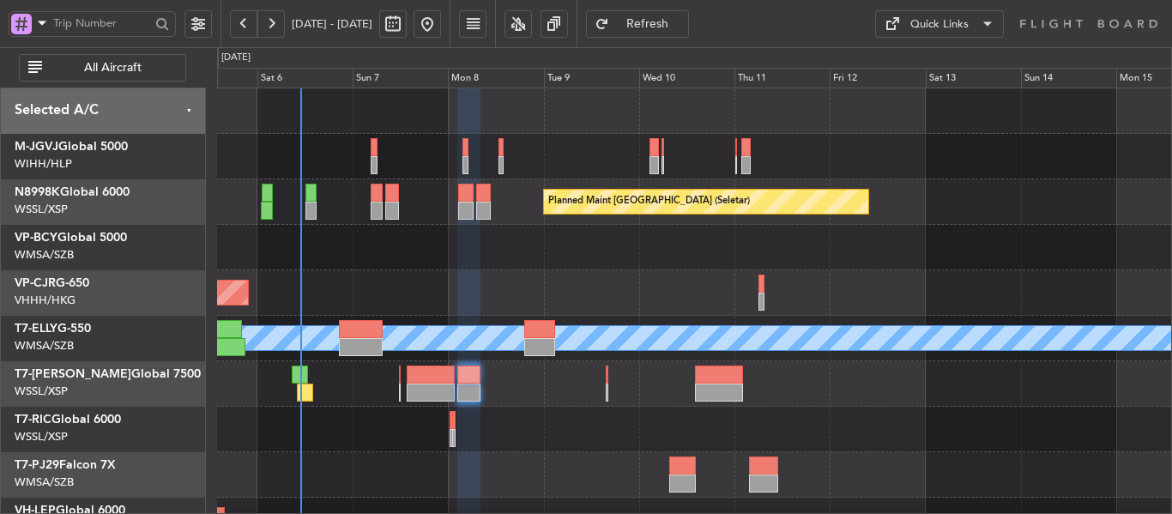
type input "0"
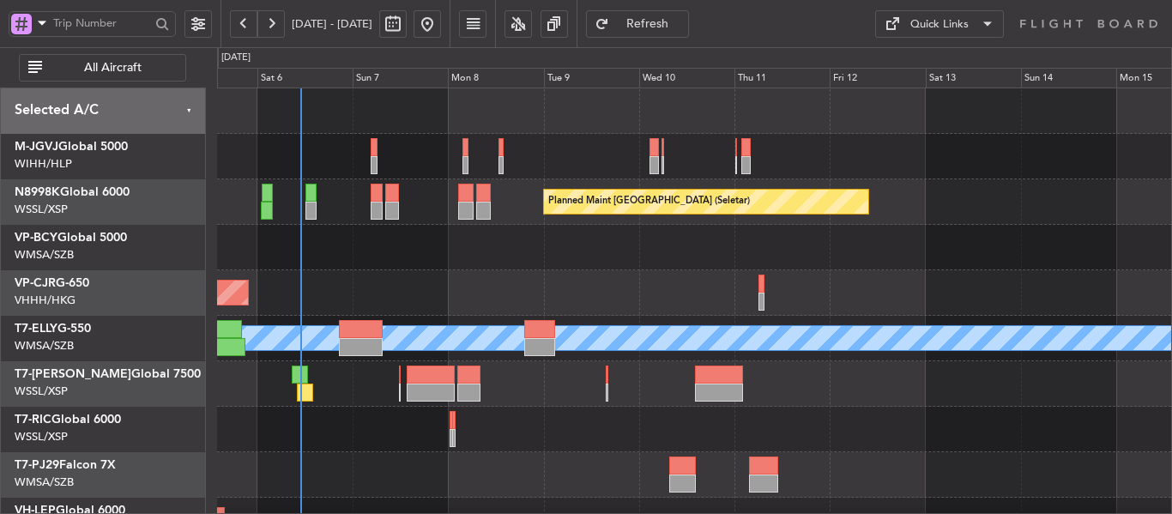
click at [560, 297] on div "Planned Maint [GEOGRAPHIC_DATA] ([GEOGRAPHIC_DATA] Intl)" at bounding box center [694, 292] width 954 height 45
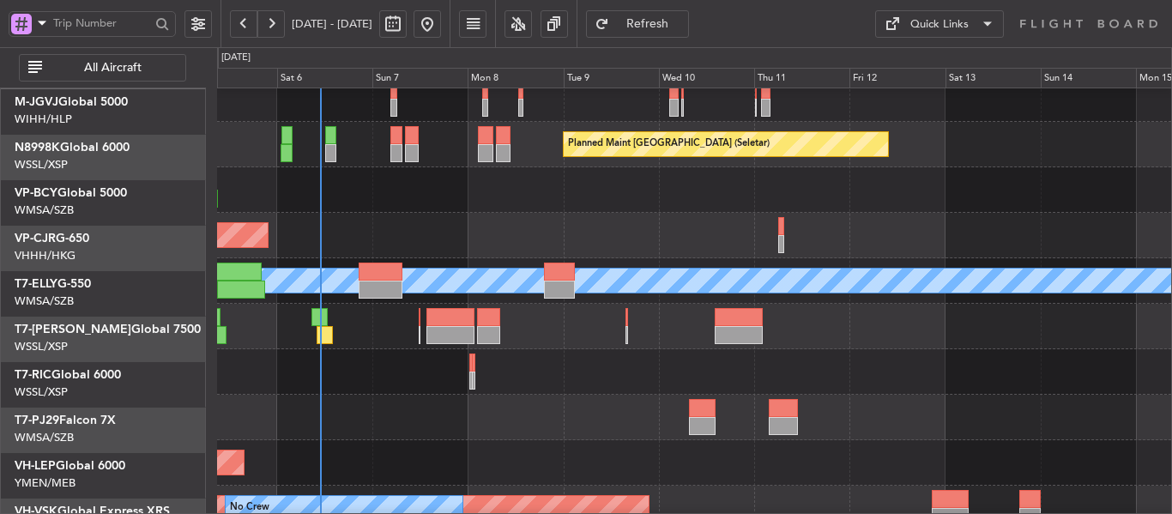
scroll to position [57, 0]
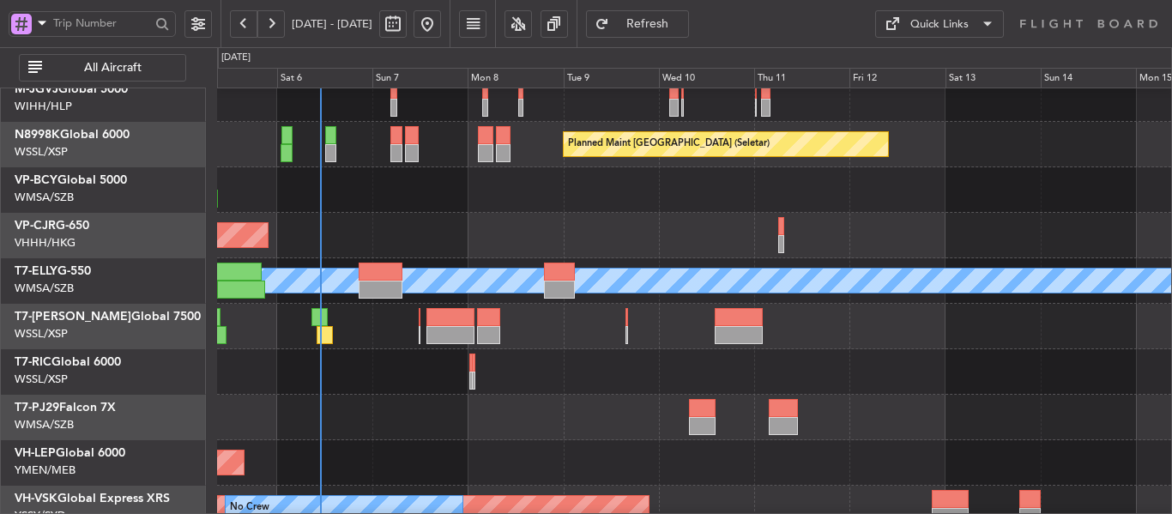
click at [544, 408] on div at bounding box center [694, 417] width 954 height 45
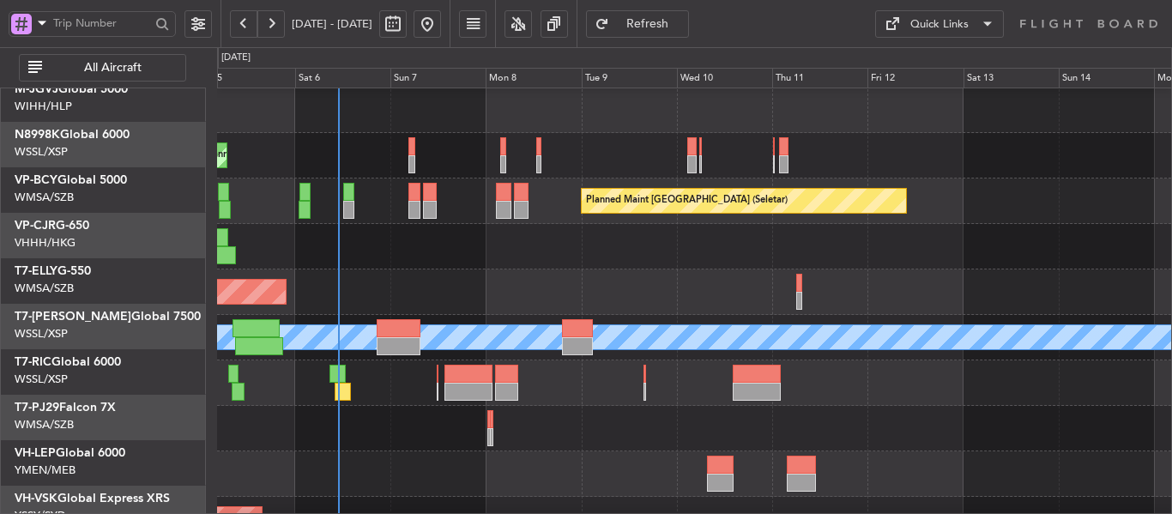
scroll to position [0, 0]
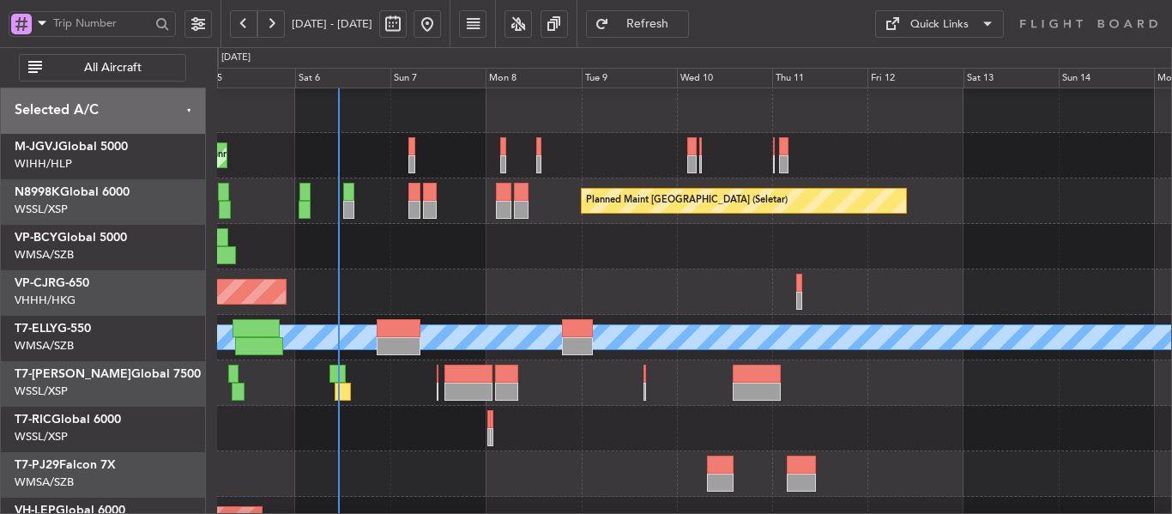
click at [475, 411] on div "Planned Maint [GEOGRAPHIC_DATA] (Seletar) Planned Maint [GEOGRAPHIC_DATA] (Sele…" at bounding box center [694, 382] width 954 height 591
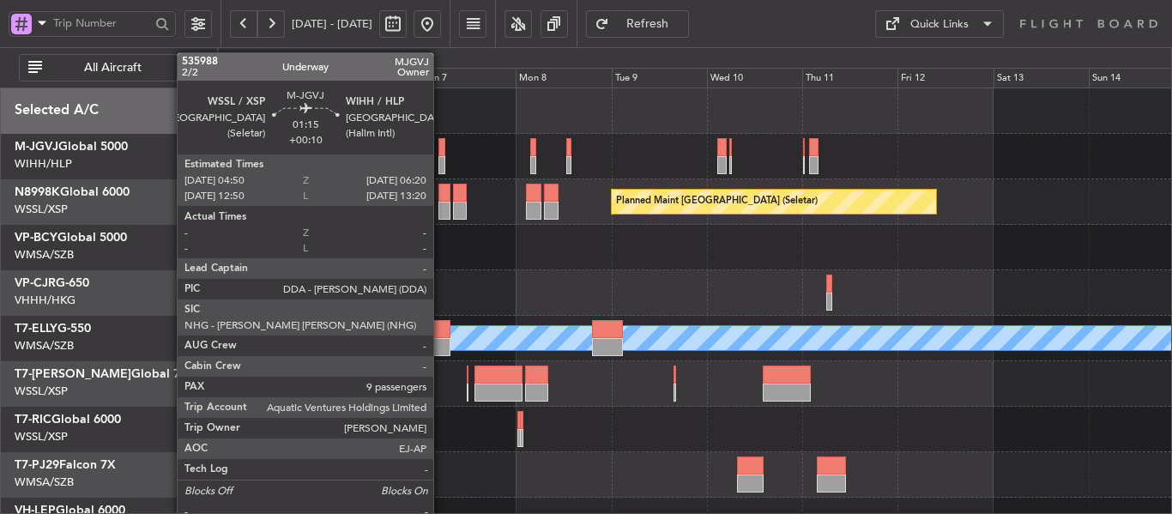
click at [441, 160] on div at bounding box center [441, 165] width 6 height 18
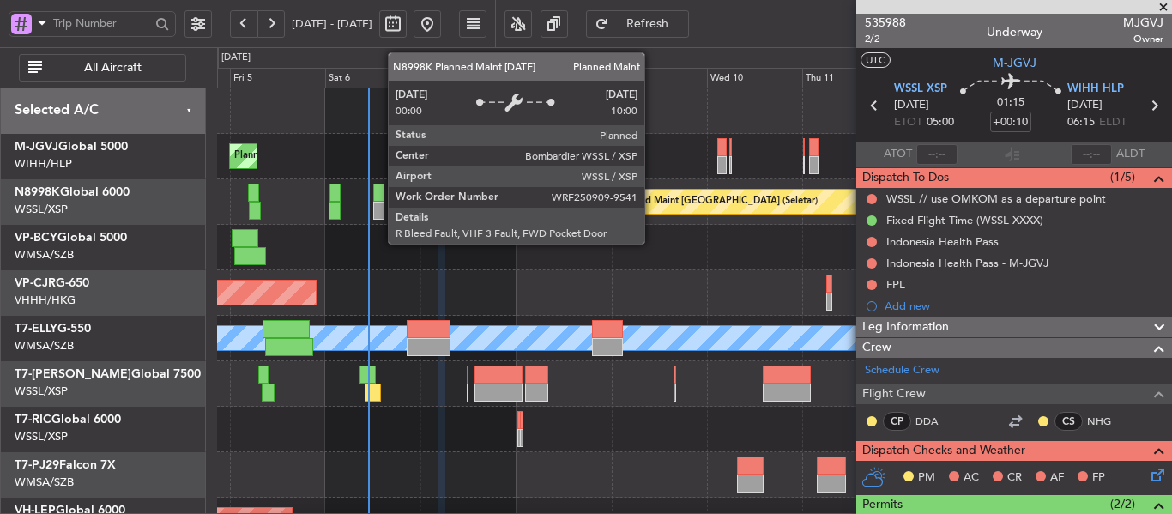
click at [307, 219] on div "Planned Maint [GEOGRAPHIC_DATA] (Seletar)" at bounding box center [694, 201] width 954 height 45
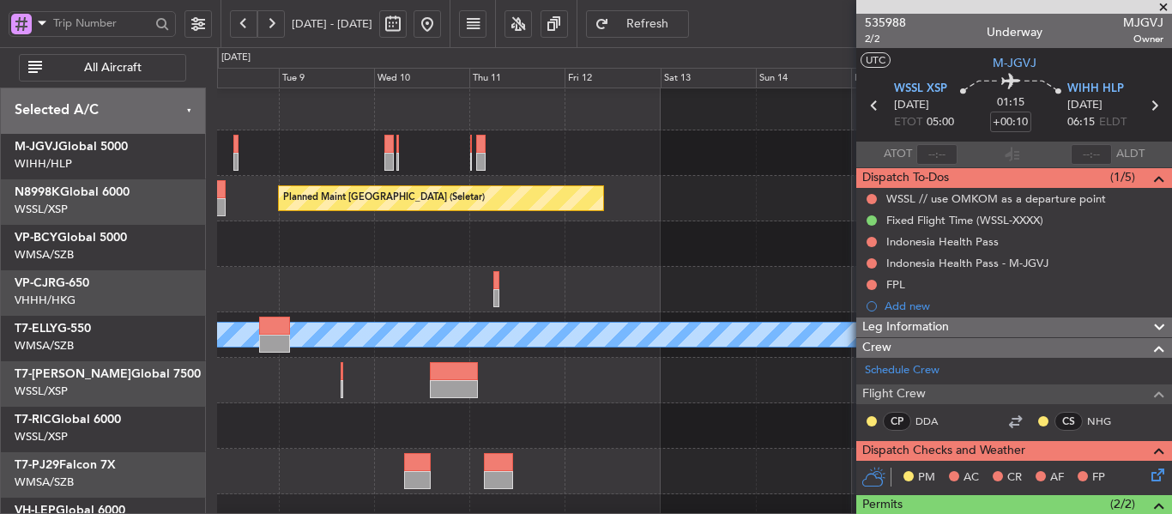
scroll to position [3, 0]
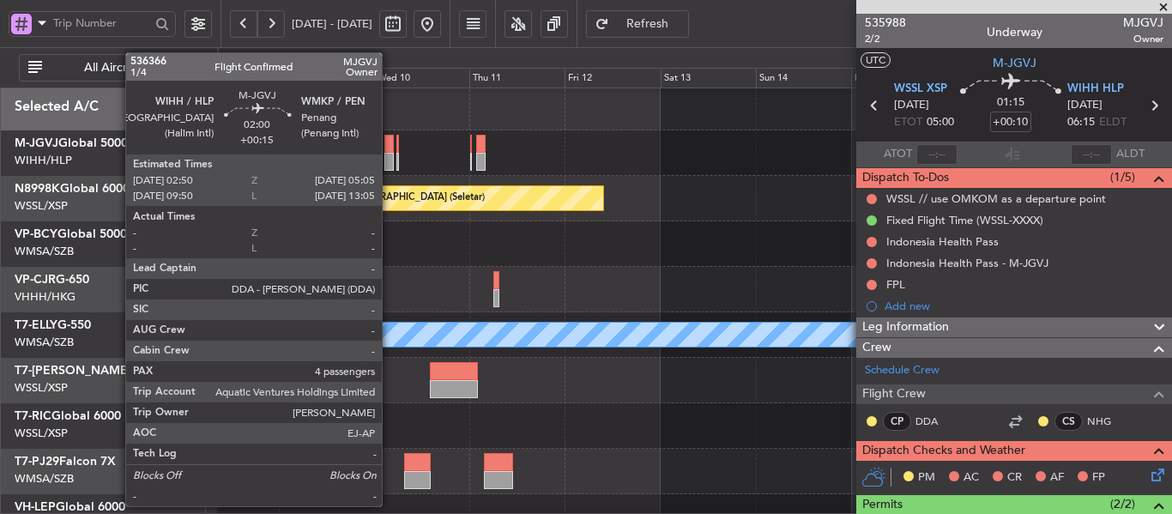
click at [389, 160] on div at bounding box center [388, 162] width 9 height 18
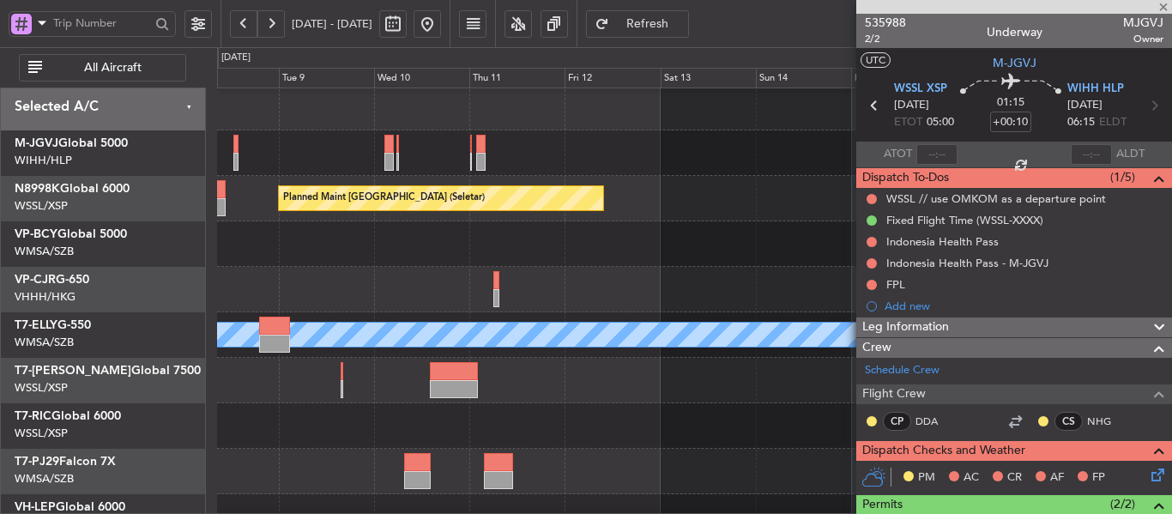
type input "+00:15"
type input "4"
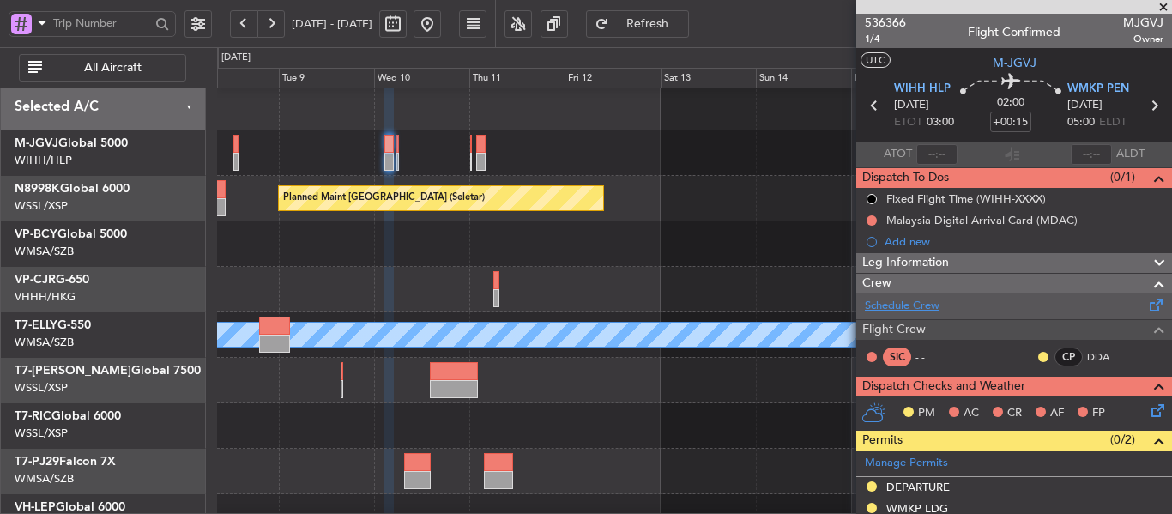
click at [898, 305] on link "Schedule Crew" at bounding box center [902, 306] width 75 height 17
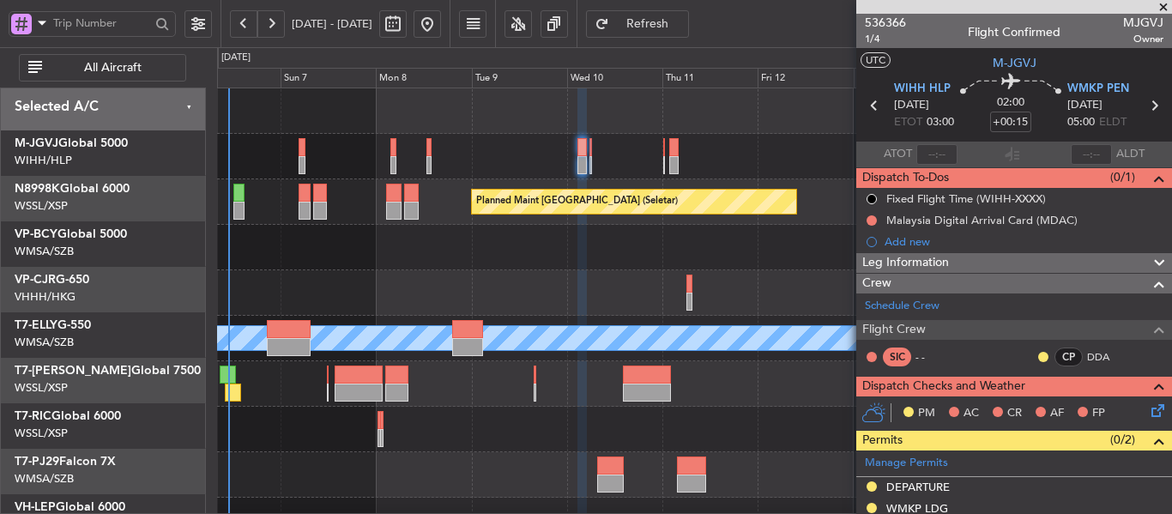
scroll to position [7, 0]
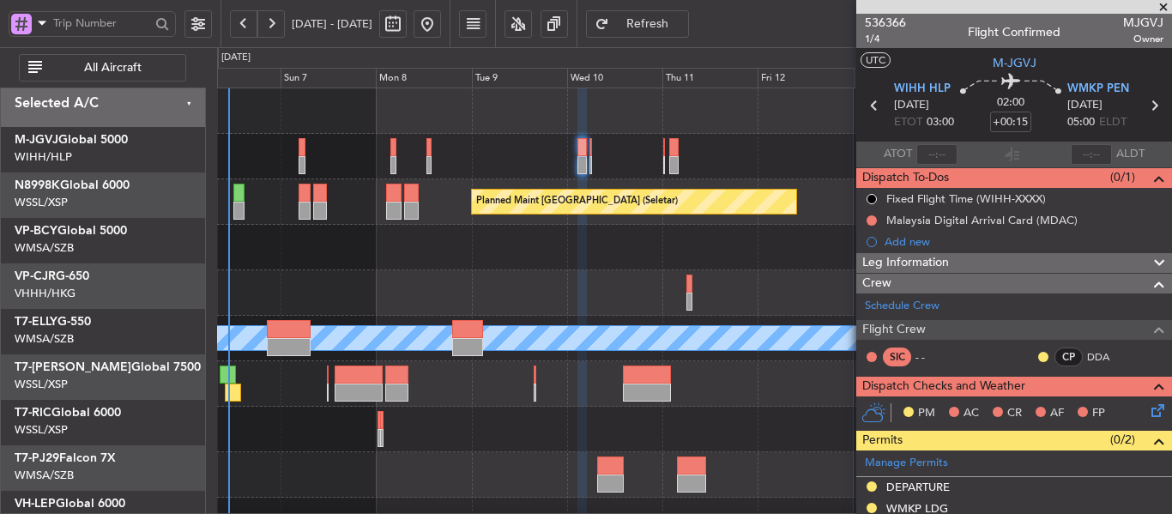
click at [654, 270] on div "Planned Maint [GEOGRAPHIC_DATA] ([GEOGRAPHIC_DATA] Intl)" at bounding box center [694, 292] width 954 height 45
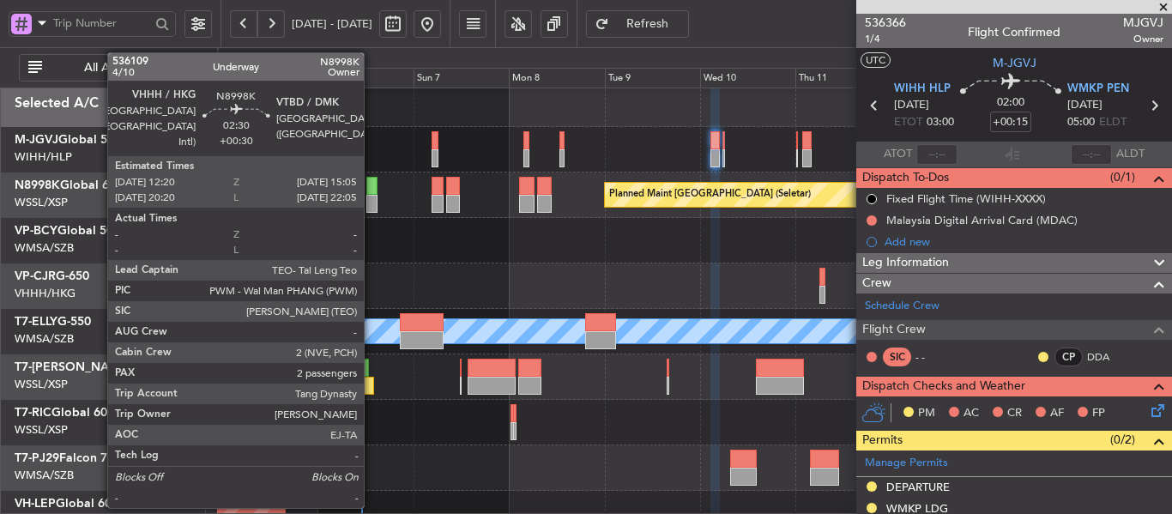
click at [371, 189] on div at bounding box center [371, 186] width 11 height 18
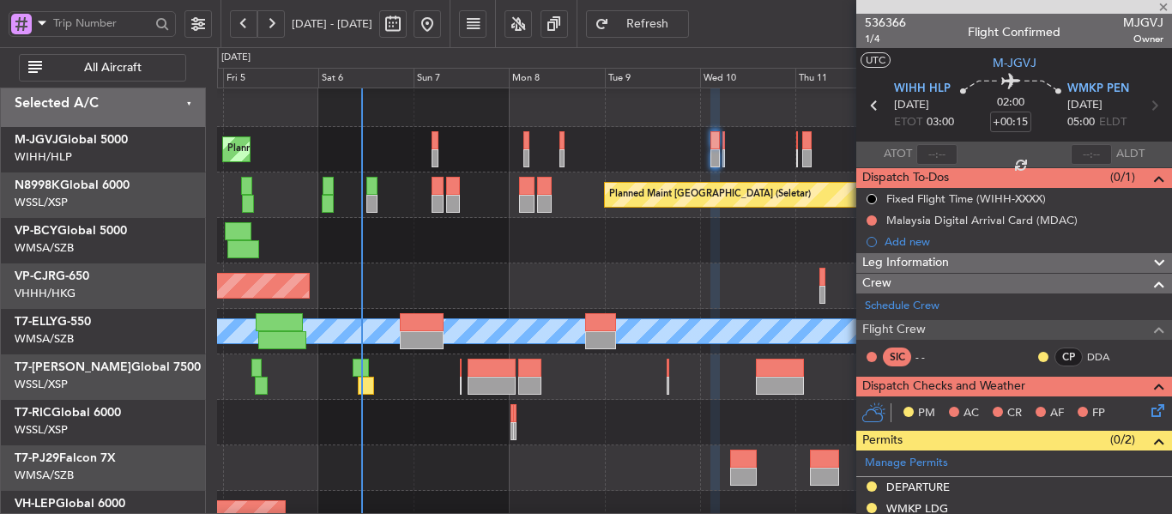
type input "+00:30"
type input "2"
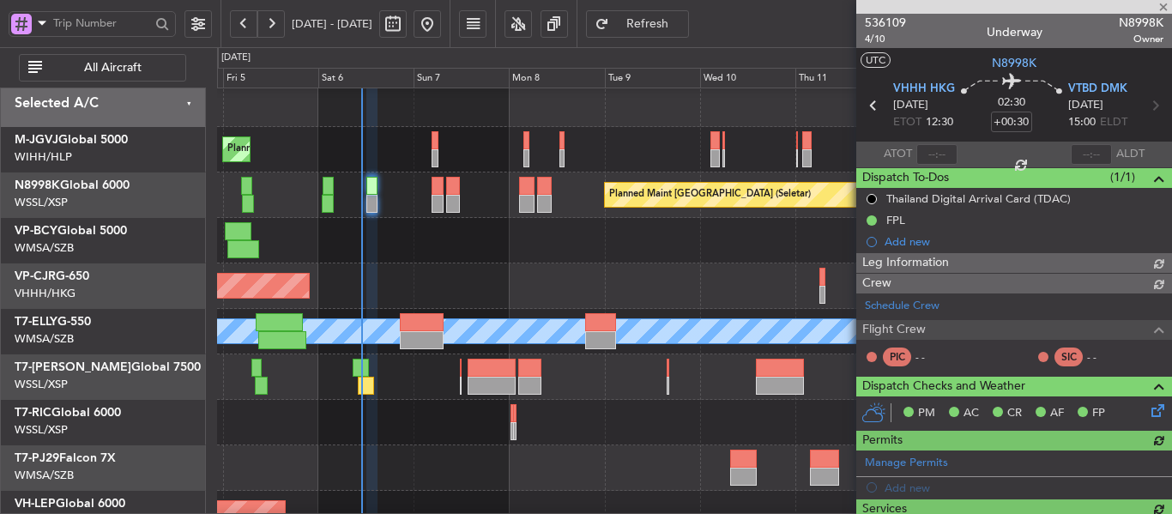
type input "[PERSON_NAME] (BTA)"
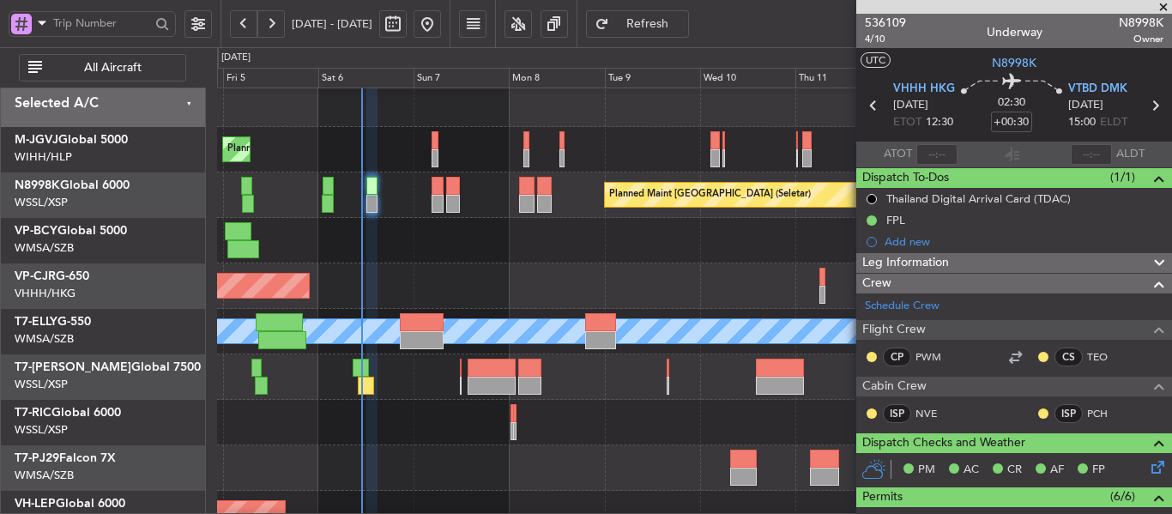
click at [1161, 6] on span at bounding box center [1162, 7] width 17 height 15
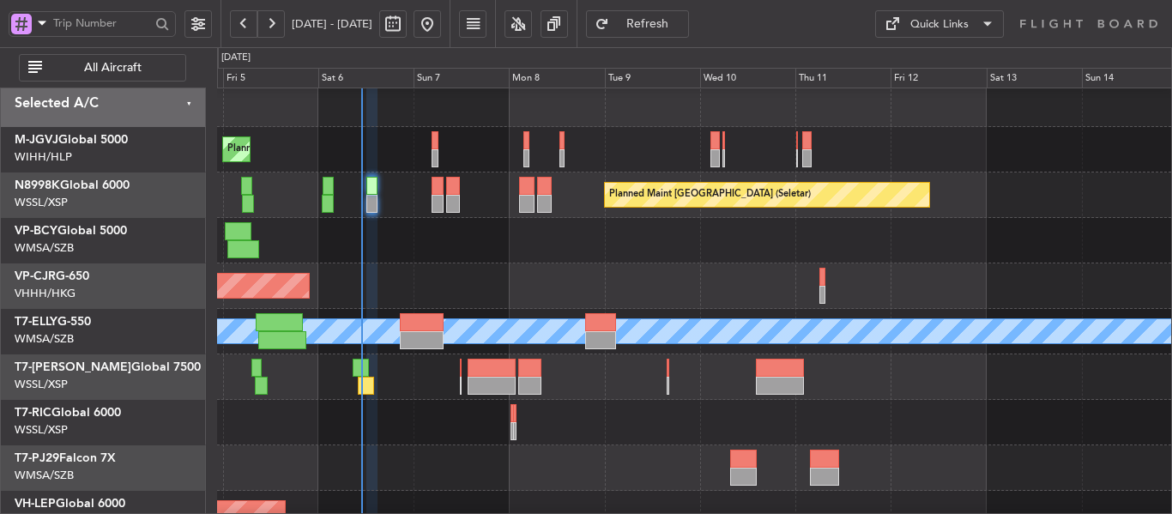
type input "0"
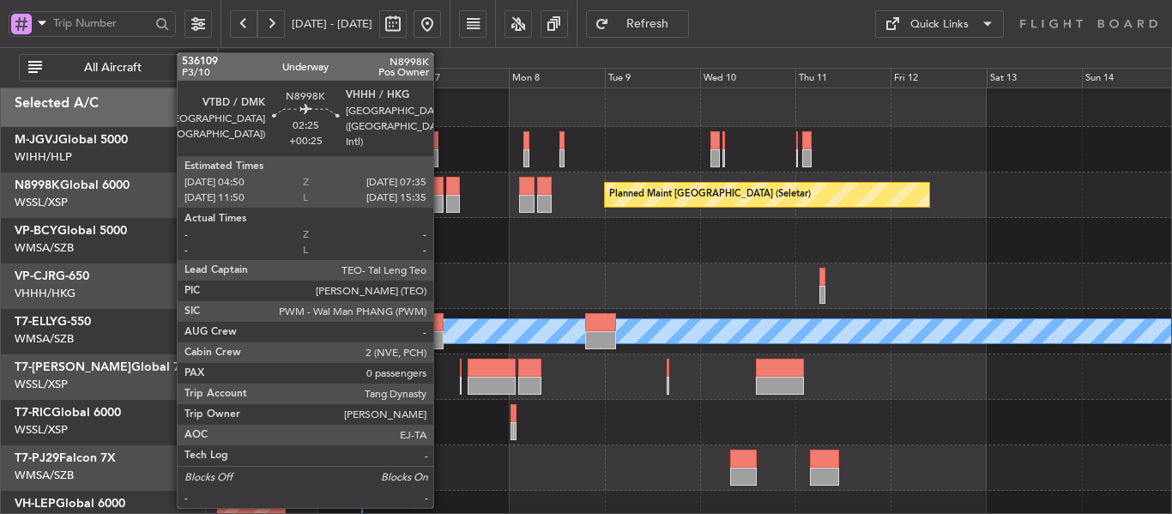
click at [441, 196] on div at bounding box center [436, 204] width 11 height 18
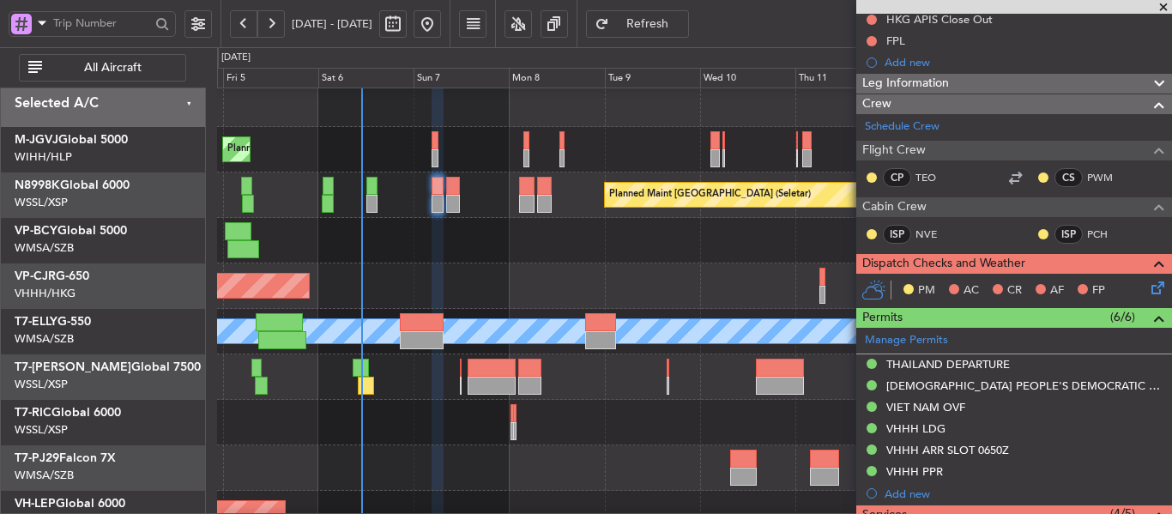
scroll to position [0, 0]
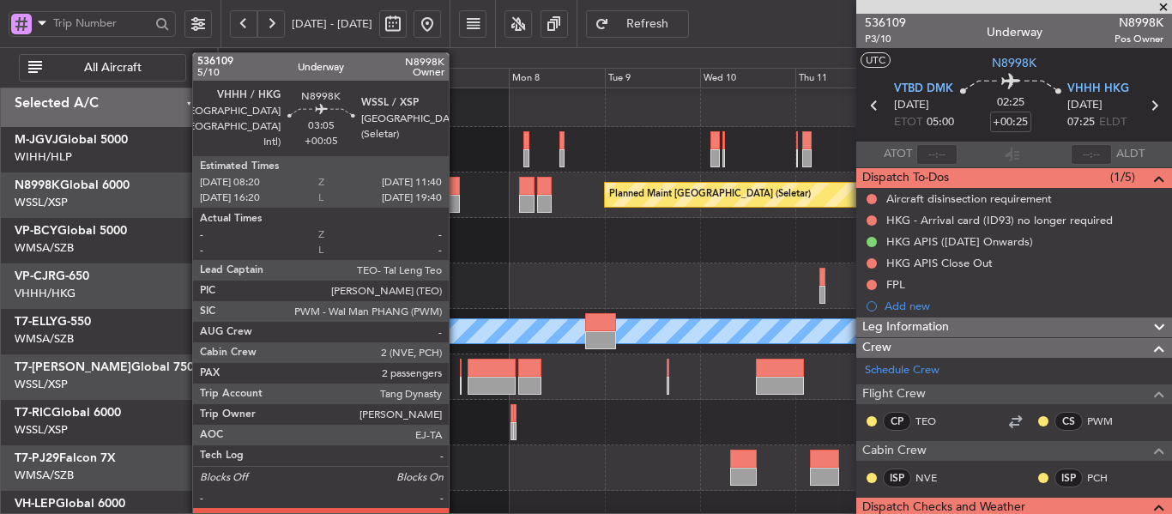
click at [456, 196] on div at bounding box center [453, 204] width 14 height 18
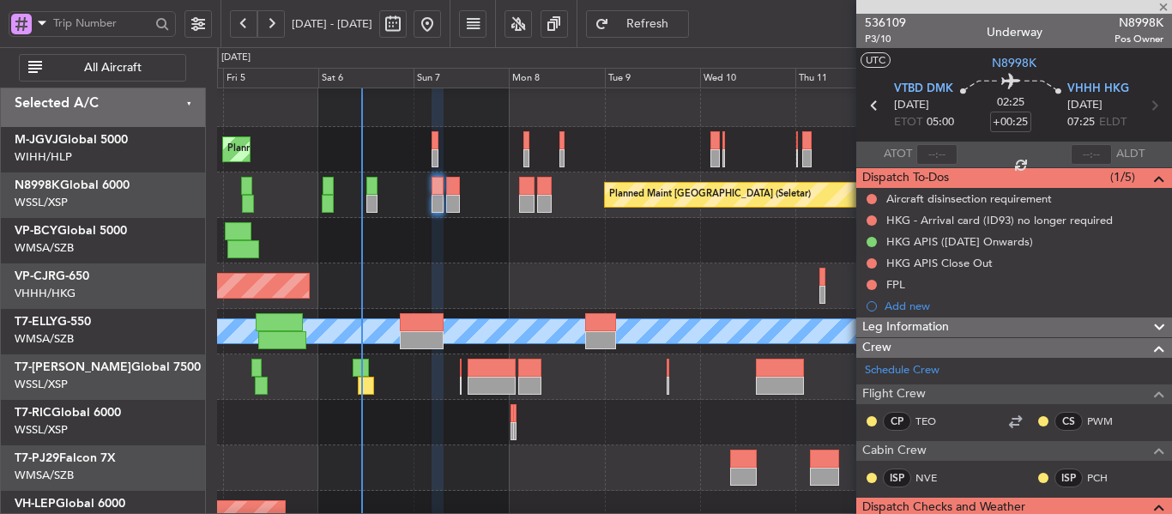
type input "+00:05"
type input "2"
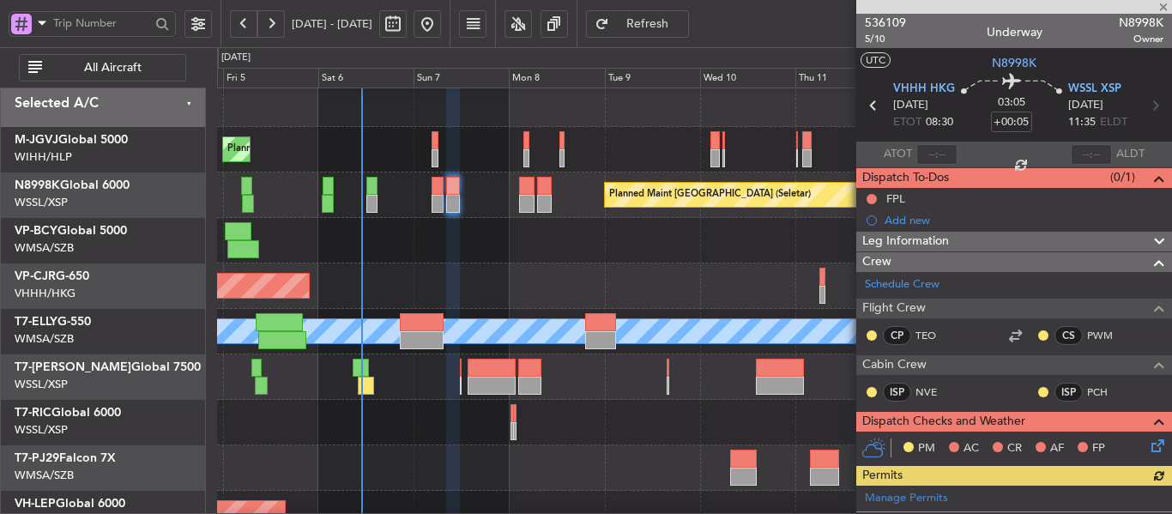
click at [416, 206] on div "Planned Maint [GEOGRAPHIC_DATA] (Seletar)" at bounding box center [694, 194] width 954 height 45
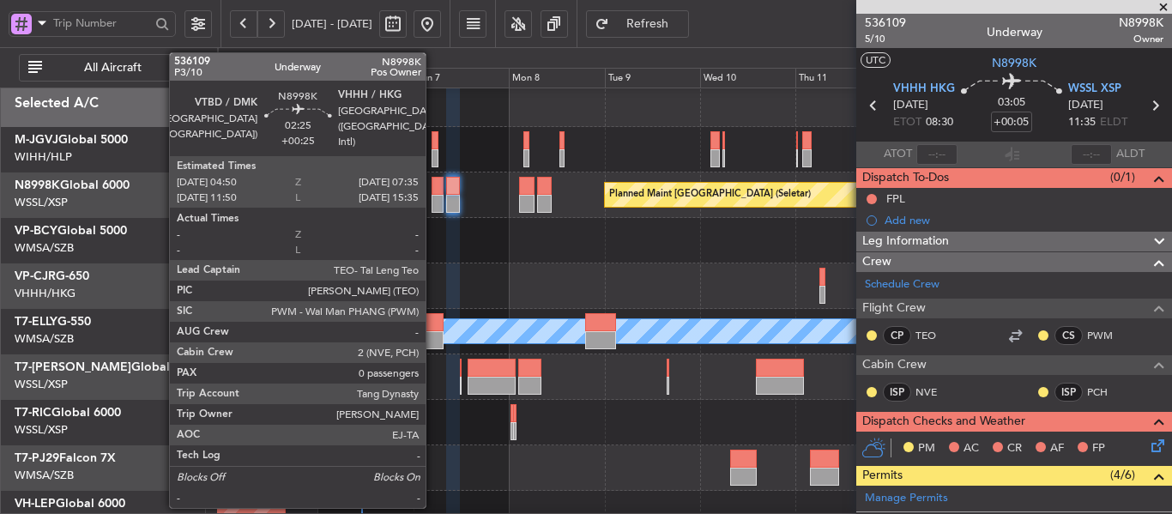
click at [433, 202] on div at bounding box center [436, 204] width 11 height 18
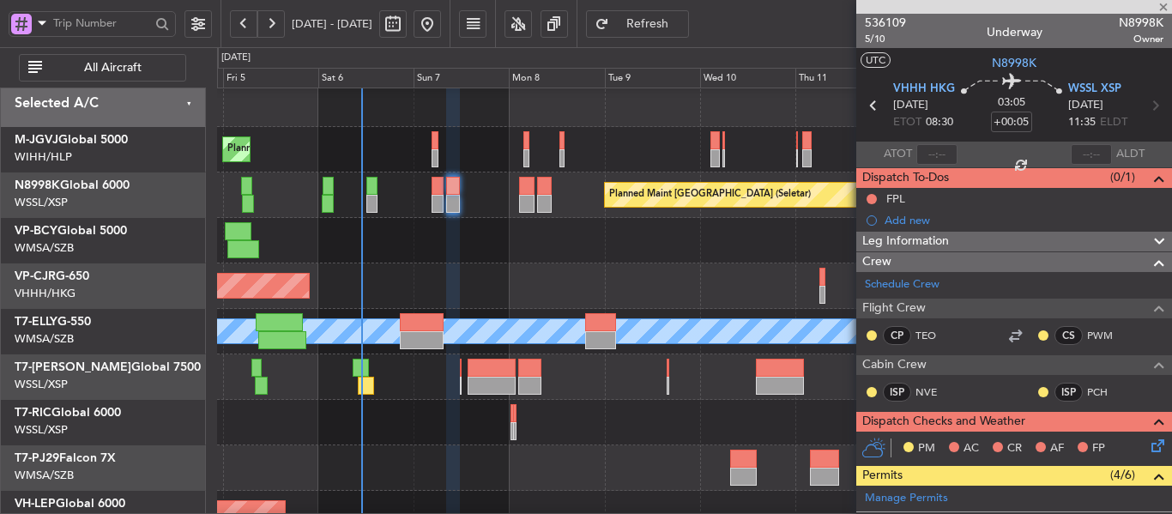
type input "+00:25"
type input "0"
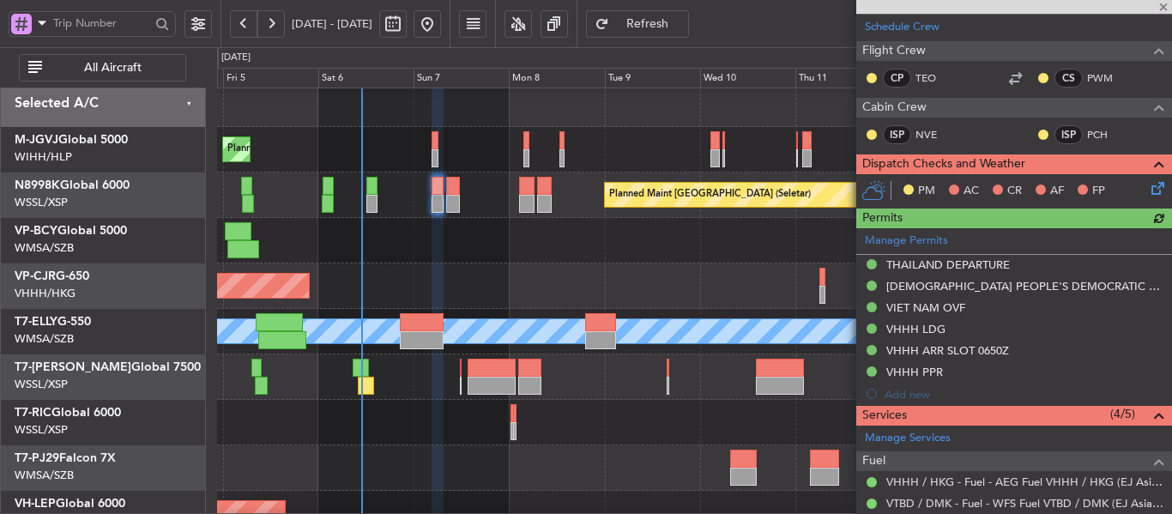
scroll to position [497, 0]
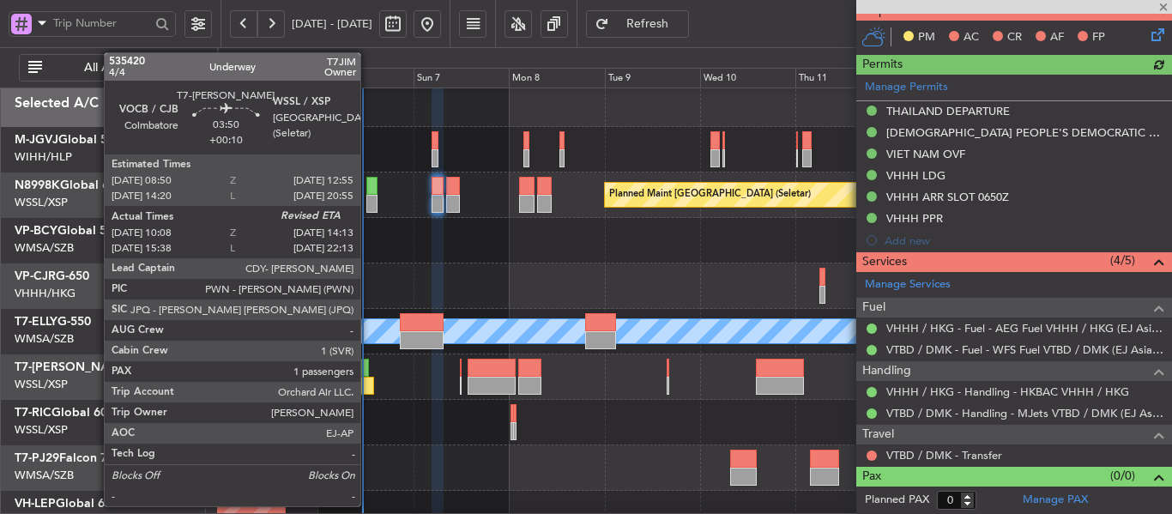
click at [368, 390] on div at bounding box center [366, 386] width 16 height 18
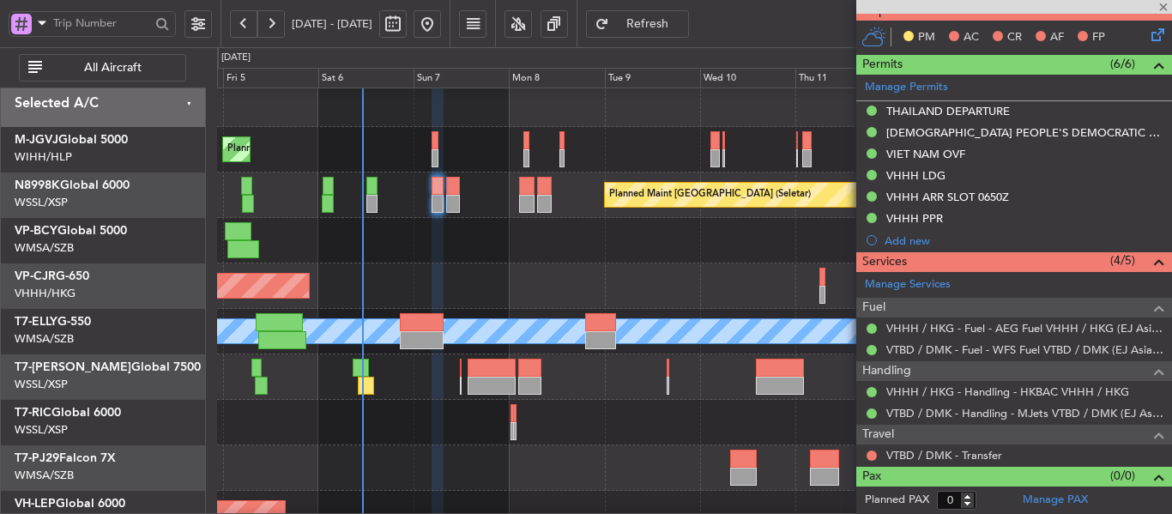
type input "+00:10"
type input "10:18"
type input "1"
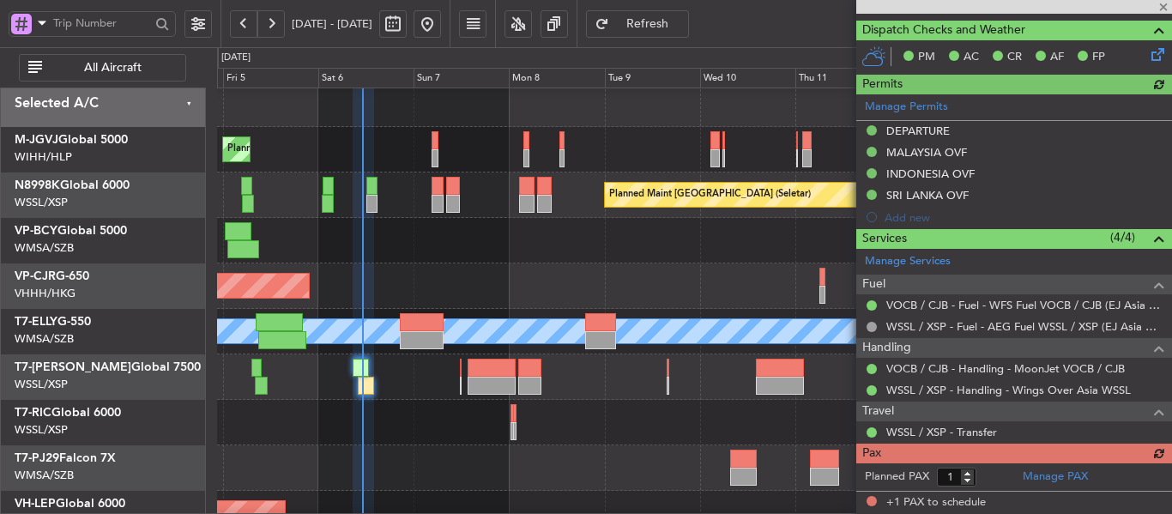
type input "[PERSON_NAME] (LEU)"
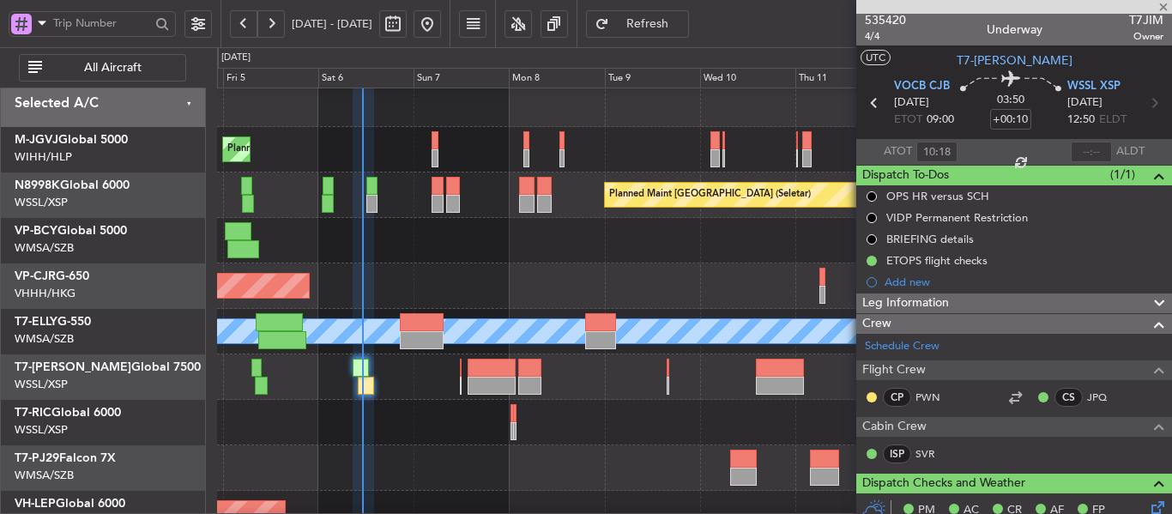
scroll to position [0, 0]
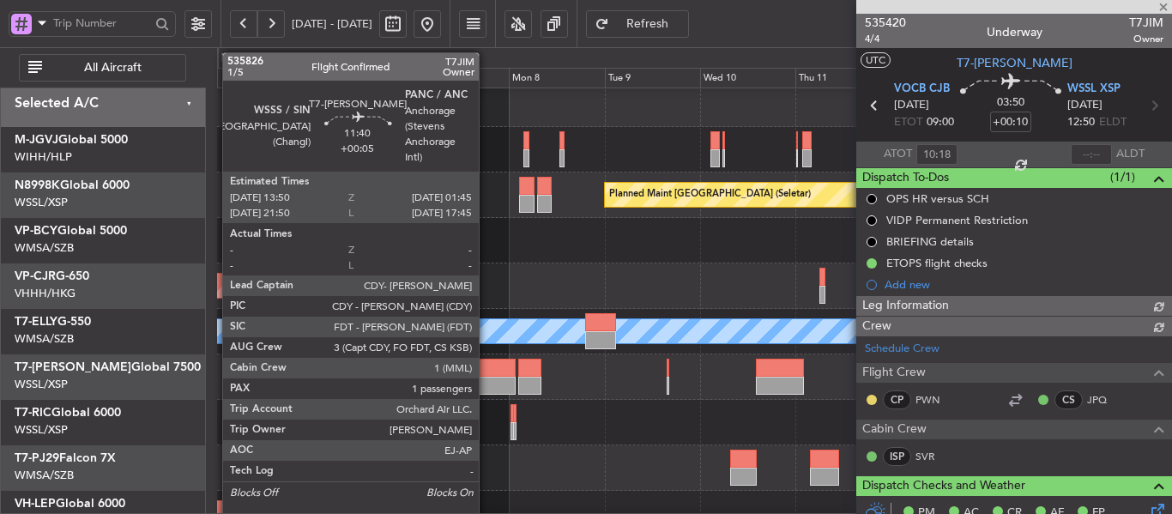
type input "[PERSON_NAME] (LEU)"
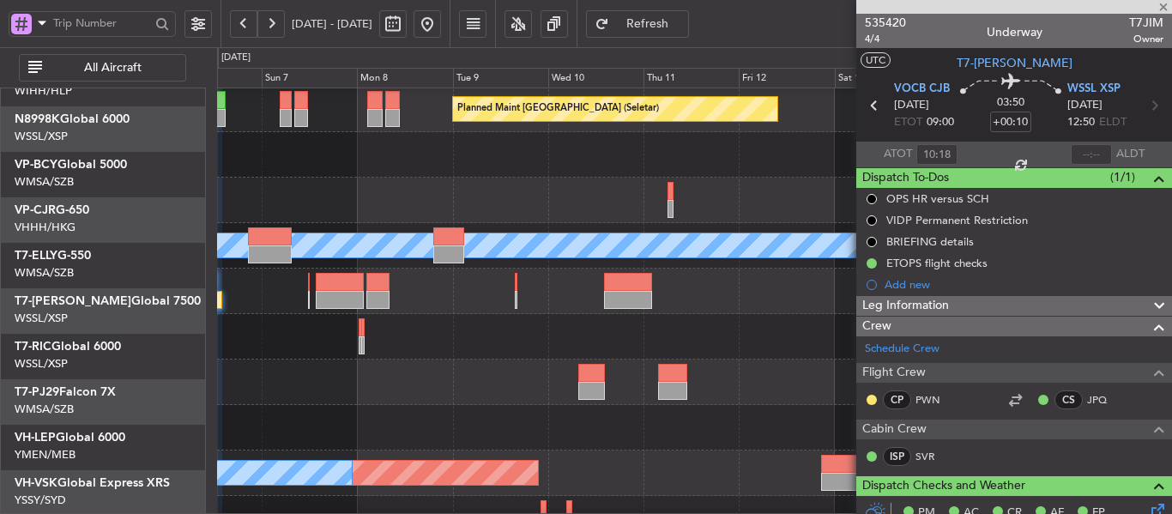
scroll to position [94, 0]
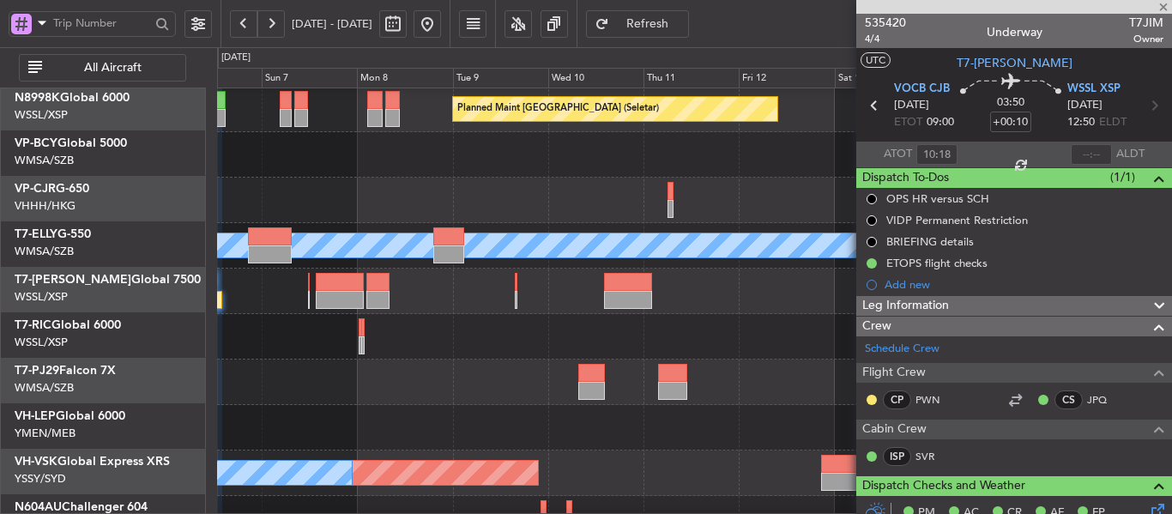
click at [473, 328] on div at bounding box center [694, 336] width 954 height 45
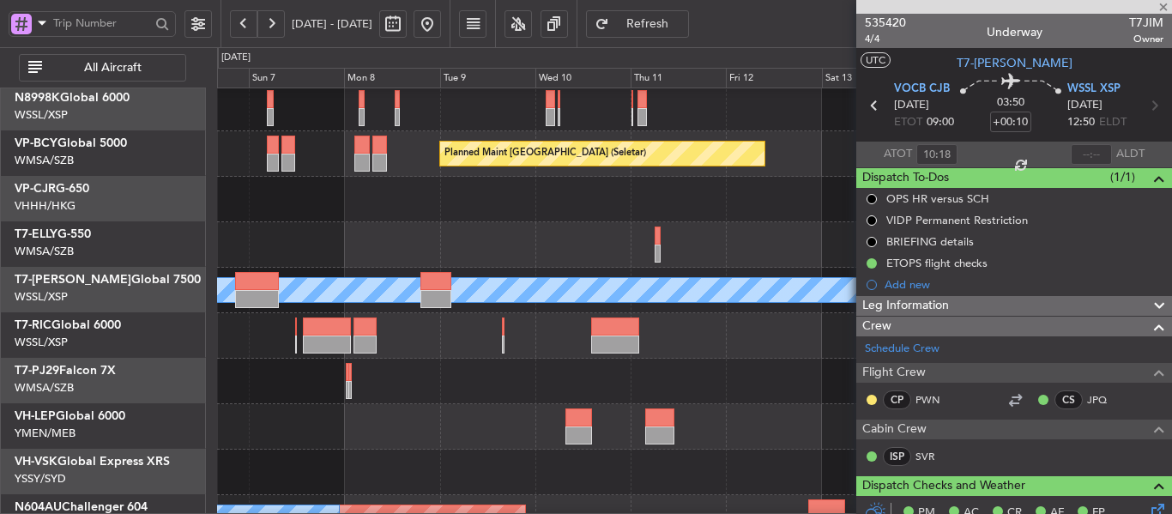
scroll to position [2, 0]
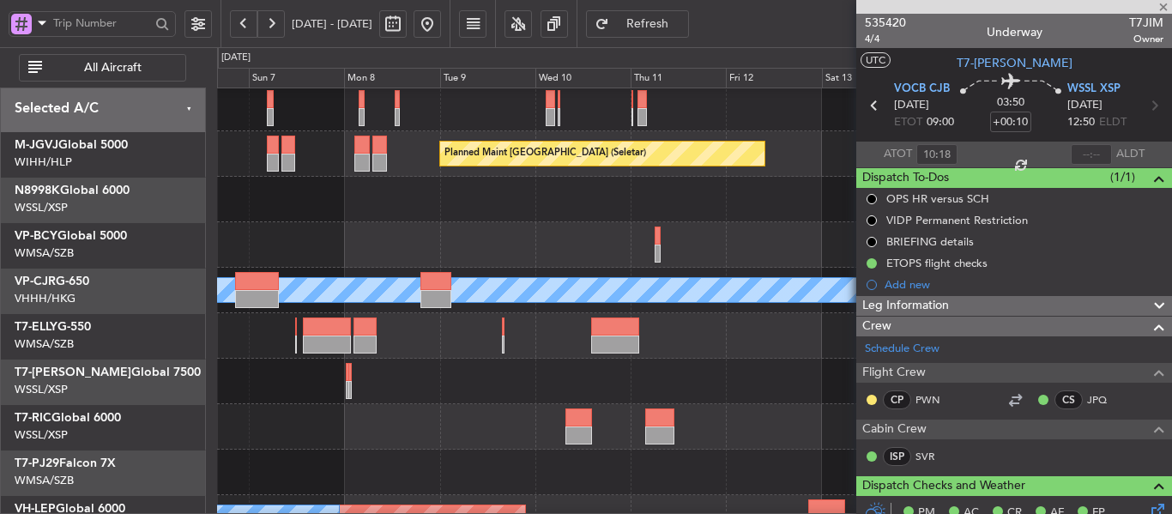
click at [427, 358] on div at bounding box center [694, 335] width 954 height 45
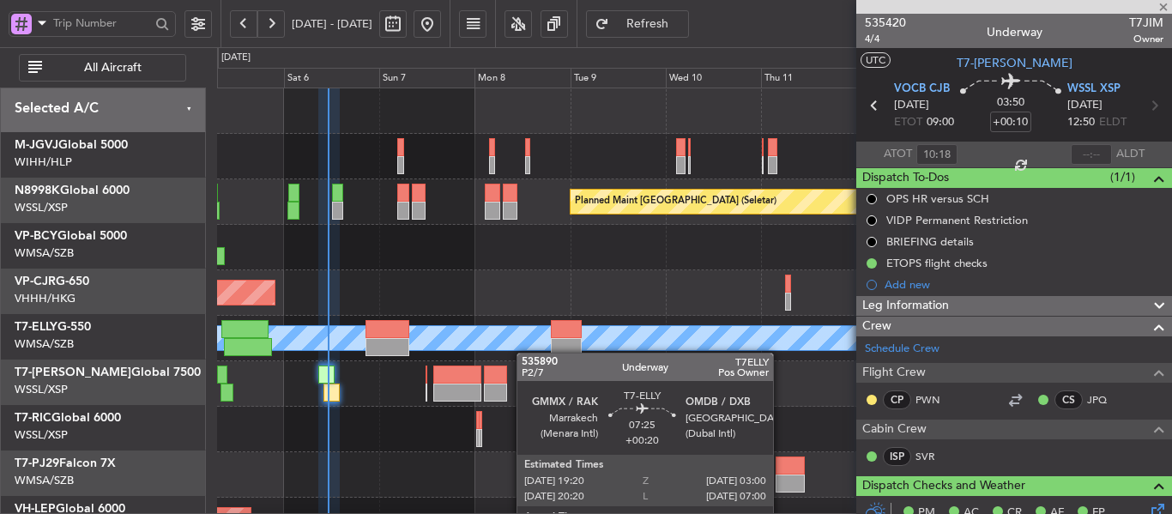
scroll to position [0, 0]
click at [563, 353] on div "Planned Maint [GEOGRAPHIC_DATA] (Seletar) Planned Maint [GEOGRAPHIC_DATA] (Sele…" at bounding box center [694, 383] width 954 height 591
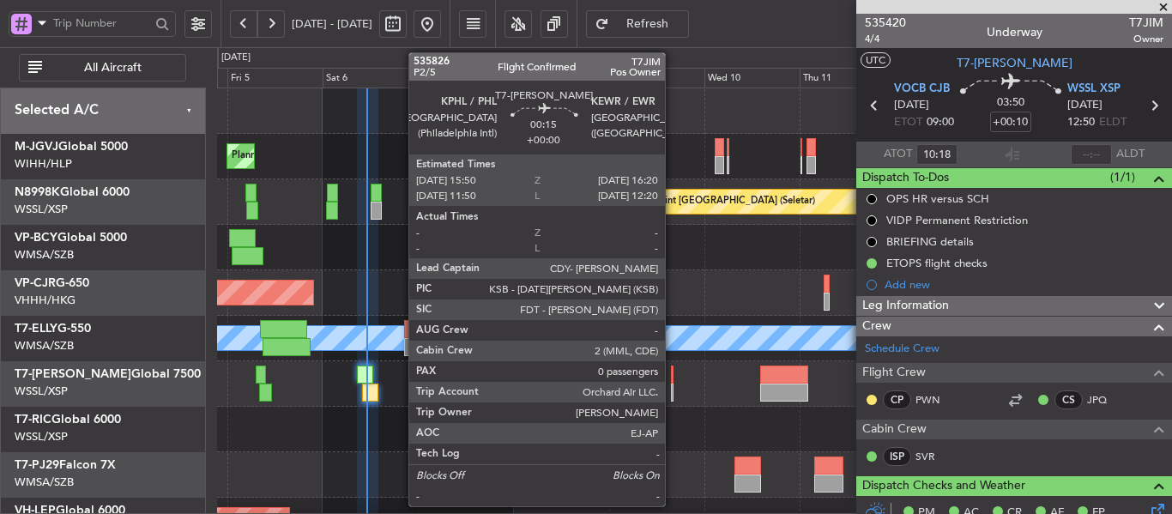
click at [672, 384] on div at bounding box center [672, 392] width 3 height 18
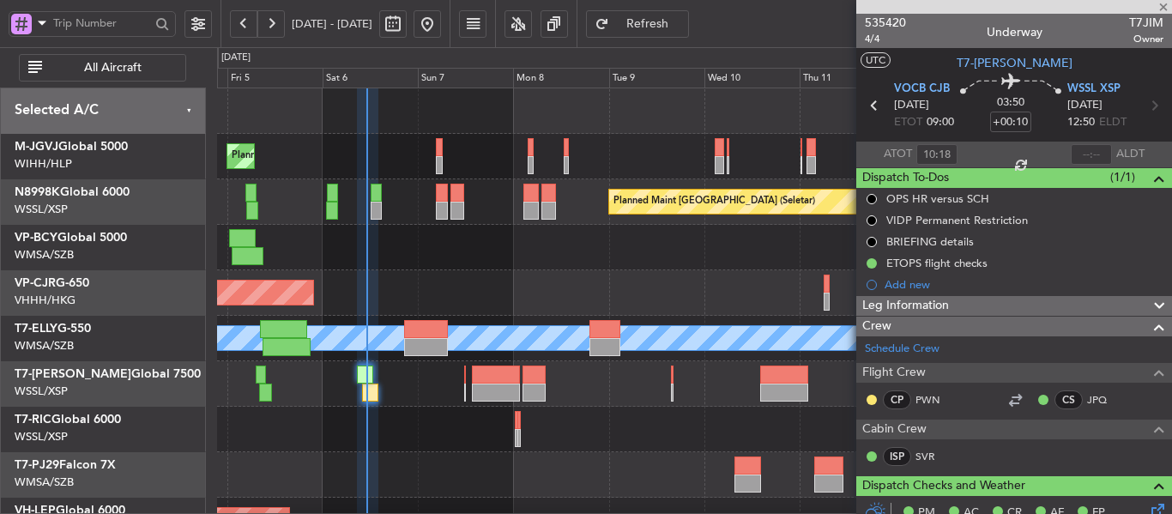
type input "0"
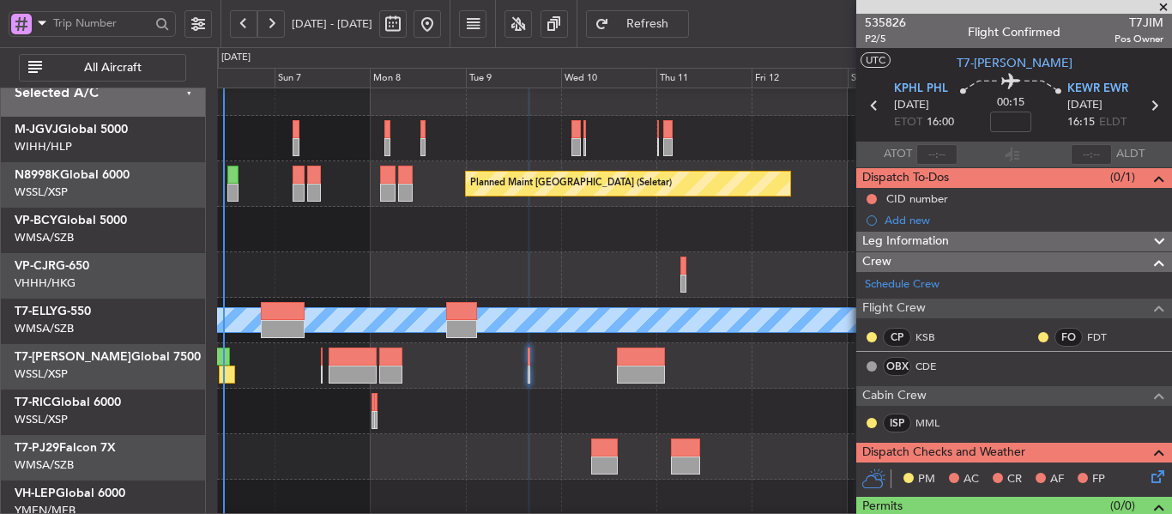
scroll to position [18, 0]
click at [627, 274] on div "Planned Maint [GEOGRAPHIC_DATA] ([GEOGRAPHIC_DATA] Intl)" at bounding box center [694, 274] width 954 height 45
click at [1166, 5] on span at bounding box center [1162, 7] width 17 height 15
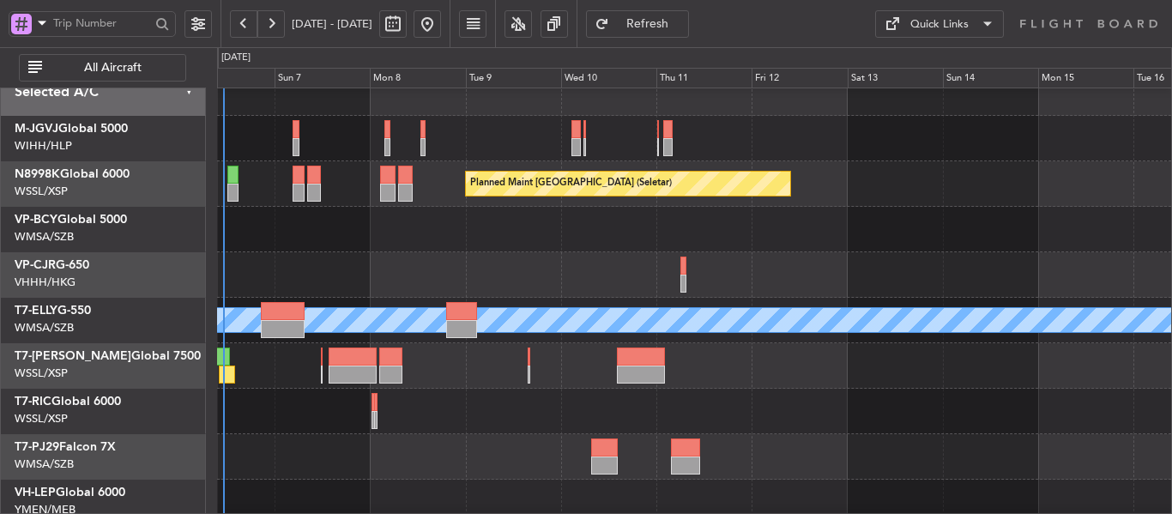
click at [563, 378] on div at bounding box center [694, 365] width 954 height 45
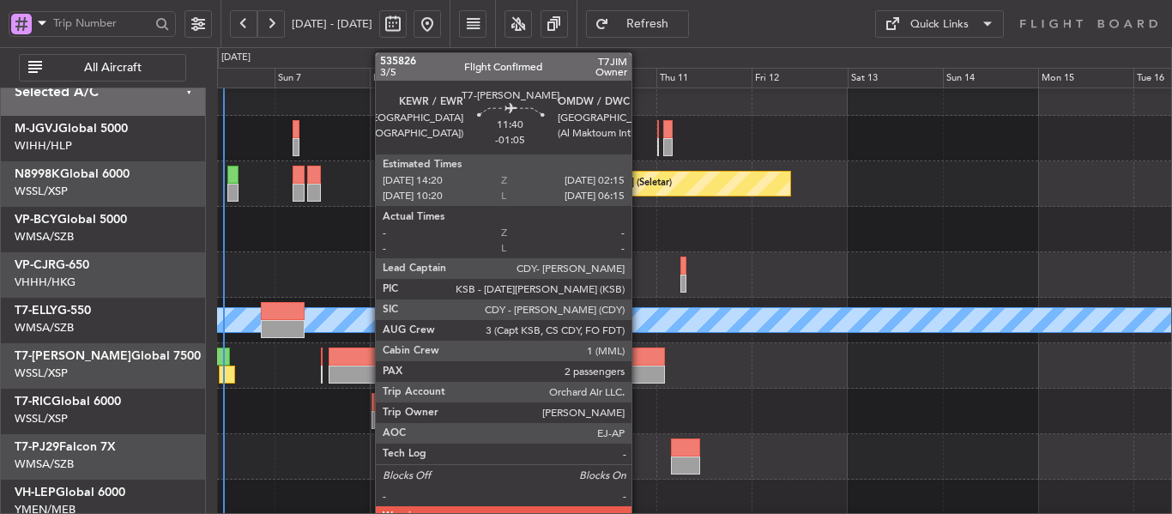
click at [639, 361] on div at bounding box center [641, 356] width 48 height 18
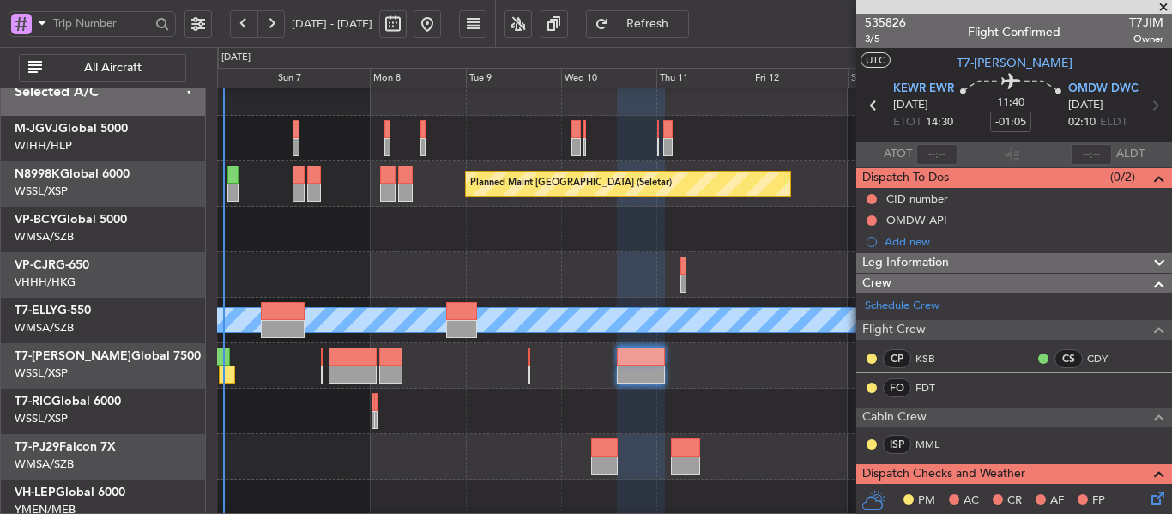
click at [1159, 6] on span at bounding box center [1162, 7] width 17 height 15
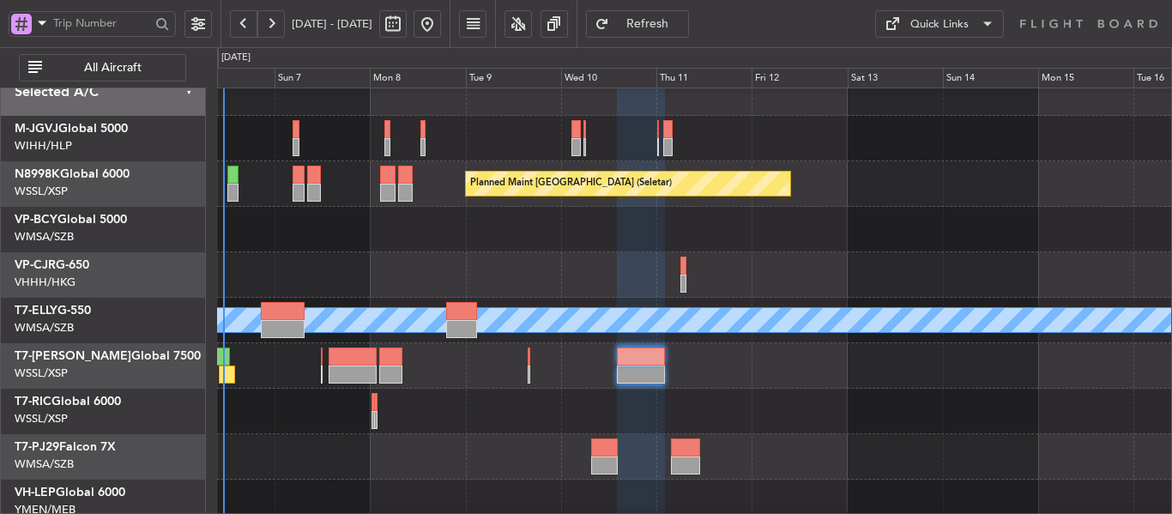
type input "0"
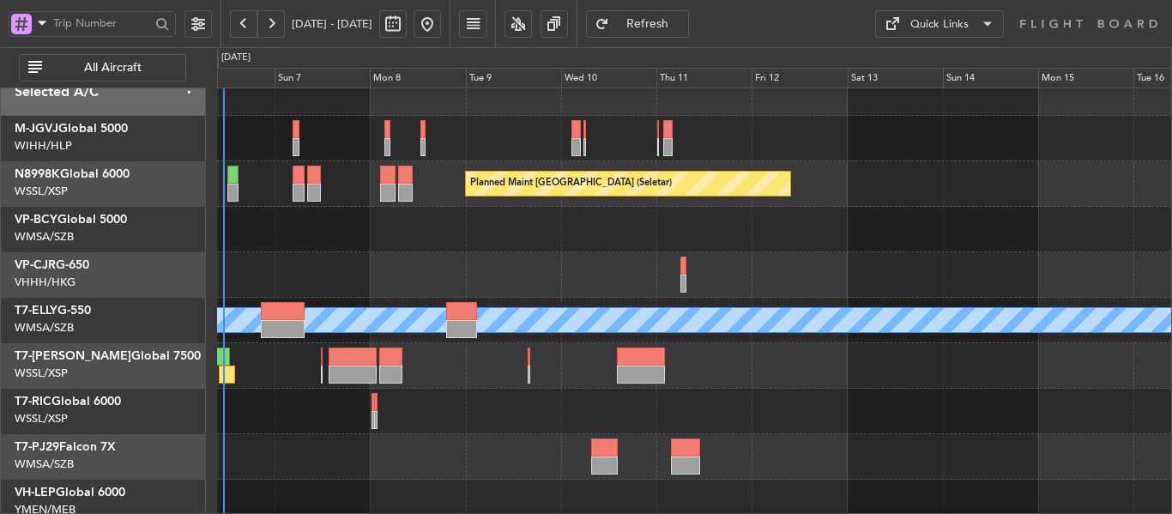
click at [530, 368] on div at bounding box center [694, 365] width 954 height 45
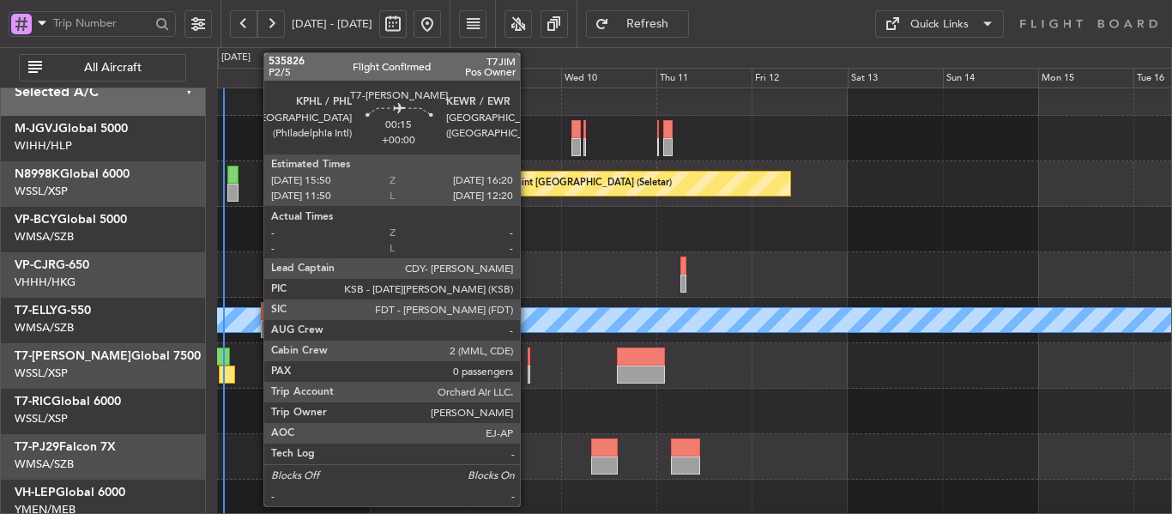
click at [527, 368] on div at bounding box center [528, 374] width 3 height 18
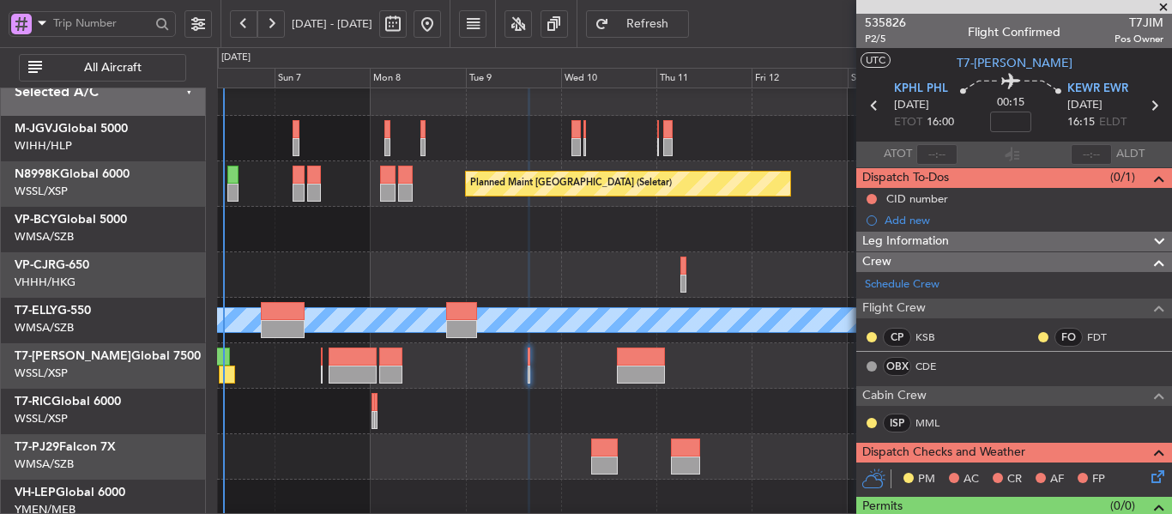
click at [1163, 4] on span at bounding box center [1162, 7] width 17 height 15
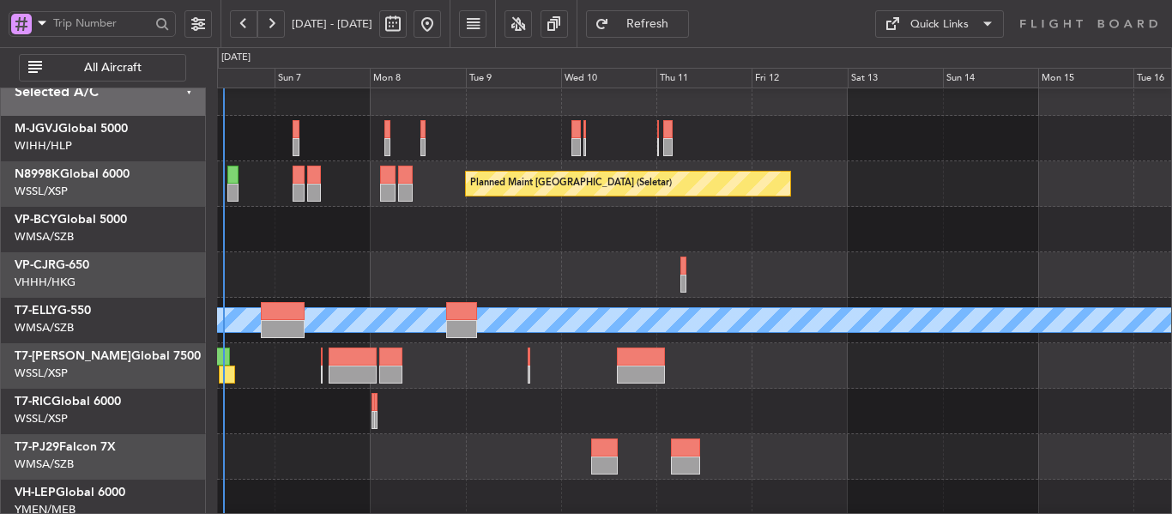
click at [762, 372] on div at bounding box center [694, 365] width 954 height 45
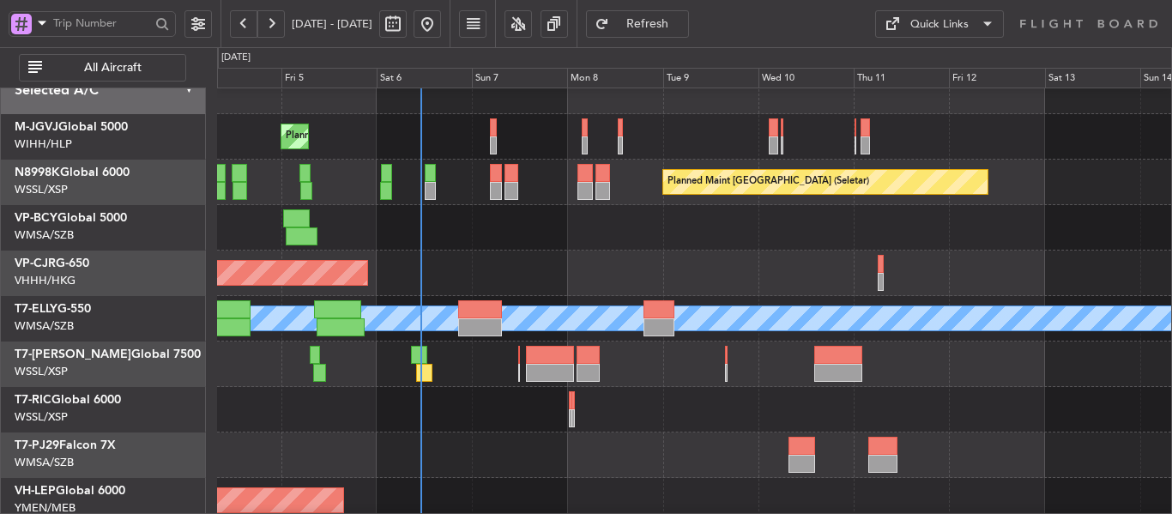
scroll to position [15, 0]
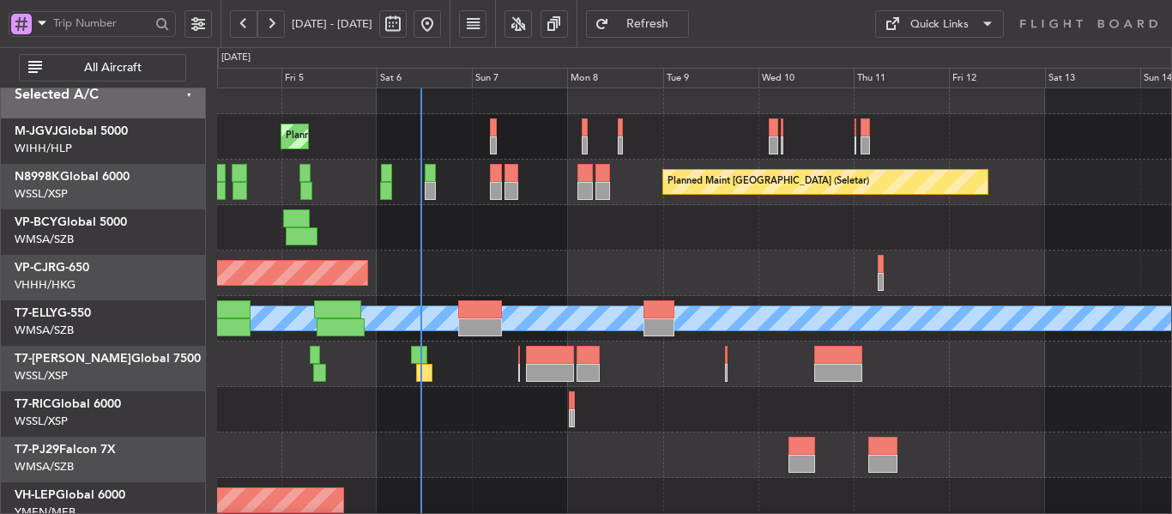
click at [580, 379] on div "Planned Maint Dubai (Al Maktoum Intl)" at bounding box center [694, 363] width 954 height 45
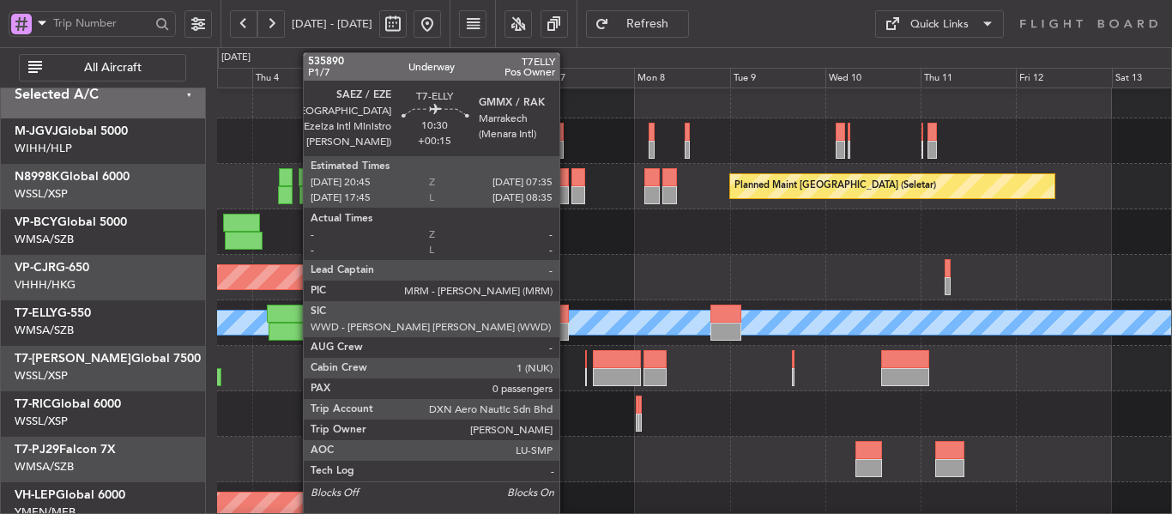
click at [540, 316] on div at bounding box center [547, 313] width 44 height 18
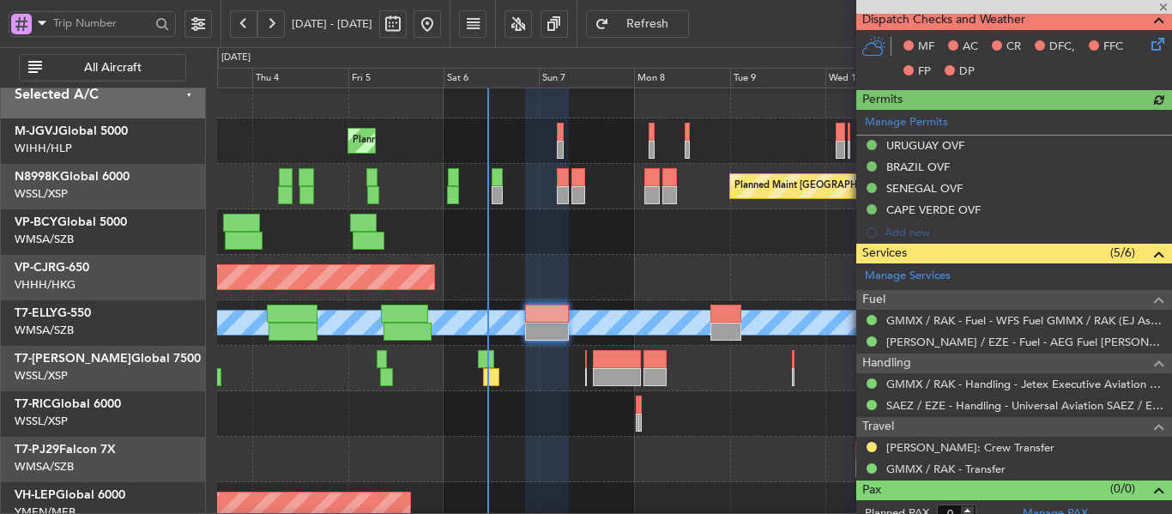
scroll to position [415, 0]
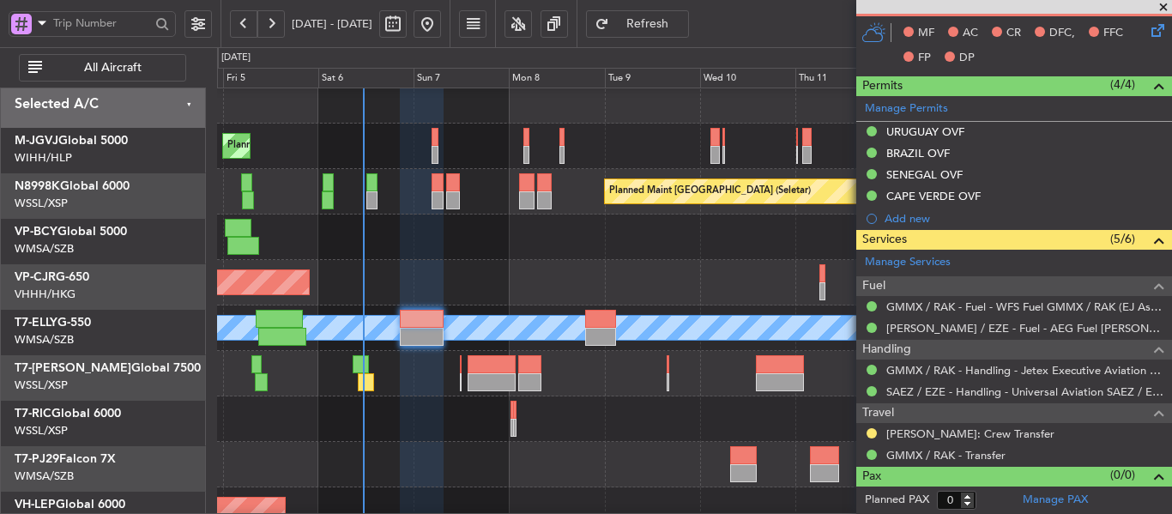
click at [568, 377] on div "Planned Maint Dubai (Al Maktoum Intl)" at bounding box center [694, 373] width 954 height 45
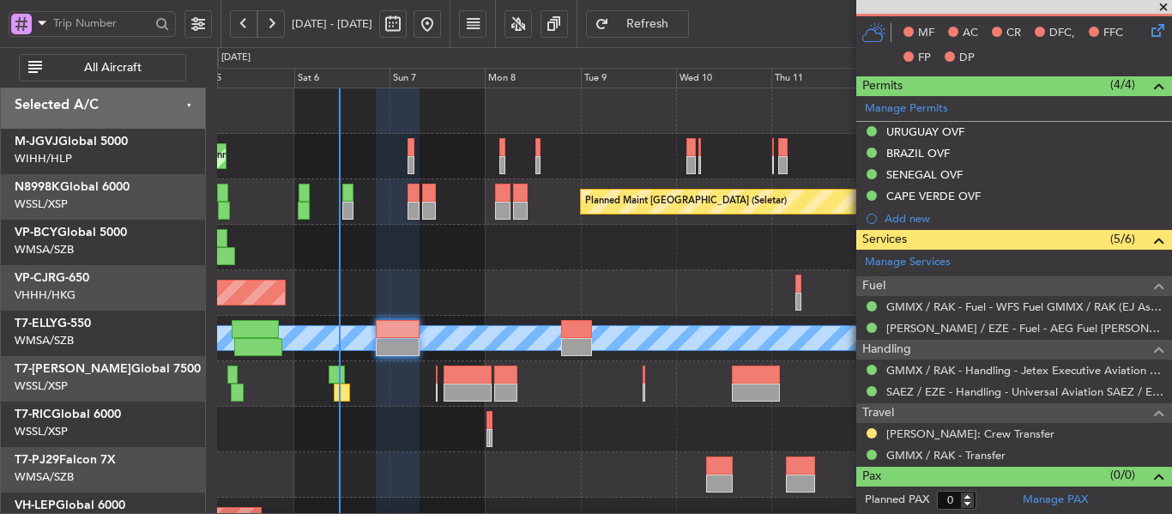
scroll to position [0, 0]
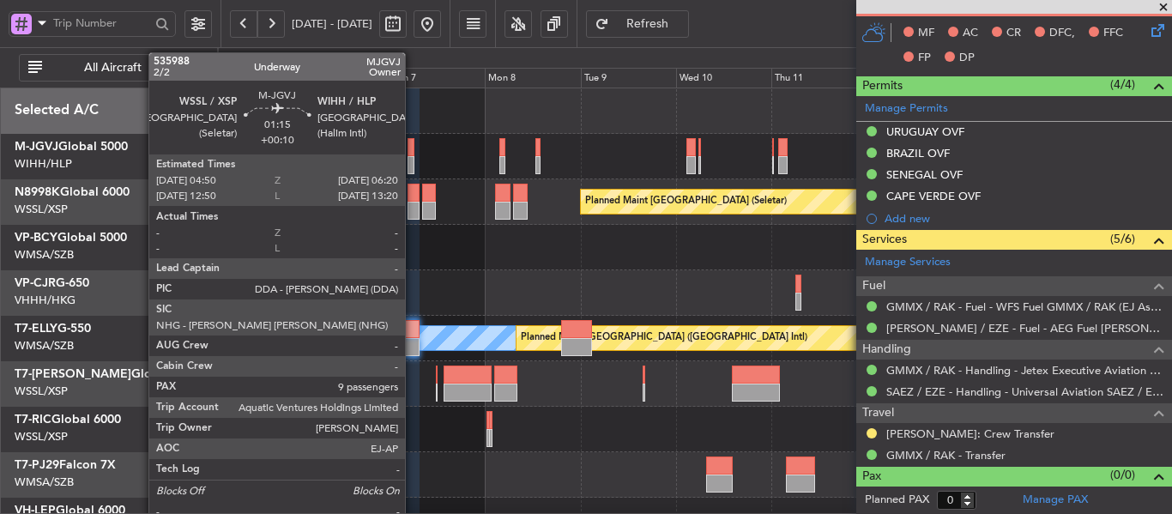
click at [413, 153] on div at bounding box center [410, 147] width 6 height 18
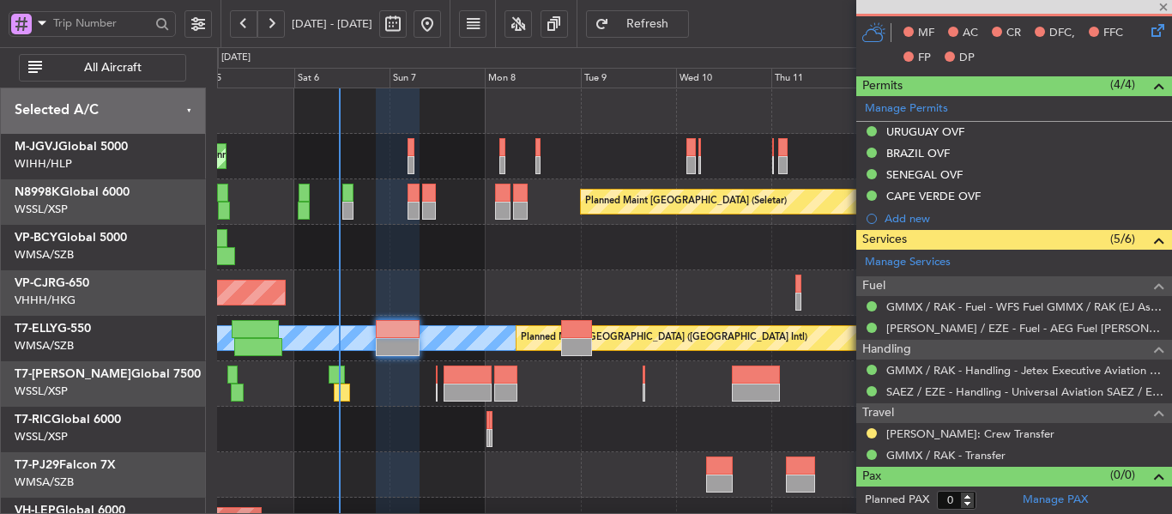
type input "+00:10"
type input "9"
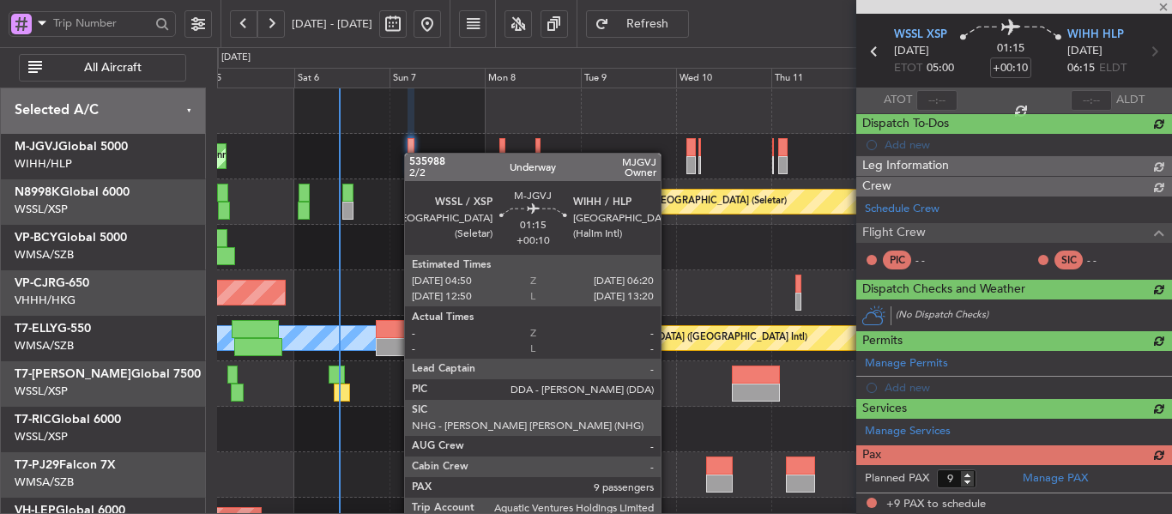
scroll to position [444, 0]
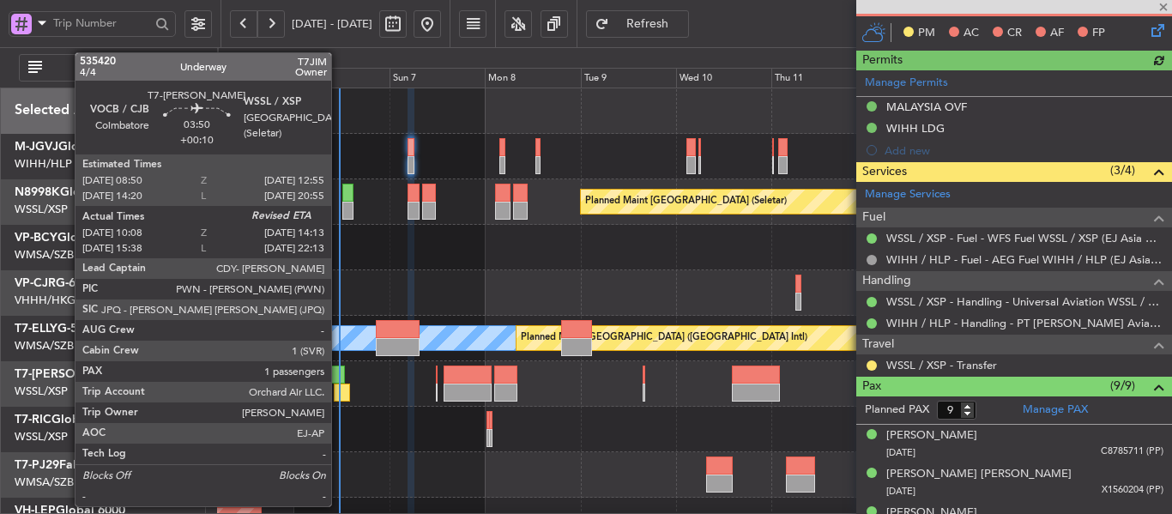
click at [339, 382] on div at bounding box center [336, 374] width 16 height 18
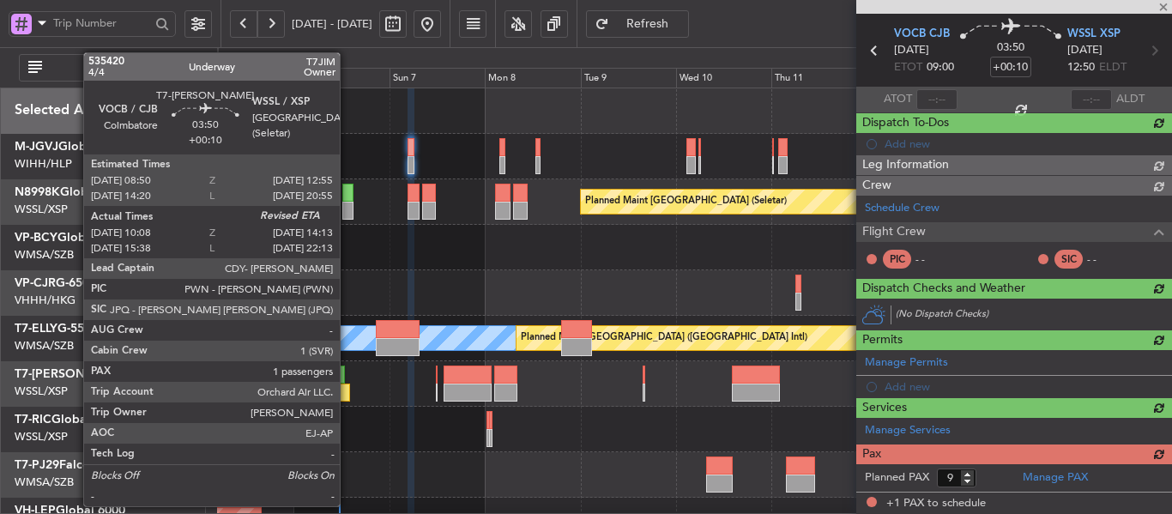
type input "10:18"
type input "1"
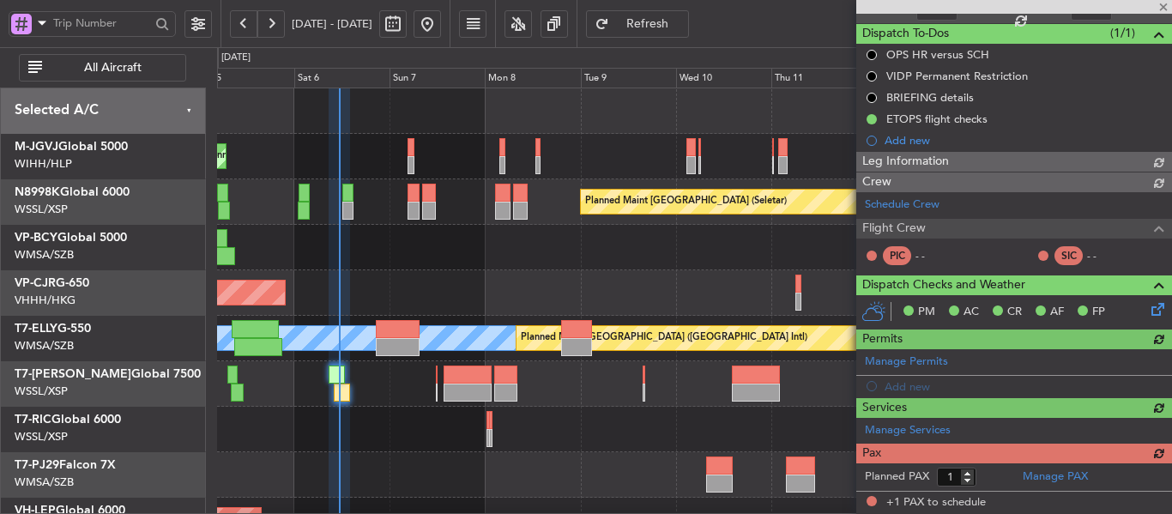
type input "[PERSON_NAME] (LEU)"
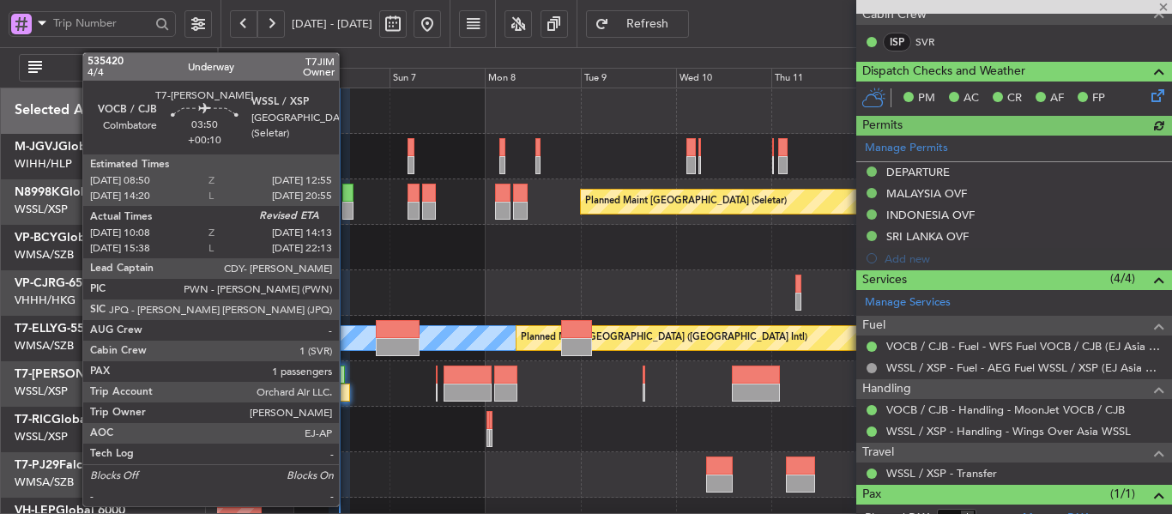
scroll to position [471, 0]
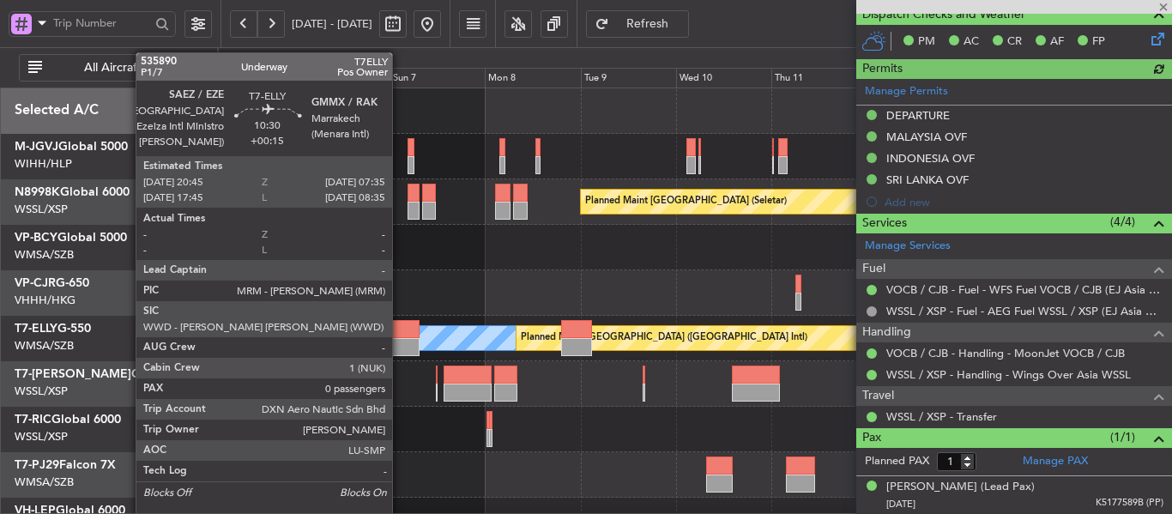
click at [400, 345] on div at bounding box center [398, 347] width 44 height 18
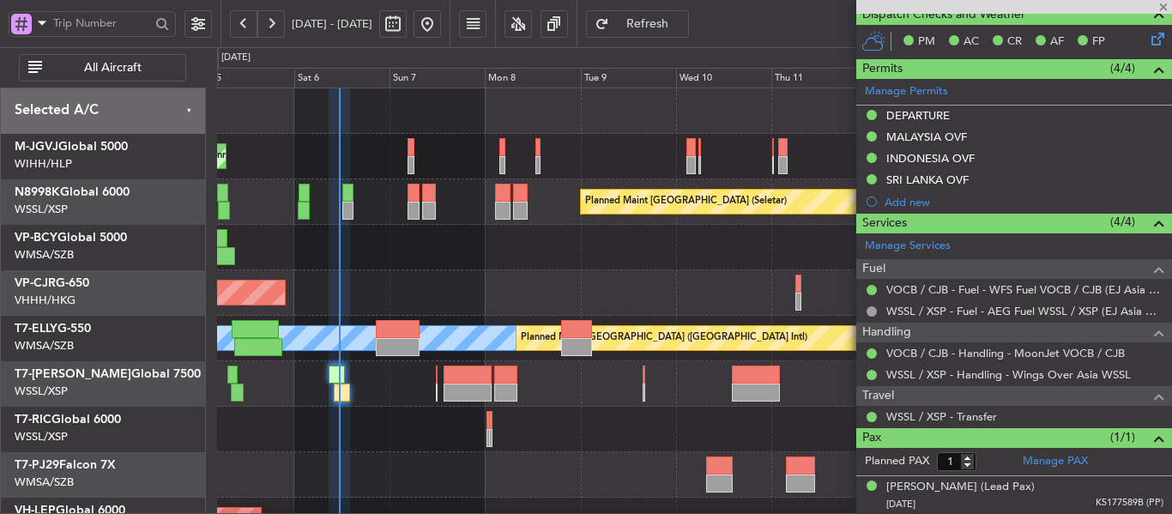
type input "+00:15"
type input "0"
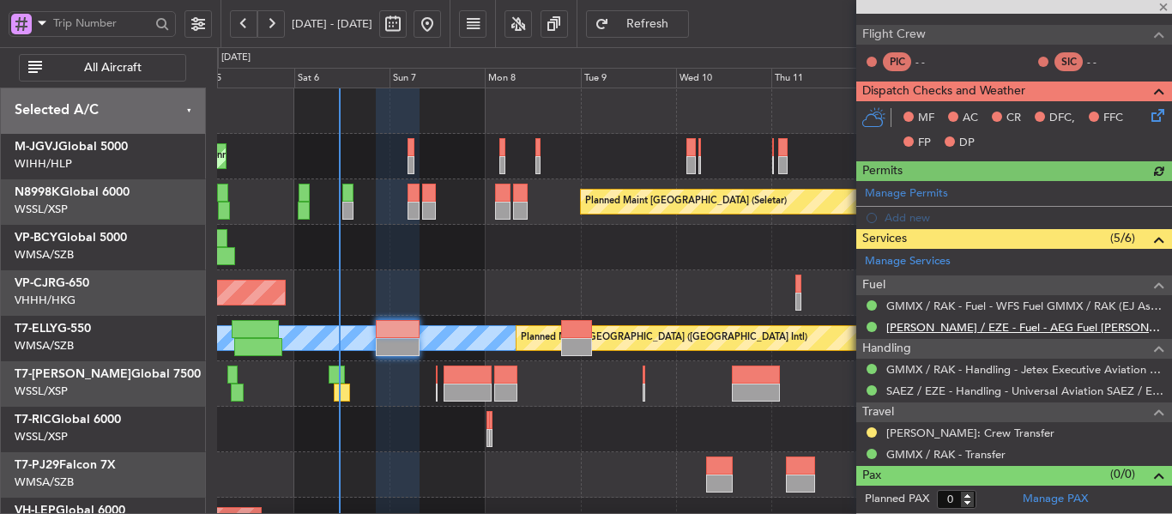
scroll to position [415, 0]
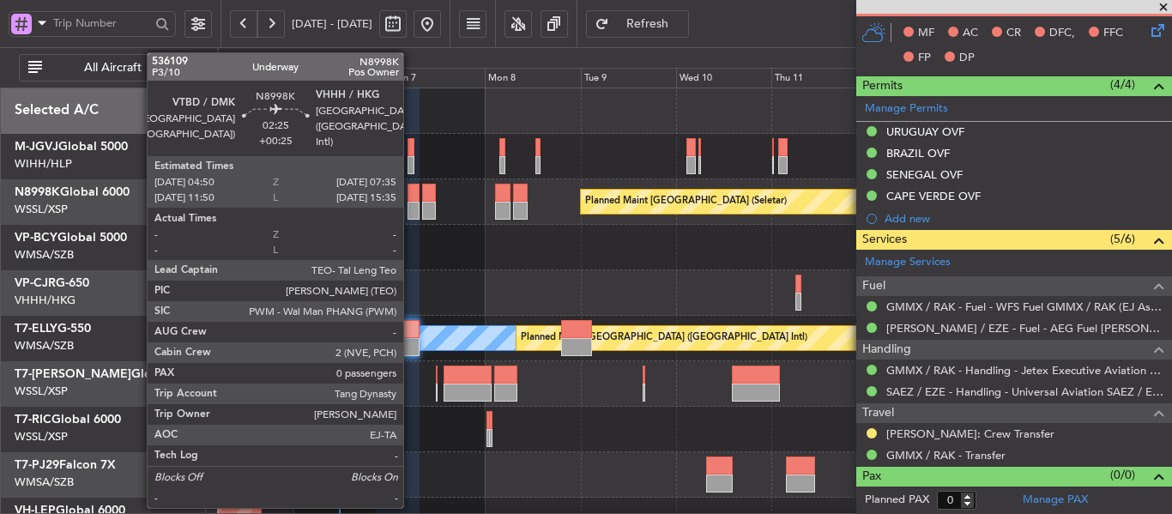
click at [412, 200] on div at bounding box center [412, 193] width 11 height 18
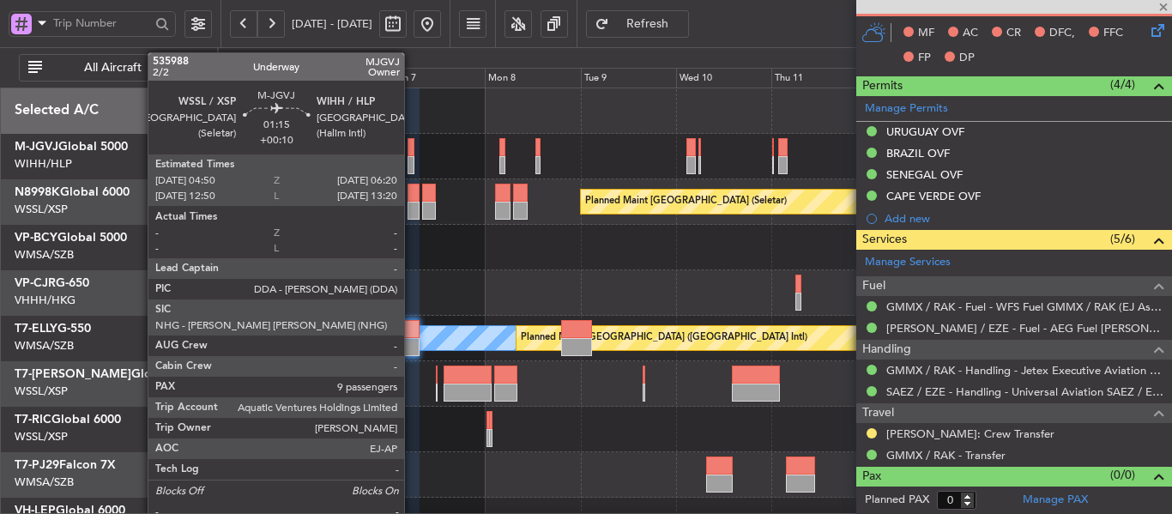
click at [412, 160] on div at bounding box center [410, 165] width 6 height 18
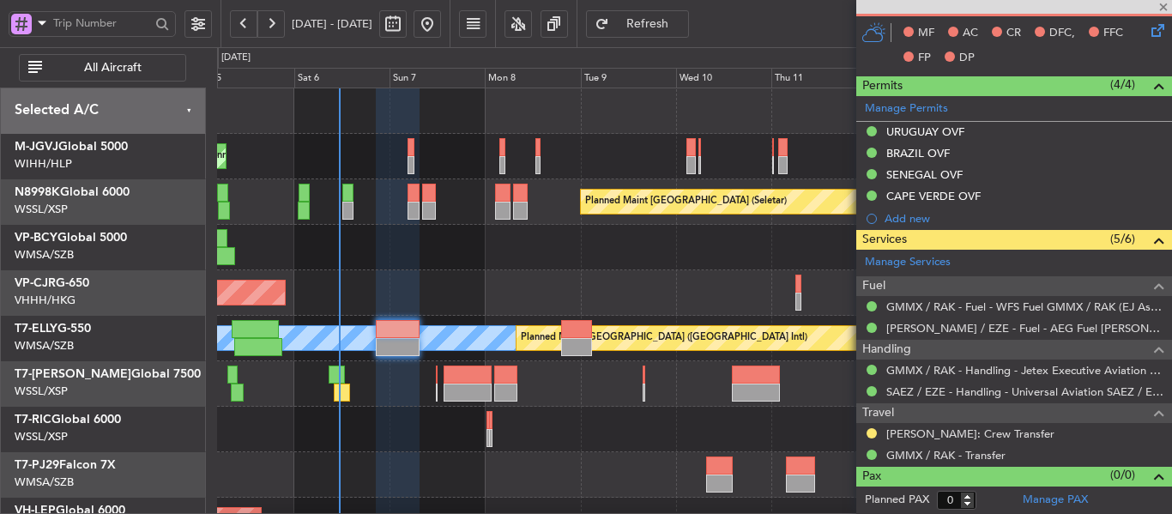
type input "+00:10"
type input "9"
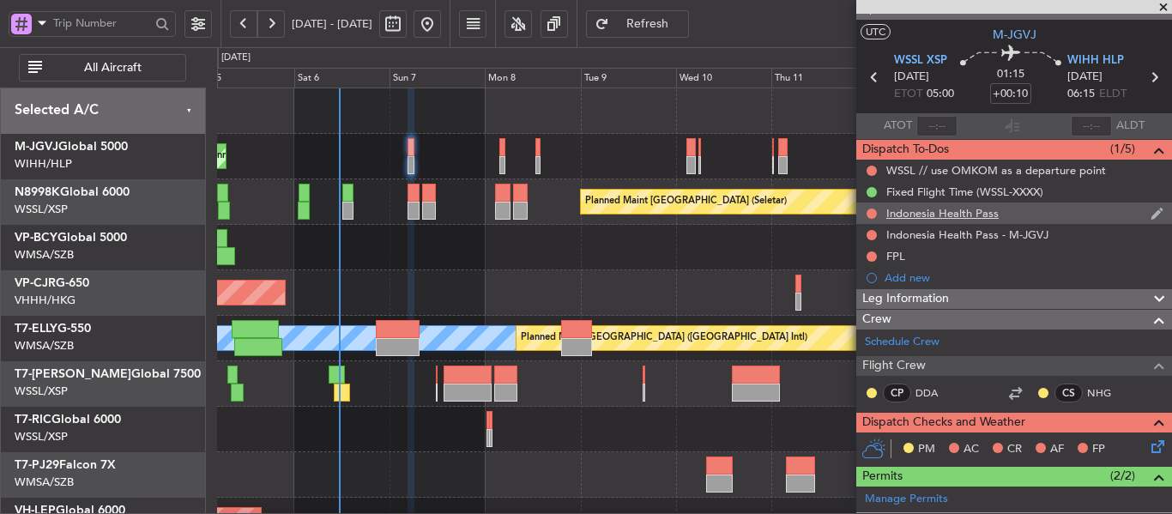
scroll to position [0, 0]
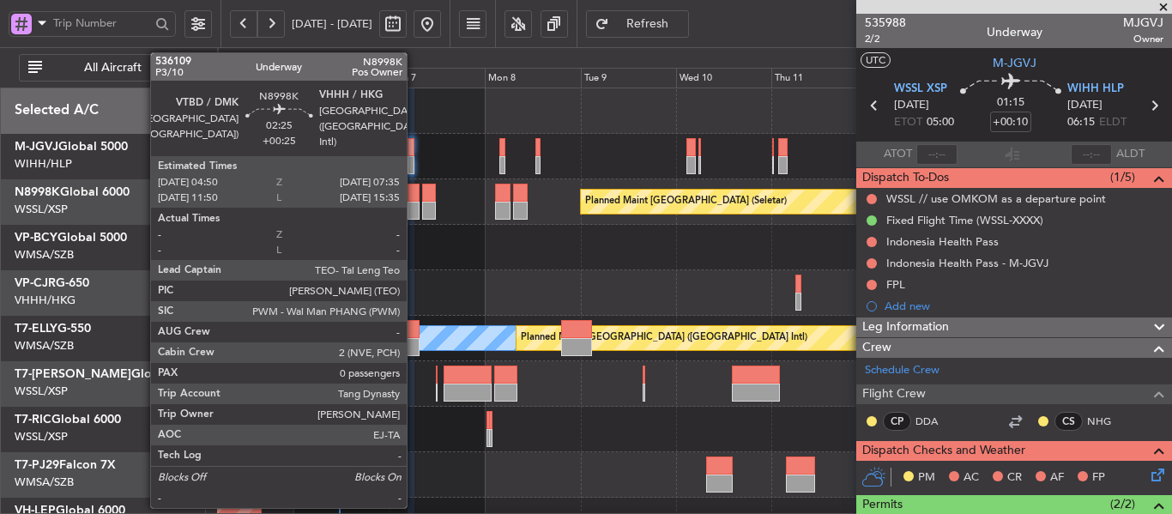
click at [414, 206] on div at bounding box center [412, 211] width 11 height 18
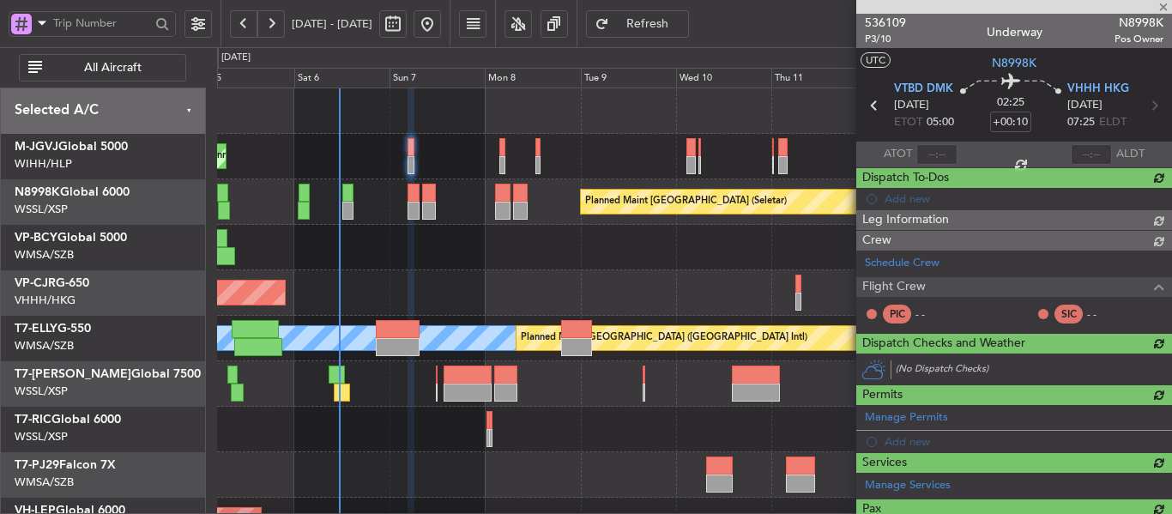
type input "+00:25"
type input "0"
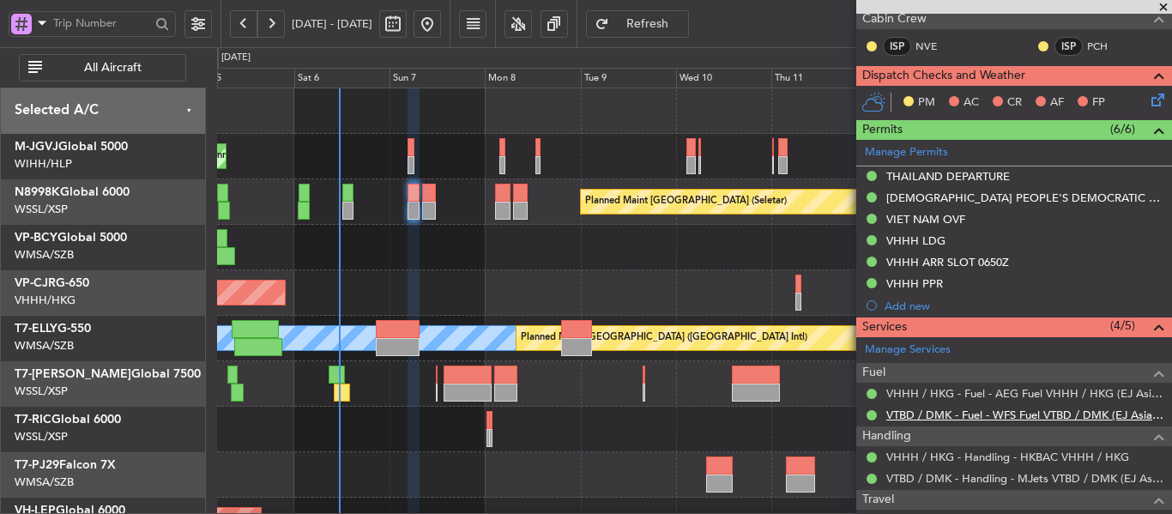
scroll to position [497, 0]
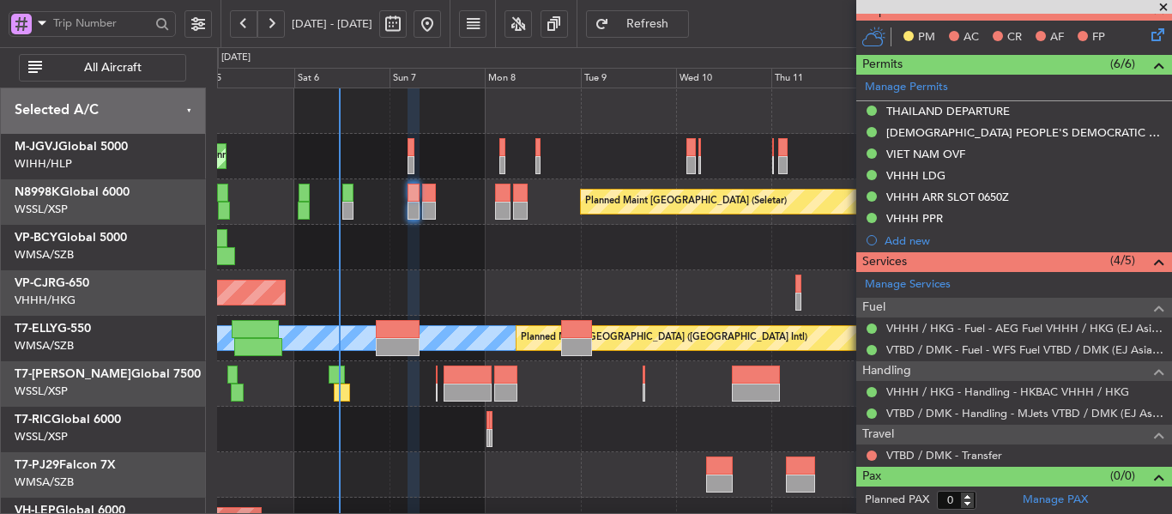
click at [437, 208] on div "Planned Maint [GEOGRAPHIC_DATA] (Seletar)" at bounding box center [694, 201] width 954 height 45
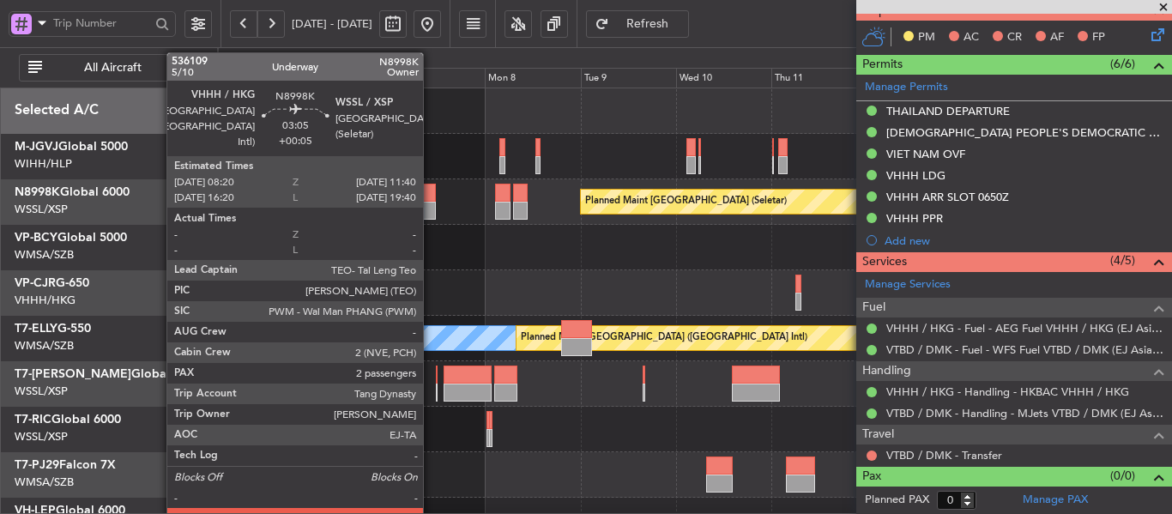
click at [431, 206] on div at bounding box center [429, 211] width 14 height 18
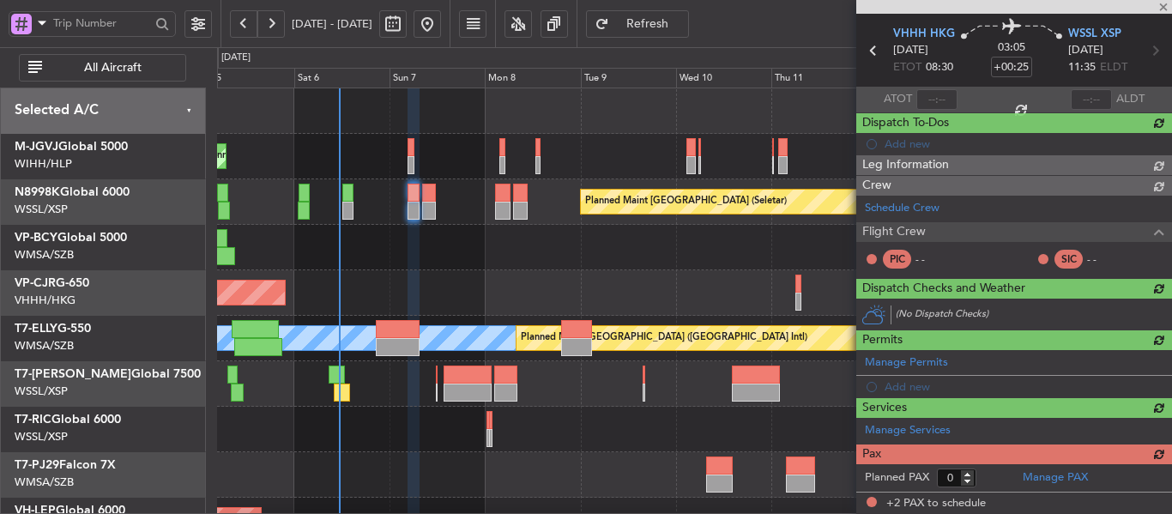
type input "+00:05"
type input "2"
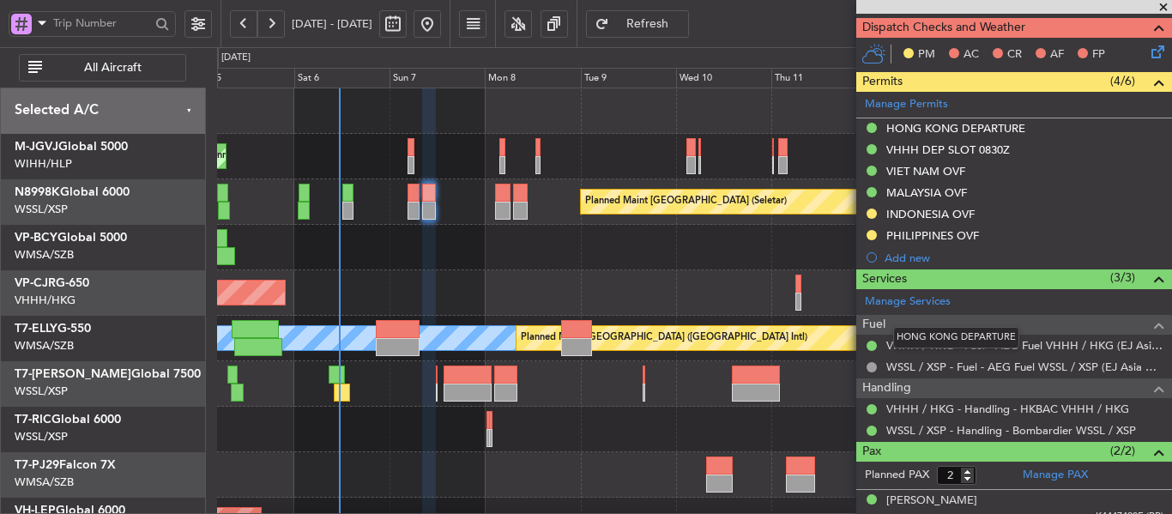
scroll to position [446, 0]
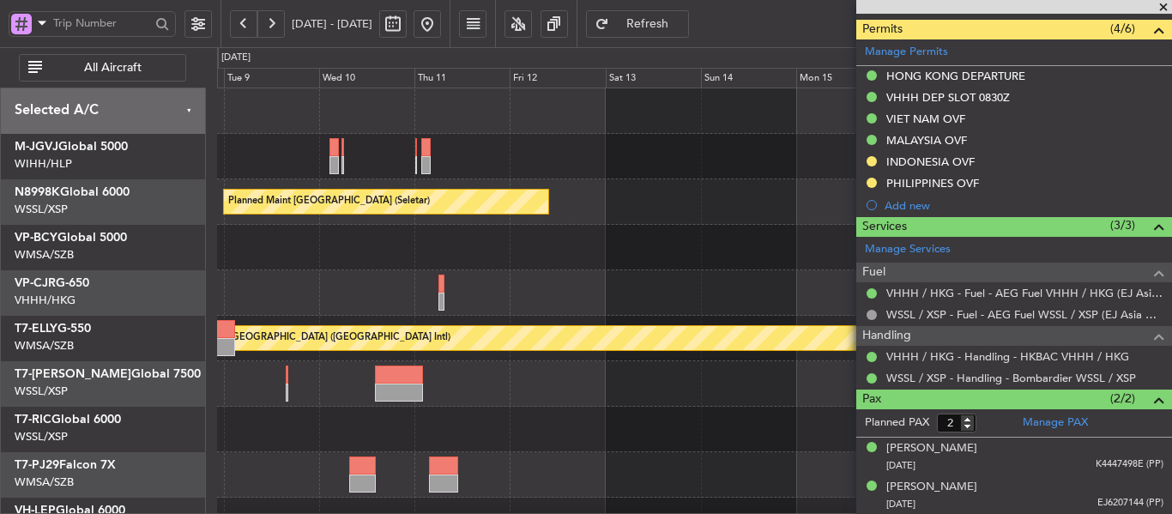
click at [370, 298] on div at bounding box center [694, 292] width 954 height 45
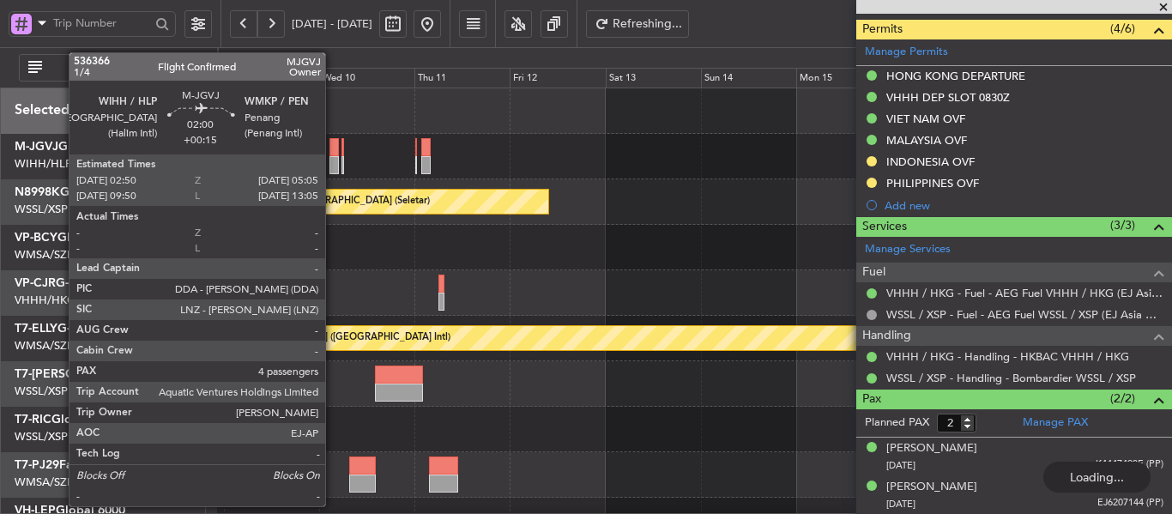
click at [333, 157] on div at bounding box center [333, 165] width 9 height 18
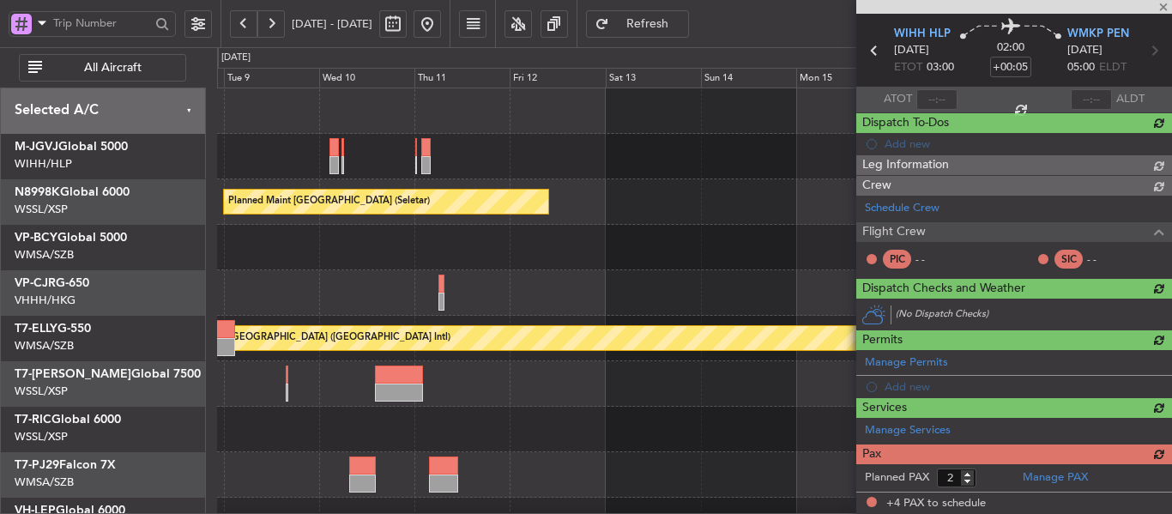
type input "+00:15"
type input "4"
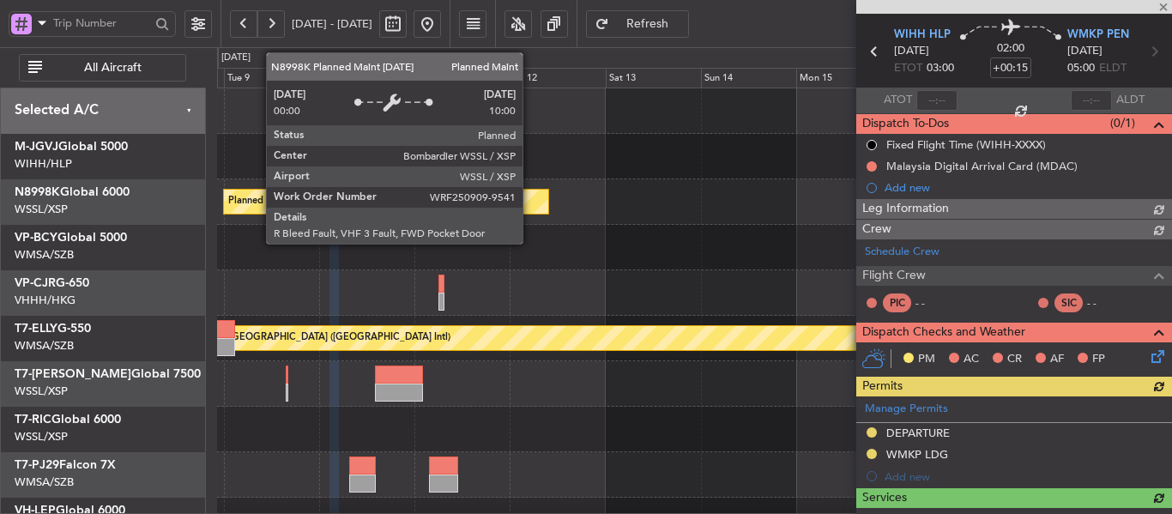
scroll to position [411, 0]
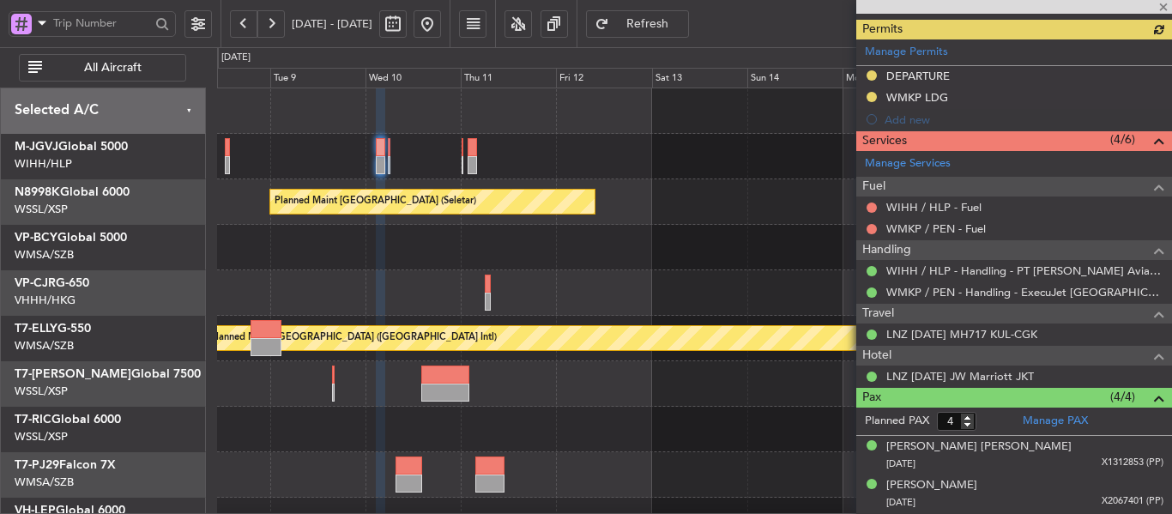
click at [616, 302] on div "Planned Maint [GEOGRAPHIC_DATA] (Seletar) [PERSON_NAME] Planned Maint [GEOGRAPH…" at bounding box center [694, 383] width 954 height 591
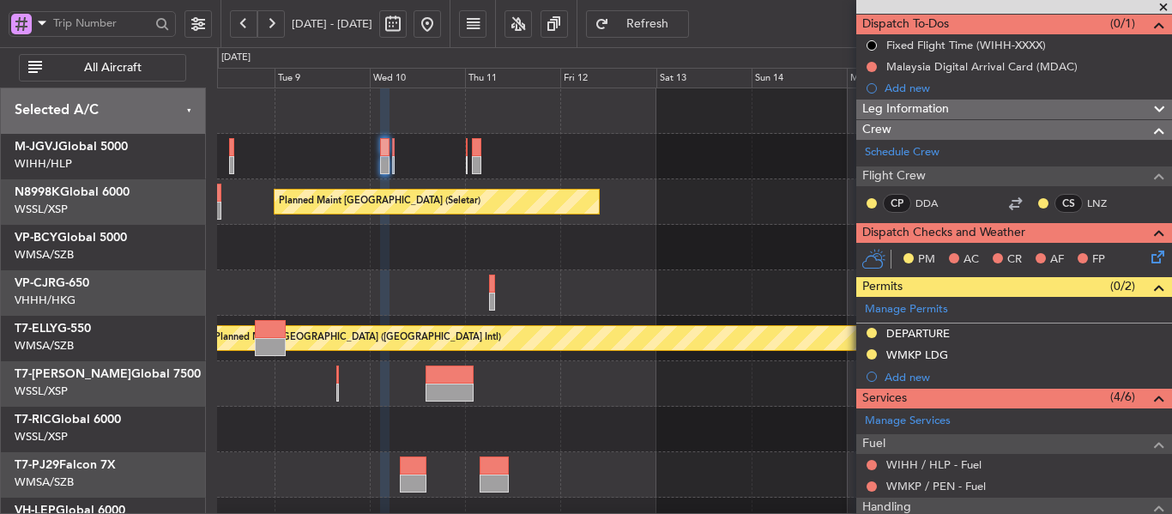
scroll to position [68, 0]
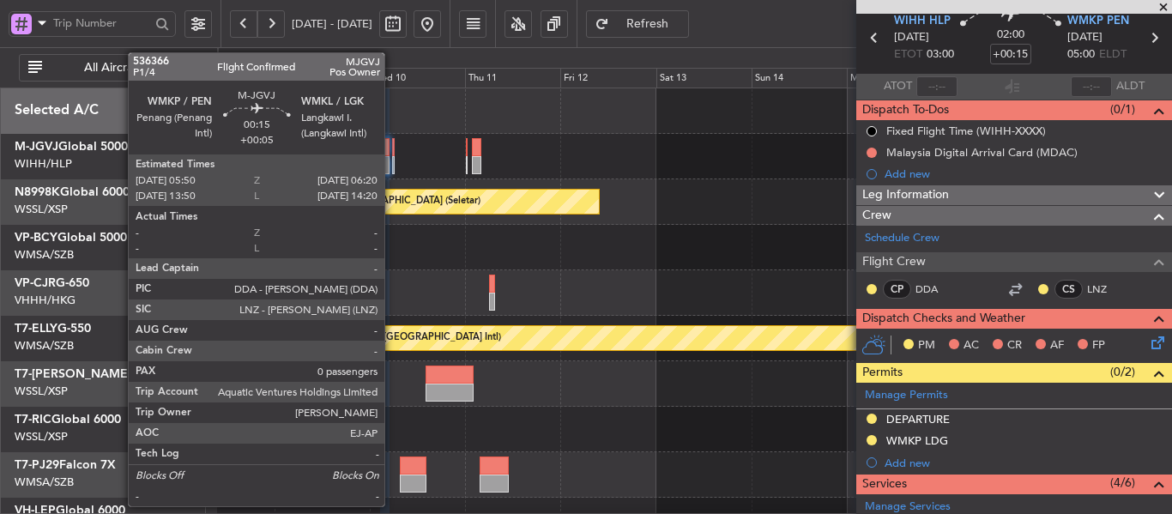
click at [392, 163] on div at bounding box center [393, 165] width 3 height 18
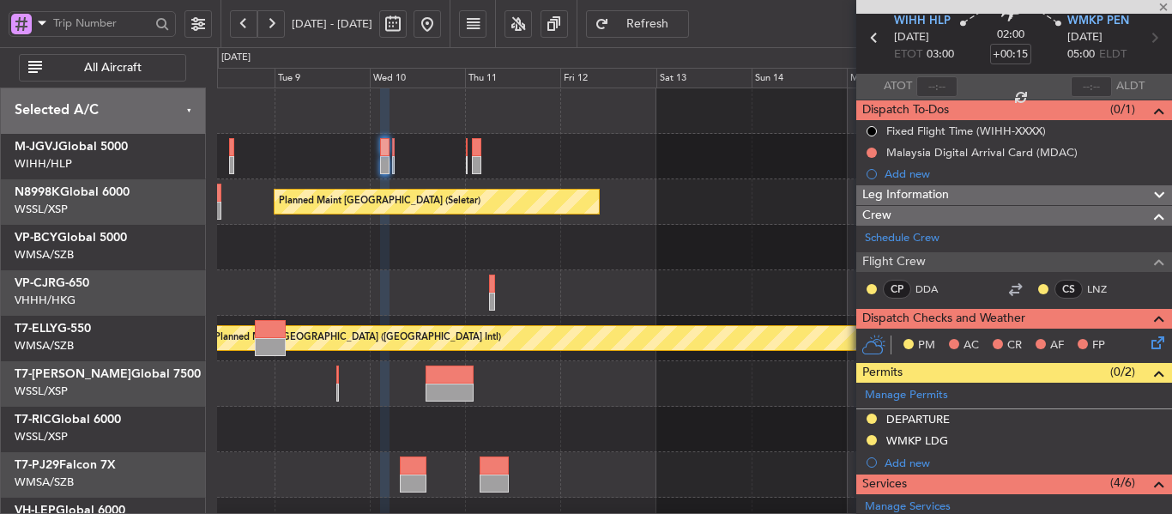
type input "+00:05"
type input "0"
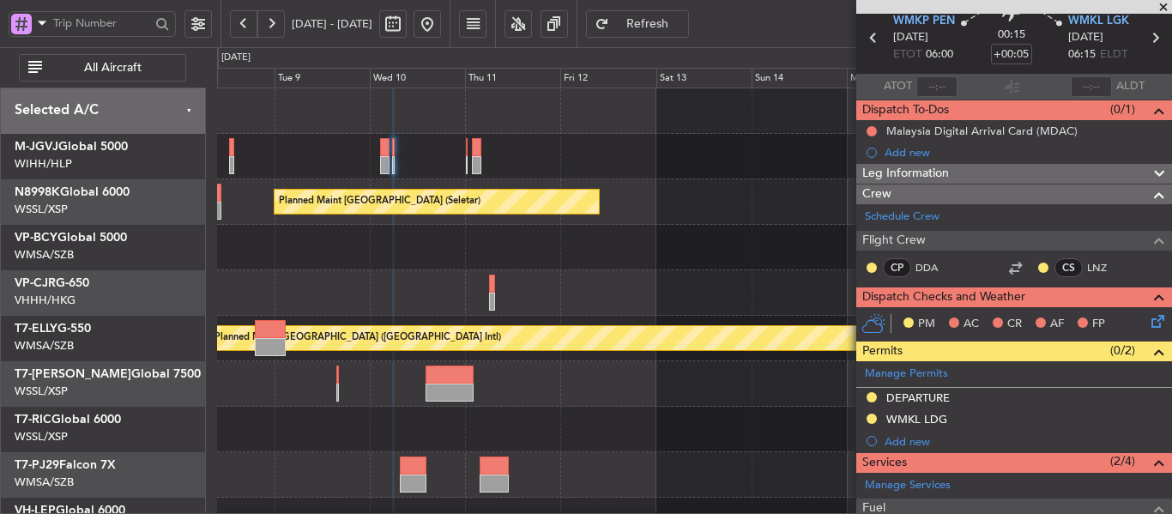
click at [1163, 8] on span at bounding box center [1162, 7] width 17 height 15
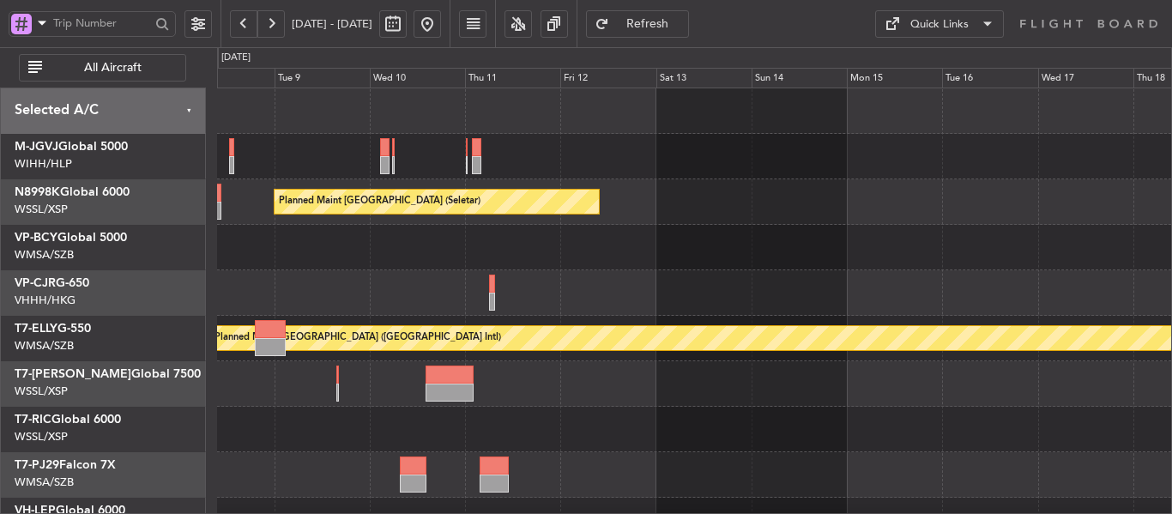
scroll to position [0, 0]
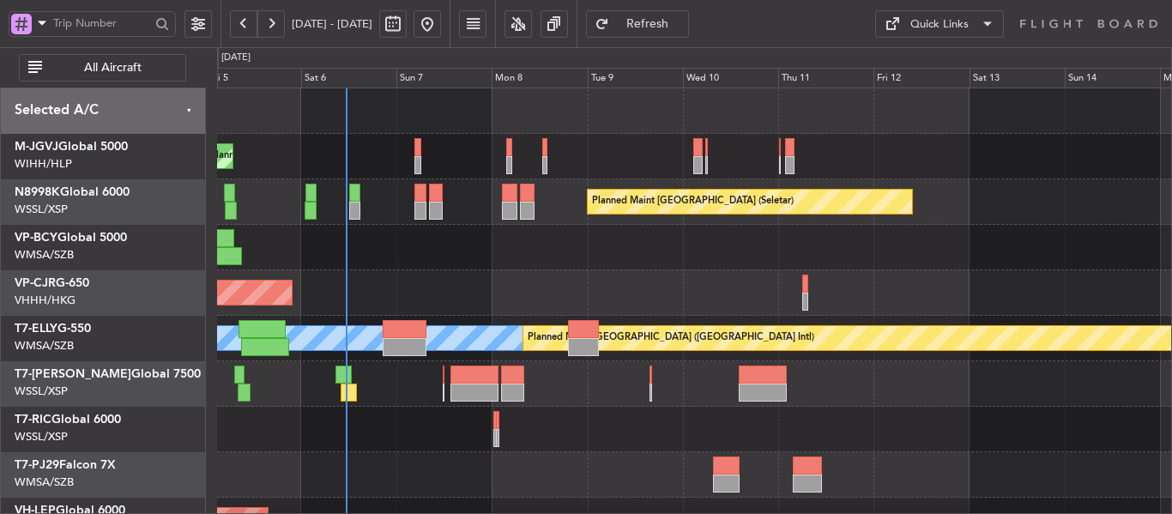
click at [842, 295] on div "Planned Maint [GEOGRAPHIC_DATA] (Seletar) Planned Maint [GEOGRAPHIC_DATA] (Sele…" at bounding box center [694, 383] width 954 height 591
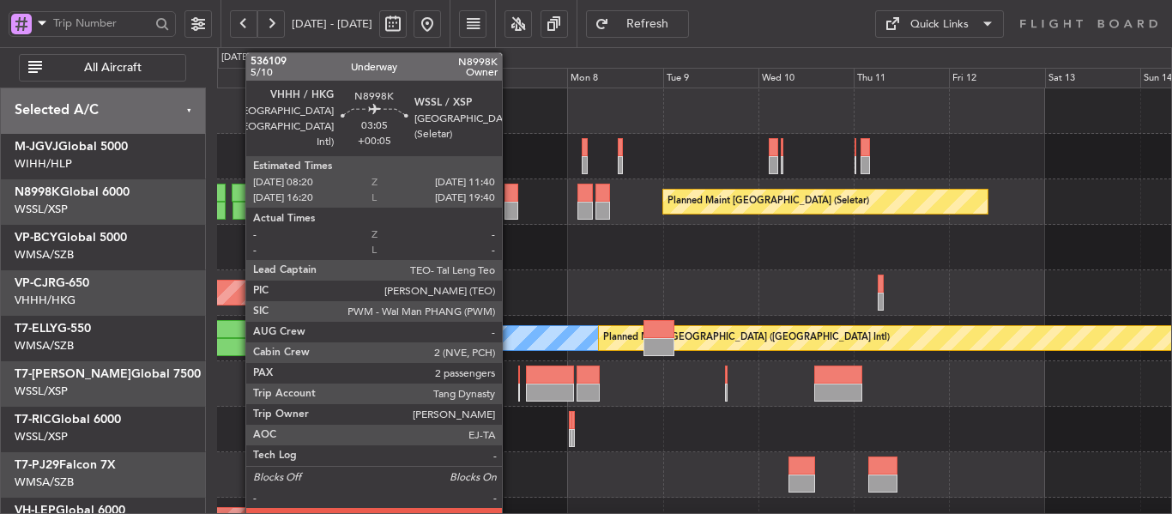
click at [509, 206] on div at bounding box center [511, 211] width 14 height 18
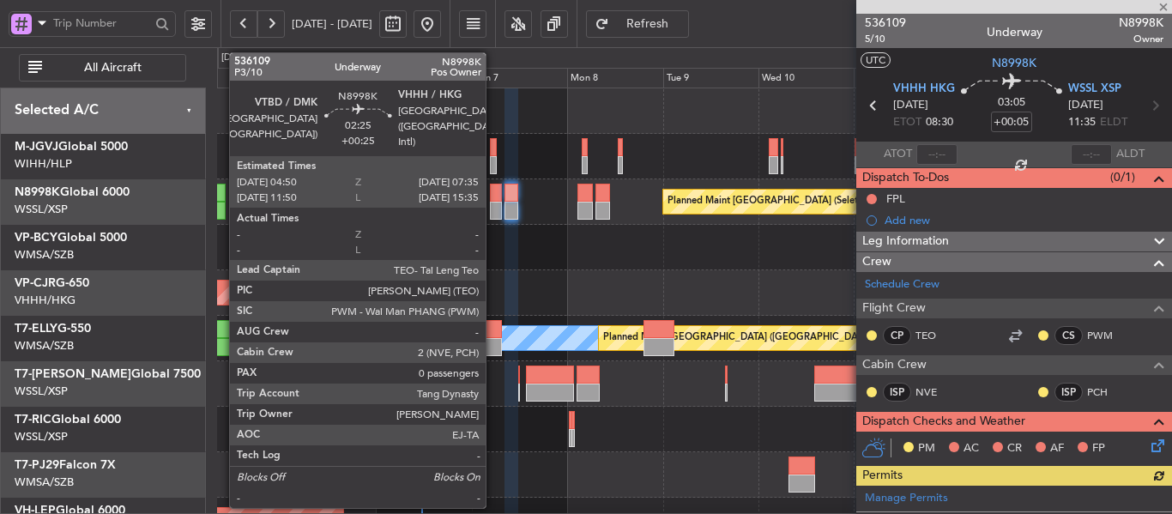
click at [493, 206] on div at bounding box center [495, 211] width 11 height 18
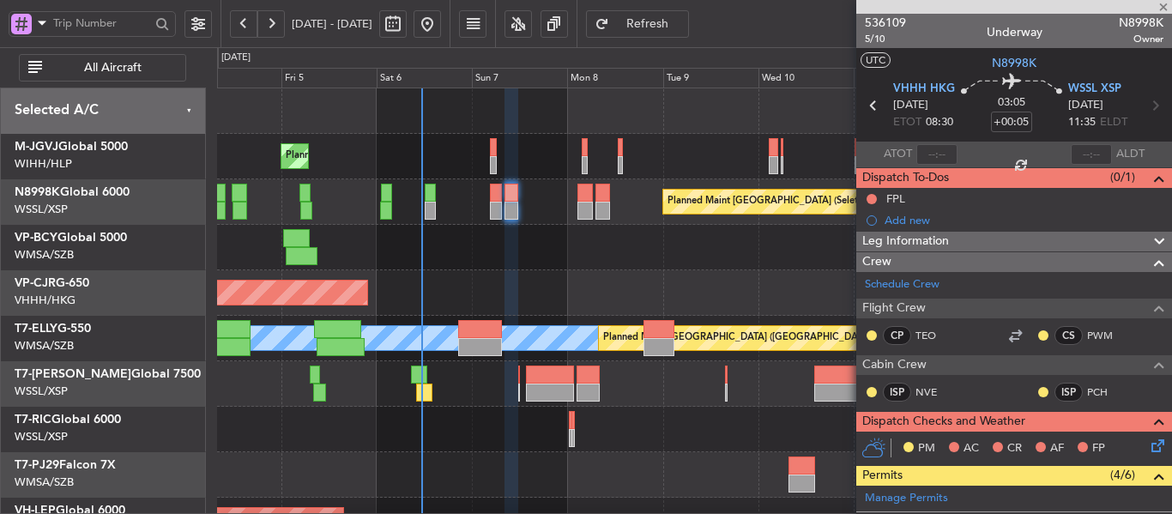
type input "+00:25"
type input "0"
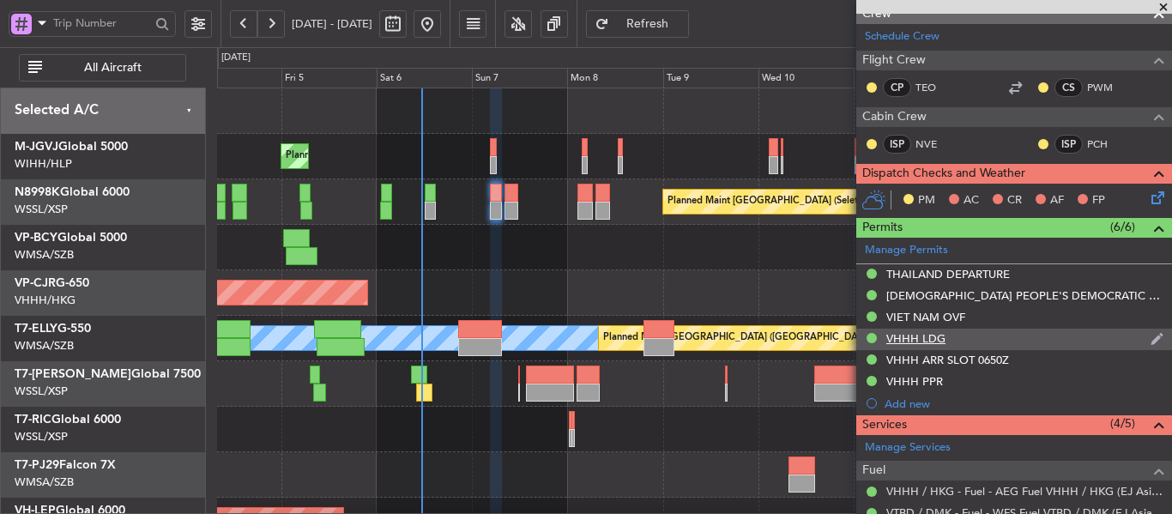
scroll to position [343, 0]
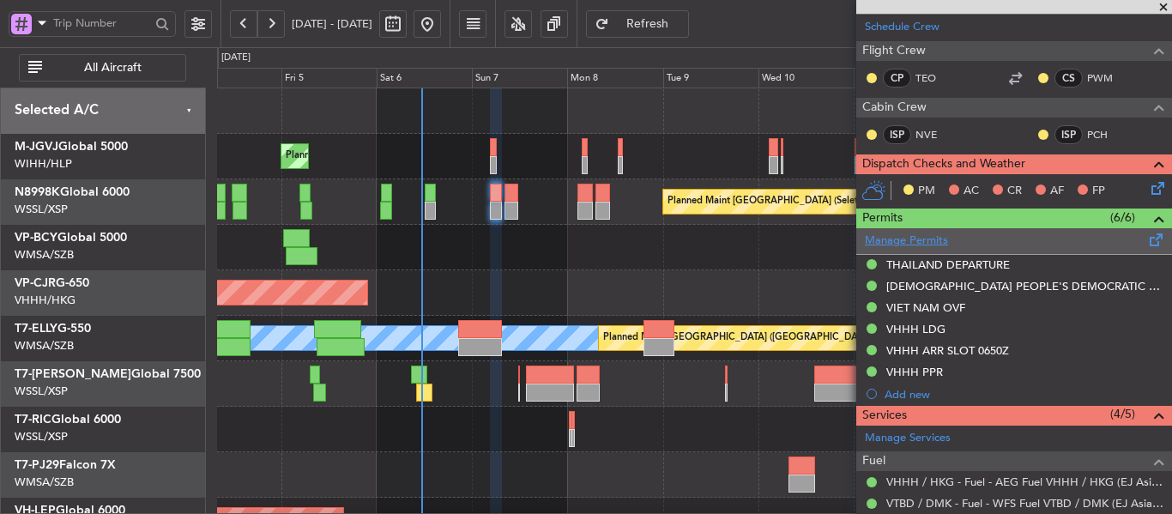
click at [904, 240] on link "Manage Permits" at bounding box center [906, 240] width 83 height 17
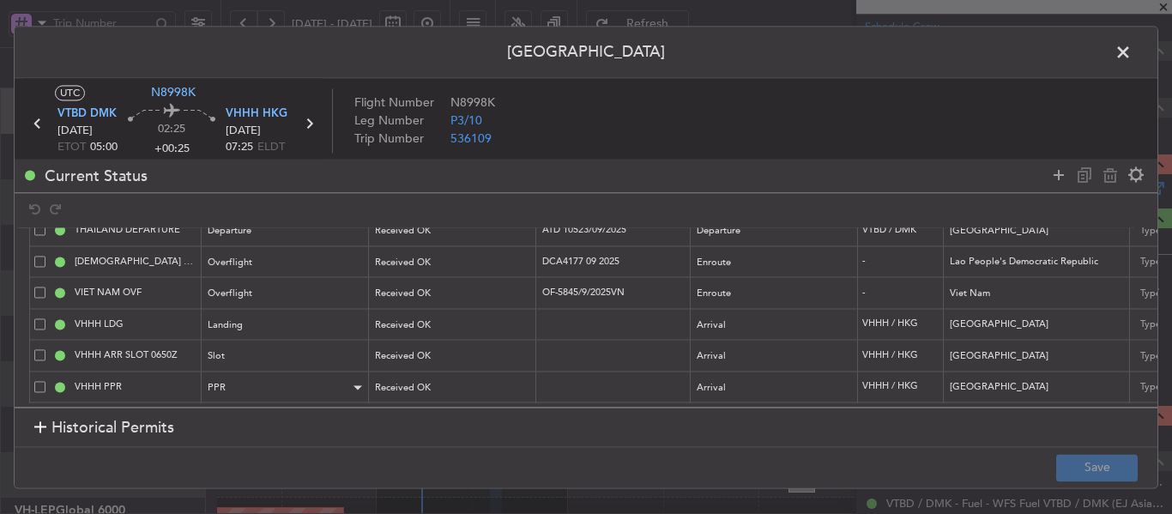
scroll to position [60, 0]
click at [1056, 172] on icon at bounding box center [1058, 175] width 21 height 21
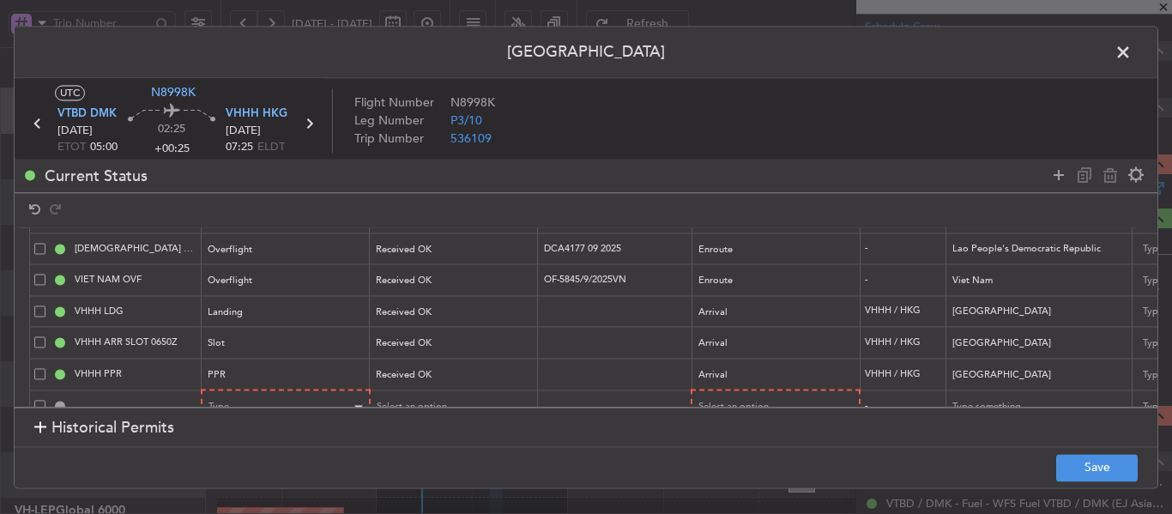
scroll to position [93, 0]
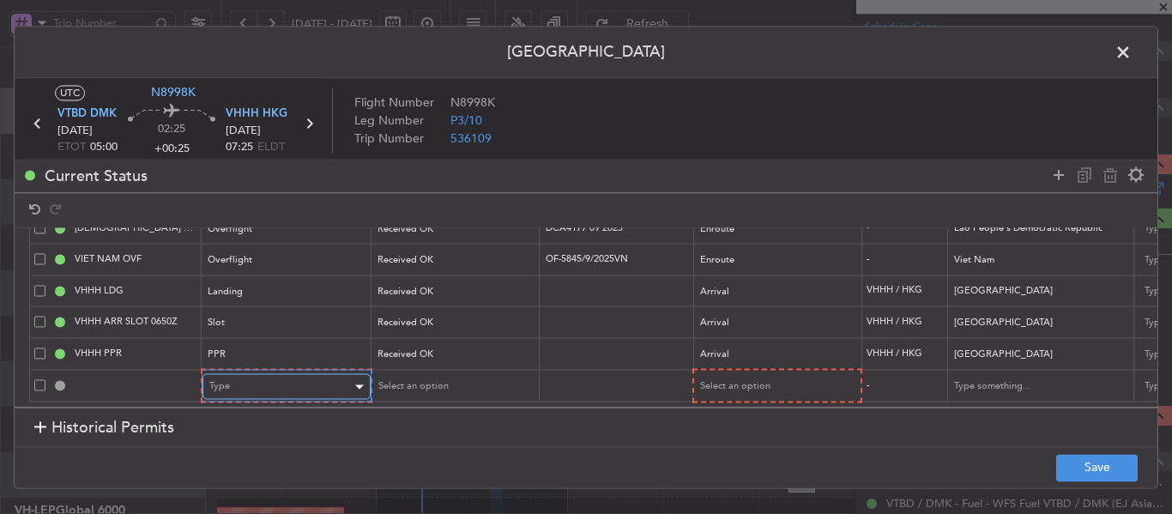
click at [256, 374] on div "Type" at bounding box center [280, 387] width 142 height 26
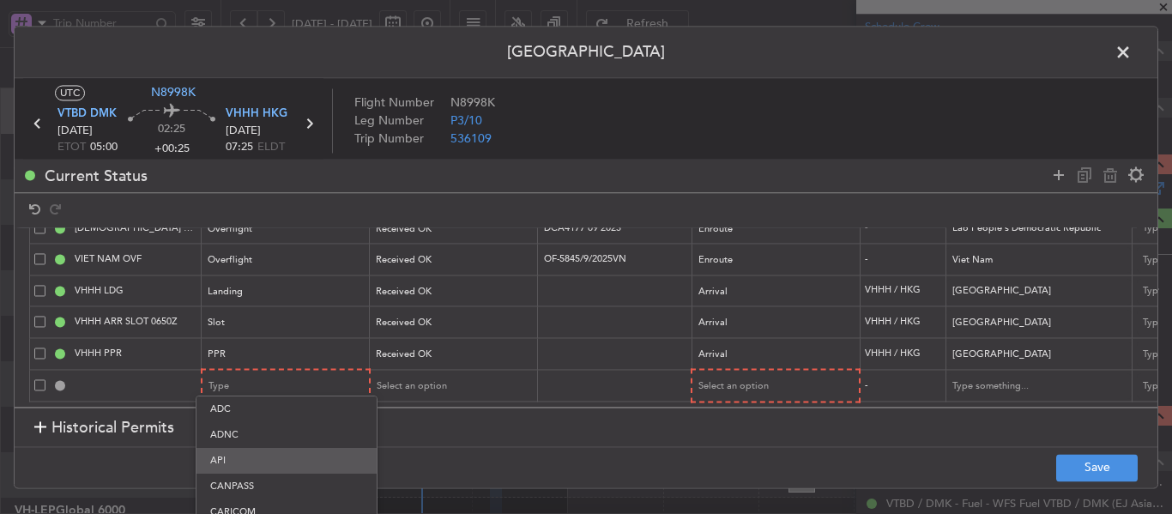
click at [238, 462] on span "API" at bounding box center [286, 461] width 153 height 26
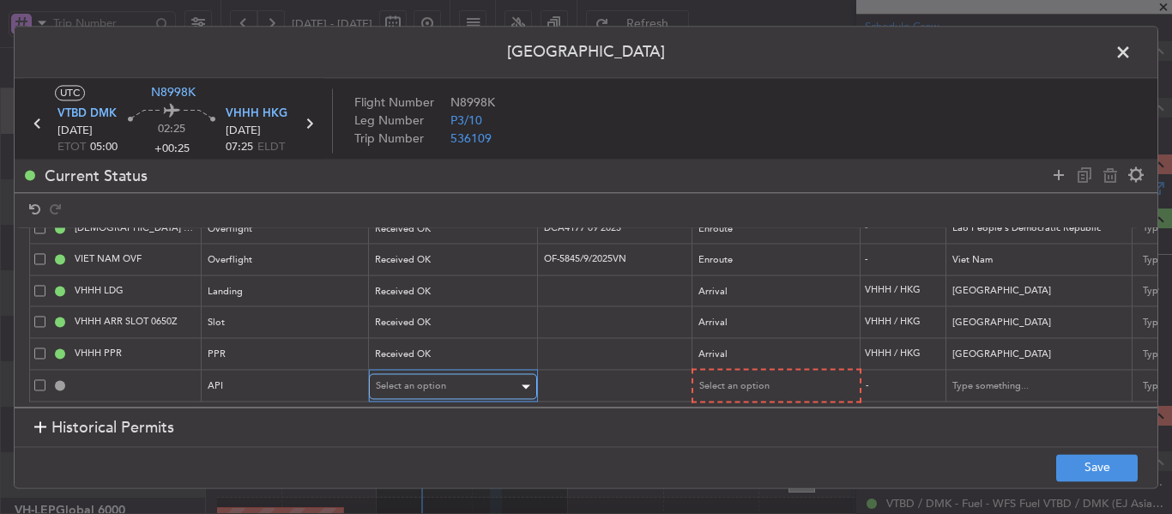
click at [472, 374] on div "Select an option" at bounding box center [447, 387] width 142 height 26
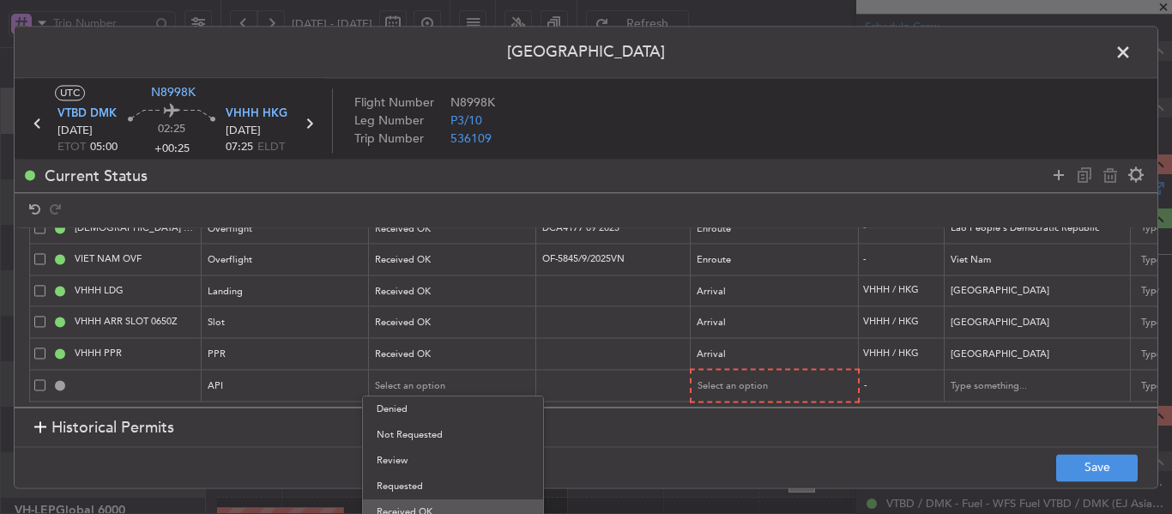
click at [430, 504] on span "Received OK" at bounding box center [453, 512] width 153 height 26
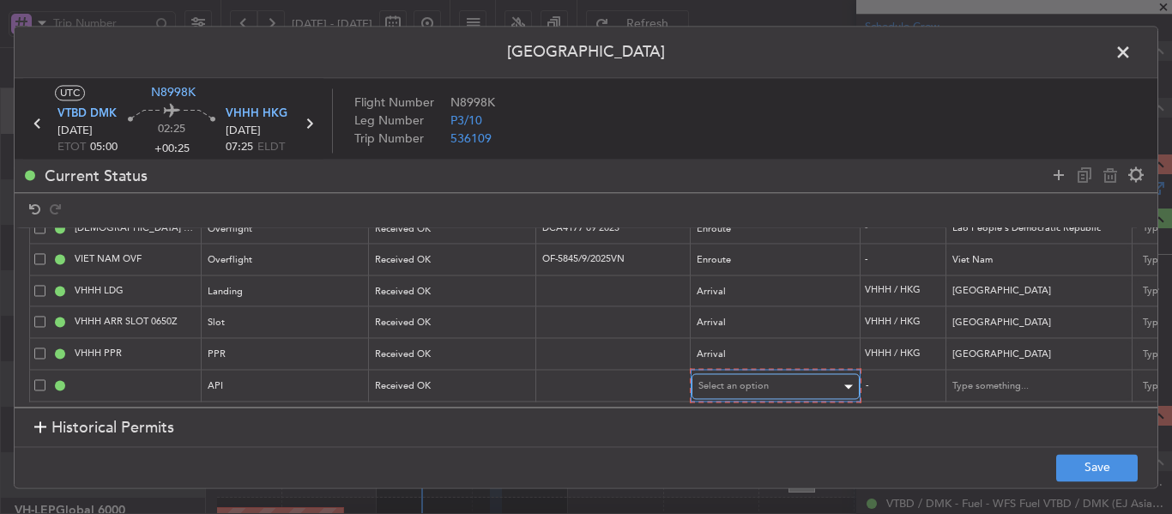
click at [736, 380] on span "Select an option" at bounding box center [733, 386] width 70 height 13
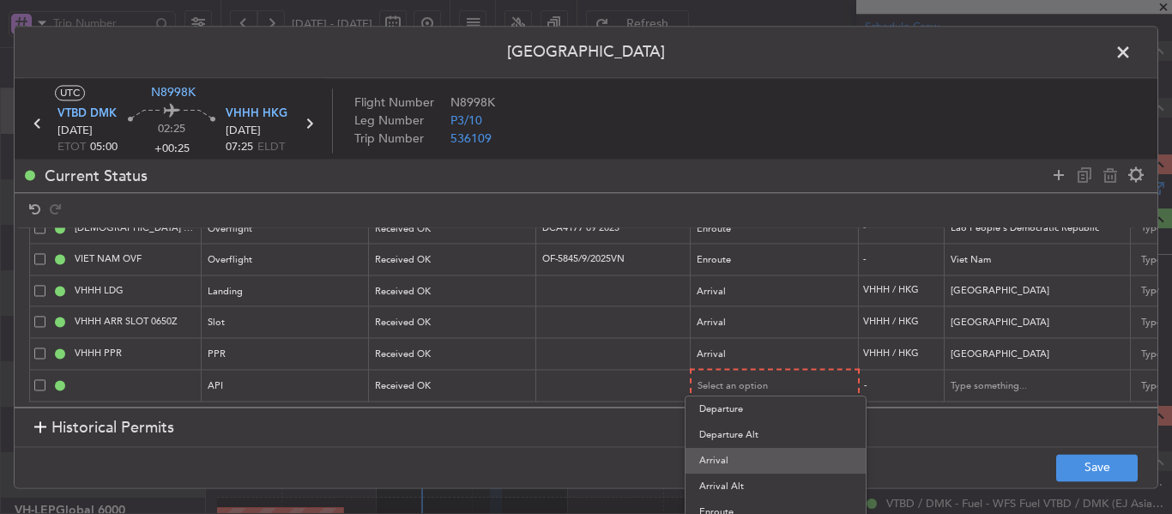
click at [732, 466] on span "Arrival" at bounding box center [775, 461] width 153 height 26
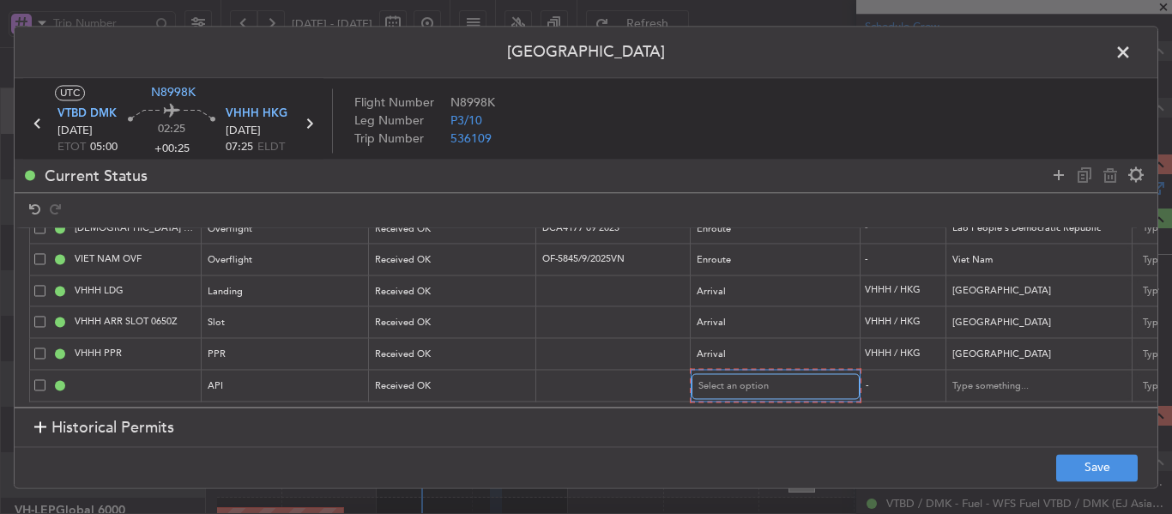
scroll to position [92, 0]
click at [1093, 462] on button "Save" at bounding box center [1096, 467] width 81 height 27
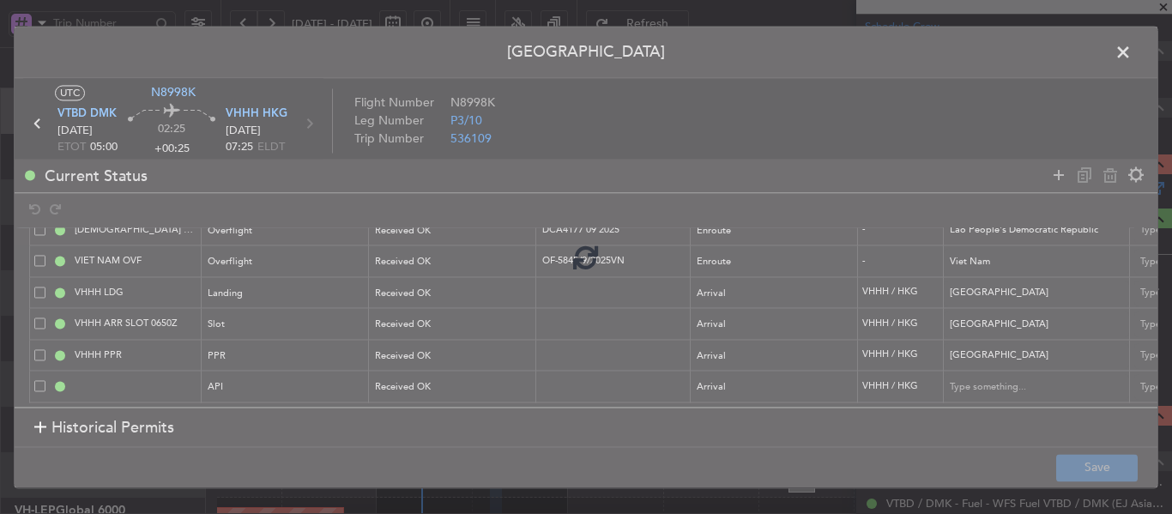
type input "VHHH ARR API"
type input "[GEOGRAPHIC_DATA]"
type input "NNN"
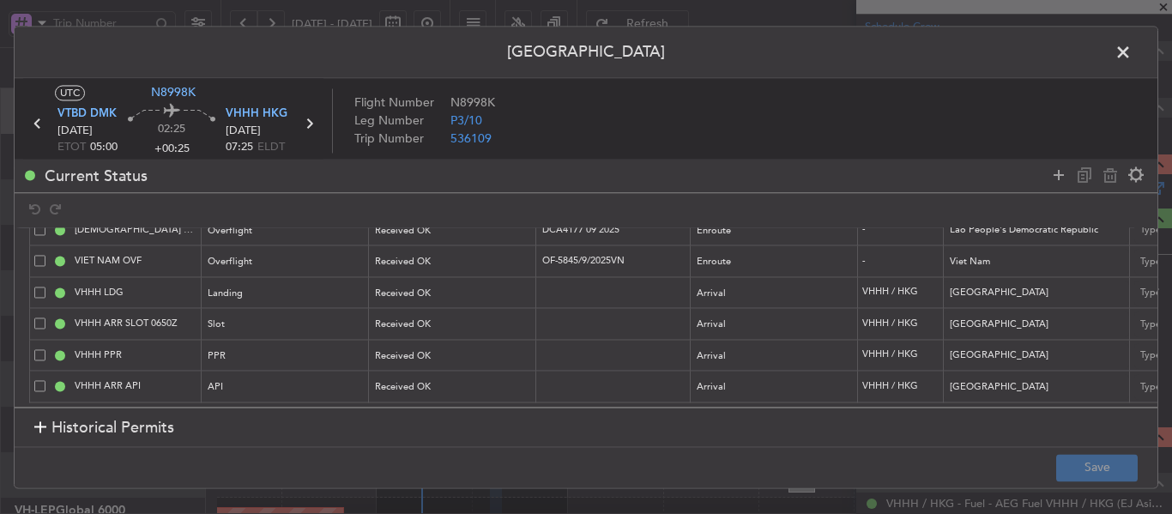
click at [1131, 56] on span at bounding box center [1131, 56] width 0 height 34
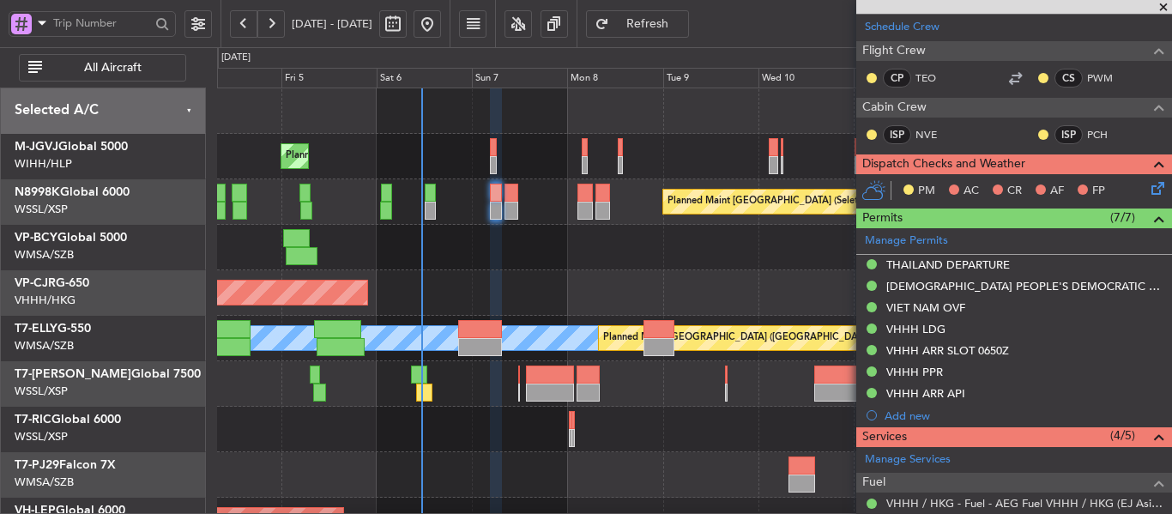
click at [636, 31] on fb-refresh-button "Refresh" at bounding box center [637, 23] width 120 height 47
click at [657, 25] on button "Refresh" at bounding box center [637, 23] width 103 height 27
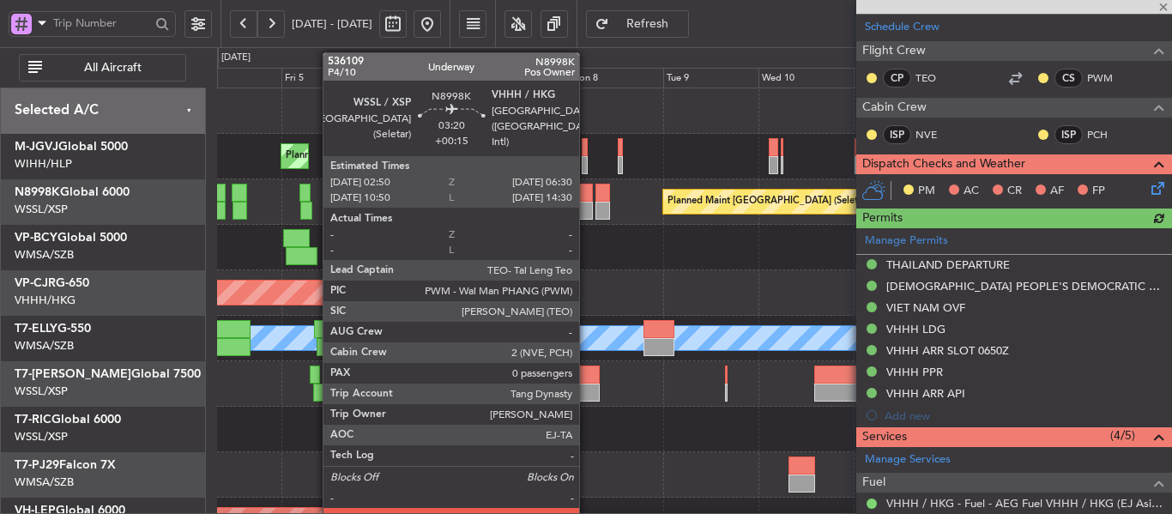
click at [587, 197] on div at bounding box center [584, 193] width 15 height 18
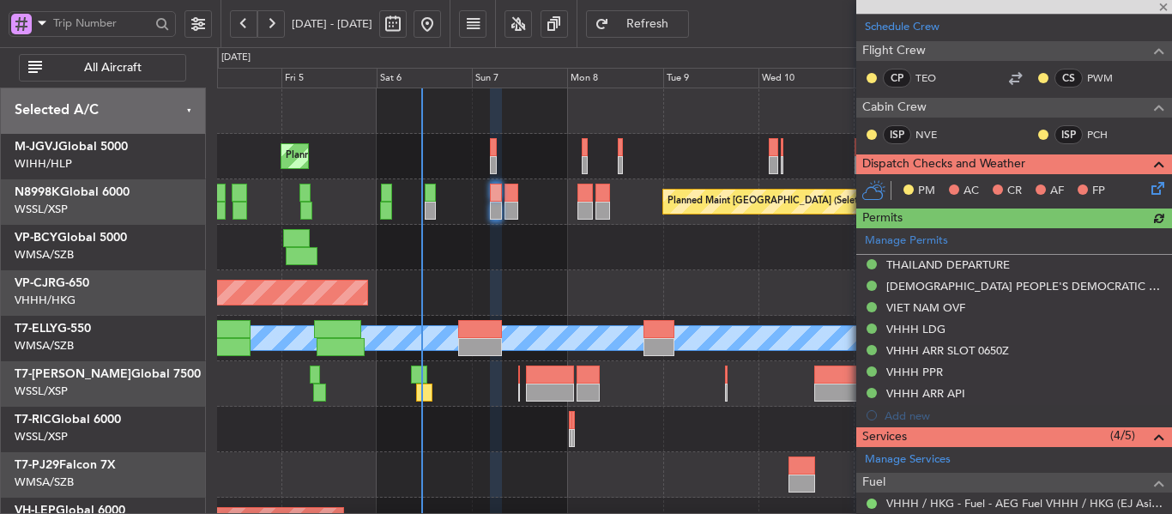
type input "+00:15"
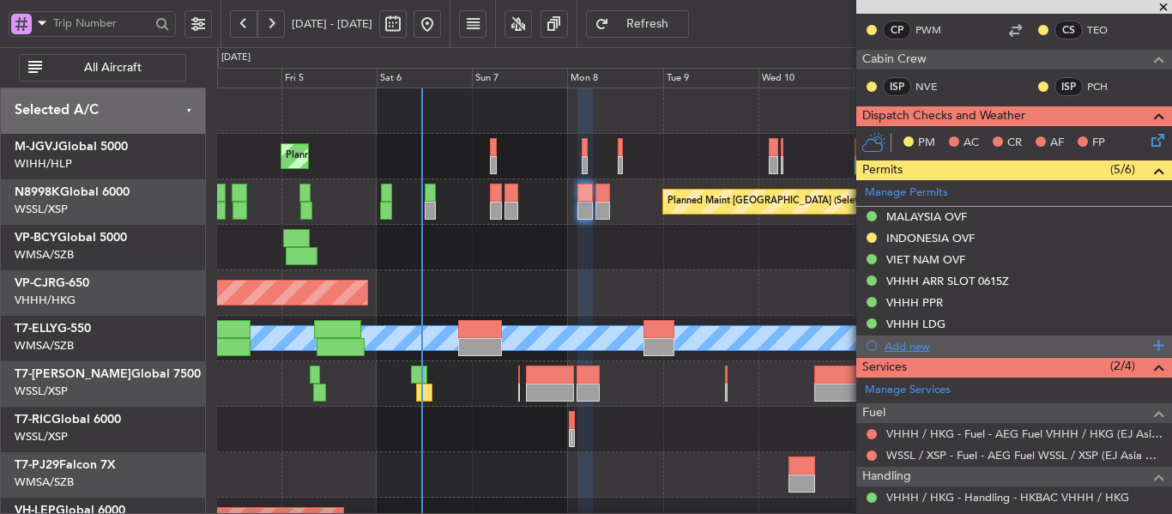
scroll to position [450, 0]
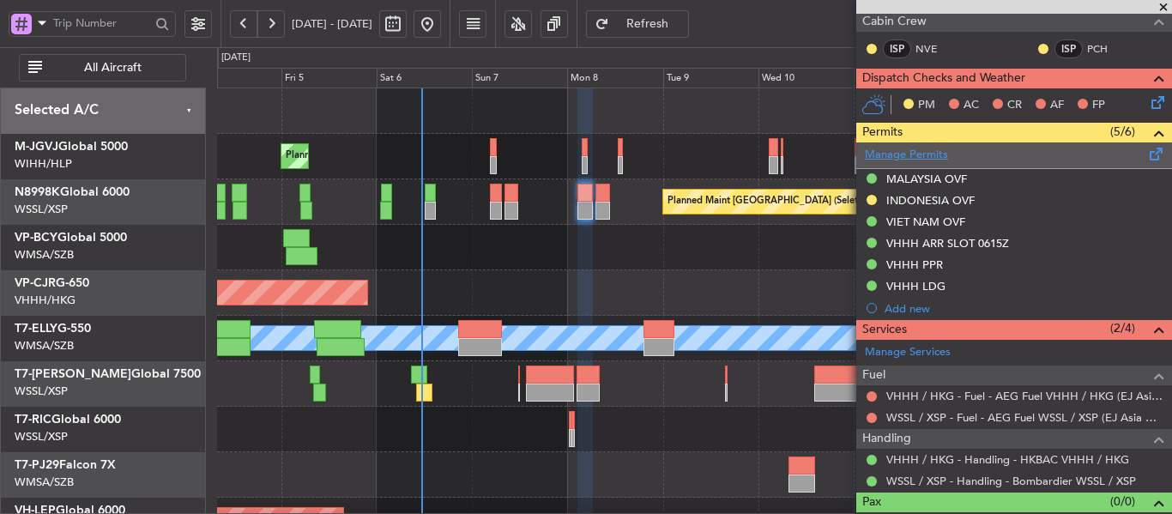
click at [933, 156] on link "Manage Permits" at bounding box center [906, 155] width 83 height 17
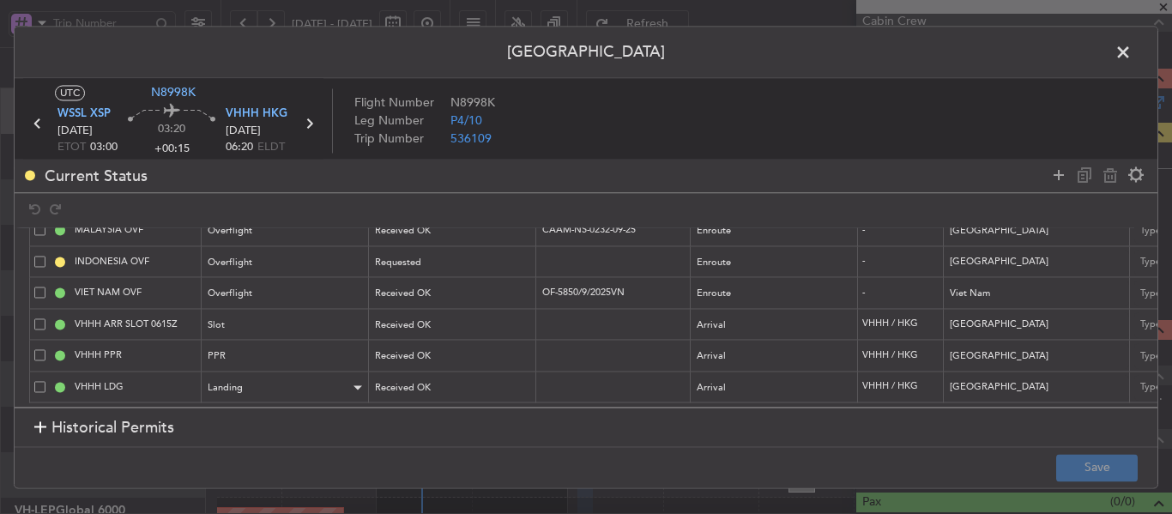
scroll to position [60, 0]
click at [1053, 175] on icon at bounding box center [1058, 175] width 21 height 21
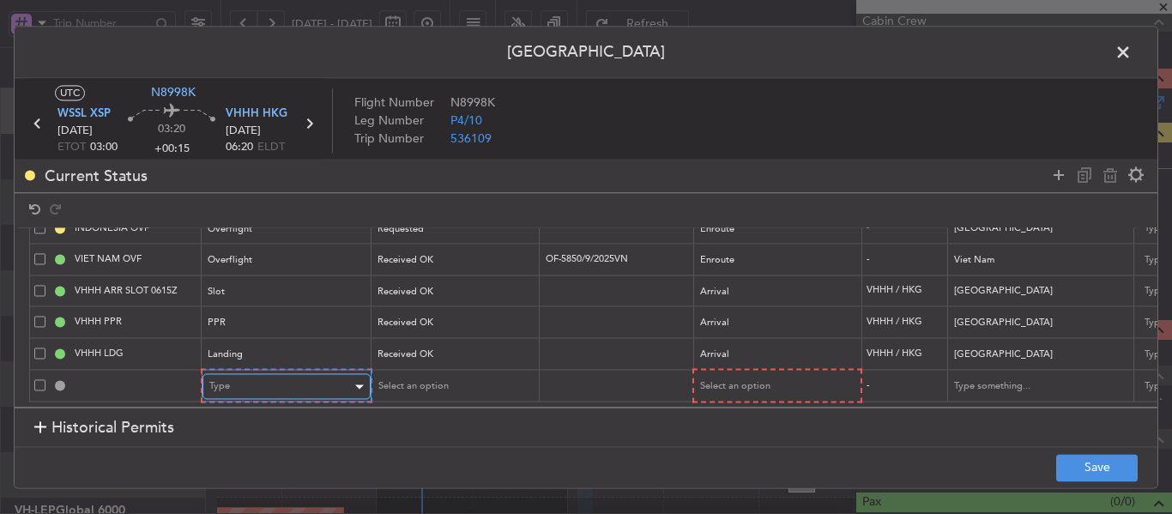
click at [309, 374] on div "Type" at bounding box center [280, 387] width 142 height 26
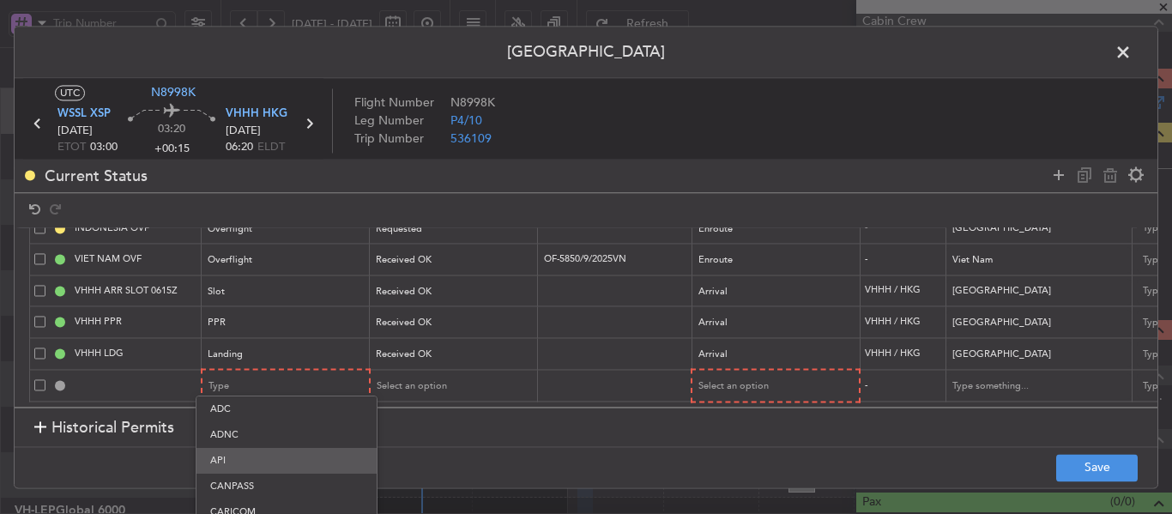
click at [275, 456] on span "API" at bounding box center [286, 461] width 153 height 26
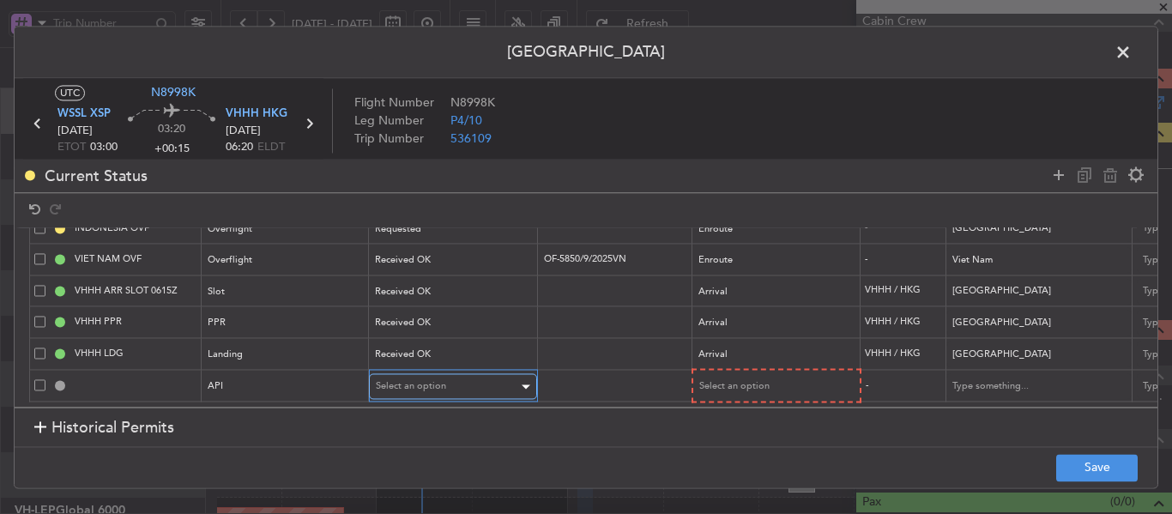
click at [416, 380] on span "Select an option" at bounding box center [411, 386] width 70 height 13
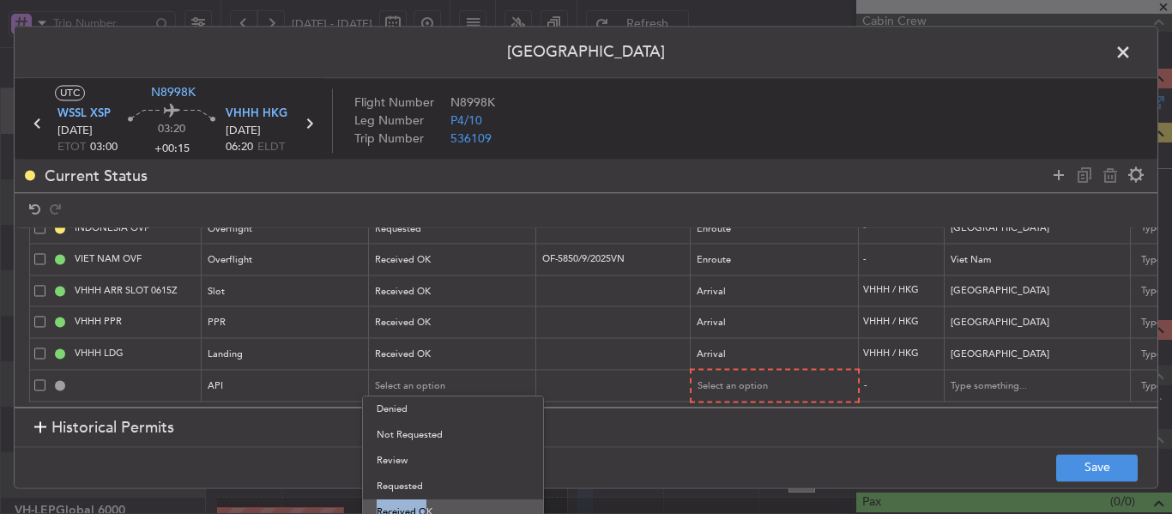
drag, startPoint x: 418, startPoint y: 498, endPoint x: 418, endPoint y: 508, distance: 9.4
click at [418, 508] on div "Denied Not Requested Review Requested Received OK Cancelled Cancelled - Notific…" at bounding box center [453, 498] width 182 height 206
click at [418, 508] on span "Received OK" at bounding box center [453, 512] width 153 height 26
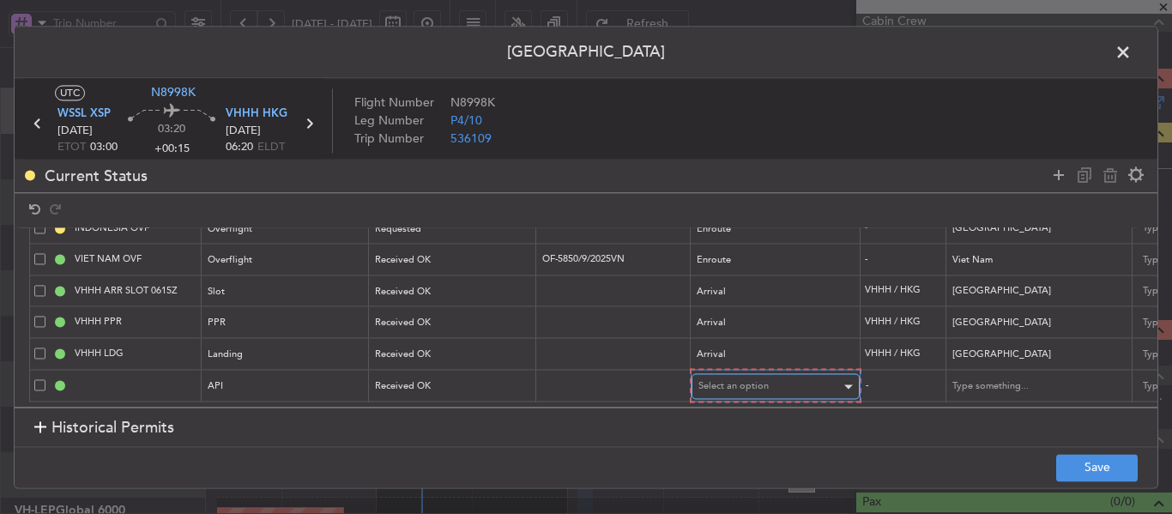
click at [768, 374] on div "Select an option" at bounding box center [769, 387] width 142 height 26
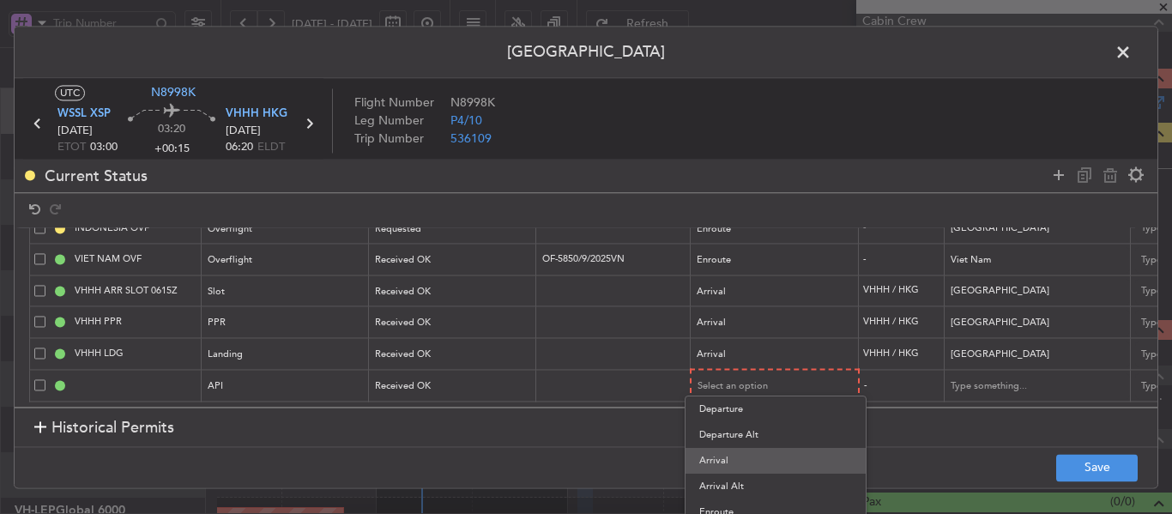
click at [736, 461] on span "Arrival" at bounding box center [775, 461] width 153 height 26
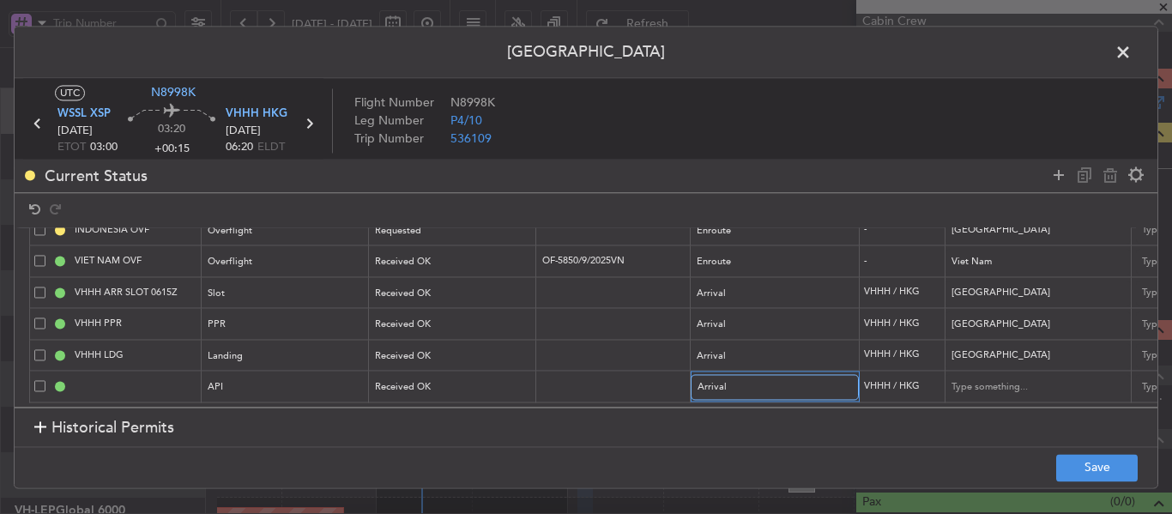
scroll to position [92, 0]
click at [1075, 465] on button "Save" at bounding box center [1096, 467] width 81 height 27
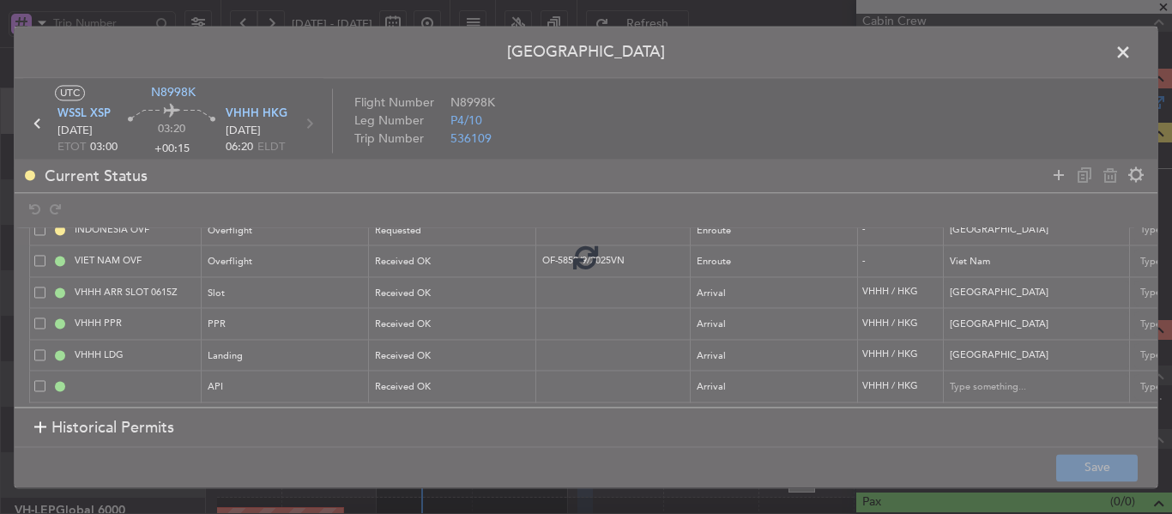
type input "VHHH ARR API"
type input "[GEOGRAPHIC_DATA]"
type input "NNN"
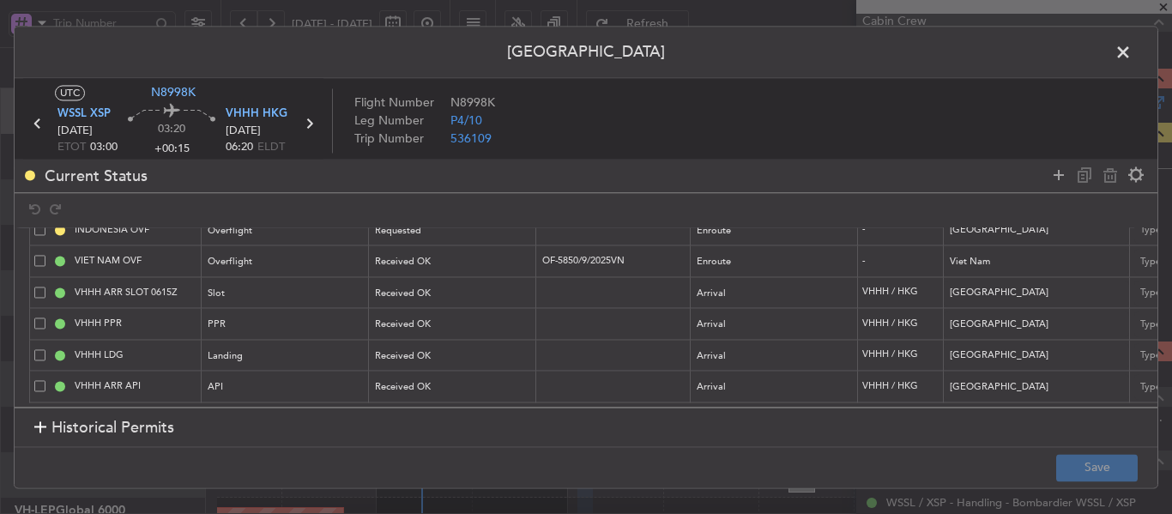
click at [1131, 56] on span at bounding box center [1131, 56] width 0 height 34
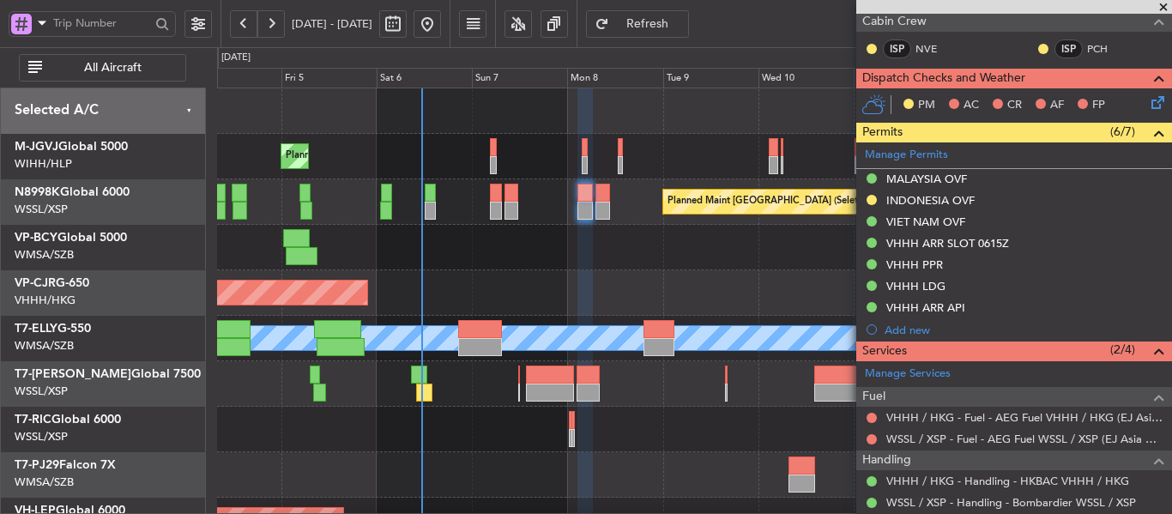
click at [683, 25] on span "Refresh" at bounding box center [647, 24] width 70 height 12
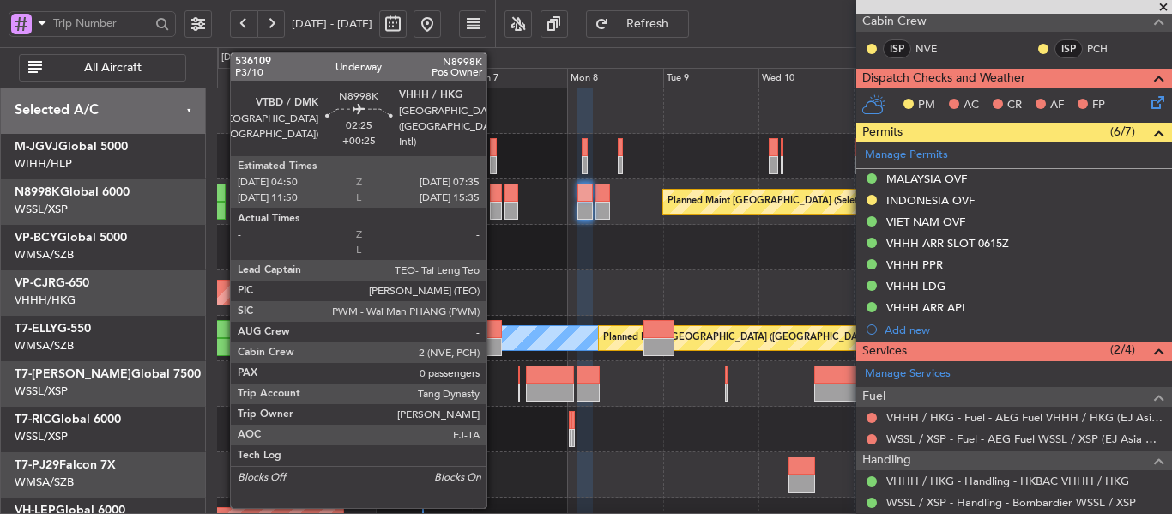
click at [494, 198] on div at bounding box center [495, 193] width 11 height 18
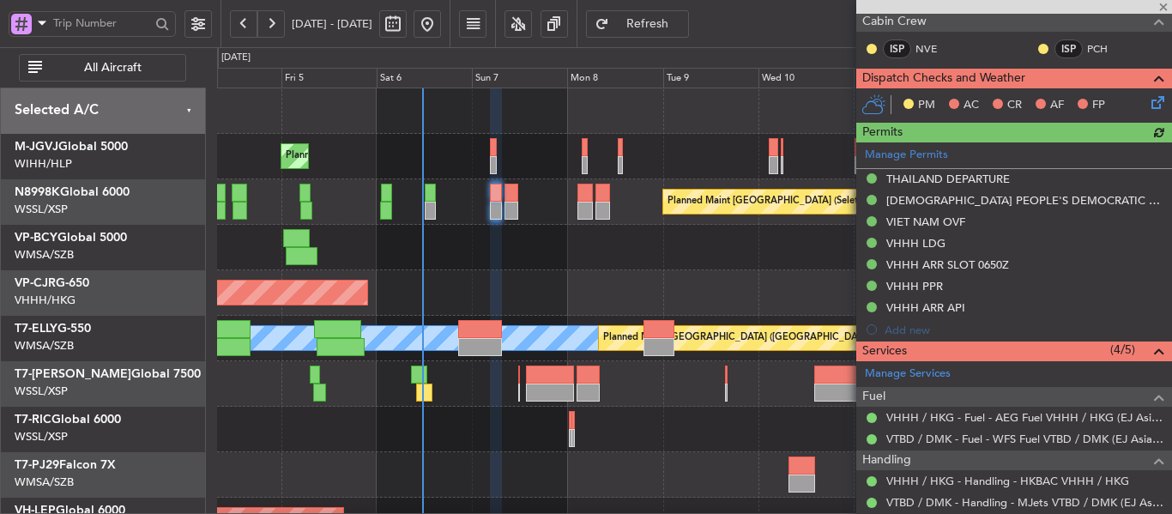
scroll to position [518, 0]
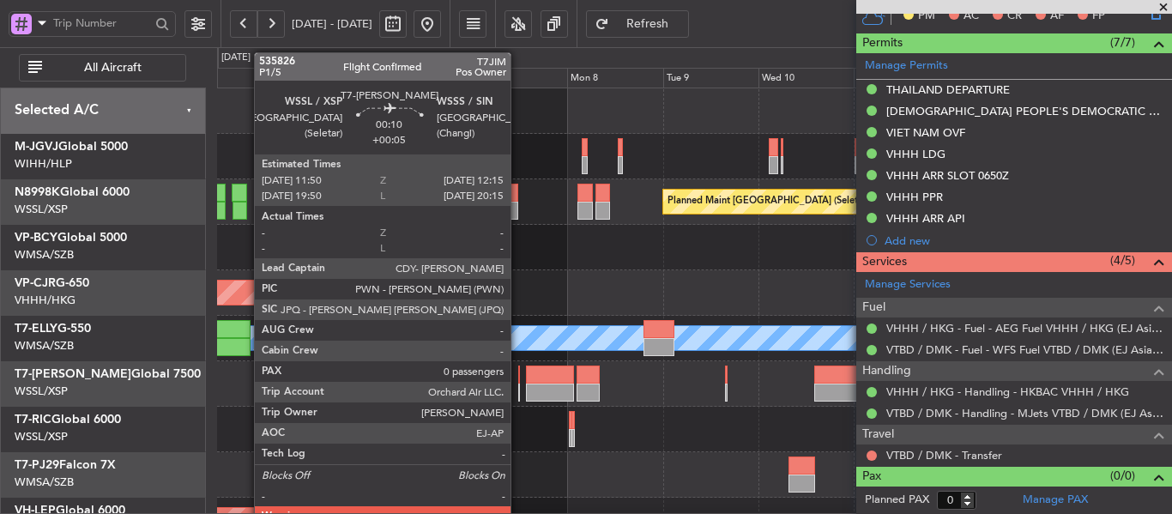
click at [518, 386] on div at bounding box center [519, 392] width 2 height 18
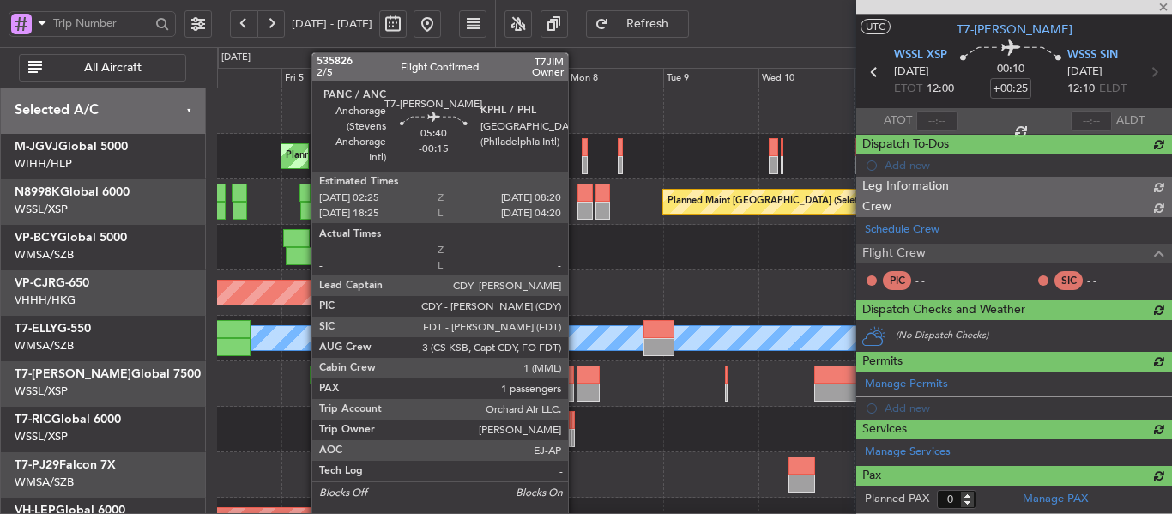
type input "+00:05"
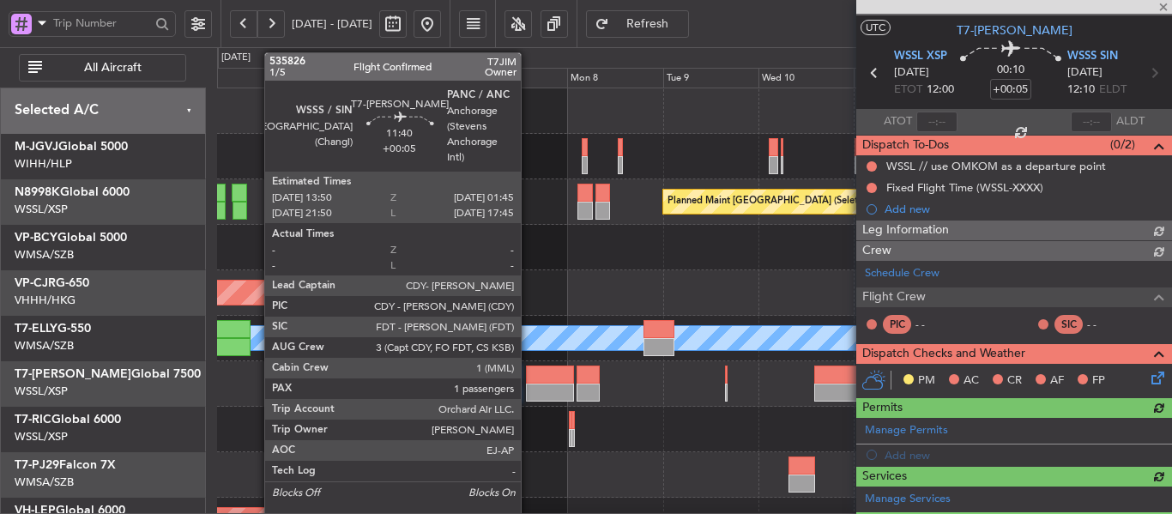
scroll to position [333, 0]
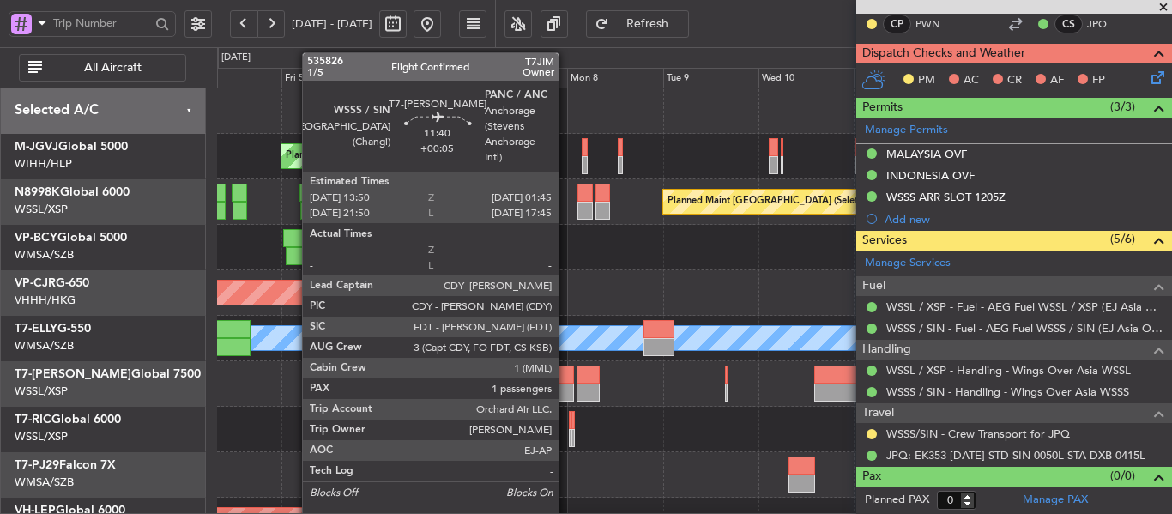
click at [566, 385] on div at bounding box center [550, 392] width 48 height 18
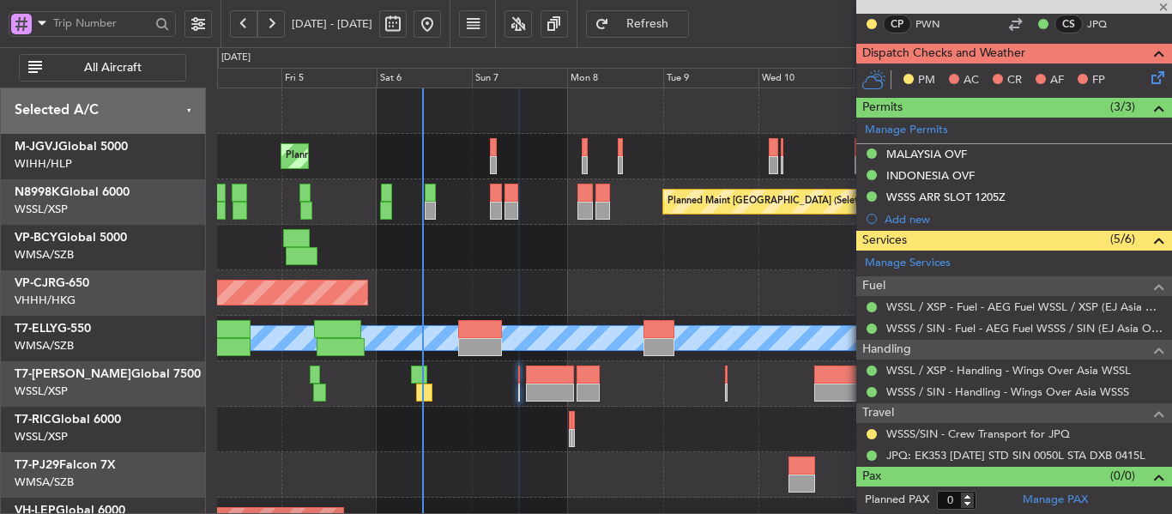
type input "1"
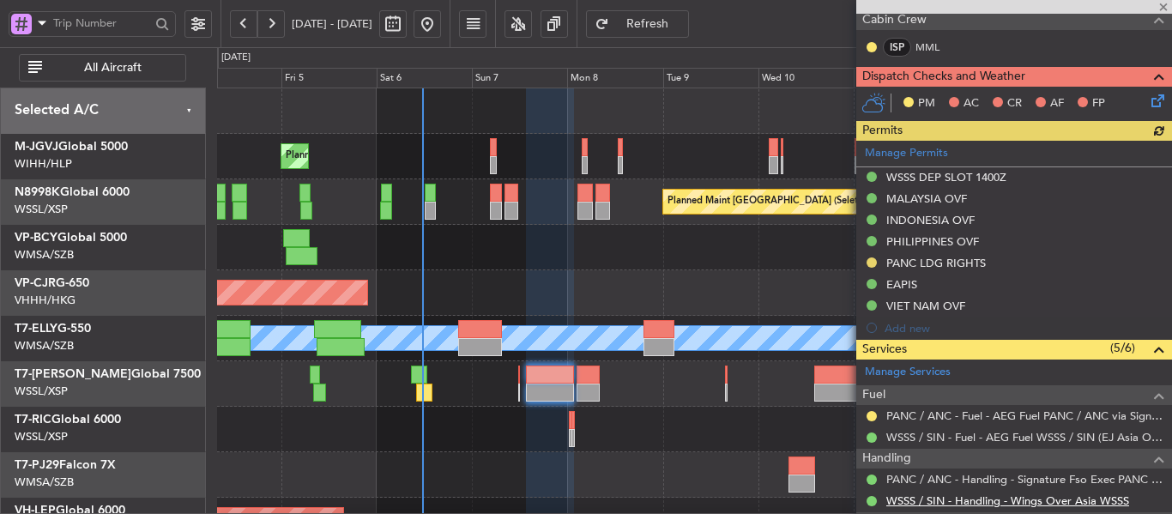
scroll to position [442, 0]
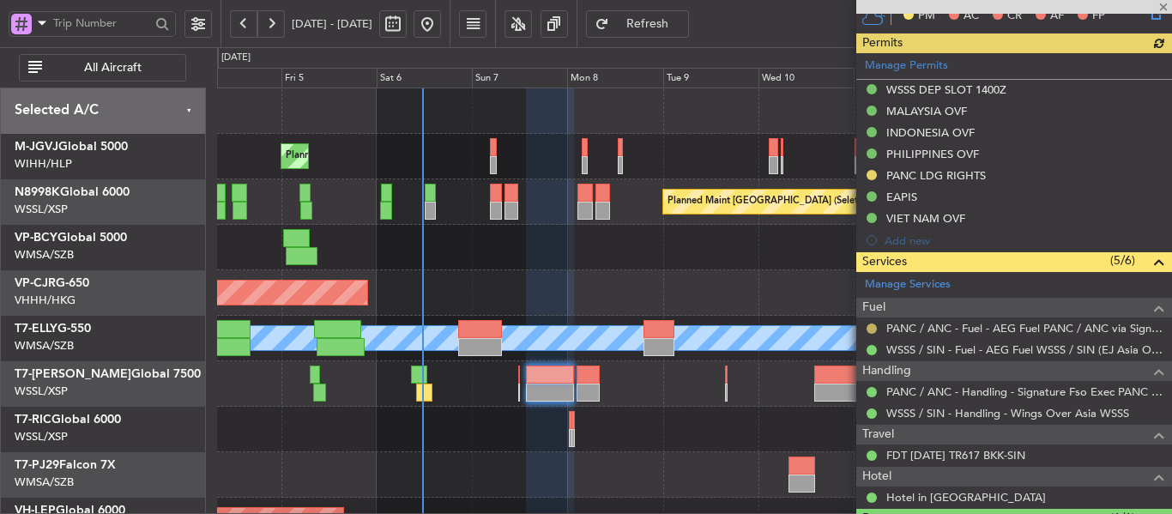
click at [871, 328] on button at bounding box center [871, 328] width 10 height 10
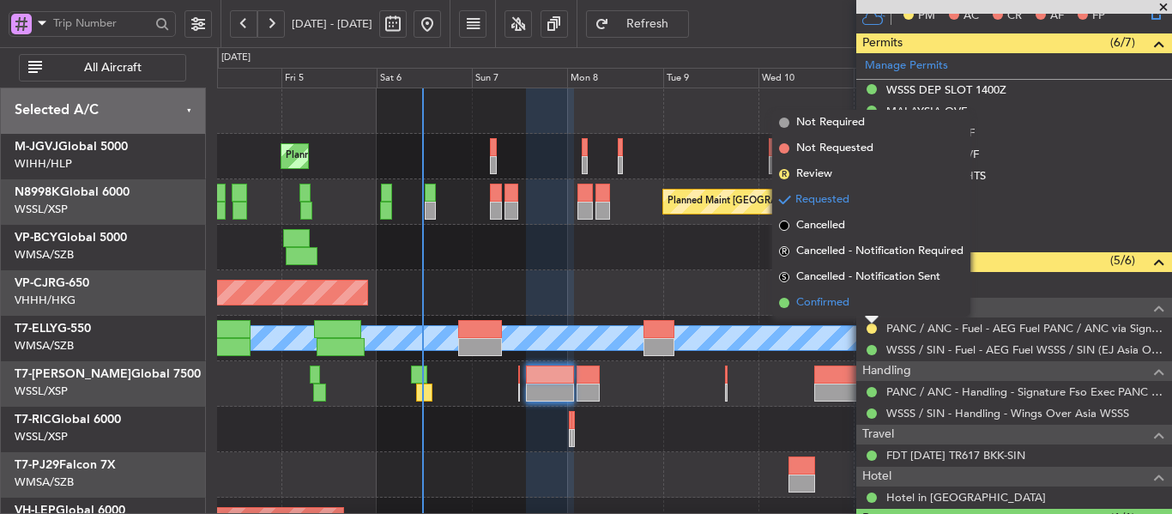
click at [786, 302] on span at bounding box center [784, 303] width 10 height 10
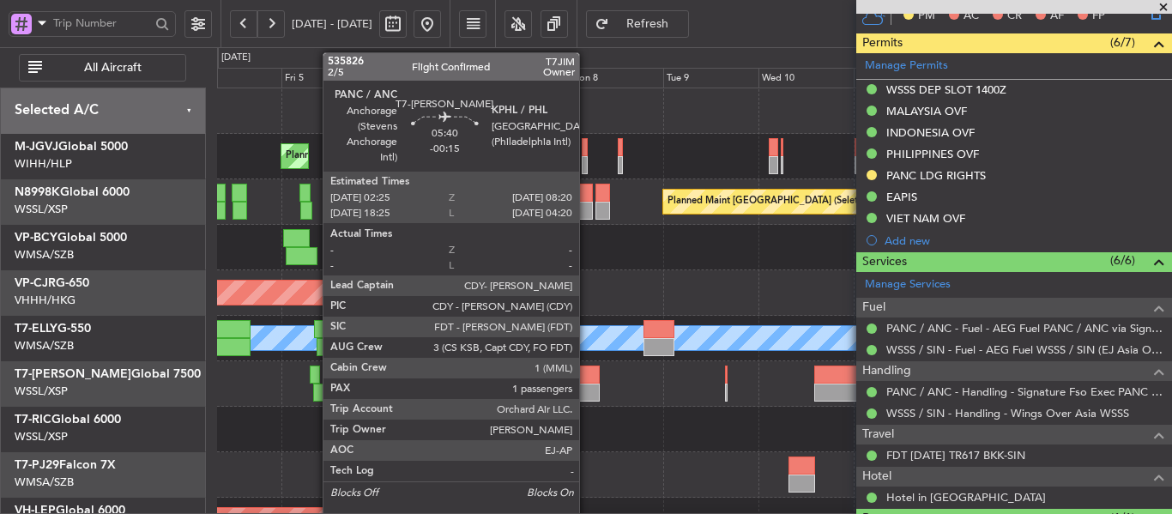
click at [587, 386] on div at bounding box center [588, 392] width 24 height 18
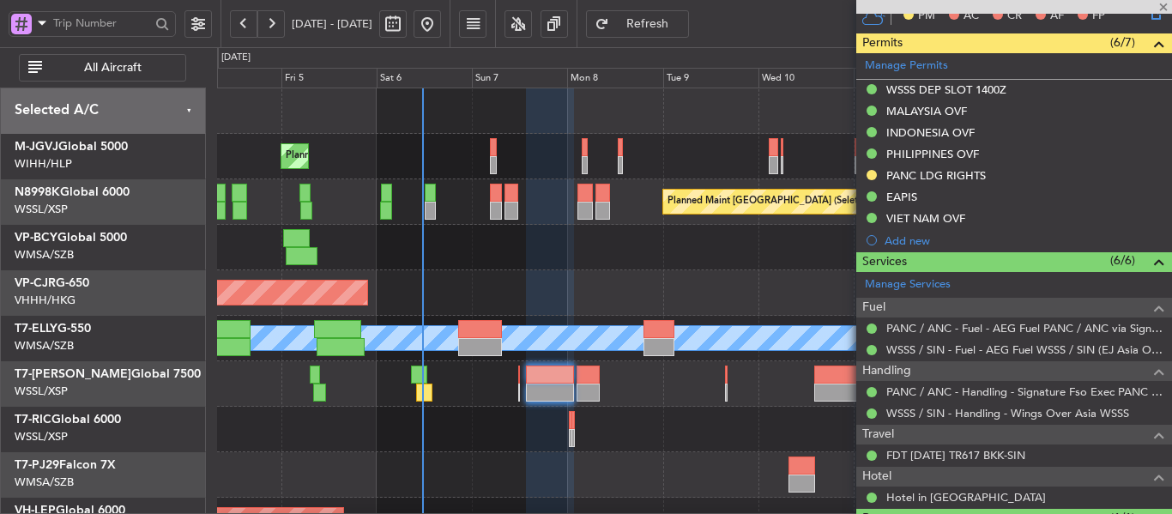
type input "-00:15"
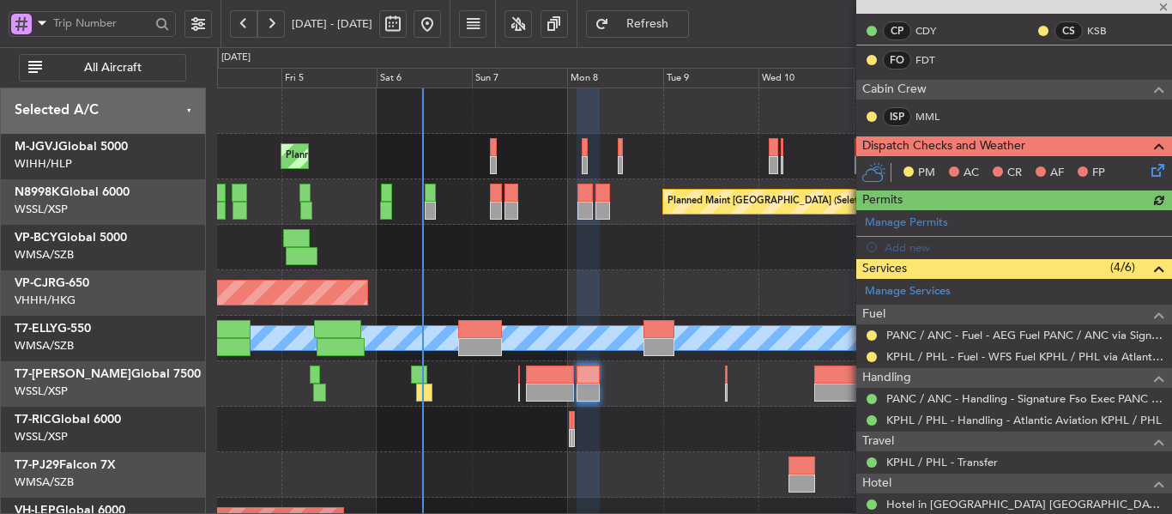
scroll to position [394, 0]
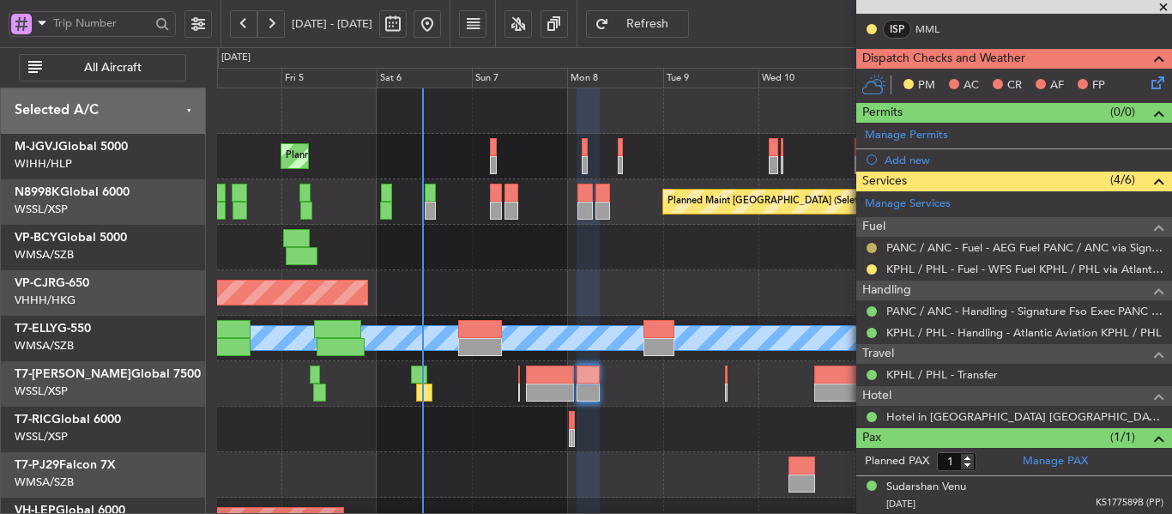
click at [869, 246] on button at bounding box center [871, 248] width 10 height 10
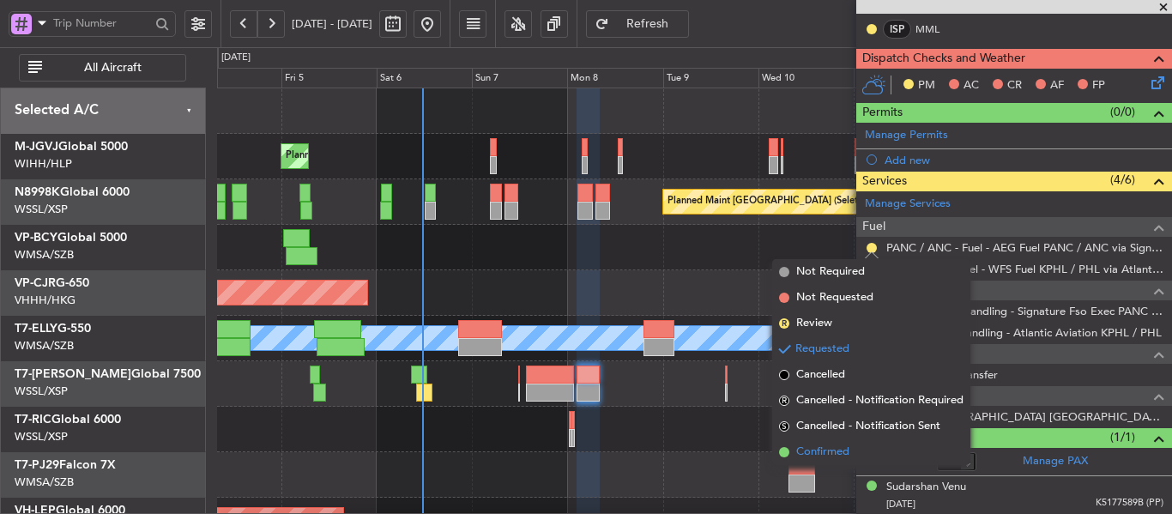
click at [785, 456] on span at bounding box center [784, 452] width 10 height 10
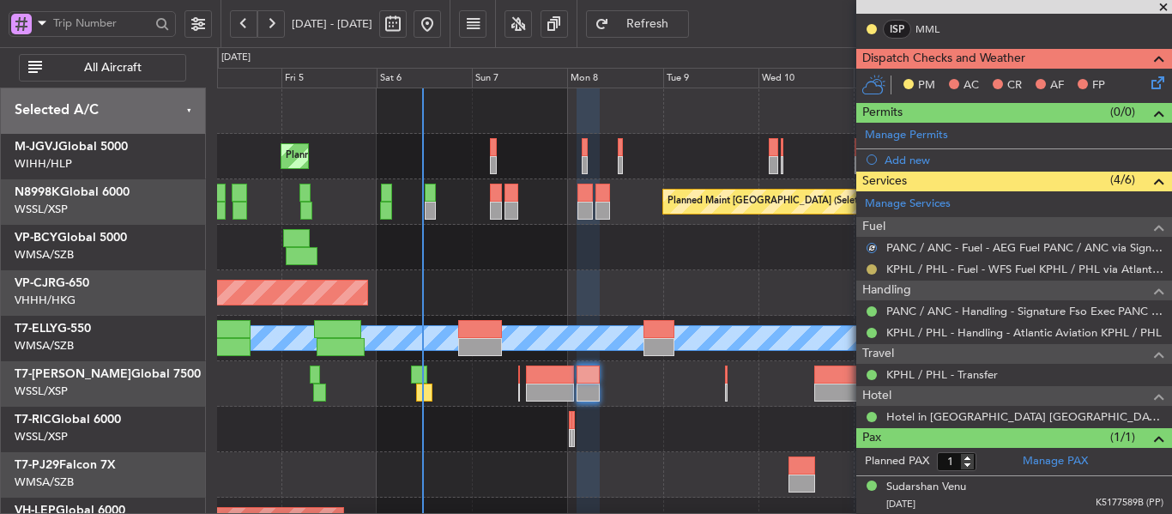
click at [871, 268] on button at bounding box center [871, 269] width 10 height 10
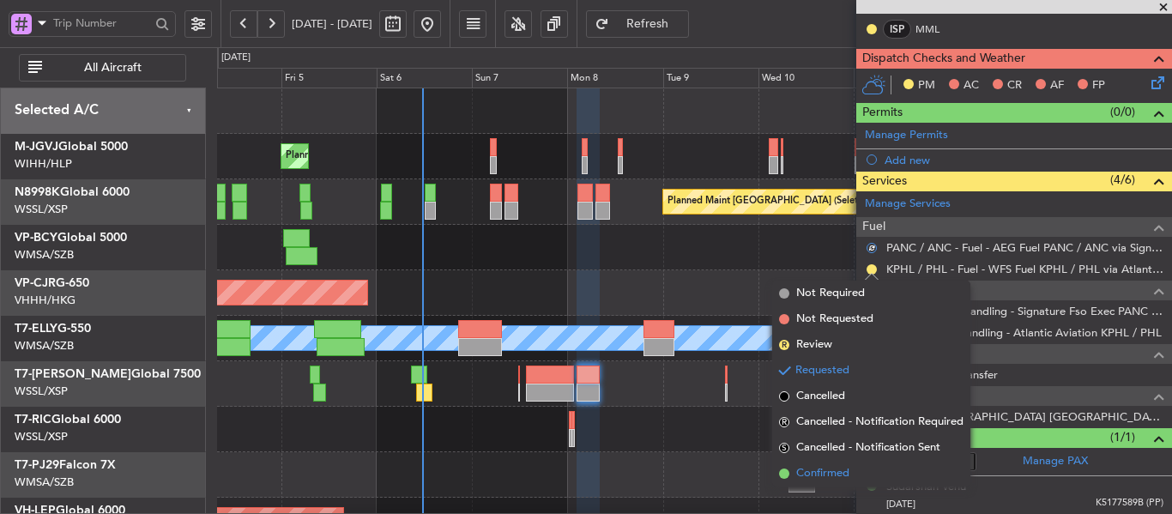
click at [781, 474] on span at bounding box center [784, 473] width 10 height 10
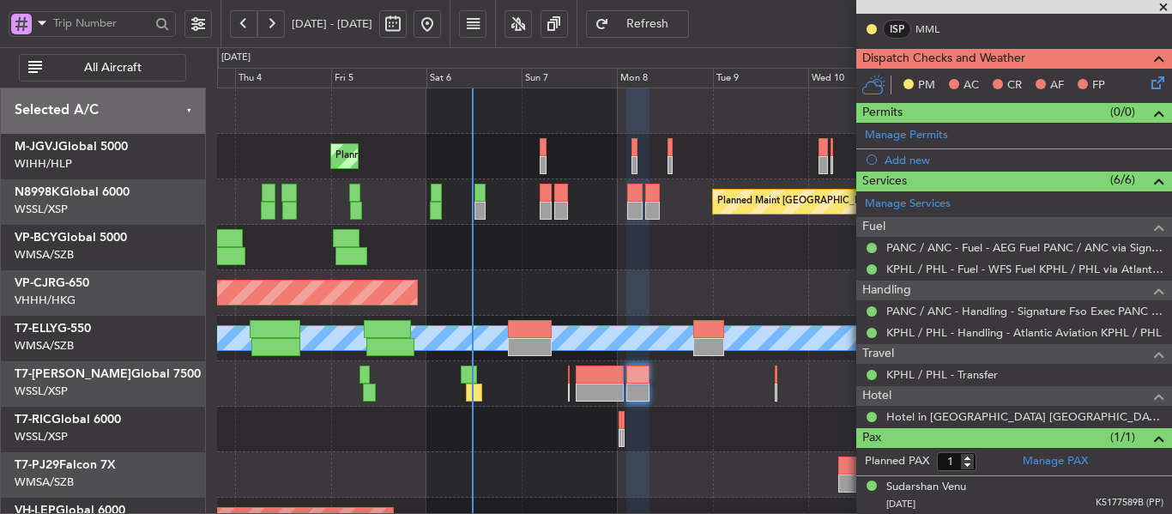
click at [626, 352] on div "Planned Maint [GEOGRAPHIC_DATA] (Seletar) Planned Maint [GEOGRAPHIC_DATA] (Sele…" at bounding box center [694, 383] width 954 height 591
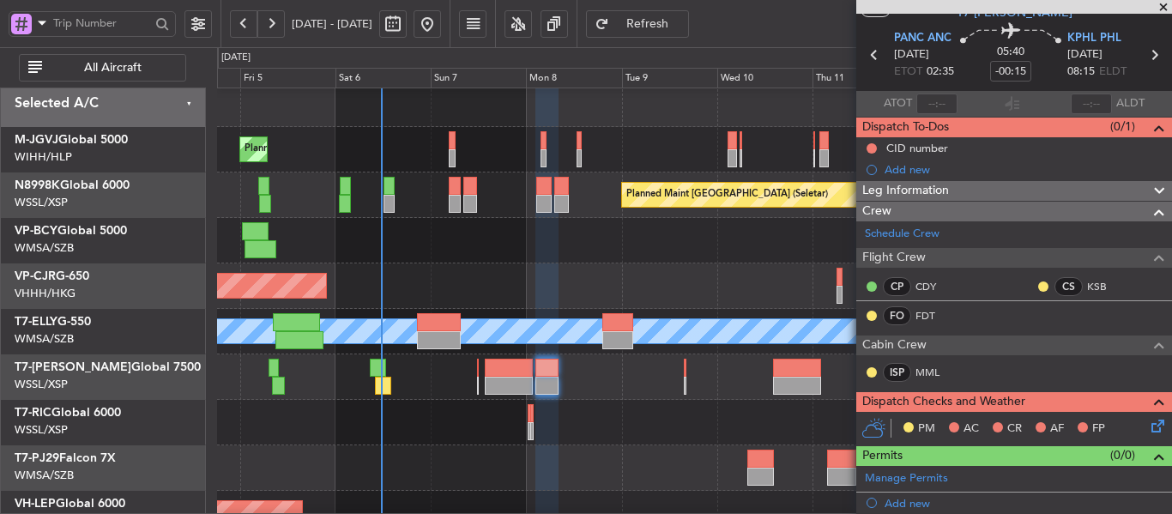
scroll to position [0, 0]
